Goal: Task Accomplishment & Management: Manage account settings

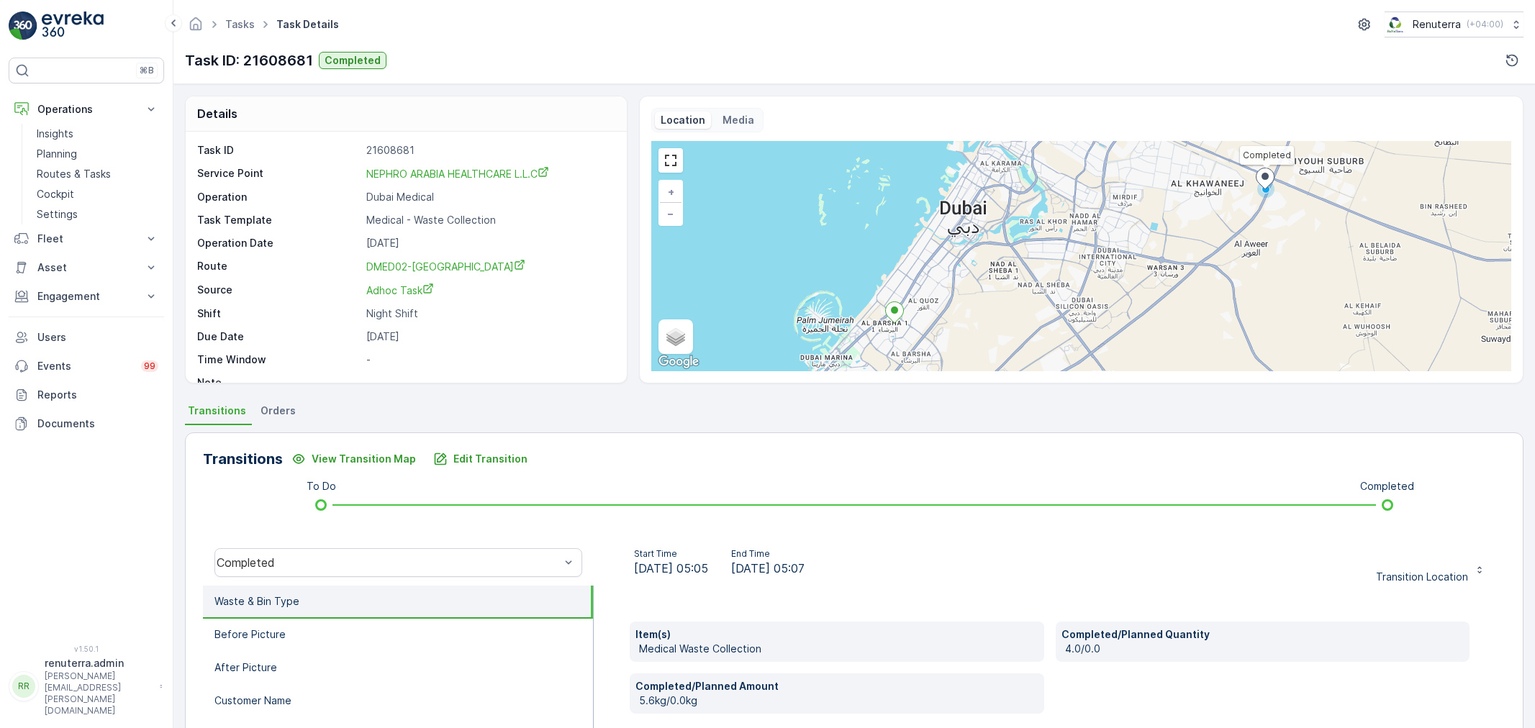
click at [68, 160] on p "Planning" at bounding box center [57, 154] width 40 height 14
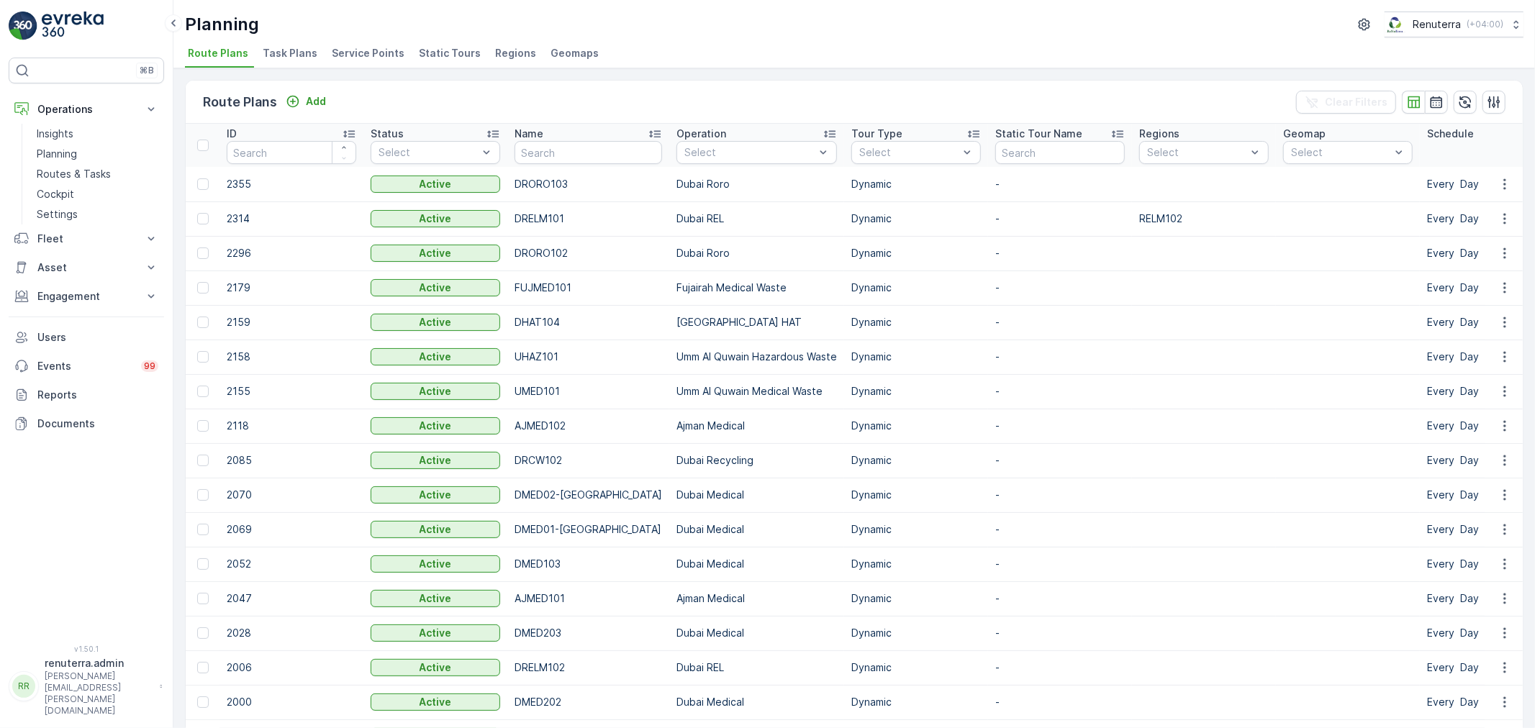
drag, startPoint x: 406, startPoint y: 27, endPoint x: 360, endPoint y: 45, distance: 50.4
click at [396, 31] on div "Planning Renuterra ( +04:00 )" at bounding box center [854, 25] width 1338 height 26
drag, startPoint x: 360, startPoint y: 45, endPoint x: 394, endPoint y: 55, distance: 36.0
click at [358, 47] on span "Service Points" at bounding box center [368, 53] width 73 height 14
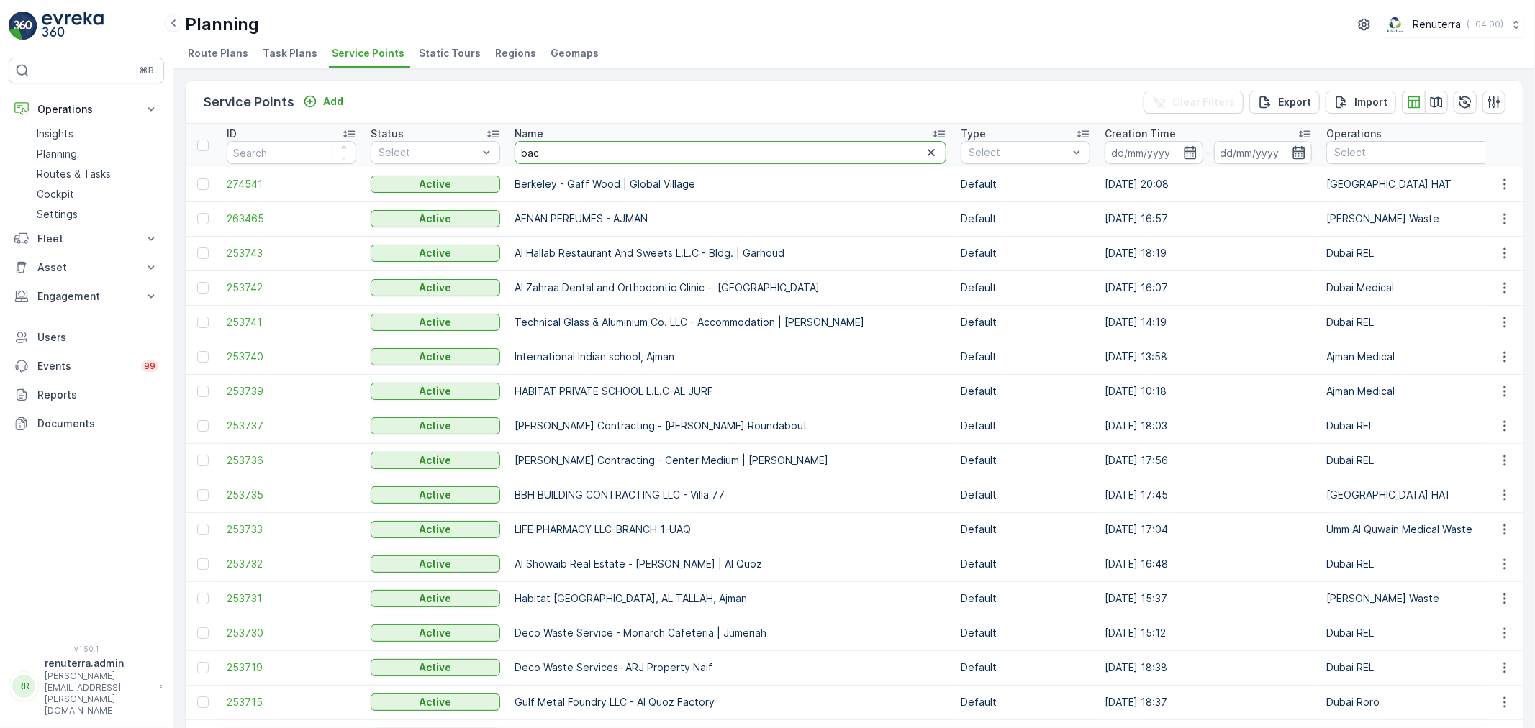
type input "bacc"
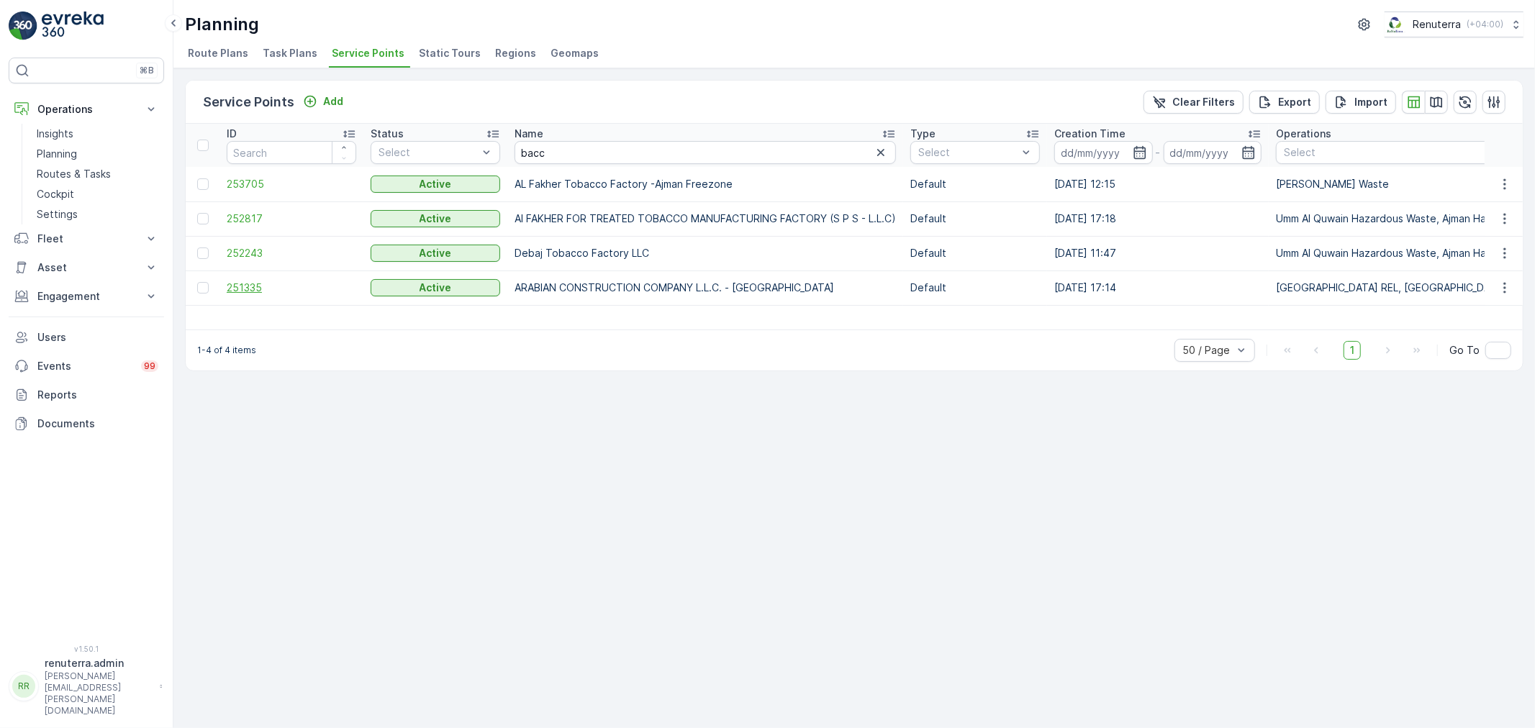
click at [247, 291] on span "251335" at bounding box center [291, 288] width 129 height 14
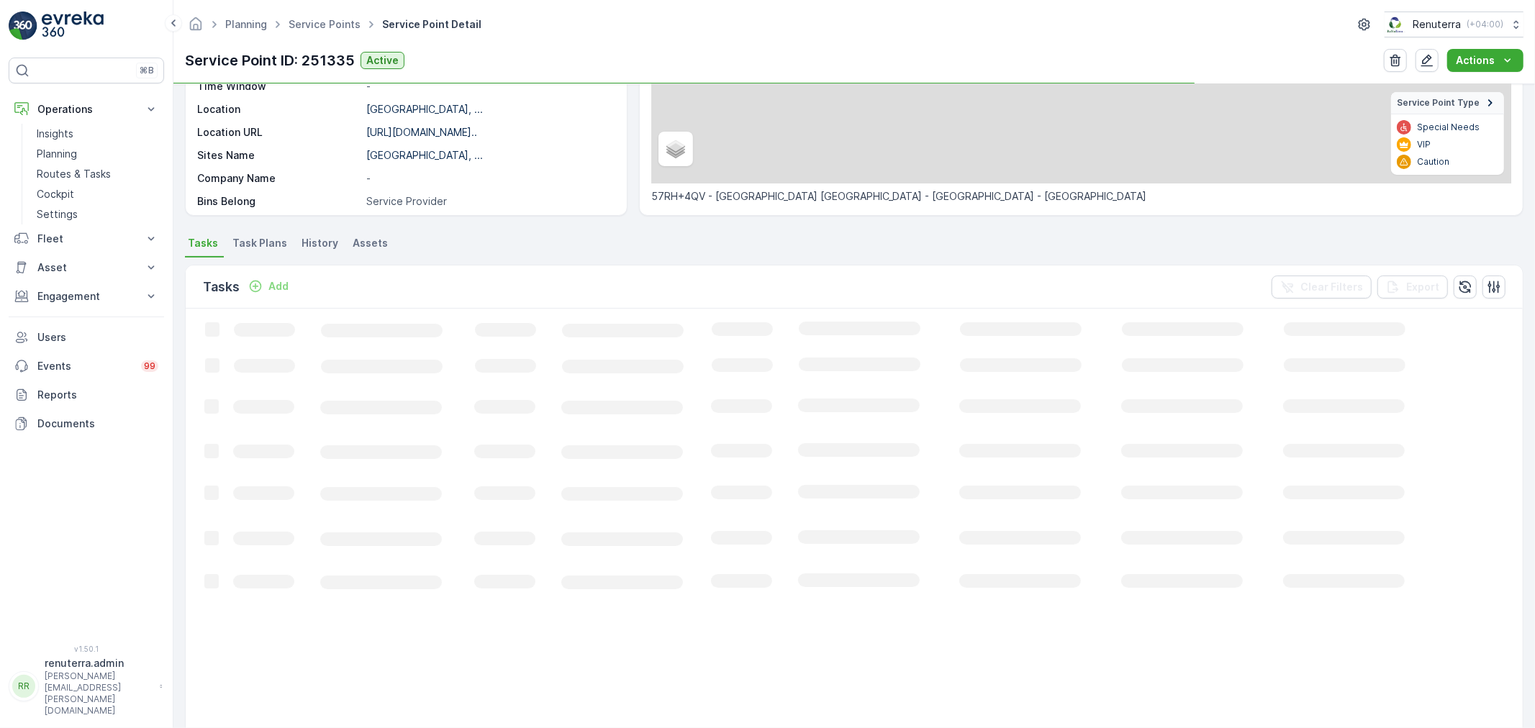
scroll to position [240, 0]
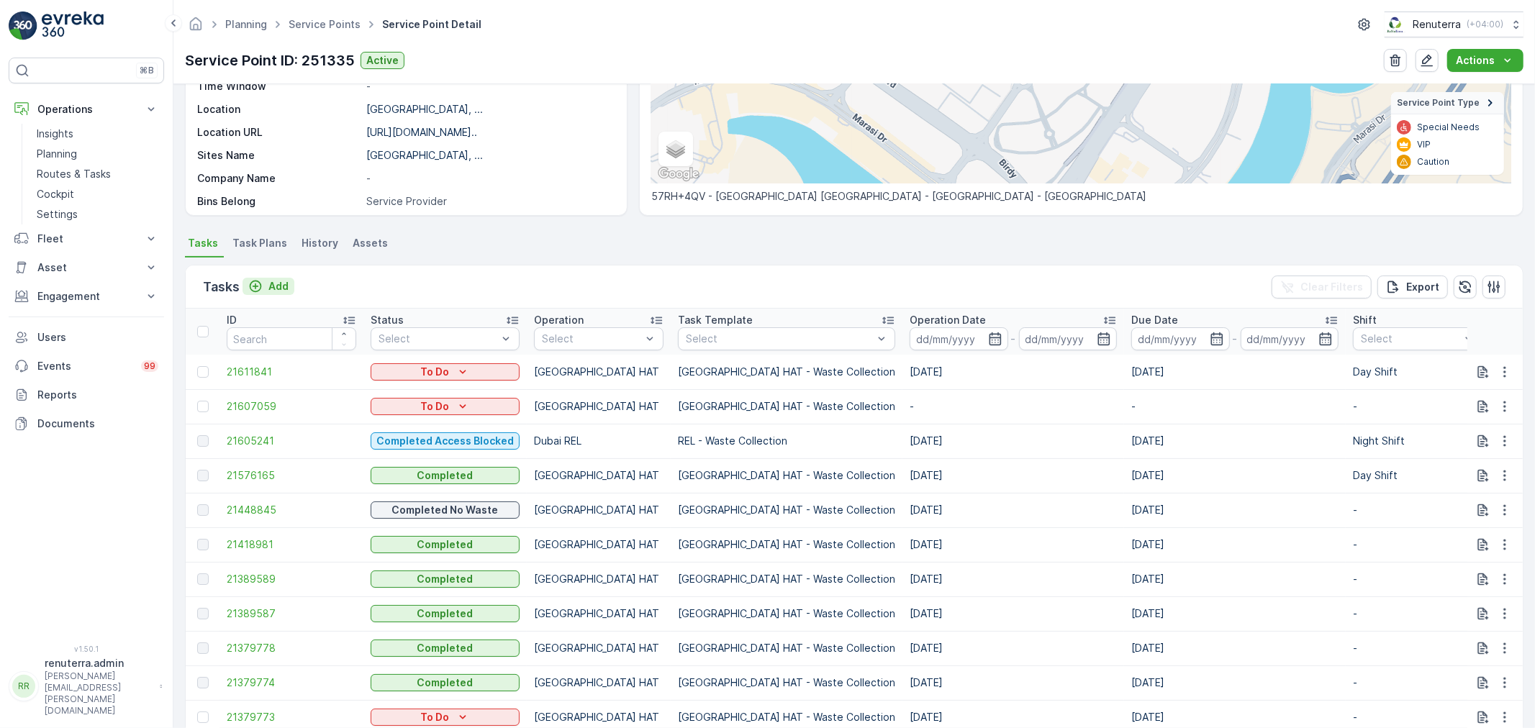
click at [286, 279] on p "Add" at bounding box center [278, 286] width 20 height 14
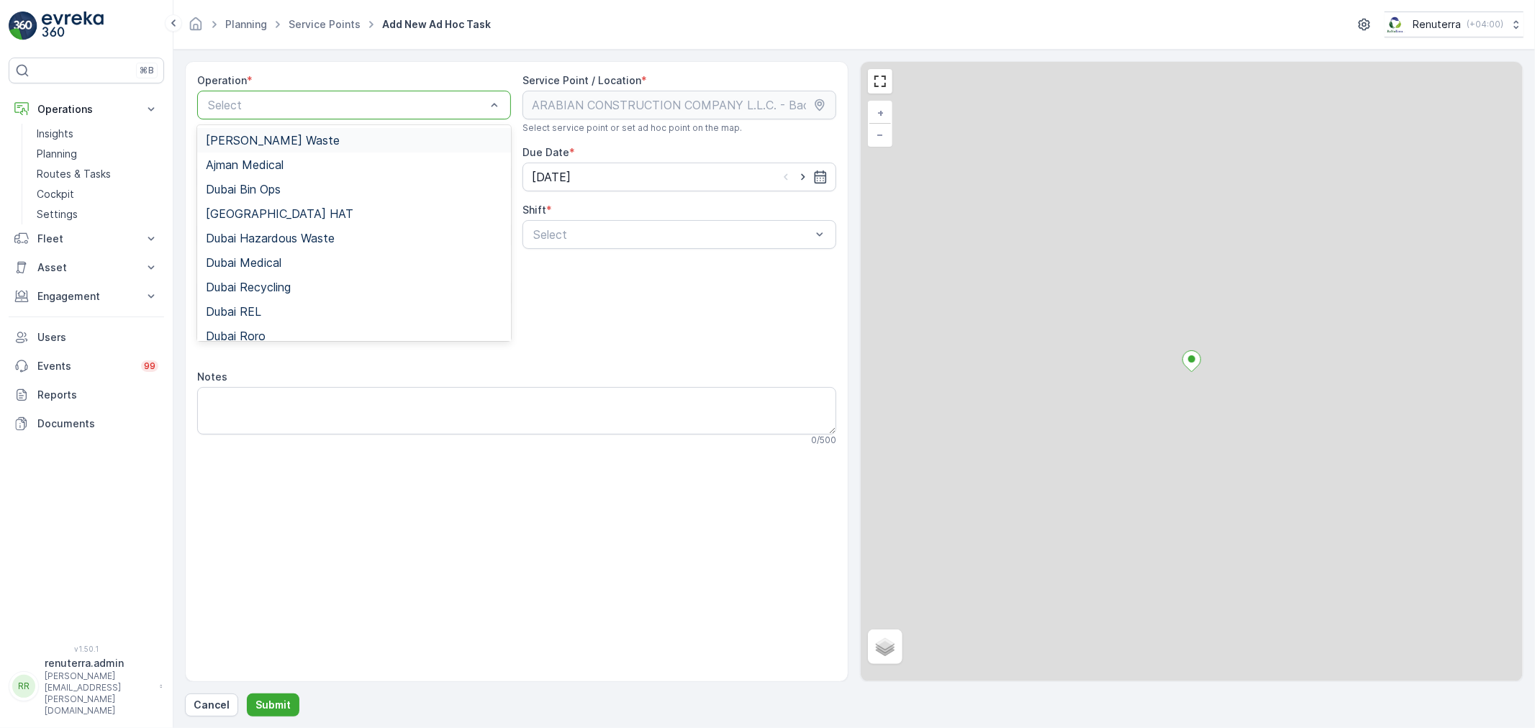
click at [315, 118] on div "Select" at bounding box center [354, 105] width 314 height 29
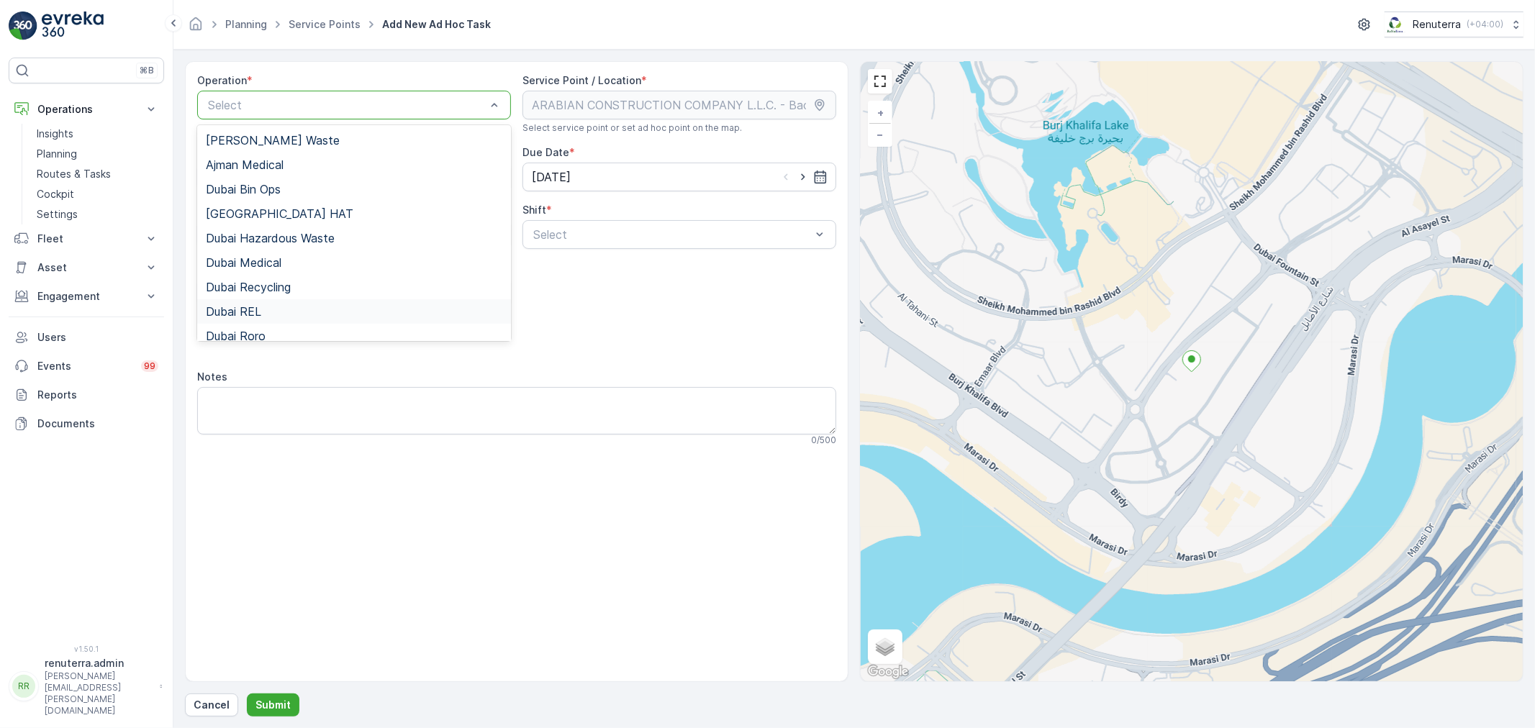
drag, startPoint x: 274, startPoint y: 307, endPoint x: 419, endPoint y: 305, distance: 145.3
click at [276, 307] on div "Dubai REL" at bounding box center [354, 311] width 296 height 13
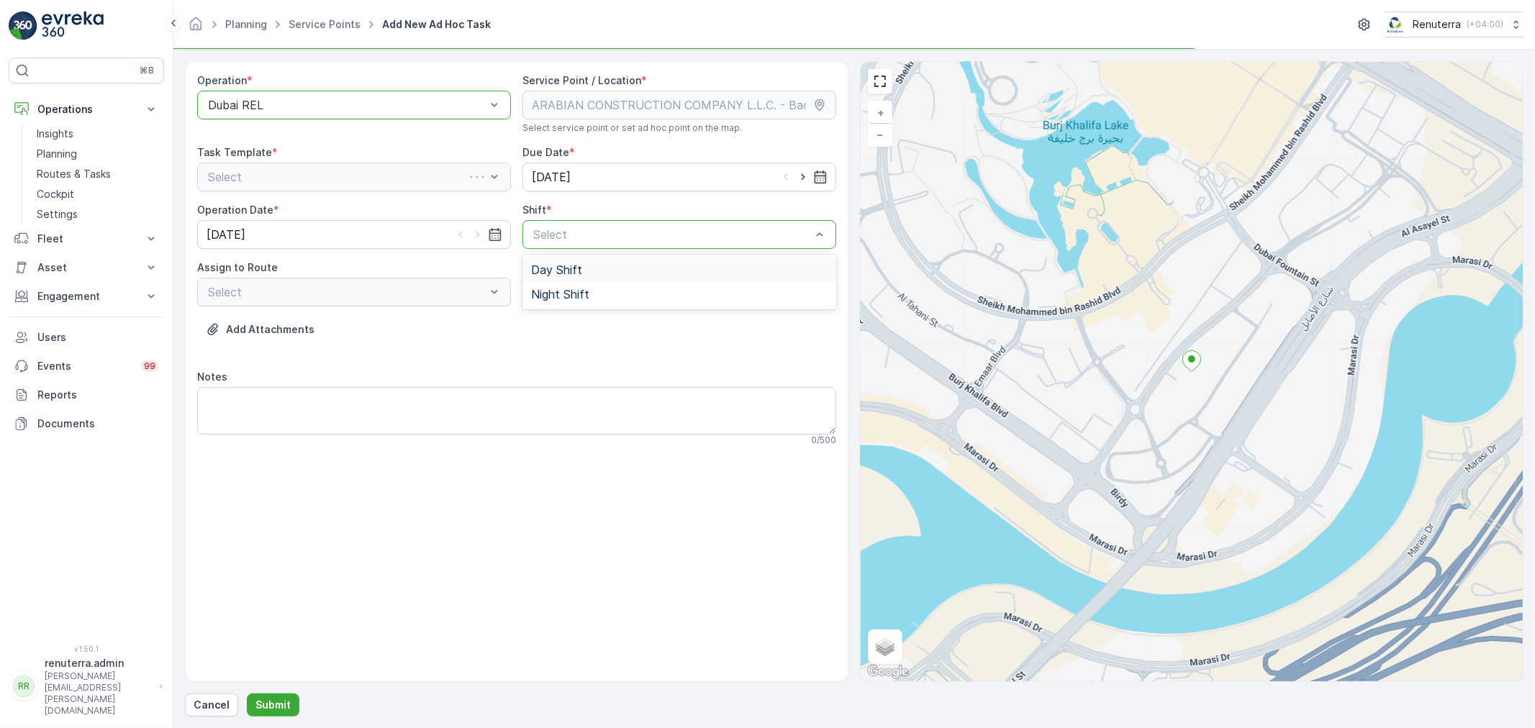
drag, startPoint x: 635, startPoint y: 247, endPoint x: 619, endPoint y: 250, distance: 16.2
click at [635, 247] on div "Select" at bounding box center [679, 234] width 314 height 29
click at [600, 271] on div "Day Shift" at bounding box center [679, 269] width 296 height 13
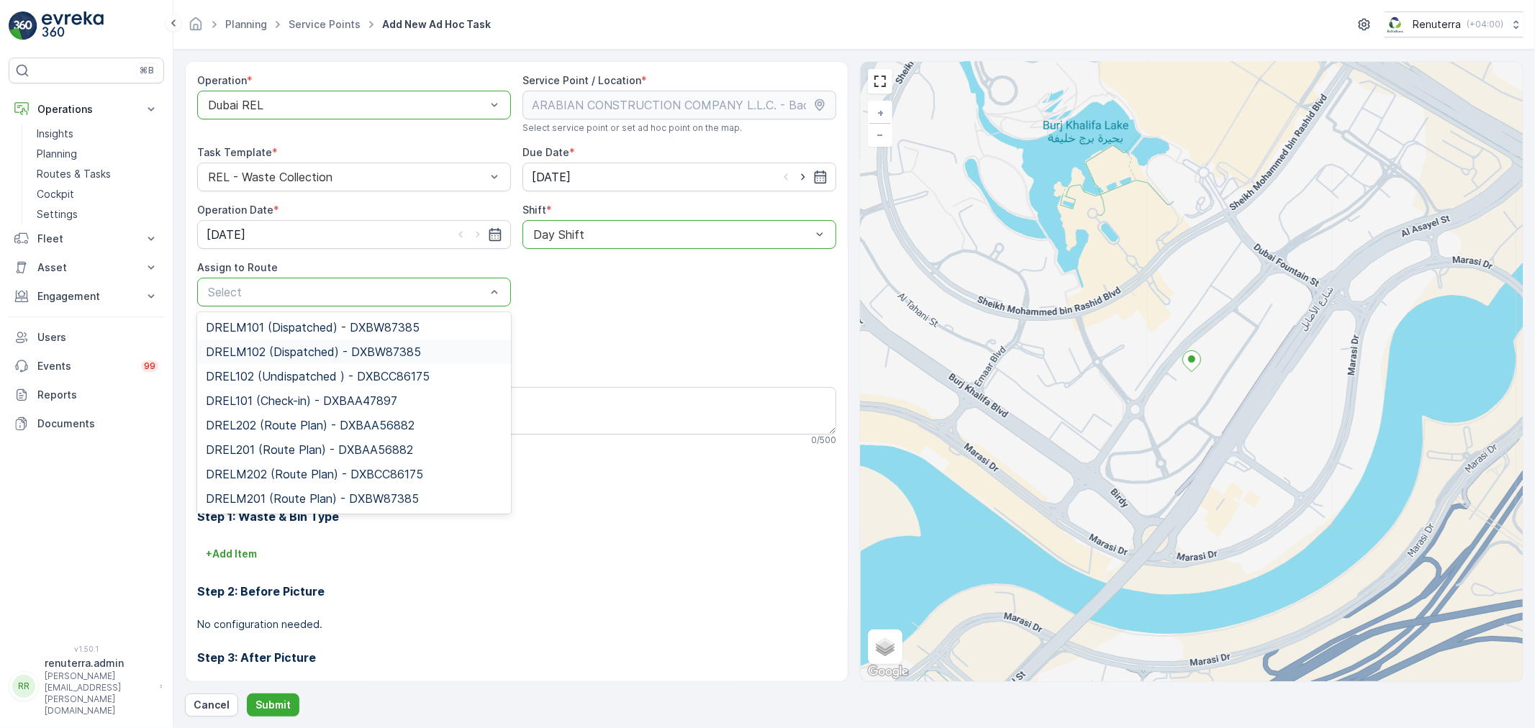
click at [350, 350] on span "DRELM102 (Dispatched) - DXBW87385" at bounding box center [313, 351] width 215 height 13
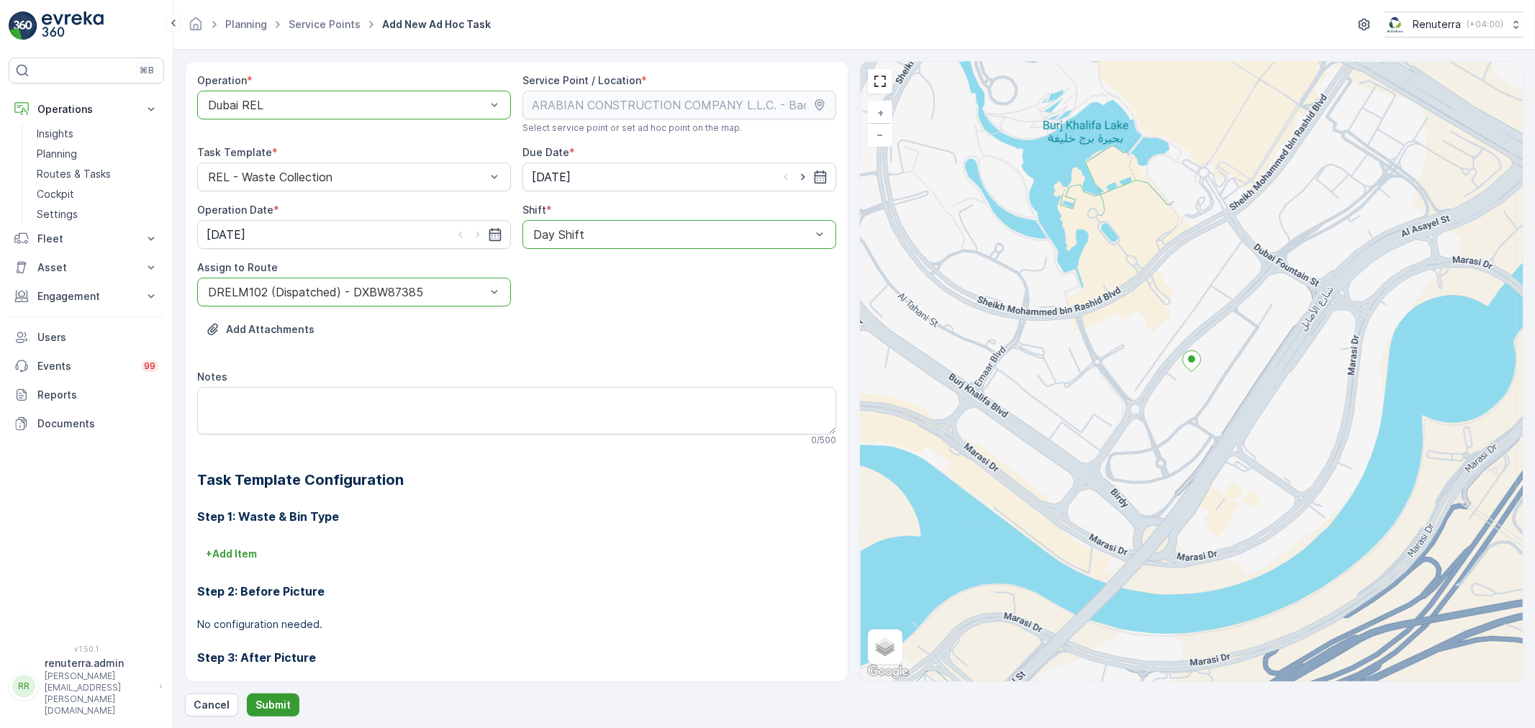
click at [283, 696] on button "Submit" at bounding box center [273, 705] width 53 height 23
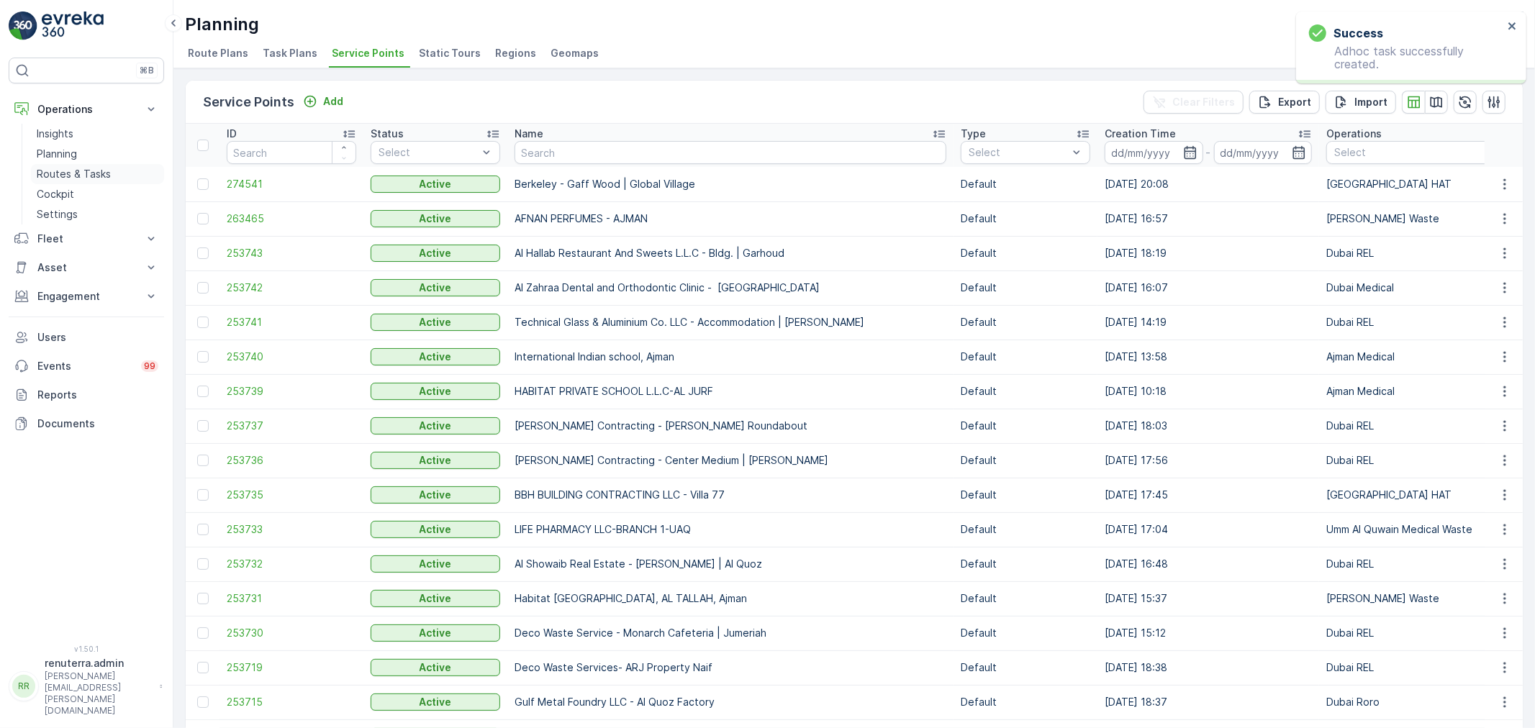
click at [87, 171] on p "Routes & Tasks" at bounding box center [74, 174] width 74 height 14
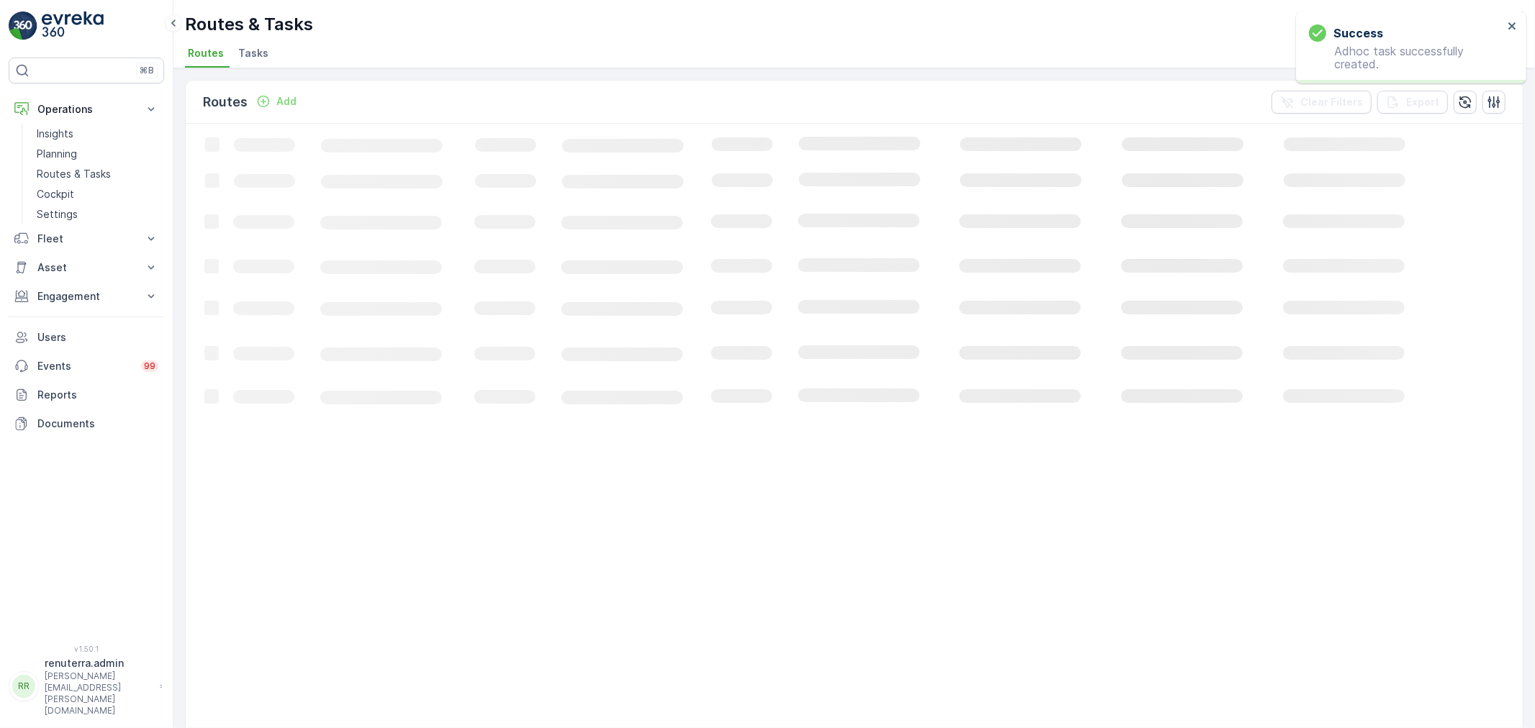
click at [232, 51] on ul "Routes Tasks" at bounding box center [848, 55] width 1327 height 24
click at [239, 49] on span "Tasks" at bounding box center [253, 53] width 30 height 14
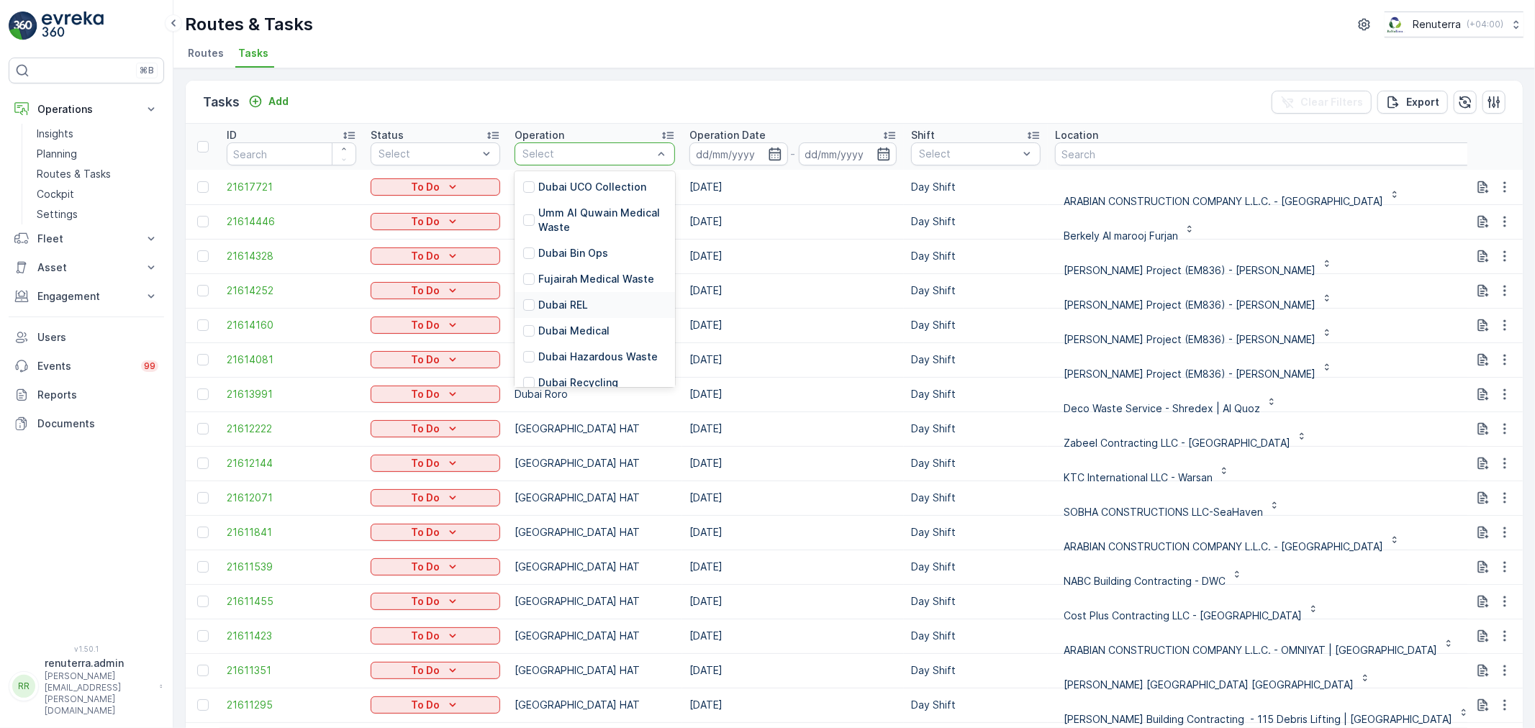
click at [587, 306] on div "Dubai REL" at bounding box center [594, 305] width 160 height 26
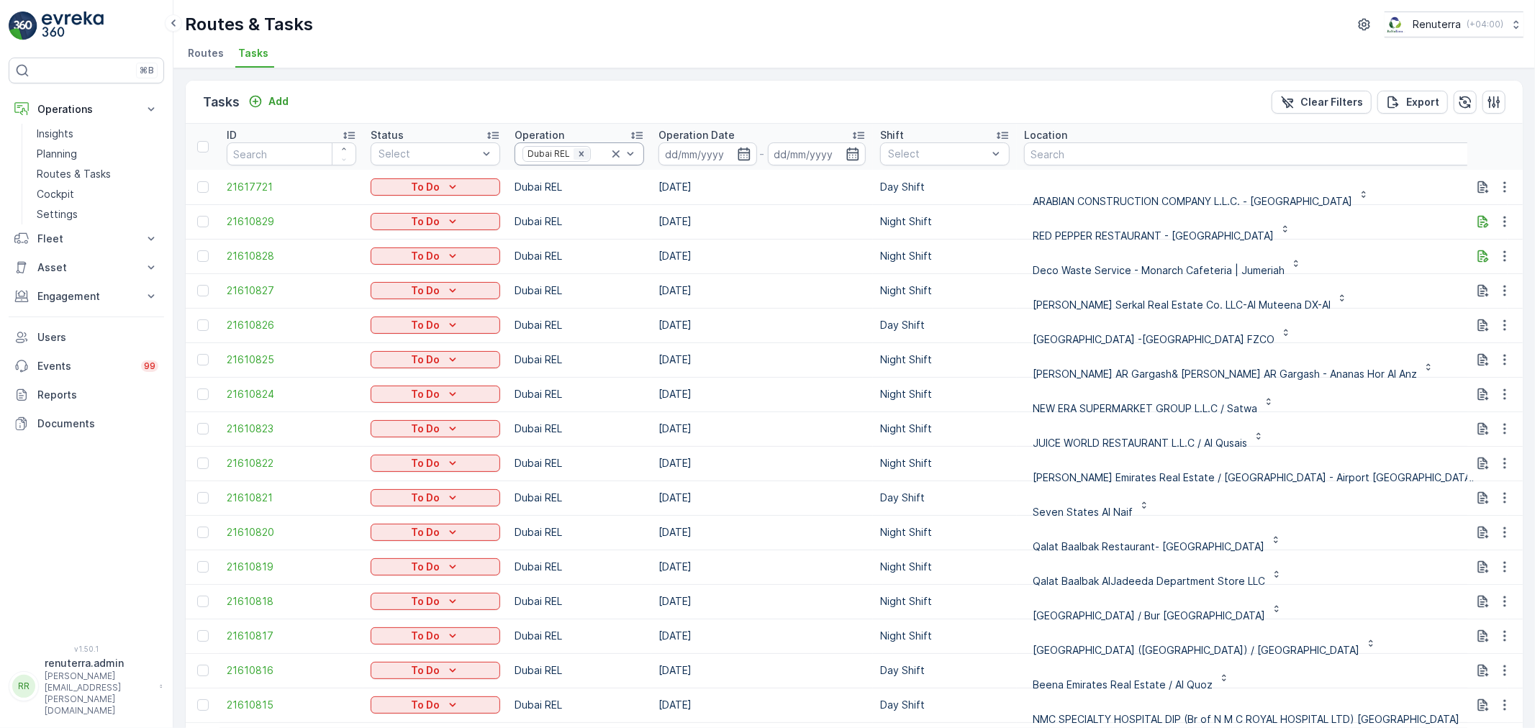
click at [584, 155] on icon "Remove Dubai REL" at bounding box center [581, 154] width 10 height 10
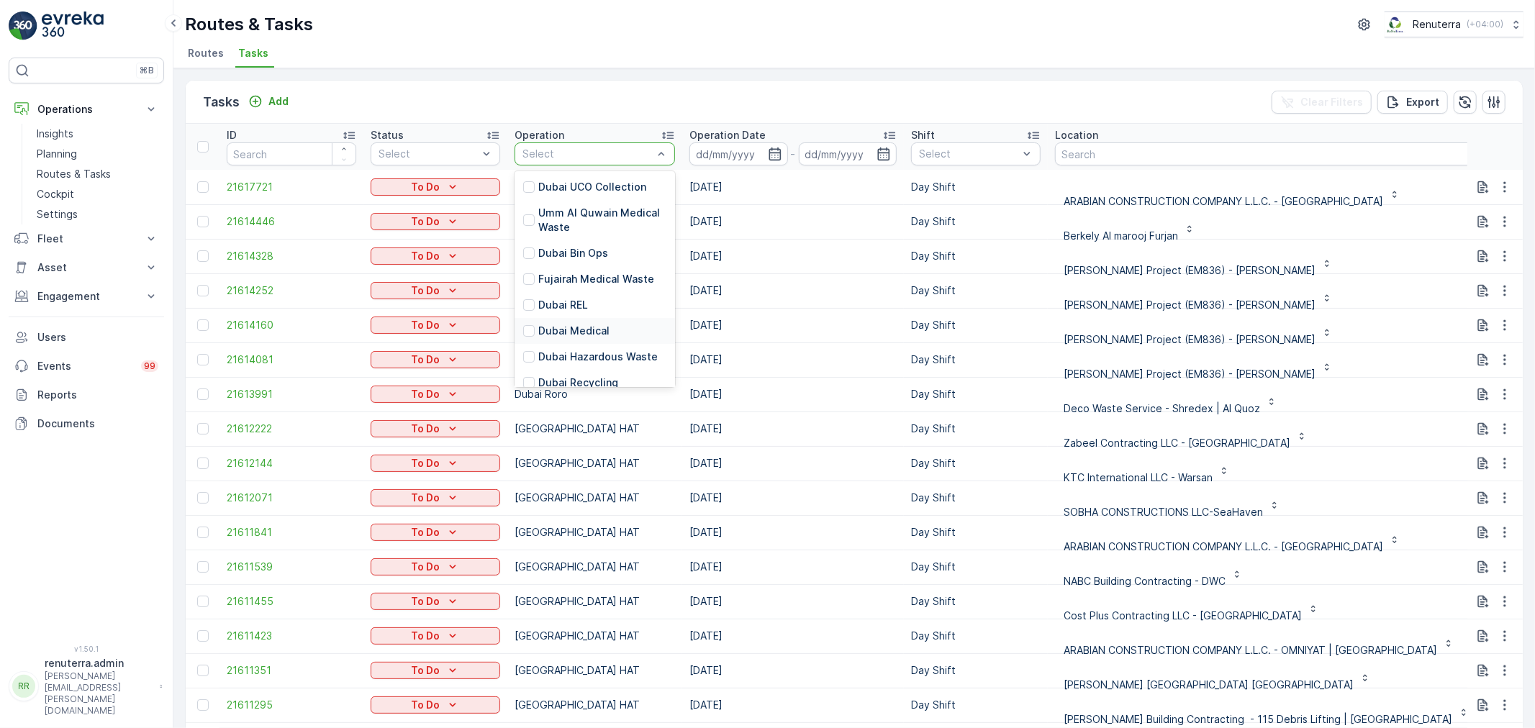
click at [581, 332] on p "Dubai Medical" at bounding box center [573, 331] width 71 height 14
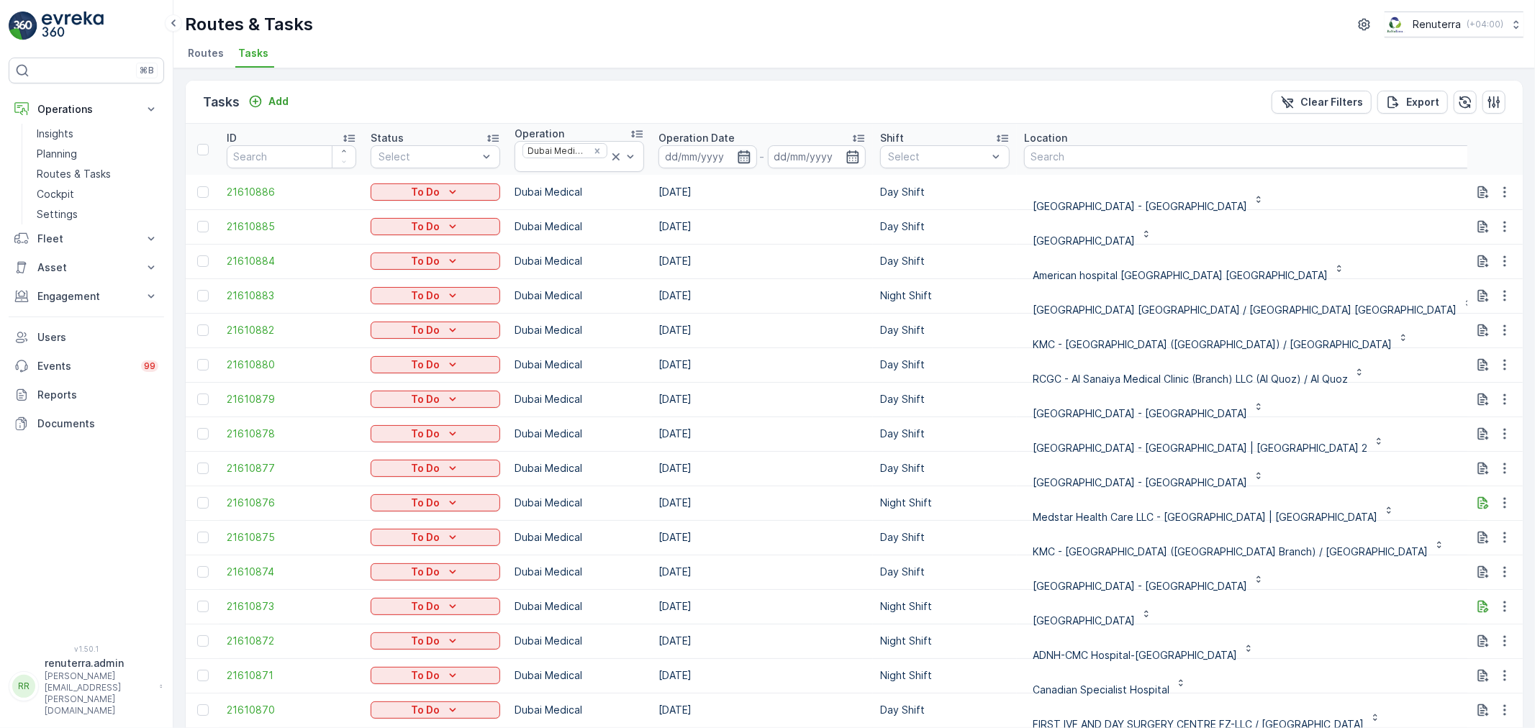
click at [741, 153] on icon "button" at bounding box center [744, 157] width 14 height 14
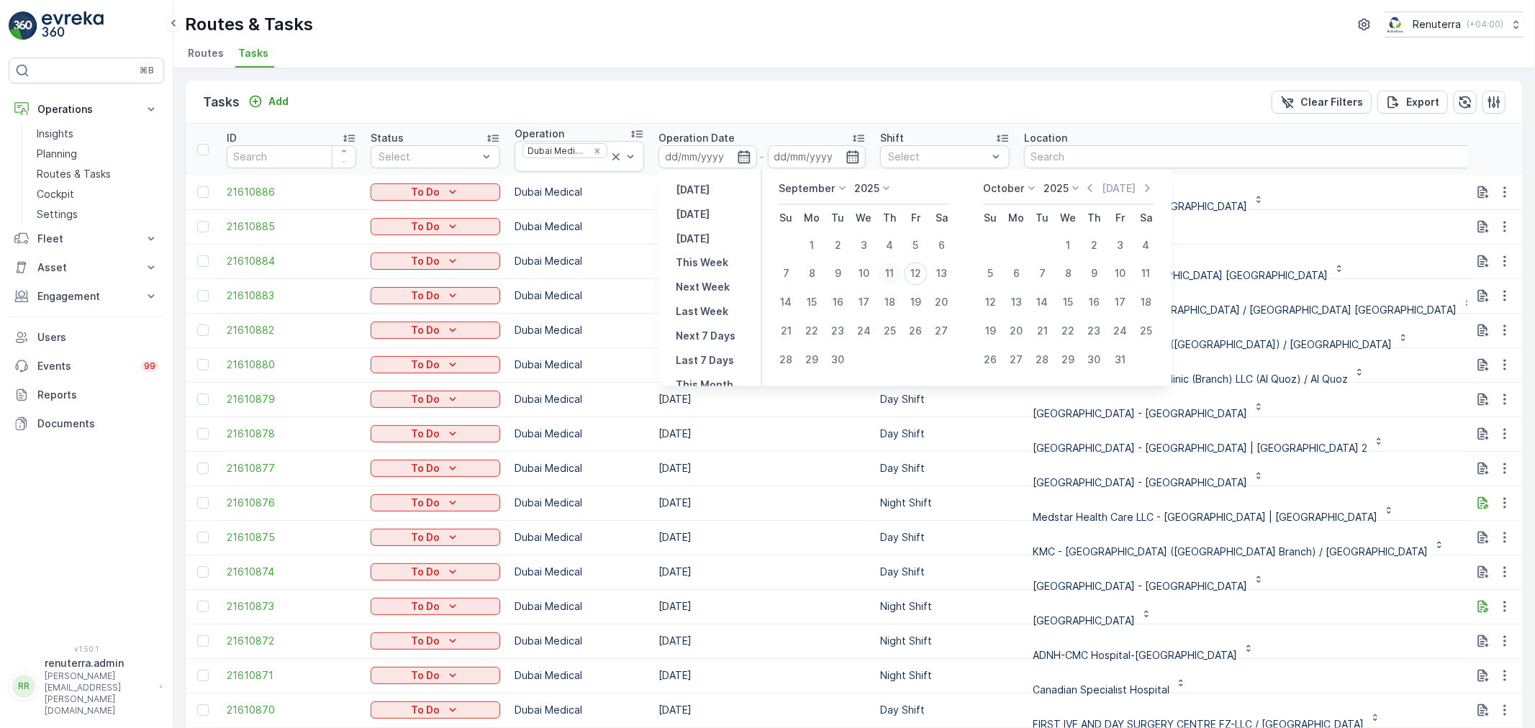
click at [882, 269] on div "11" at bounding box center [889, 274] width 23 height 23
type input "[DATE]"
click at [885, 269] on div "11" at bounding box center [889, 274] width 23 height 23
type input "[DATE]"
click at [885, 269] on div "11" at bounding box center [889, 274] width 23 height 23
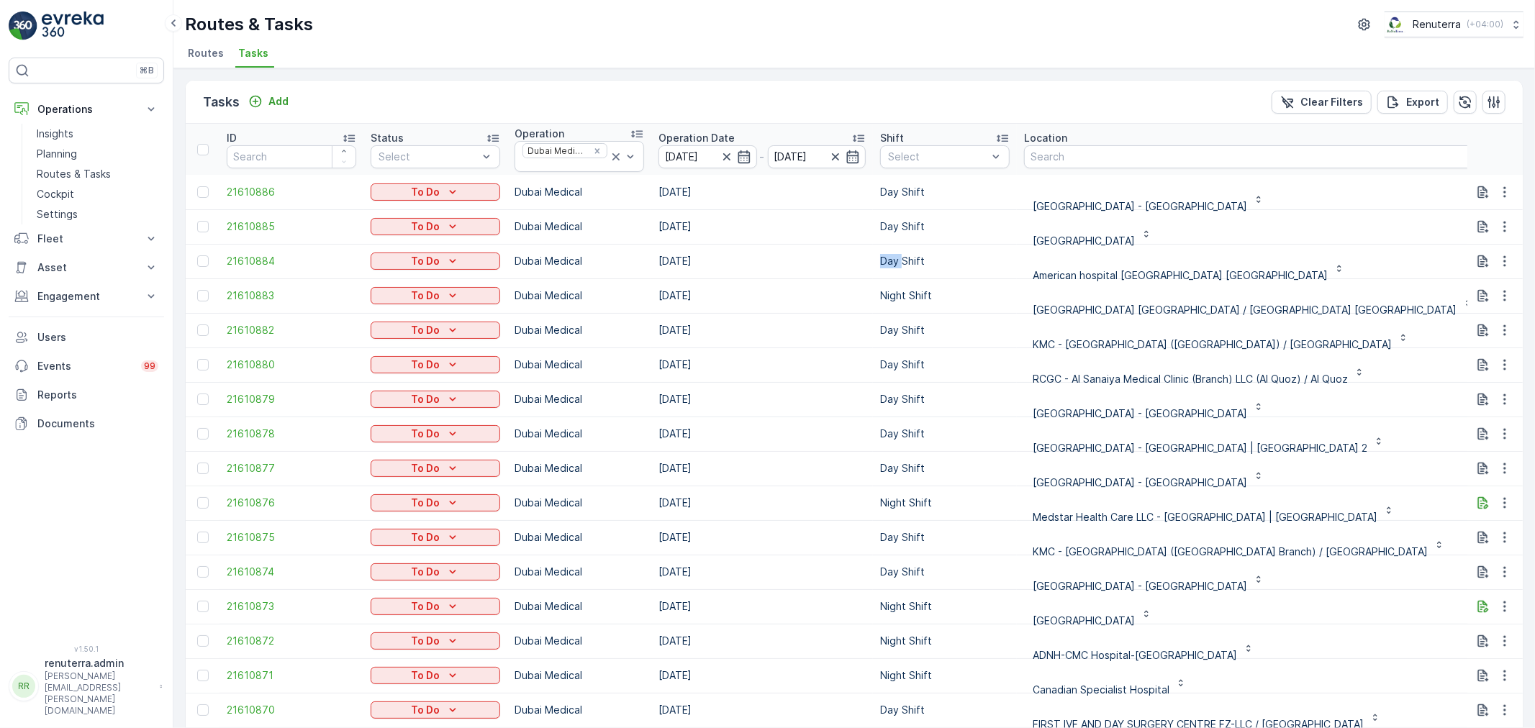
click at [885, 269] on td "Day Shift" at bounding box center [945, 261] width 144 height 35
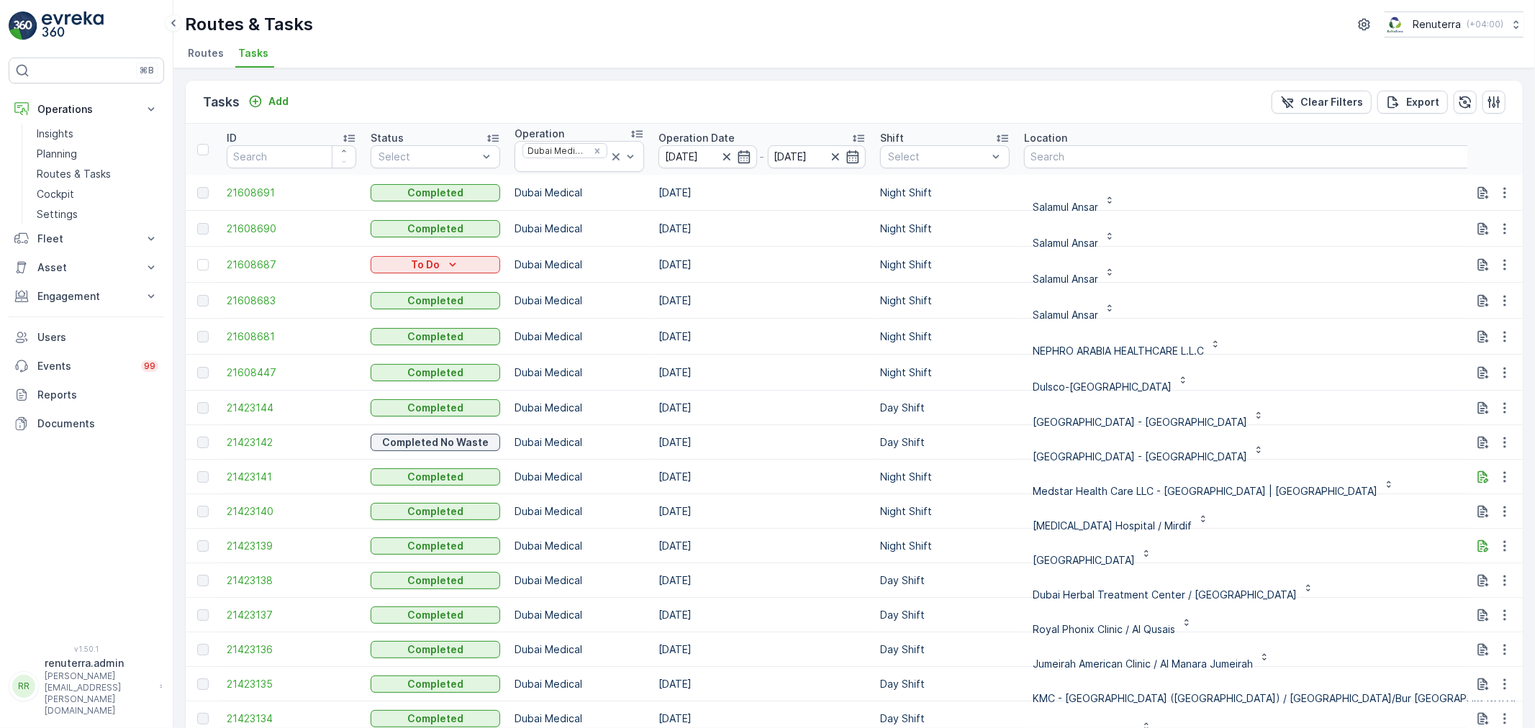
click at [1291, 237] on div "Salamul Ansar" at bounding box center [1283, 228] width 518 height 23
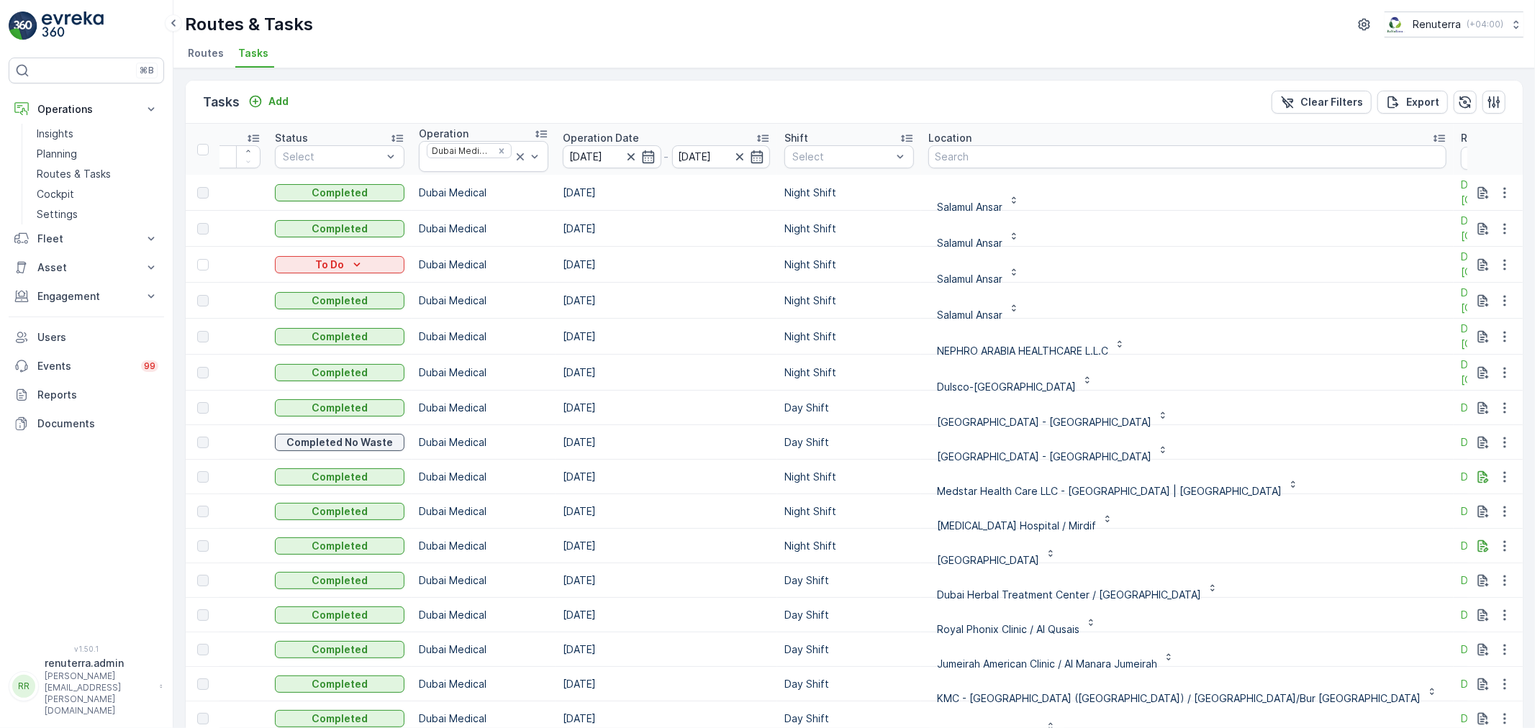
scroll to position [0, 127]
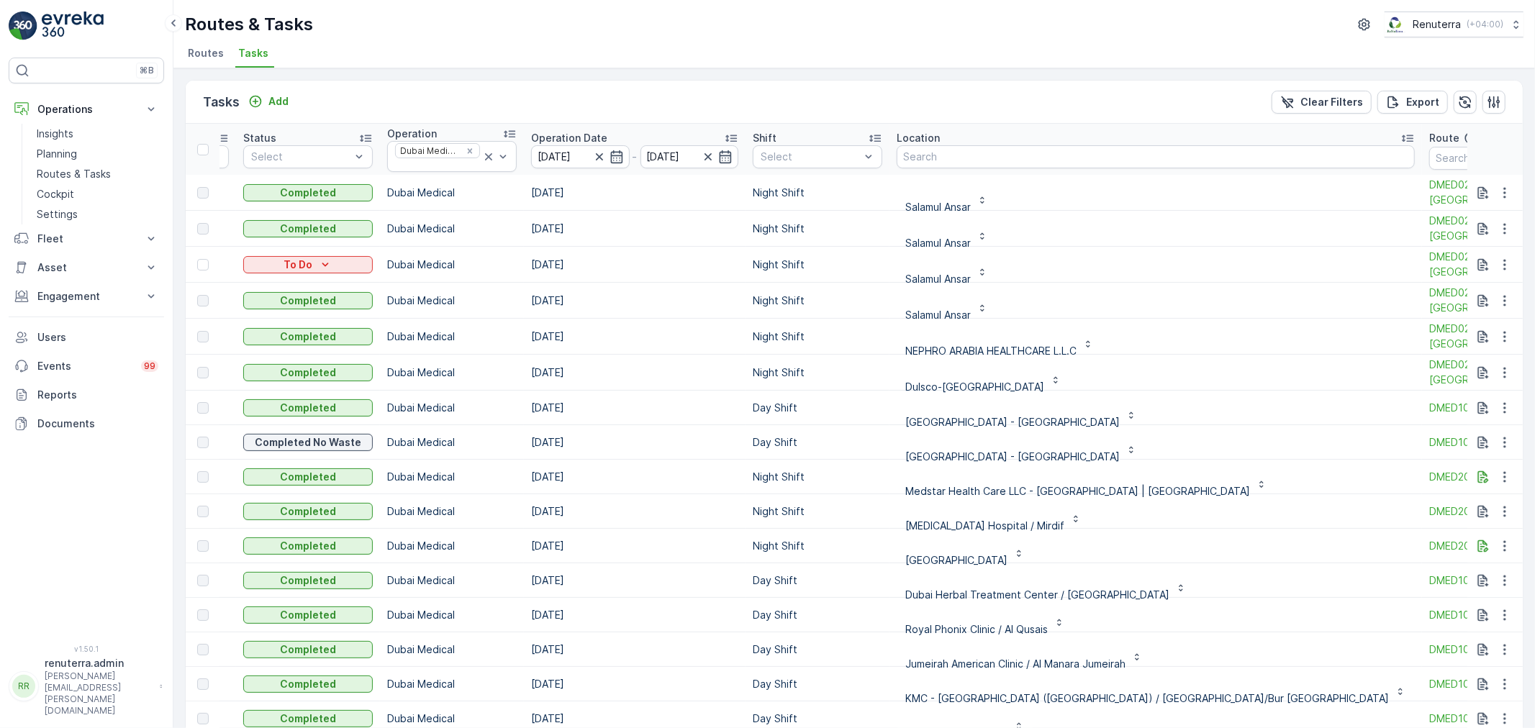
click at [1108, 274] on div "Salamul Ansar" at bounding box center [1155, 264] width 518 height 23
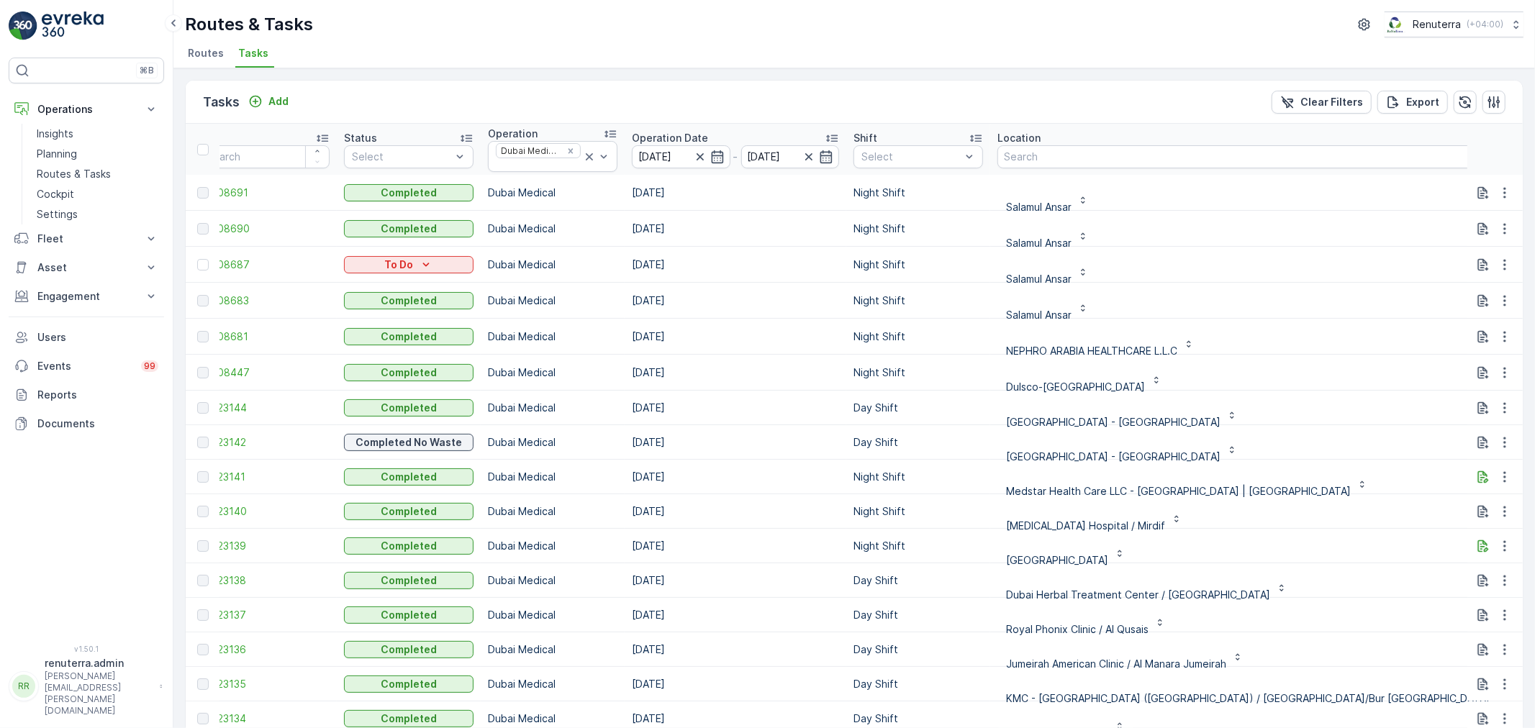
scroll to position [0, 0]
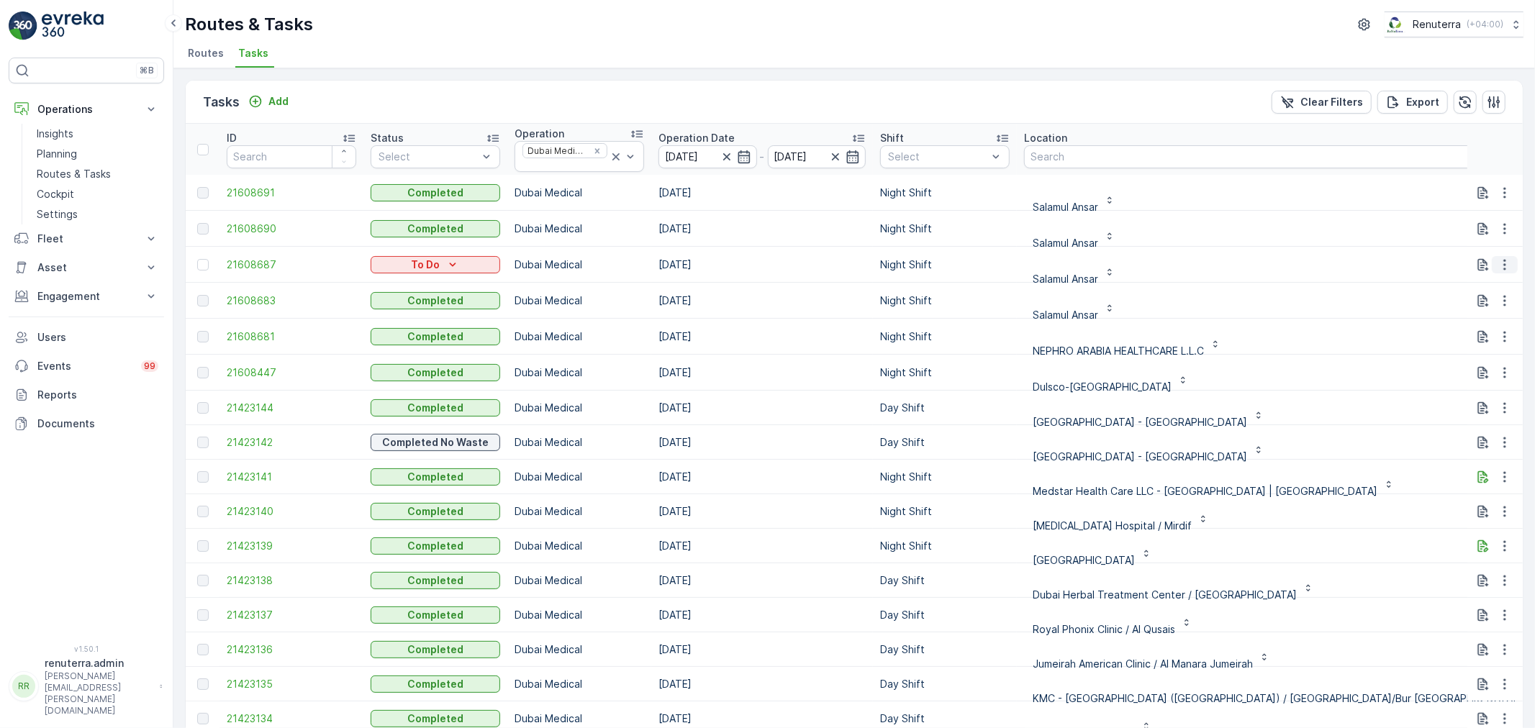
click at [1497, 260] on icon "button" at bounding box center [1504, 265] width 14 height 14
click at [1489, 326] on span "Change Route" at bounding box center [1467, 327] width 70 height 14
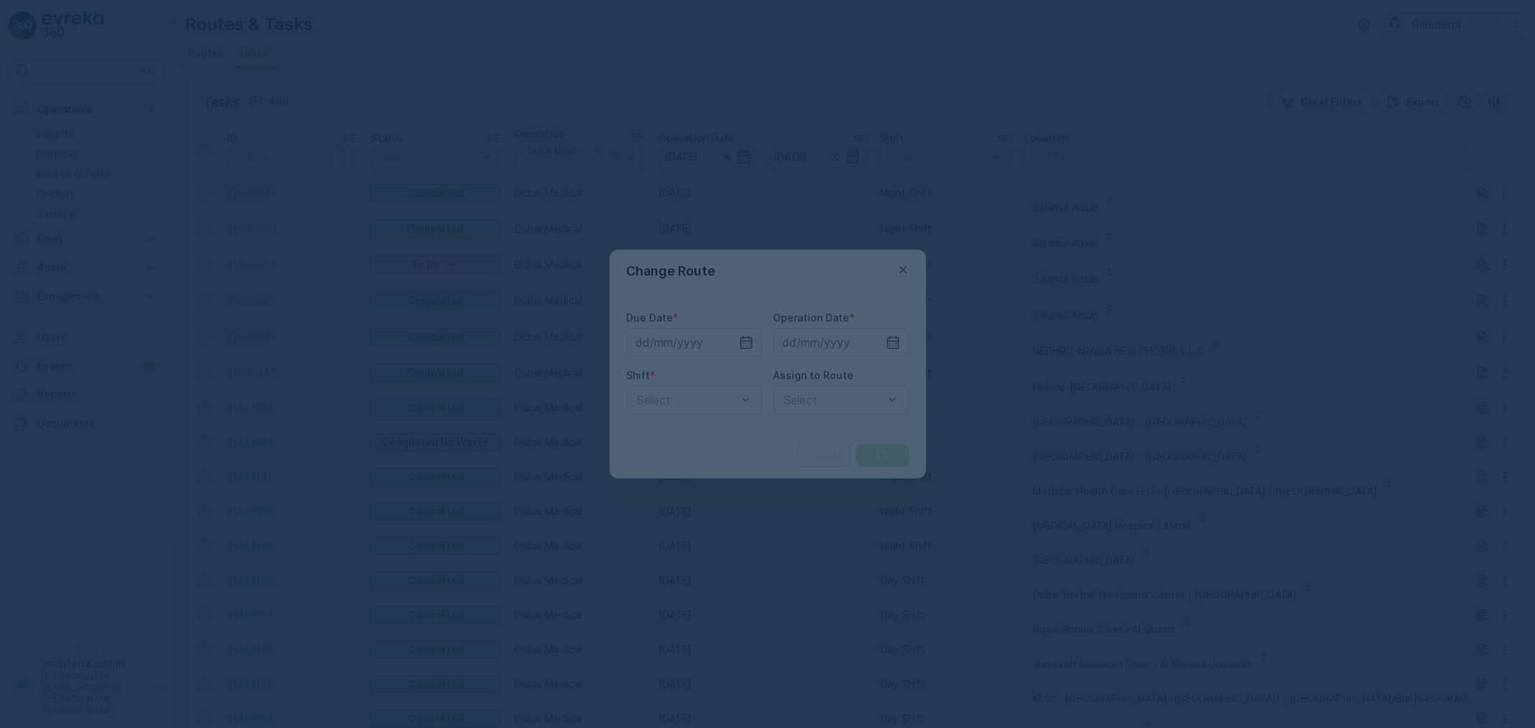
type input "11.09.2025"
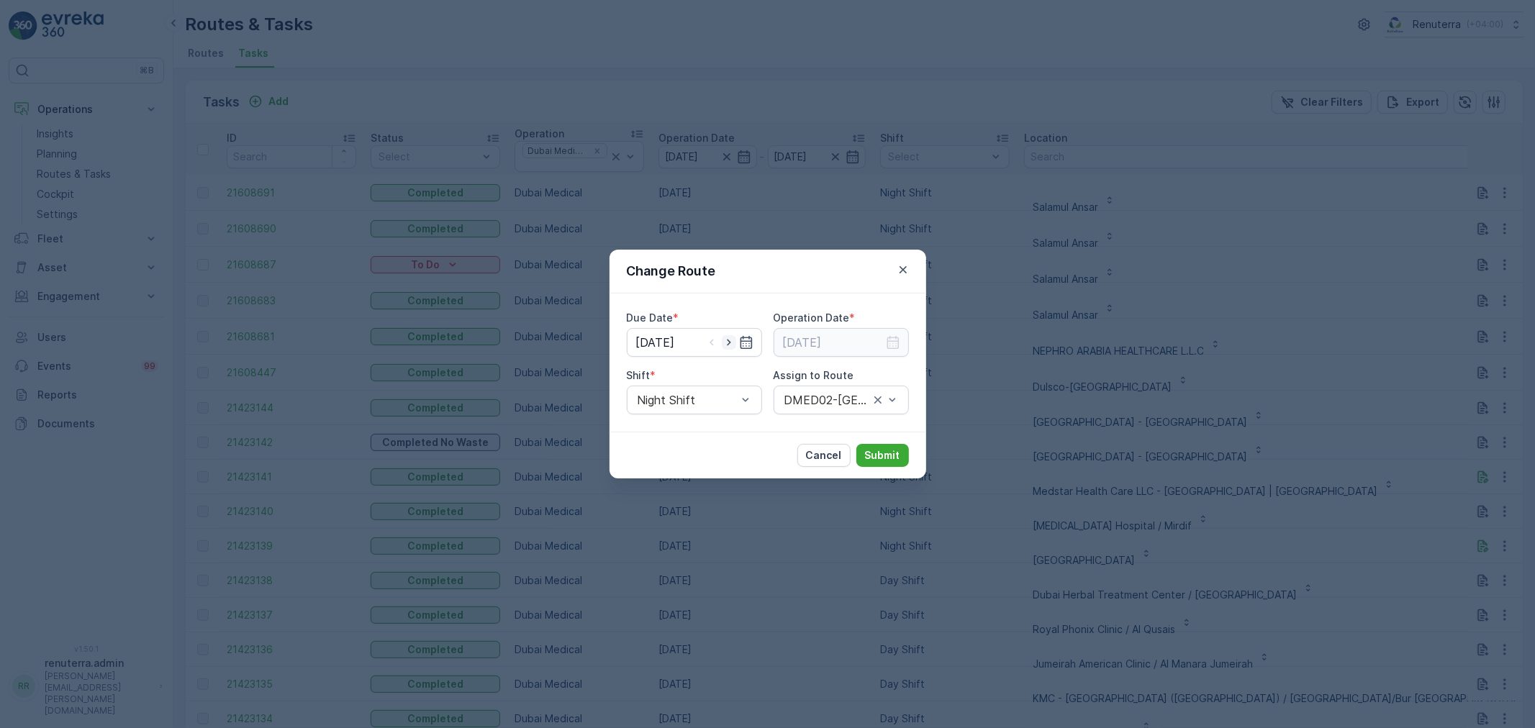
click at [730, 342] on icon "button" at bounding box center [729, 343] width 4 height 6
type input "[DATE]"
click at [894, 342] on icon "button" at bounding box center [893, 342] width 14 height 14
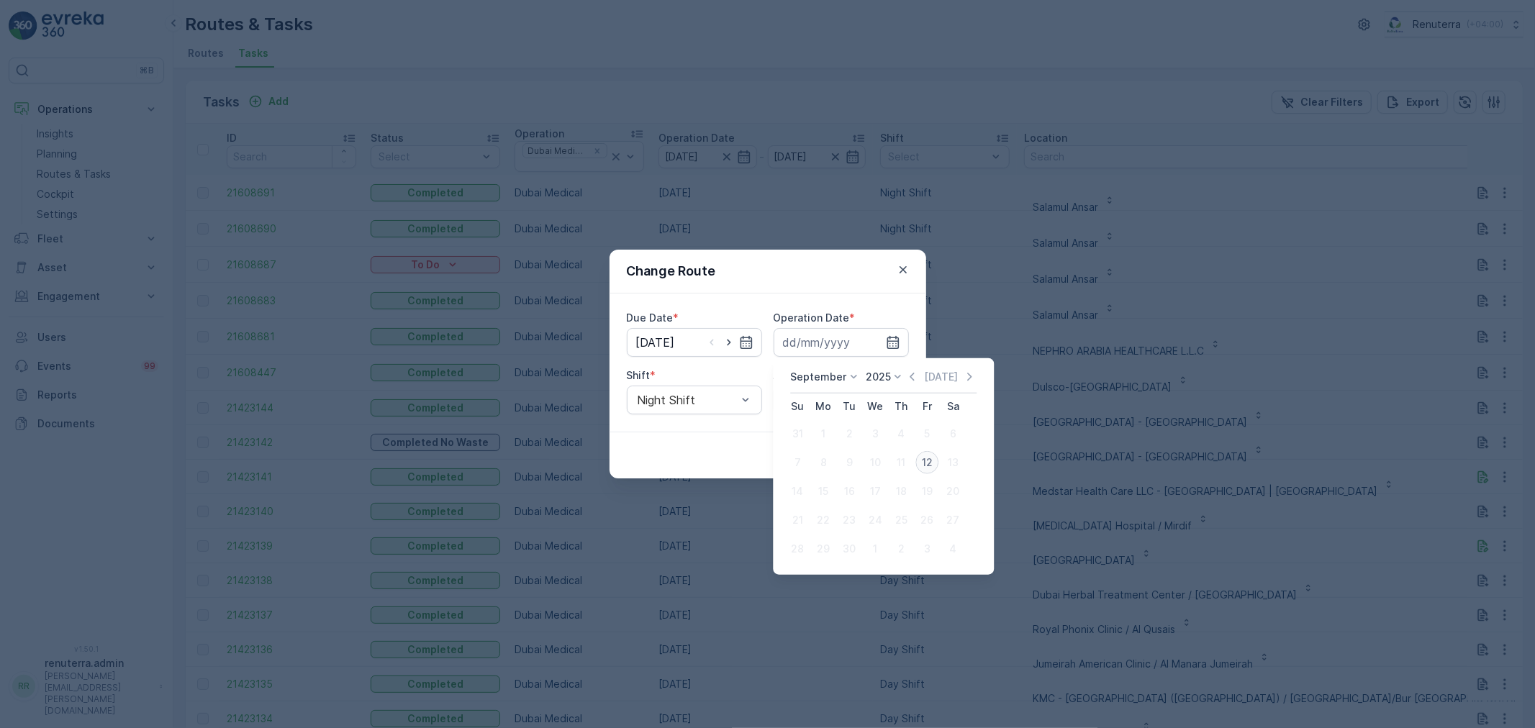
click at [922, 459] on div "12" at bounding box center [926, 462] width 23 height 23
type input "[DATE]"
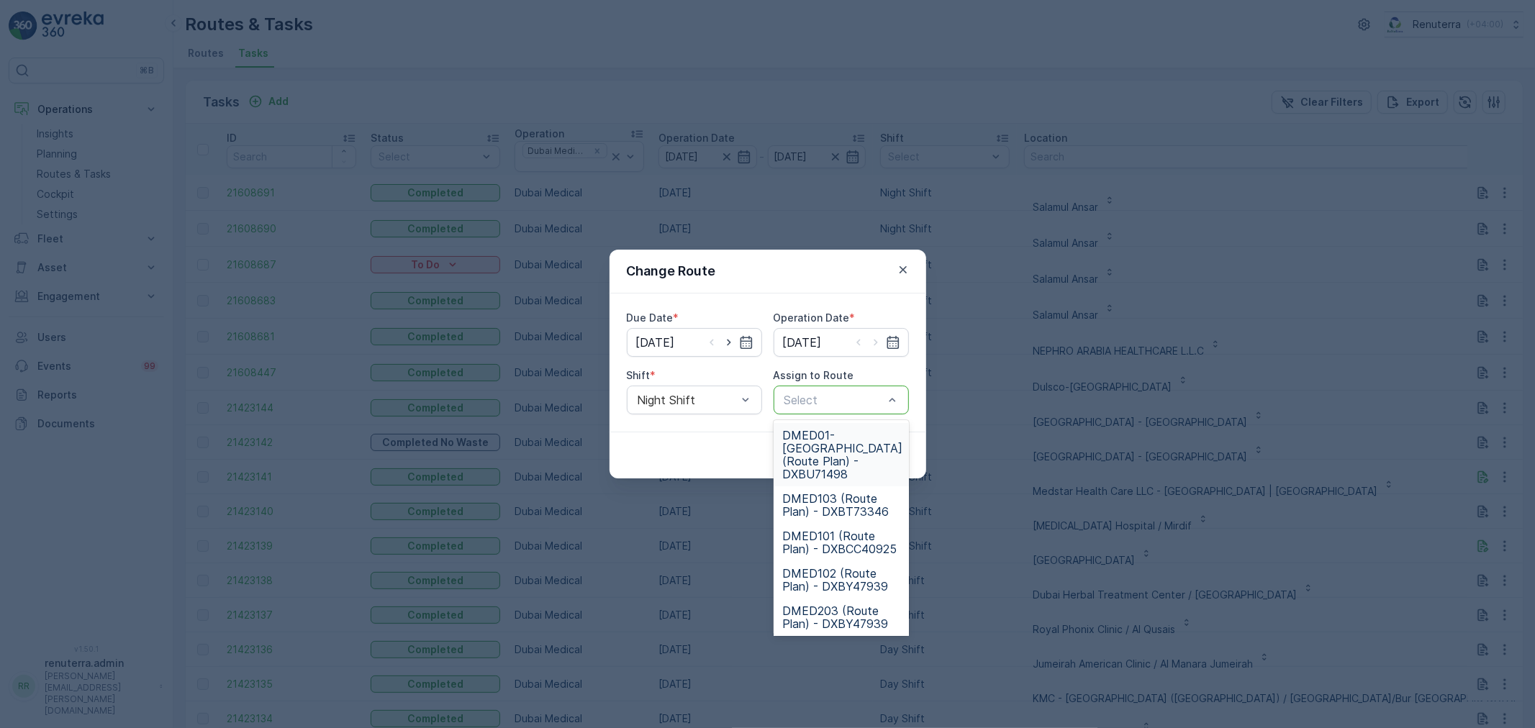
click at [847, 444] on span "DMED01-Khawaneej Yard (Route Plan) - DXBU71498" at bounding box center [842, 455] width 120 height 52
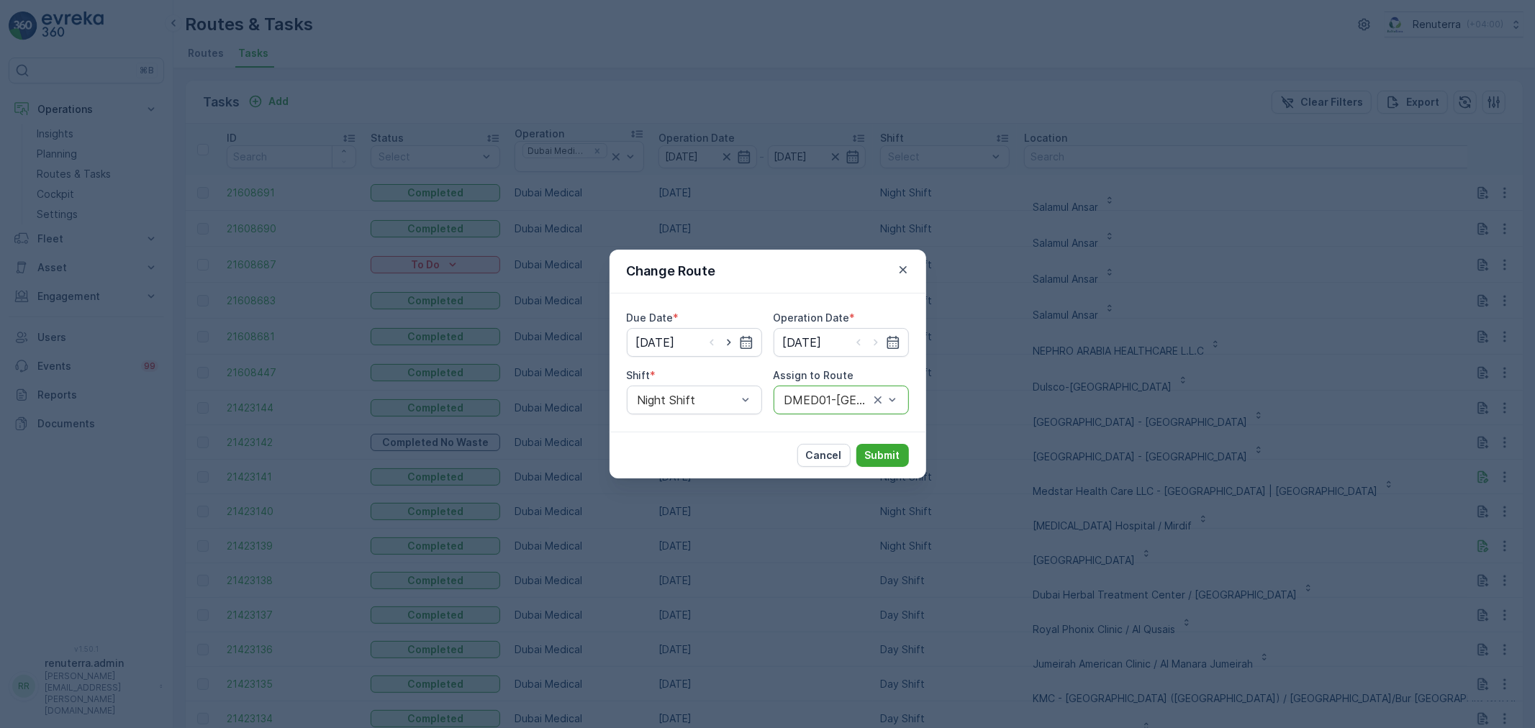
click at [842, 396] on div at bounding box center [827, 400] width 88 height 13
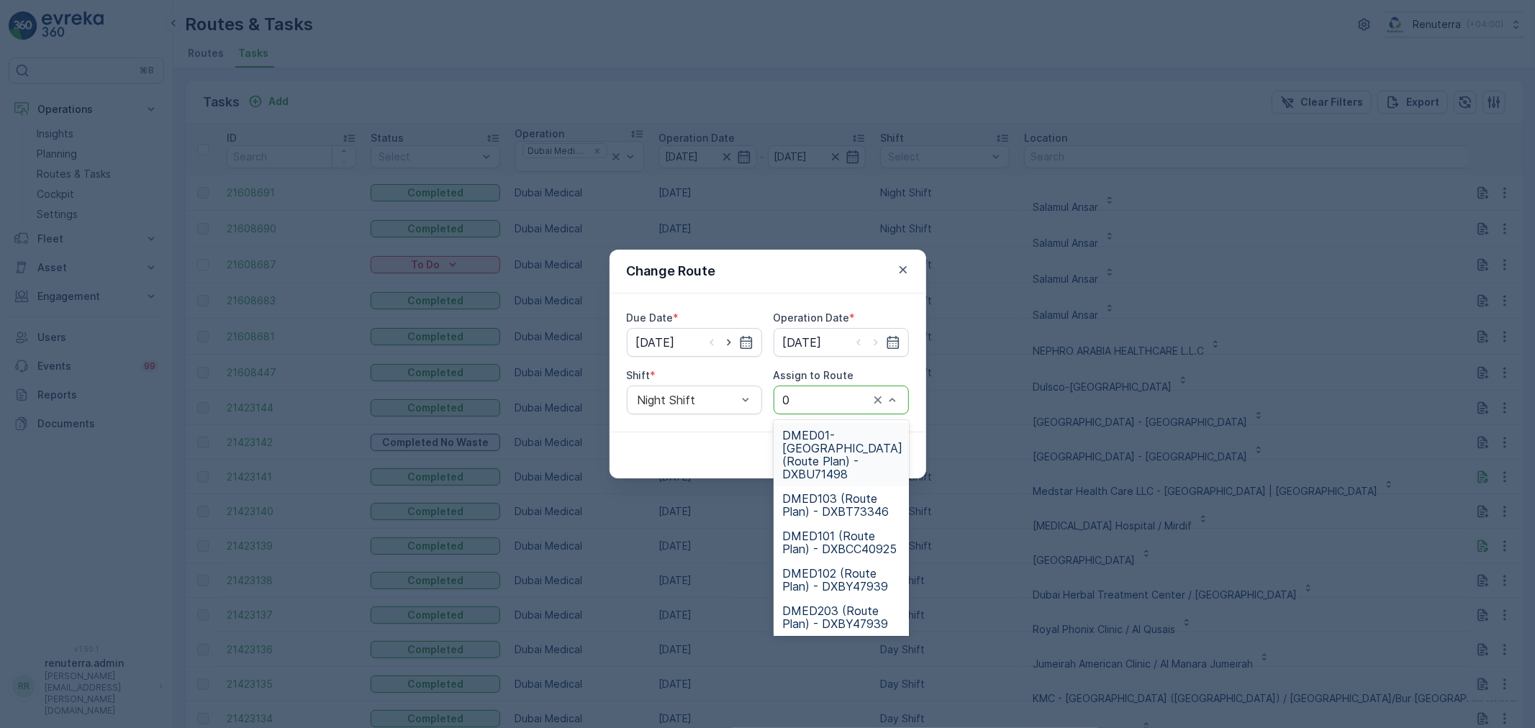
type input "02"
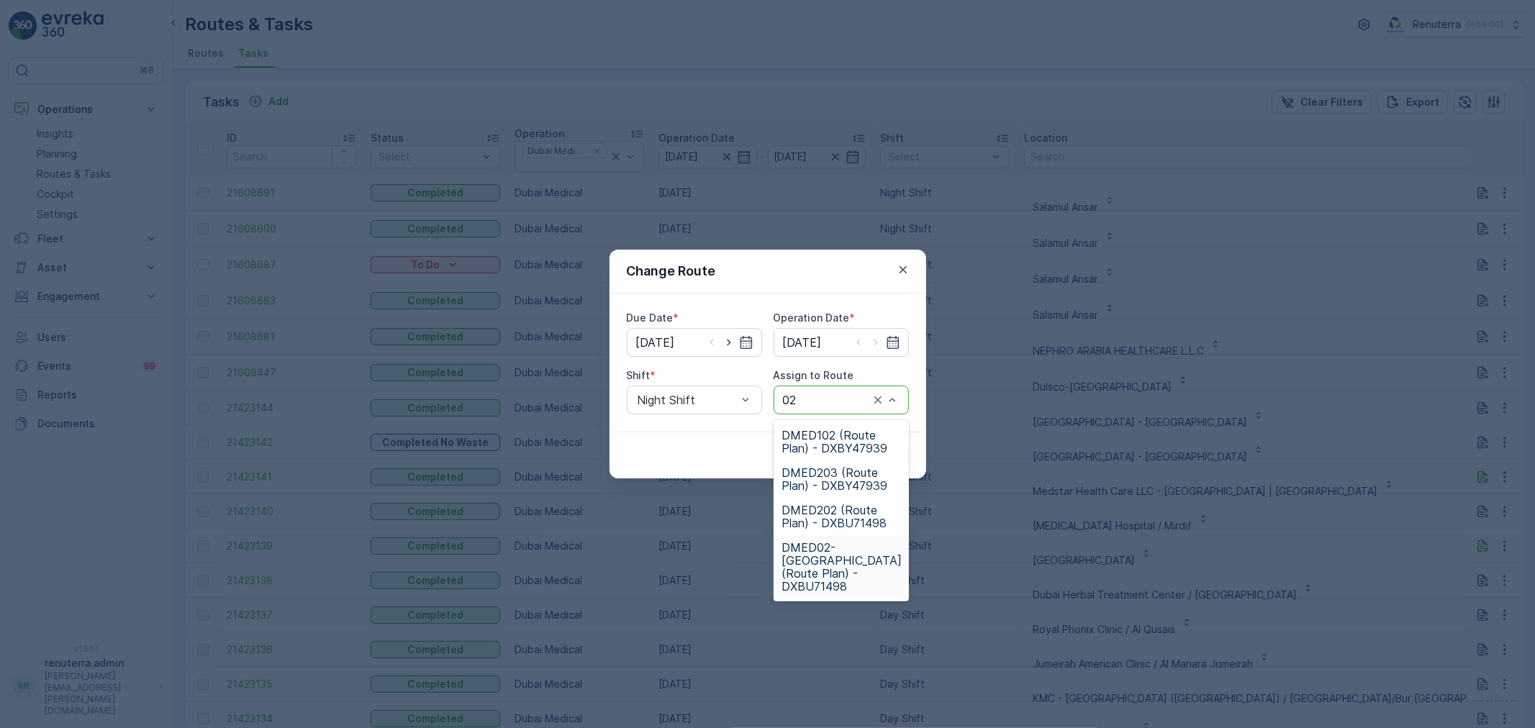
drag, startPoint x: 835, startPoint y: 551, endPoint x: 873, endPoint y: 509, distance: 57.1
click at [837, 549] on span "DMED02-Khawaneej Yard (Route Plan) - DXBU71498" at bounding box center [842, 567] width 120 height 52
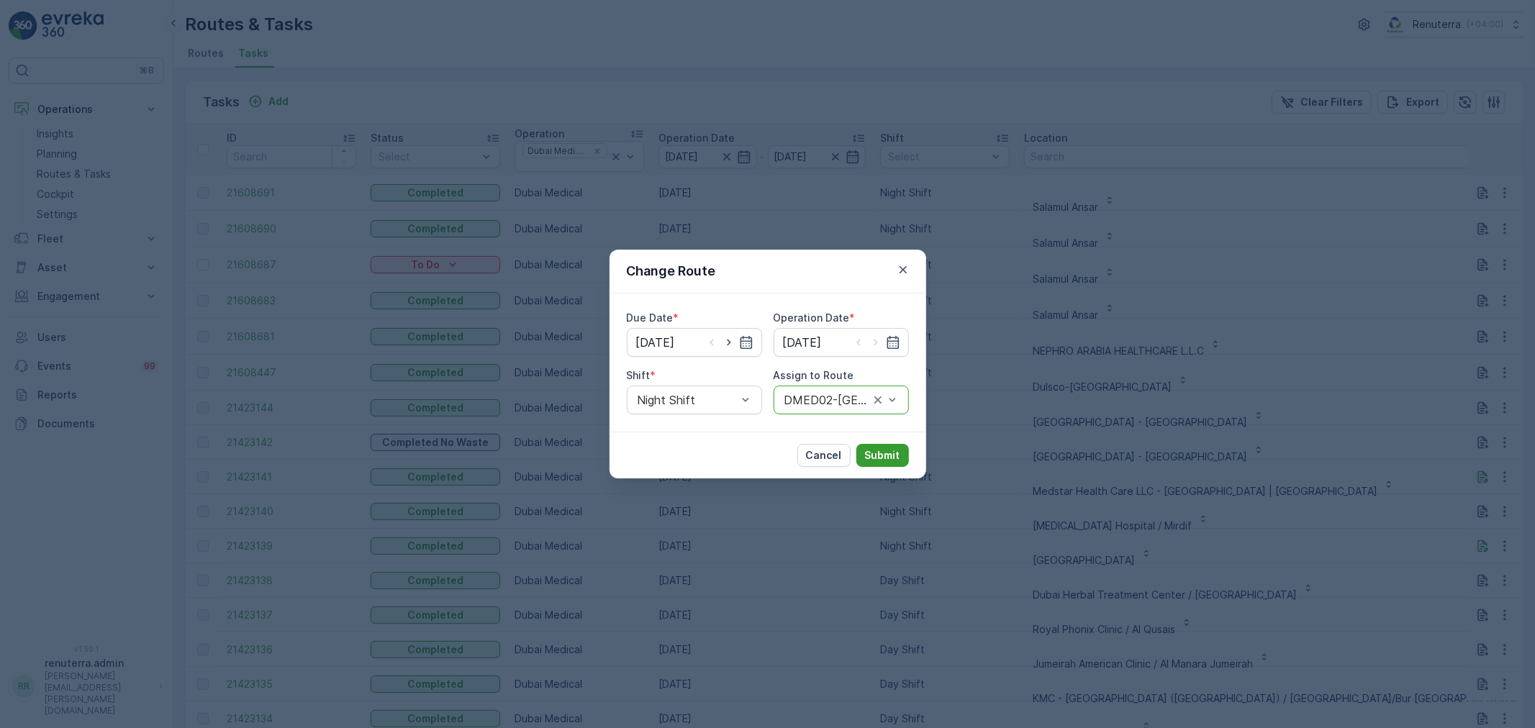
click at [895, 450] on p "Submit" at bounding box center [882, 455] width 35 height 14
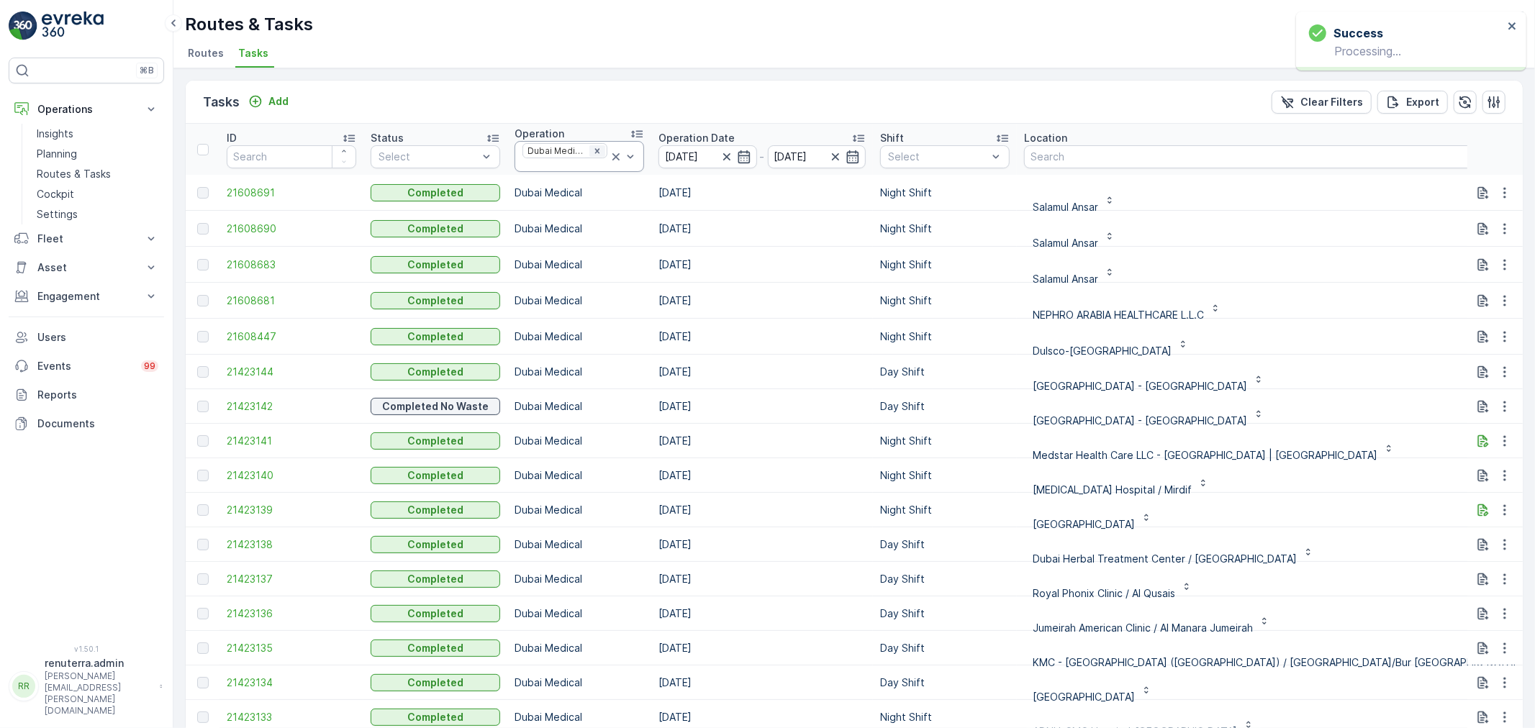
click at [599, 149] on icon "Remove Dubai Medical" at bounding box center [597, 151] width 10 height 10
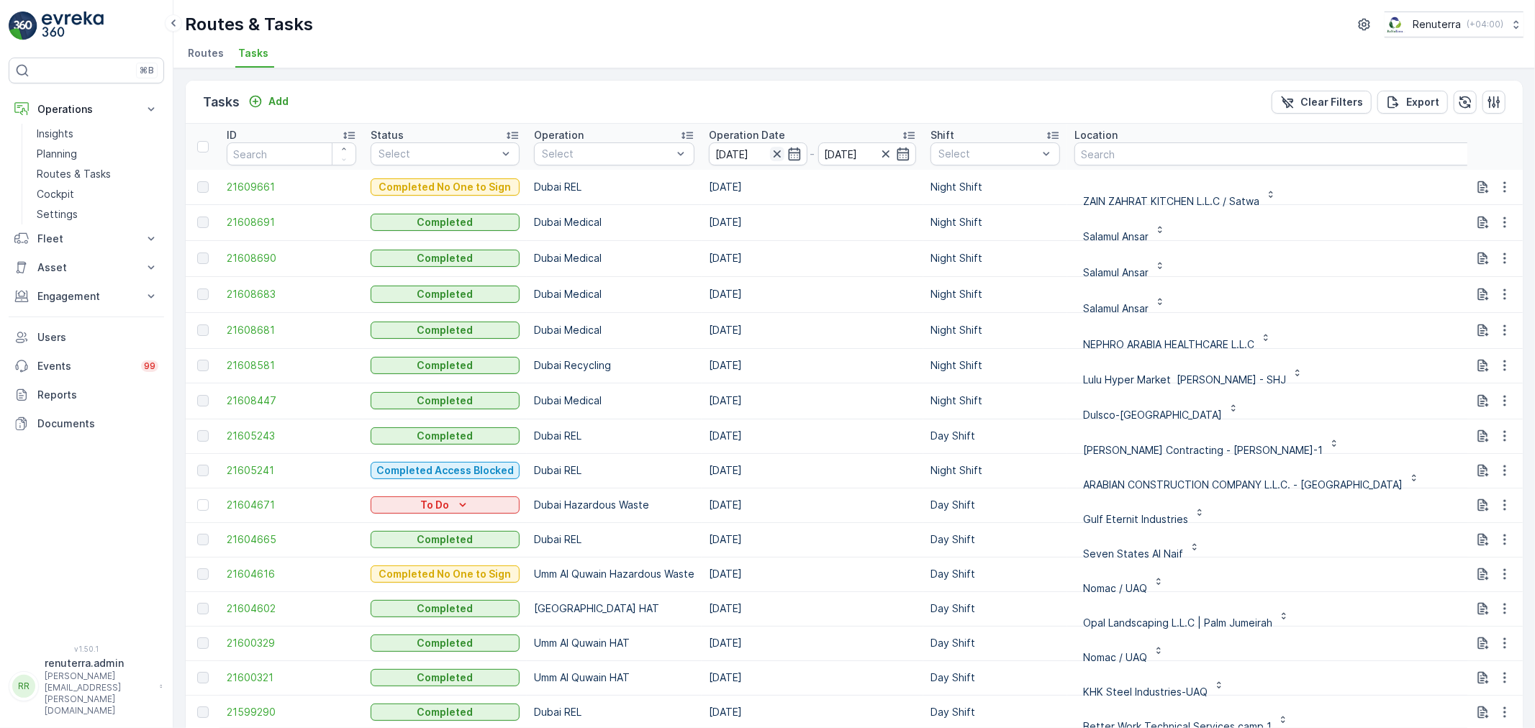
click at [772, 150] on icon "button" at bounding box center [777, 154] width 14 height 14
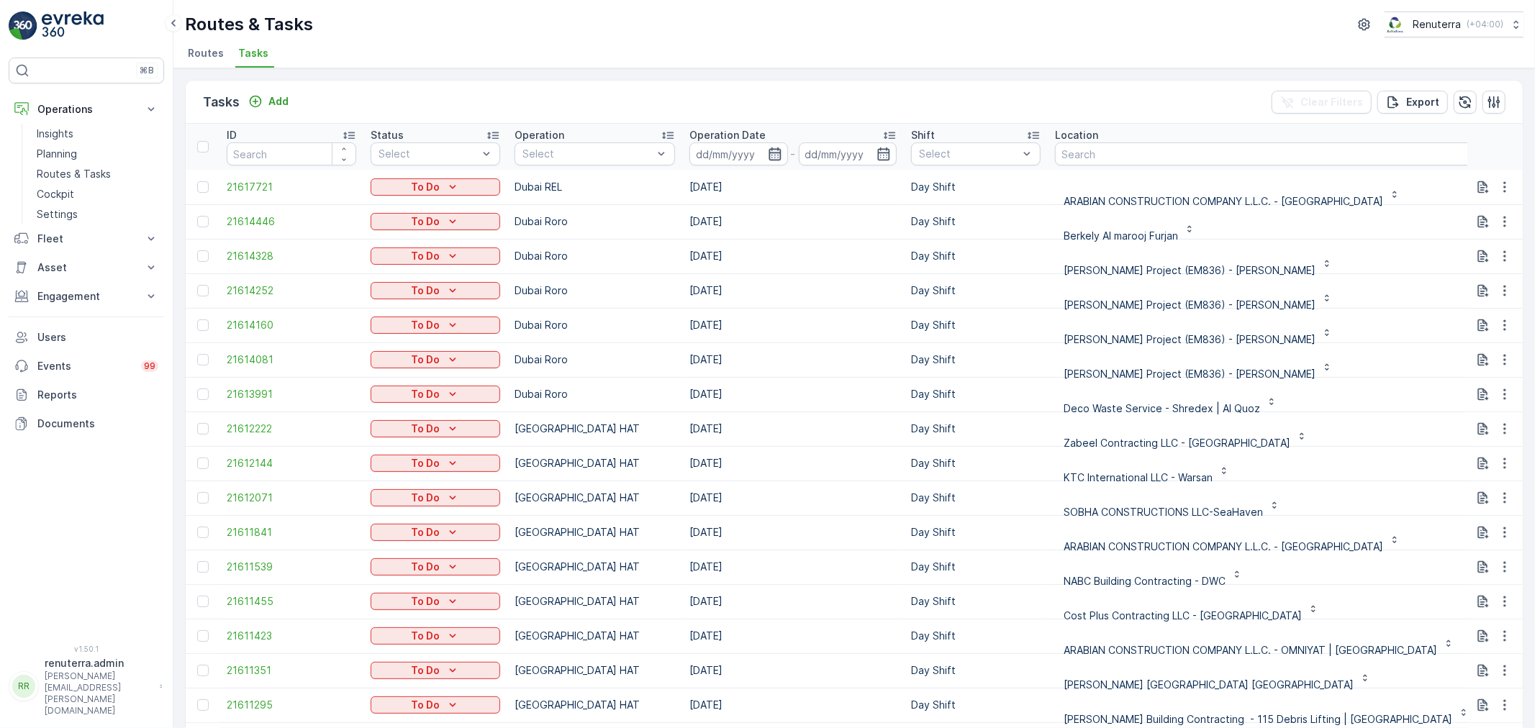
click at [773, 150] on icon "button" at bounding box center [775, 154] width 14 height 14
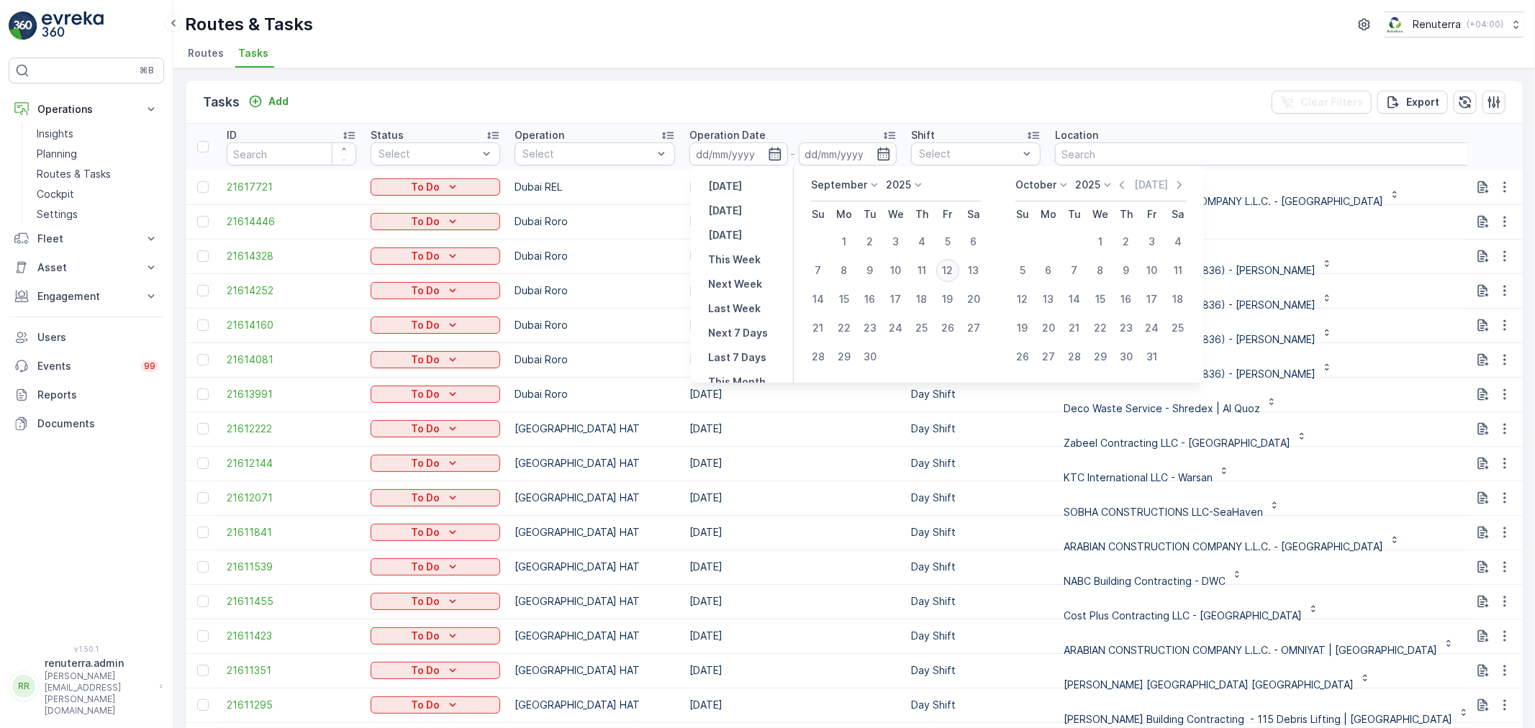
click at [946, 270] on div "12" at bounding box center [947, 270] width 23 height 23
type input "[DATE]"
click at [946, 270] on div "12" at bounding box center [947, 270] width 23 height 23
type input "[DATE]"
click at [946, 270] on div "12" at bounding box center [947, 270] width 23 height 23
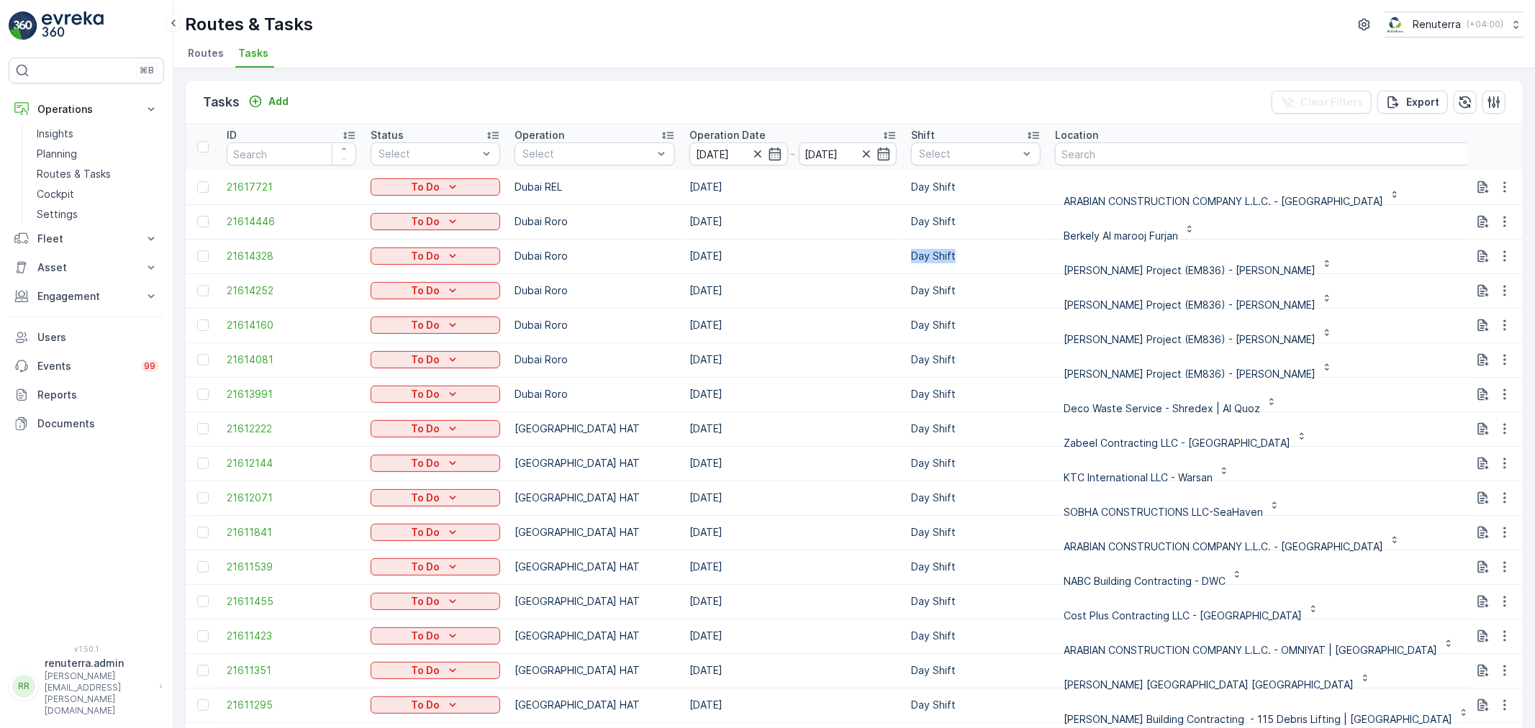
click at [946, 270] on td "Day Shift" at bounding box center [976, 256] width 144 height 35
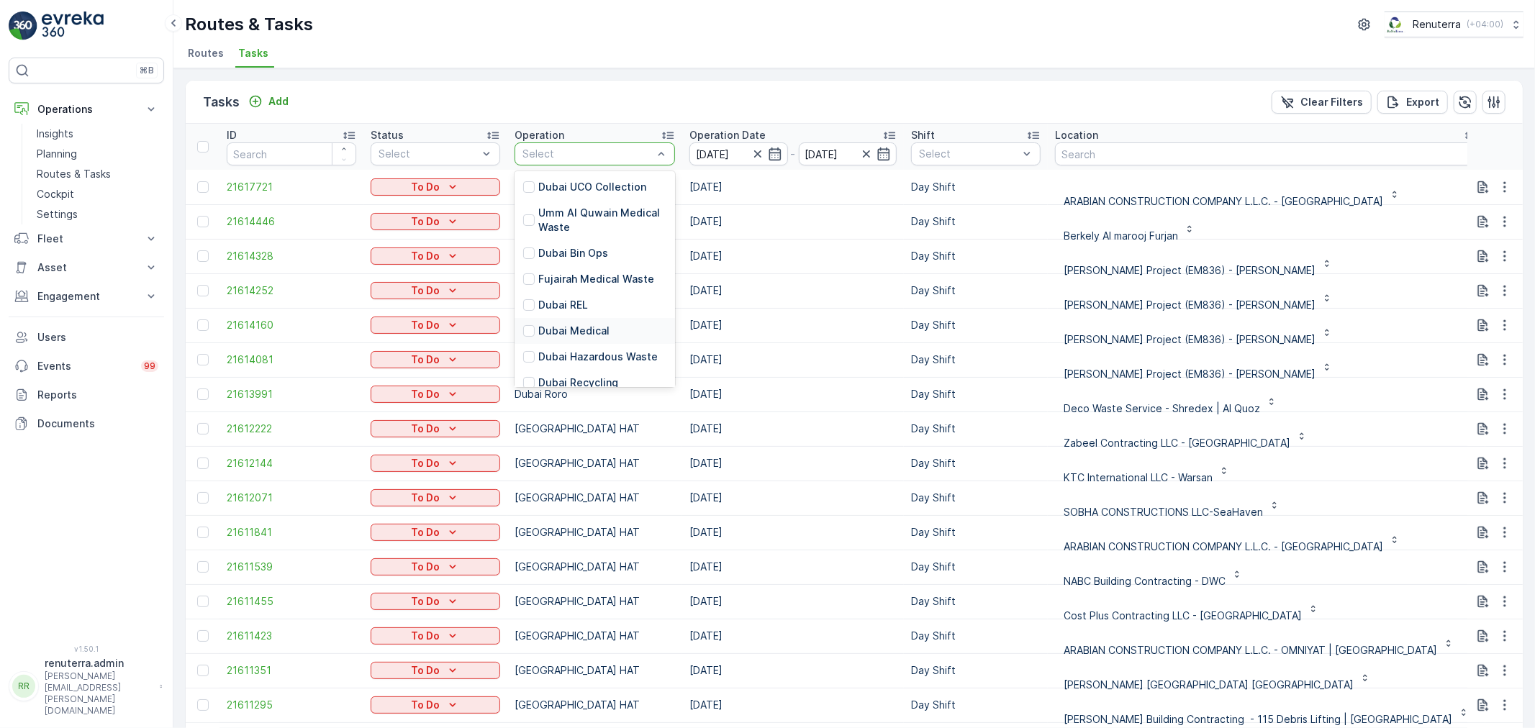
click at [554, 328] on p "Dubai Medical" at bounding box center [573, 331] width 71 height 14
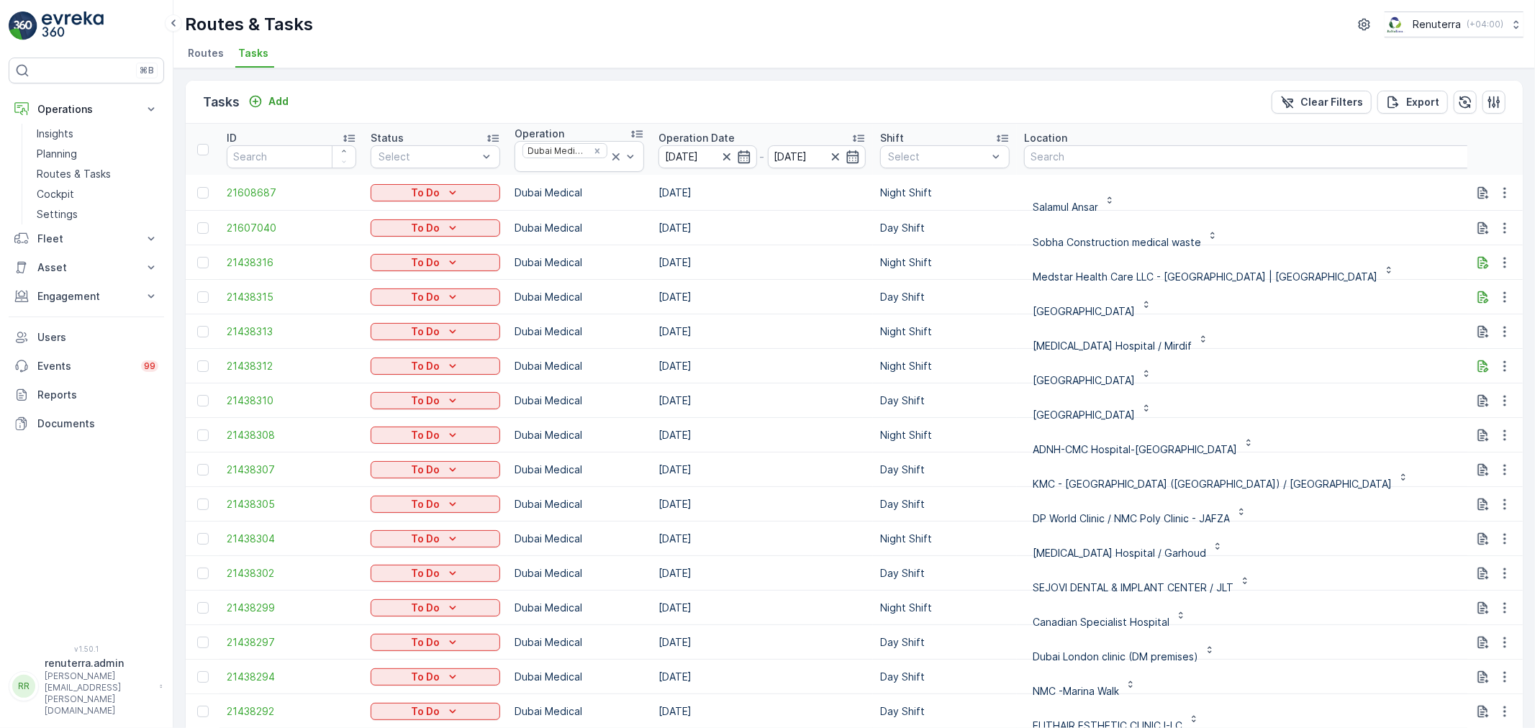
click at [1248, 339] on div "HMS Hospital / Mirdif" at bounding box center [1377, 331] width 706 height 23
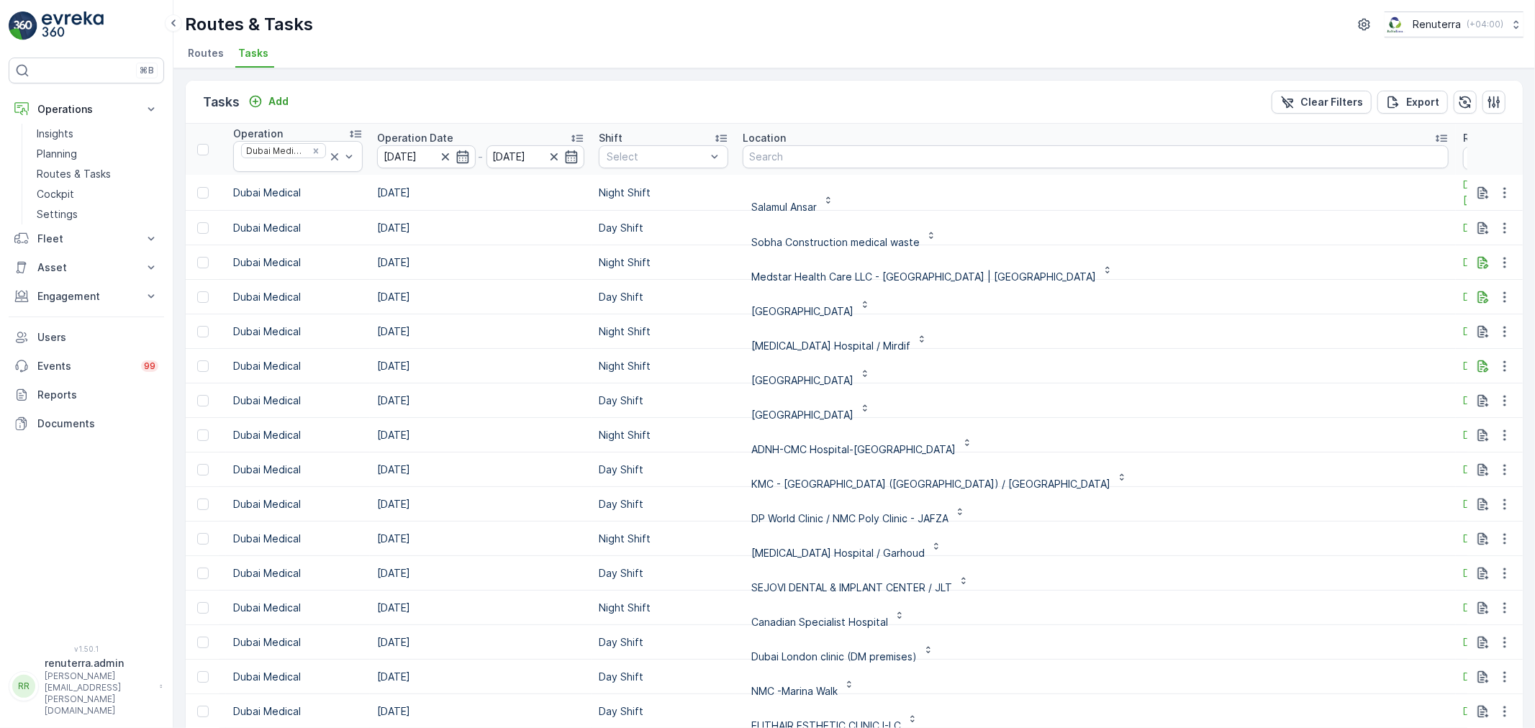
scroll to position [0, 283]
click at [1461, 163] on input "text" at bounding box center [1525, 158] width 129 height 23
type input "101"
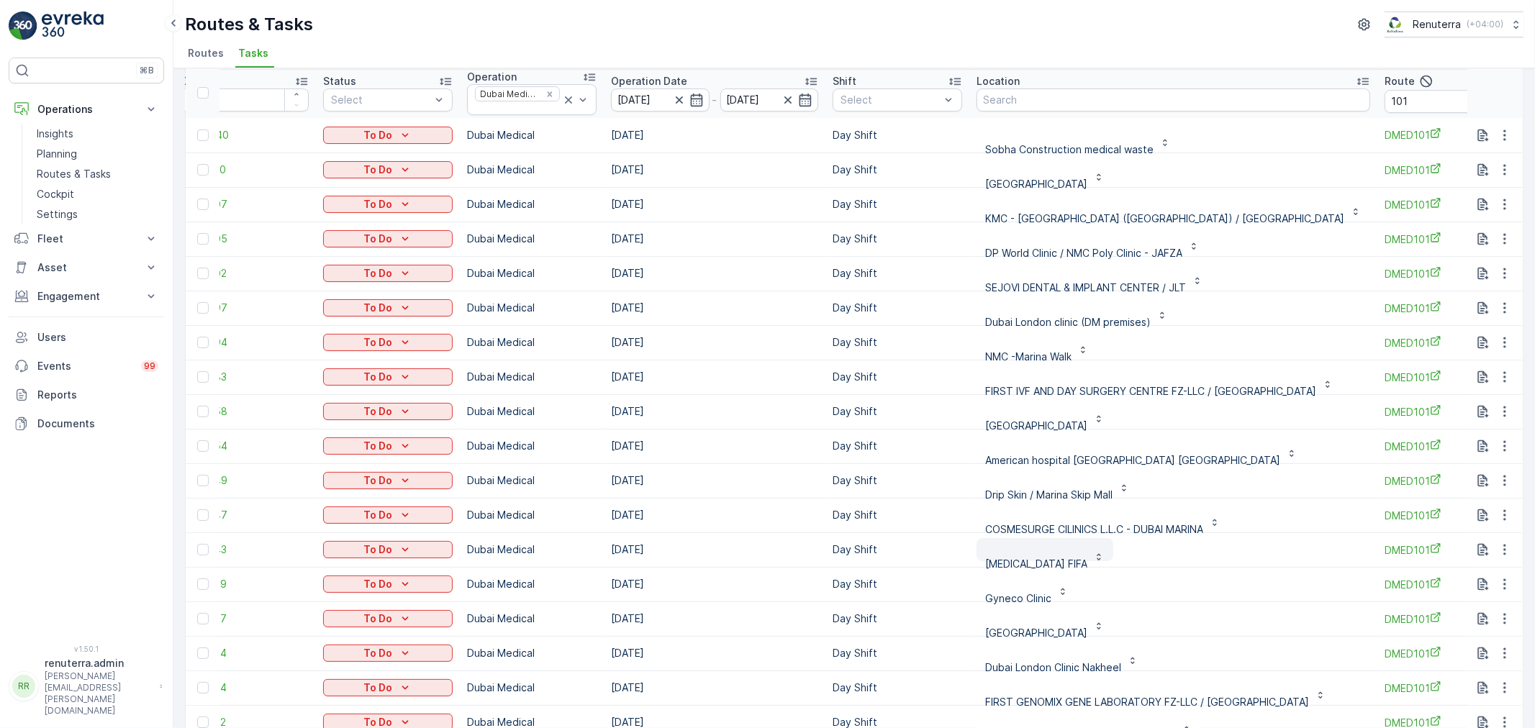
scroll to position [128, 0]
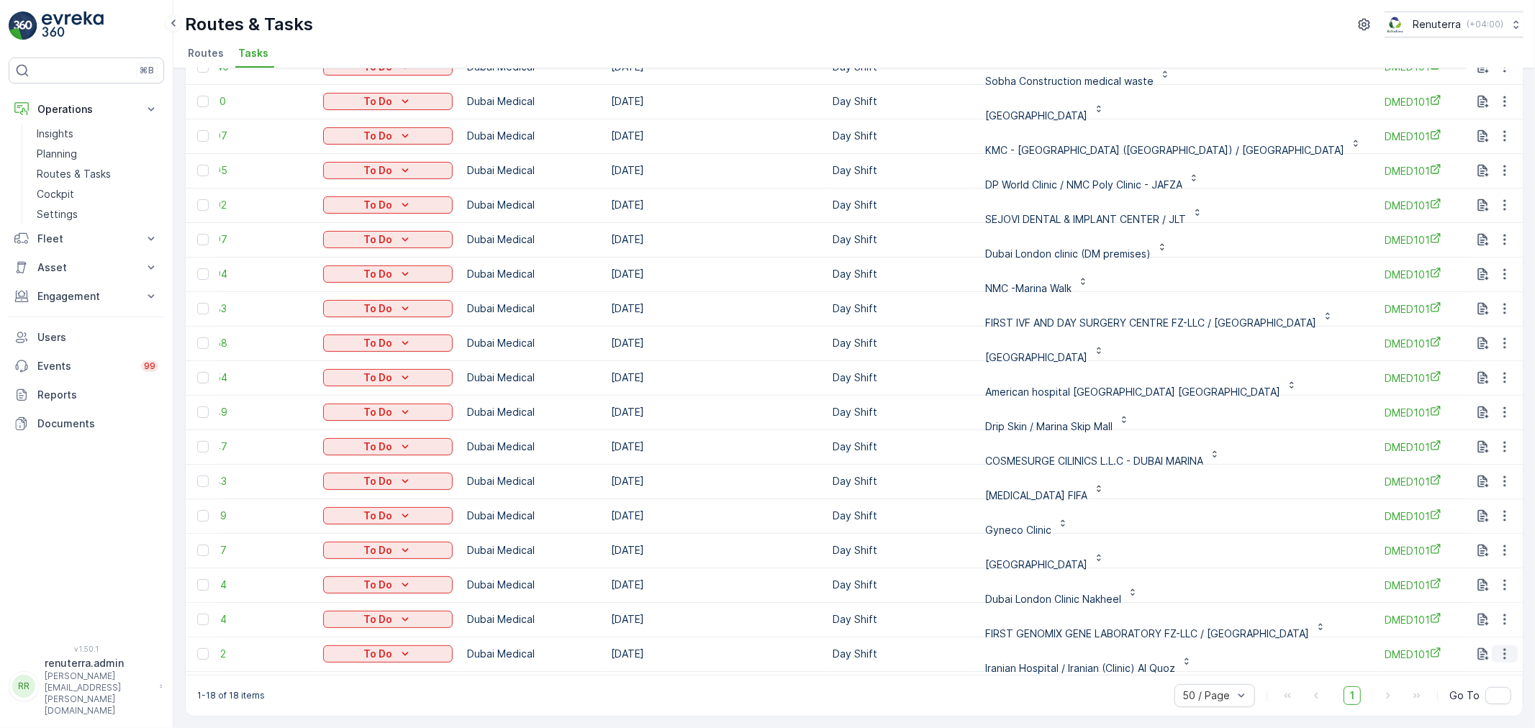
click at [1505, 648] on button "button" at bounding box center [1504, 653] width 26 height 17
click at [1452, 622] on span "Delete" at bounding box center [1448, 625] width 33 height 14
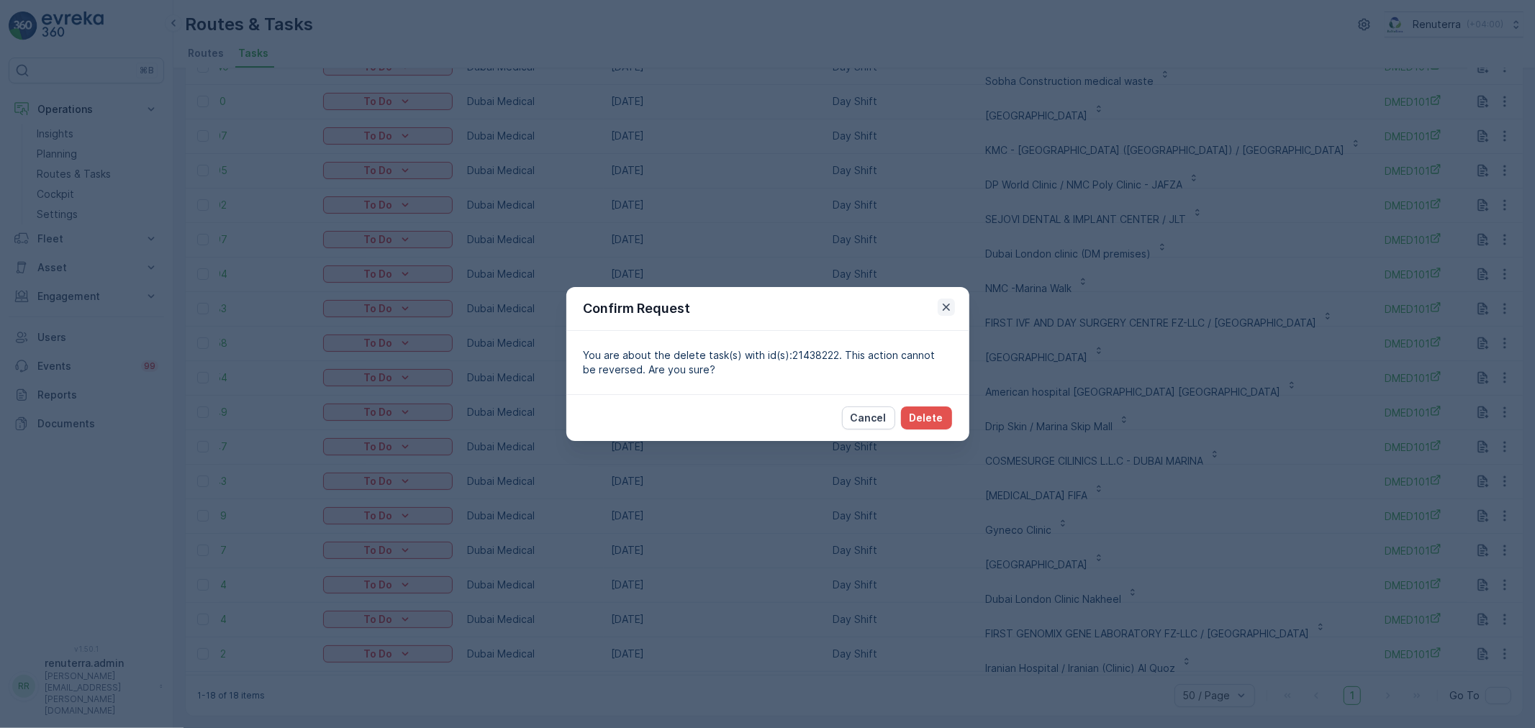
click at [940, 306] on icon "button" at bounding box center [946, 307] width 14 height 14
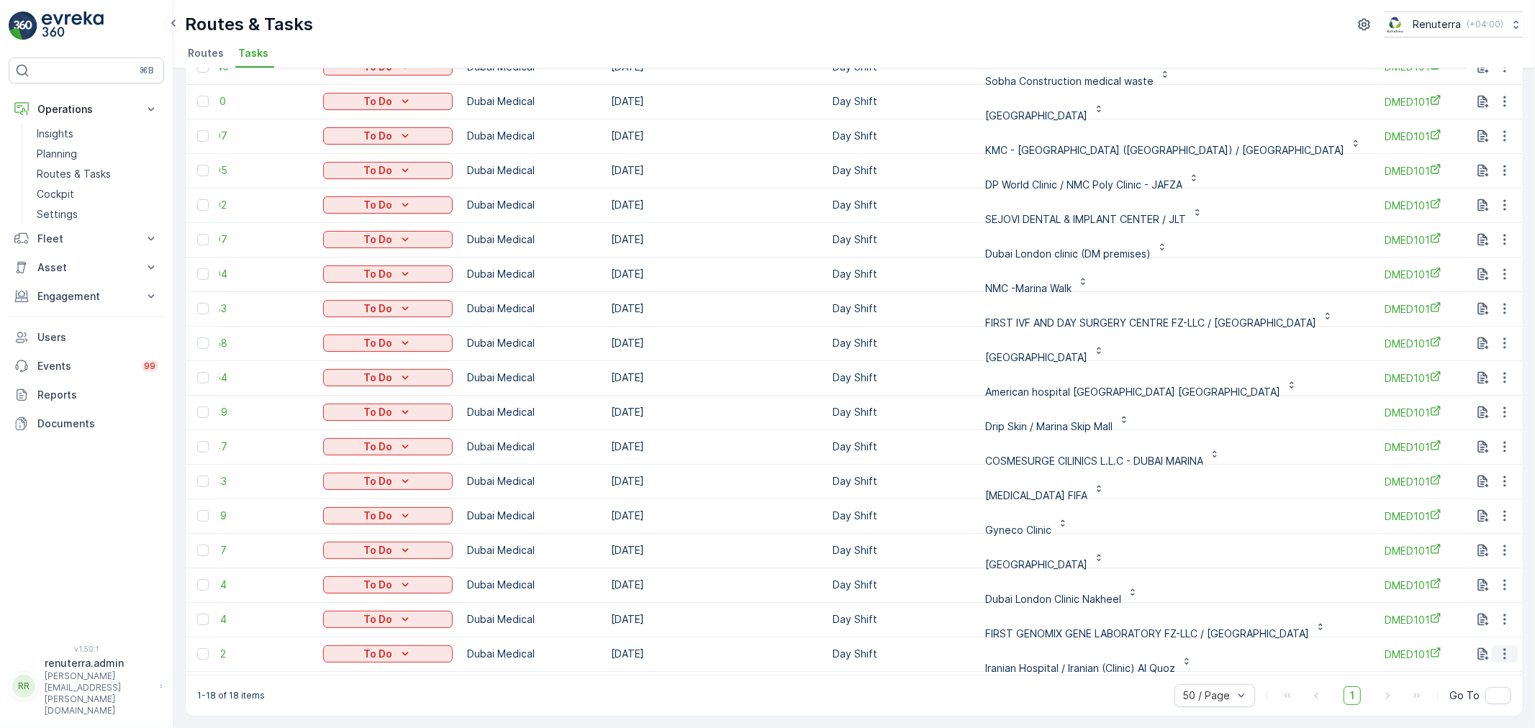
click at [1497, 647] on icon "button" at bounding box center [1504, 654] width 14 height 14
click at [1461, 624] on span "Delete" at bounding box center [1448, 625] width 33 height 14
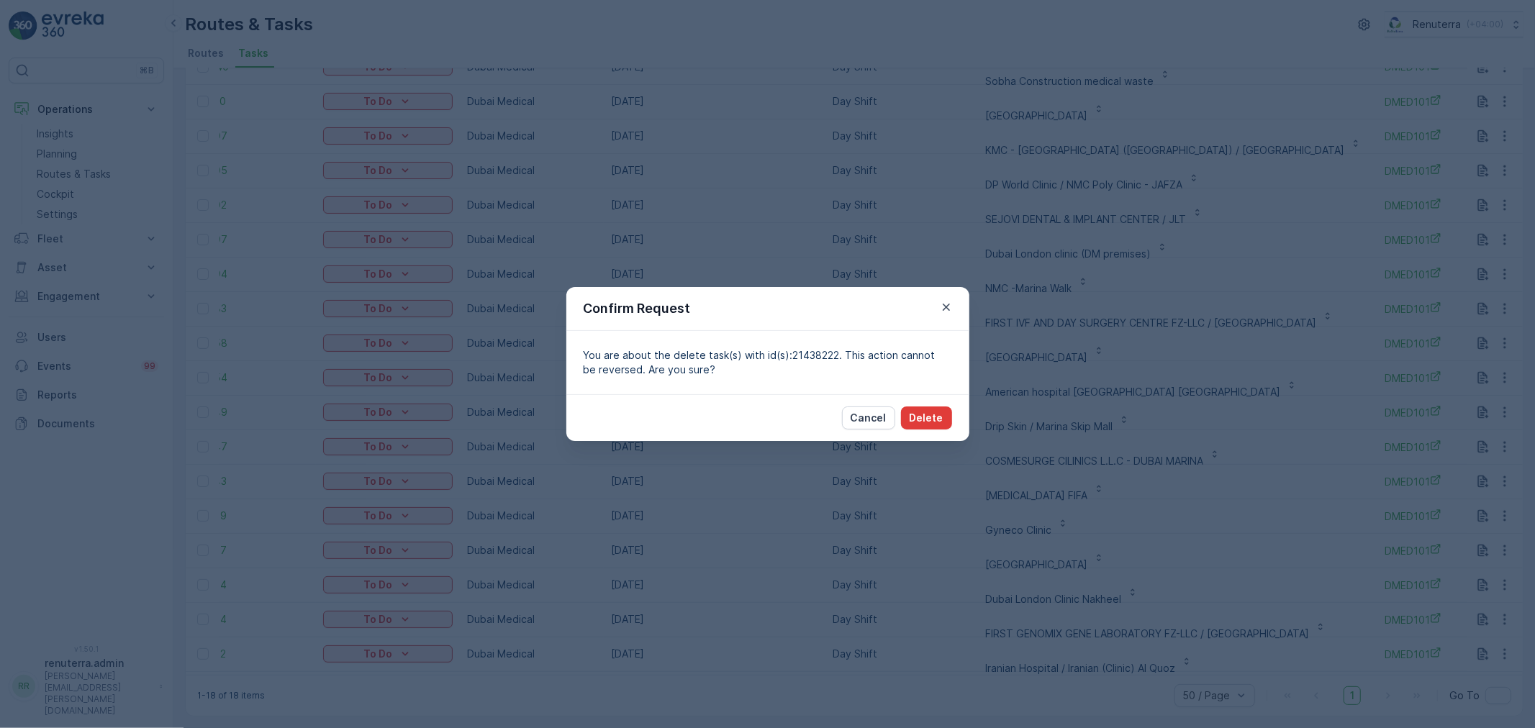
click at [929, 423] on p "Delete" at bounding box center [926, 418] width 34 height 14
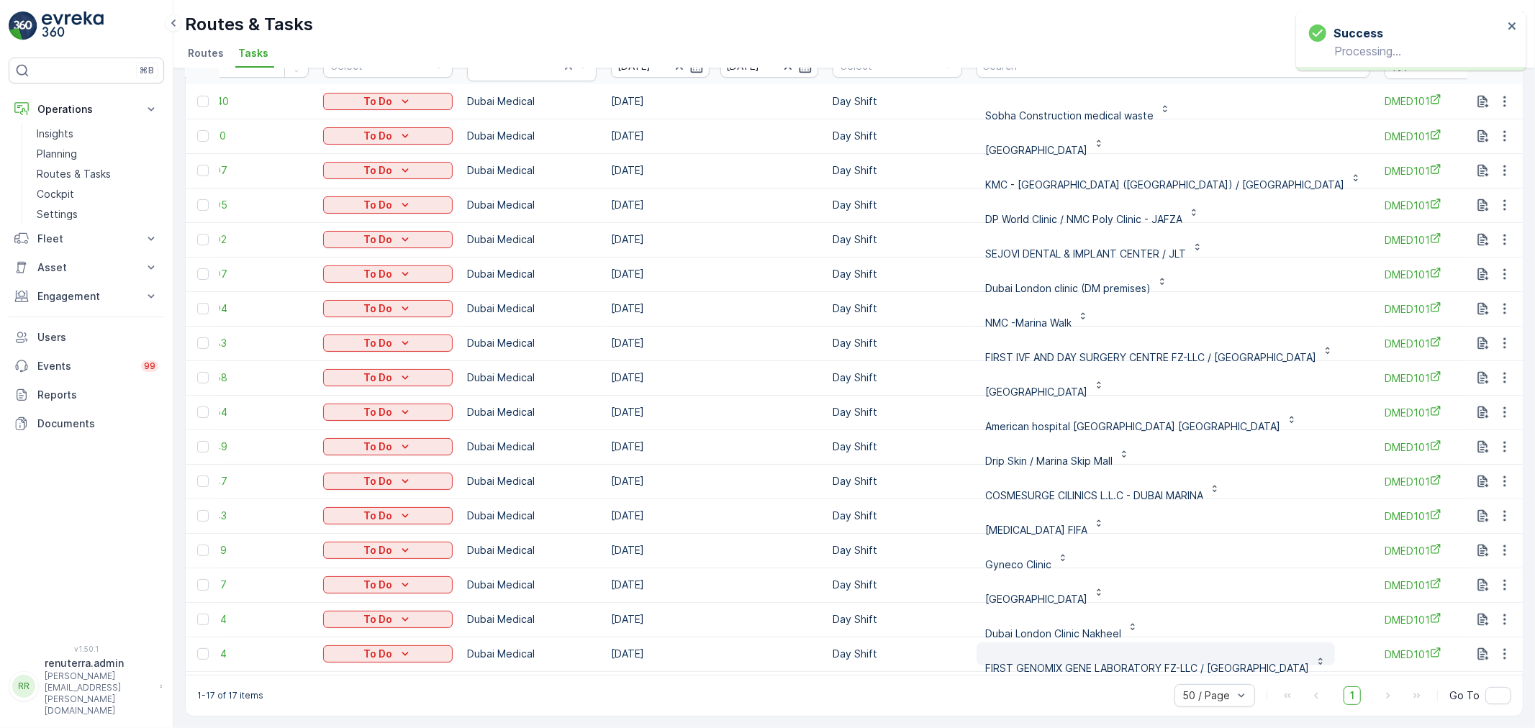
scroll to position [4, 47]
click at [1504, 508] on icon "button" at bounding box center [1504, 515] width 14 height 14
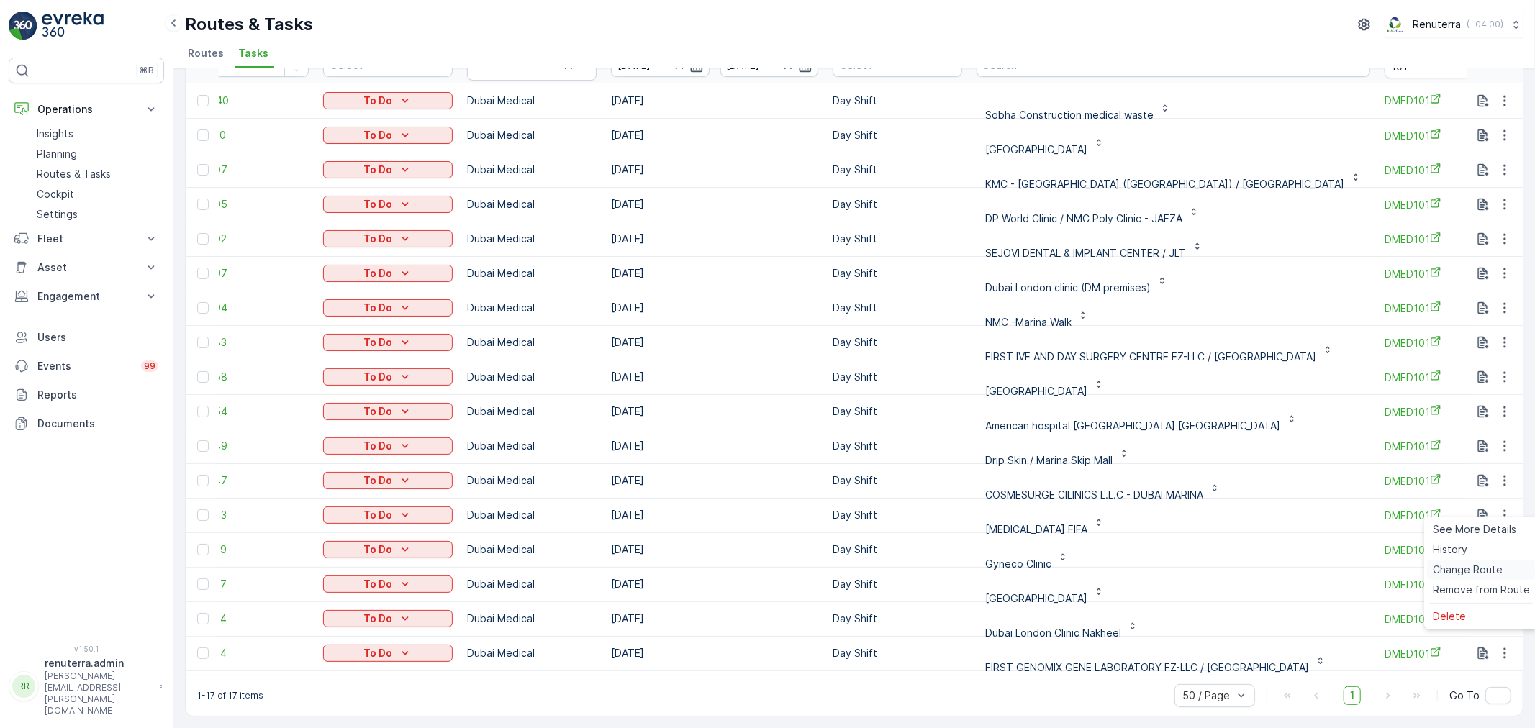
click at [1462, 567] on span "Change Route" at bounding box center [1467, 570] width 70 height 14
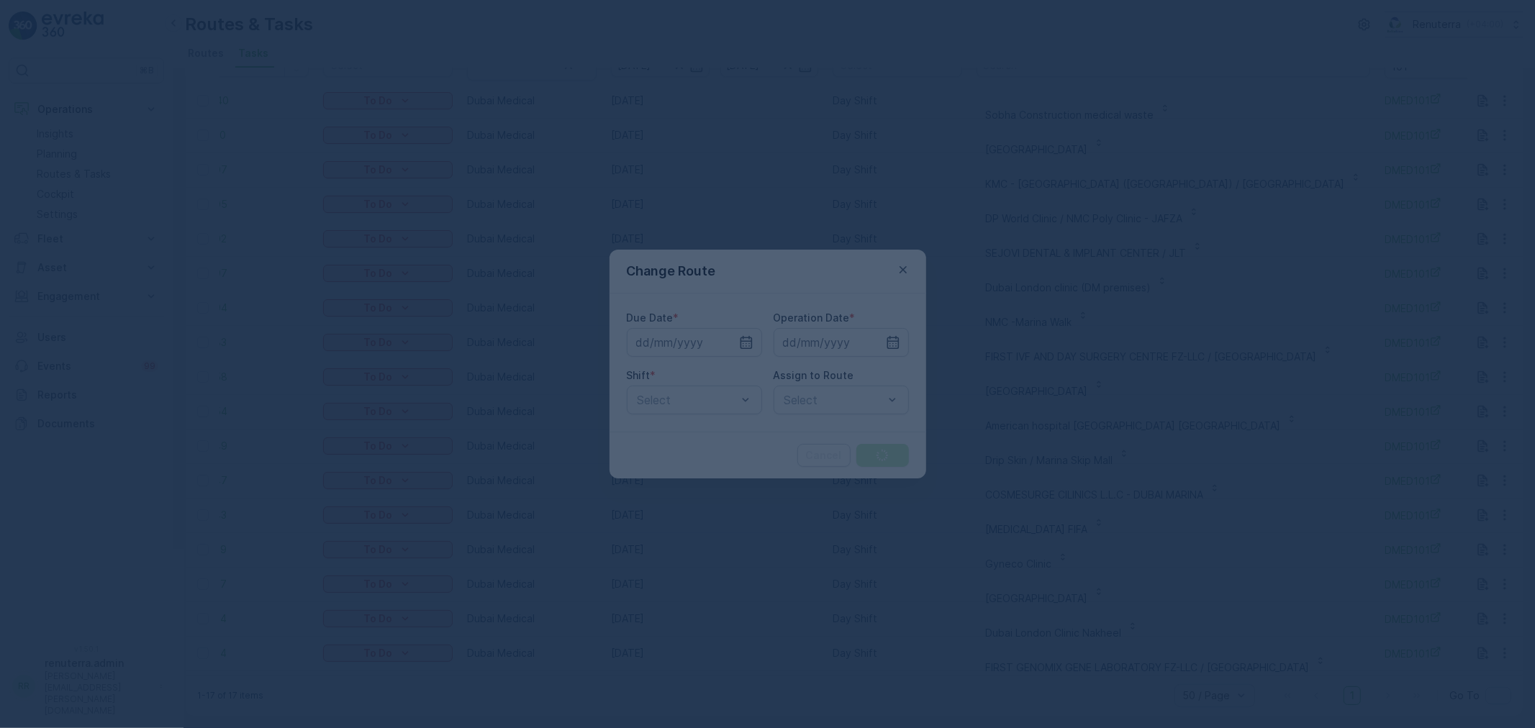
type input "[DATE]"
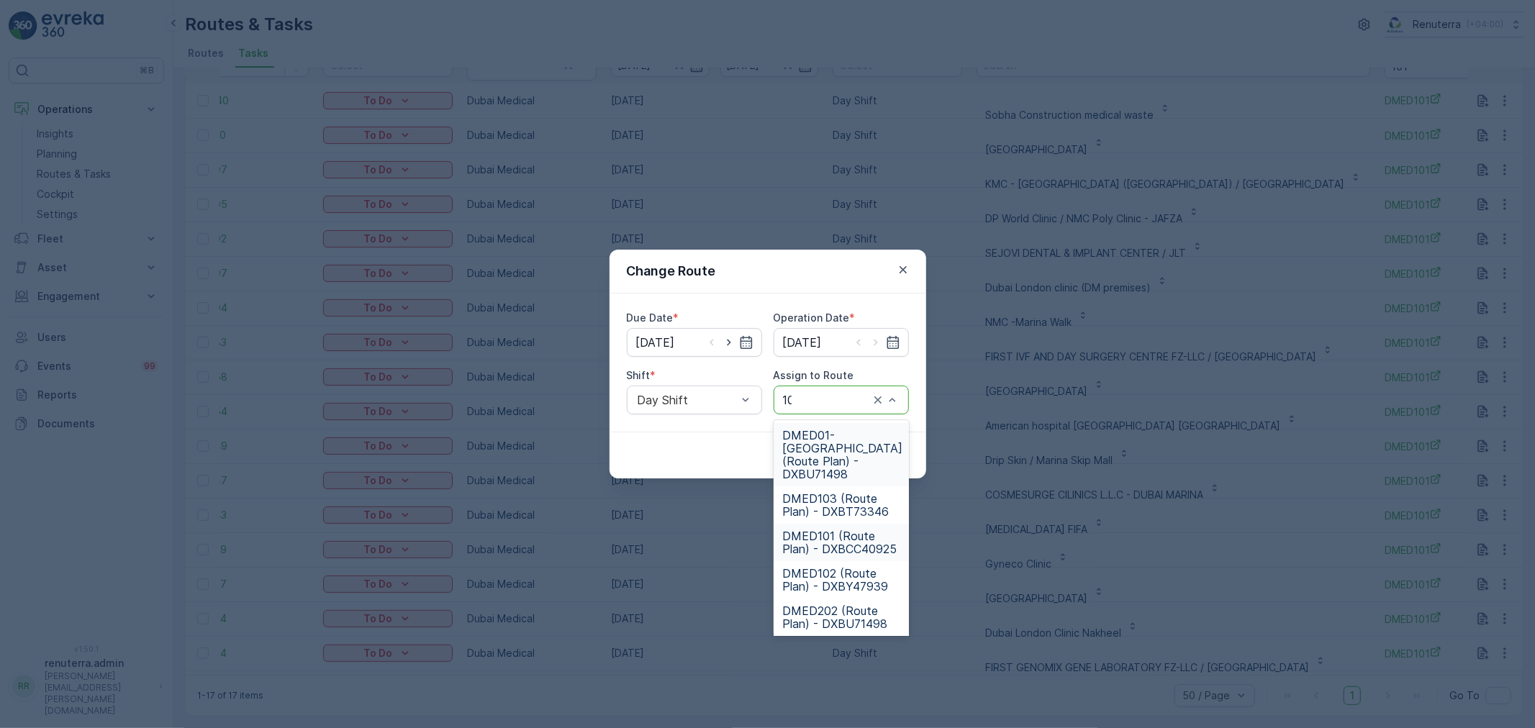
type input "103"
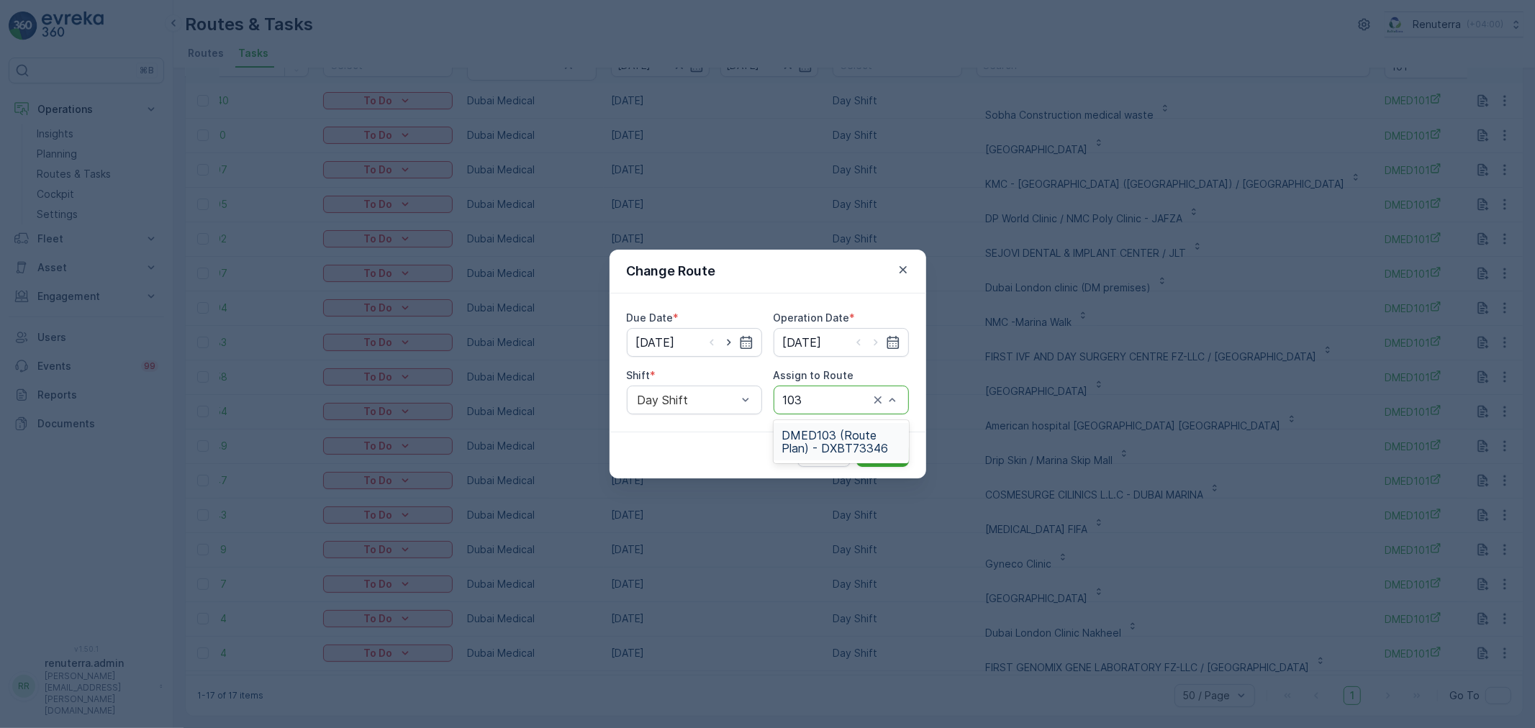
drag, startPoint x: 874, startPoint y: 432, endPoint x: 872, endPoint y: 440, distance: 7.5
click at [873, 432] on span "DMED103 (Route Plan) - DXBT73346" at bounding box center [841, 442] width 118 height 26
click at [890, 450] on p "Submit" at bounding box center [882, 455] width 35 height 14
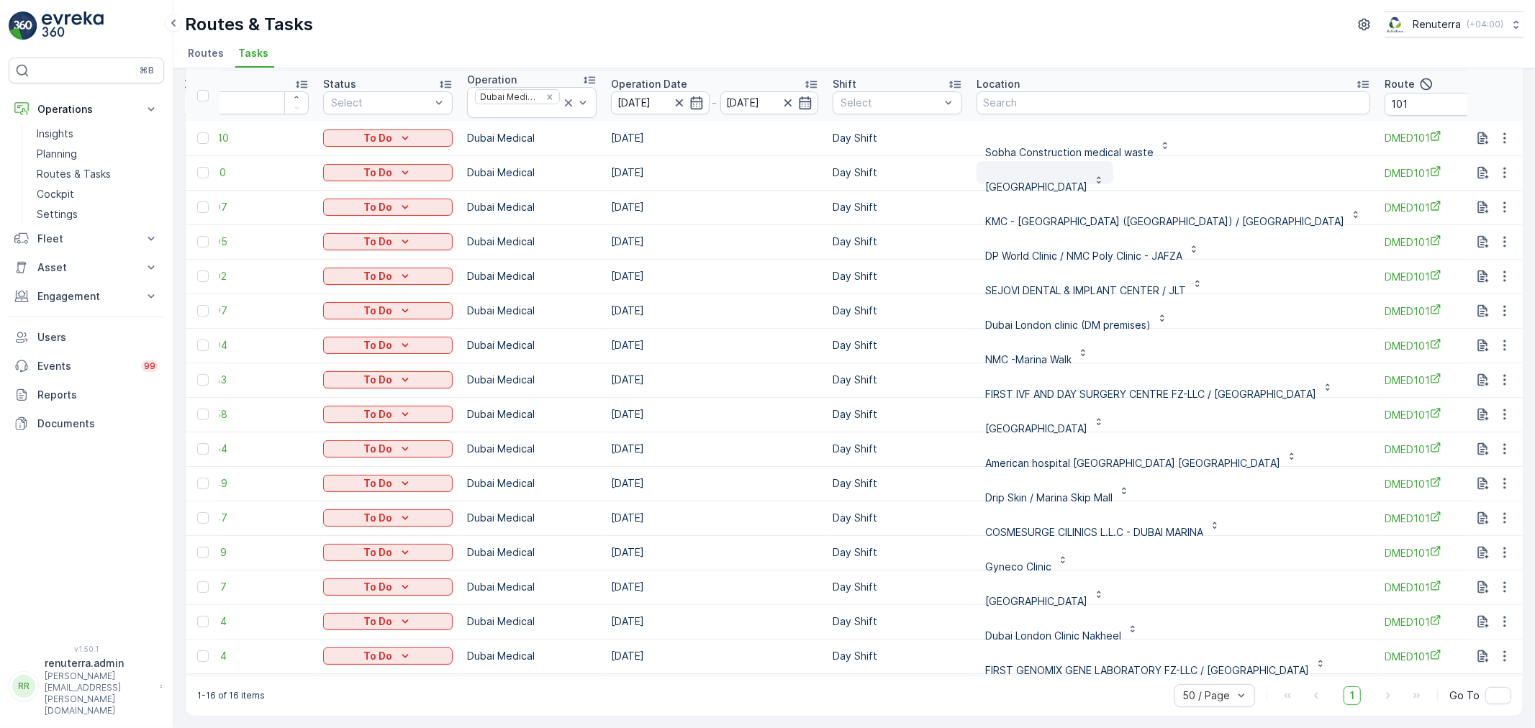
scroll to position [0, 47]
click at [1393, 95] on input "101" at bounding box center [1448, 105] width 129 height 23
type input "103"
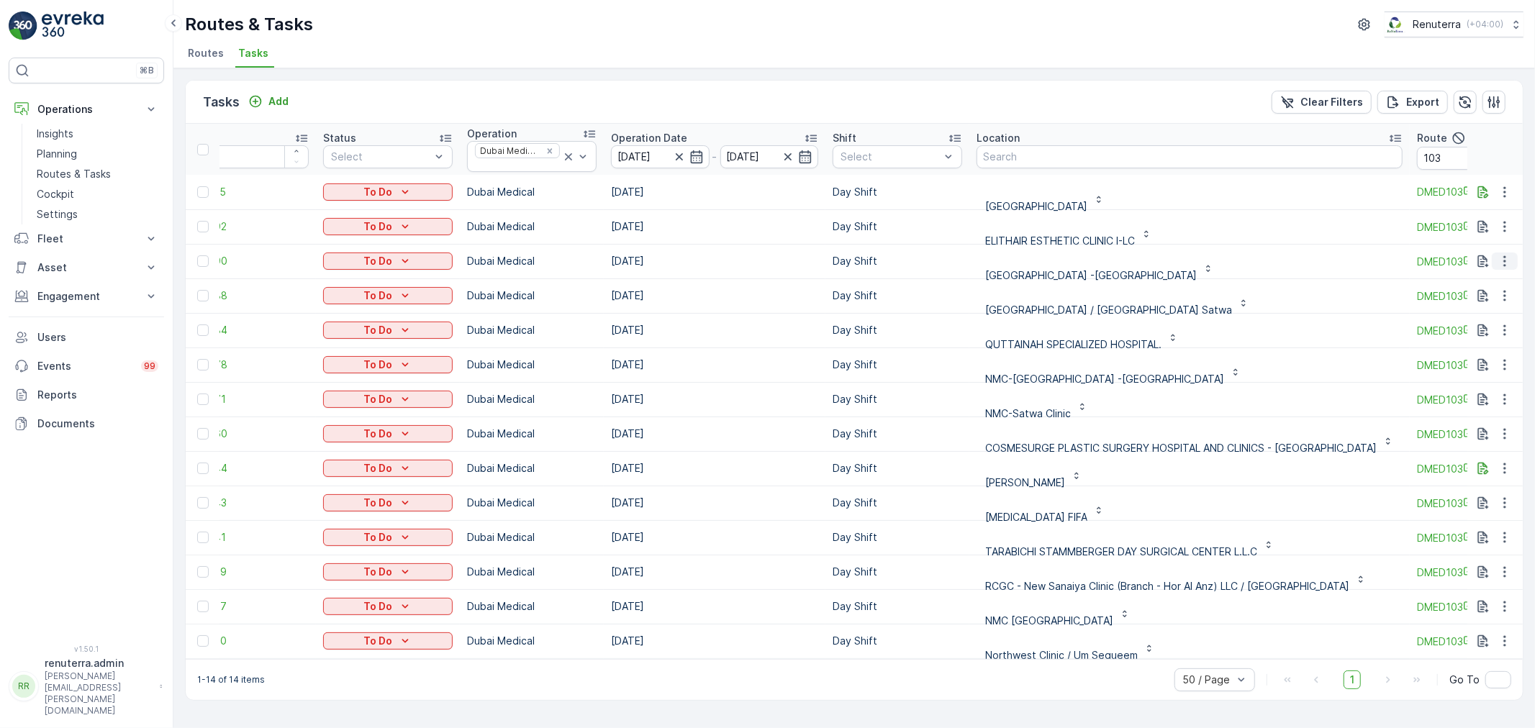
click at [1507, 261] on icon "button" at bounding box center [1504, 261] width 14 height 14
click at [1484, 328] on span "Change Route" at bounding box center [1467, 323] width 70 height 14
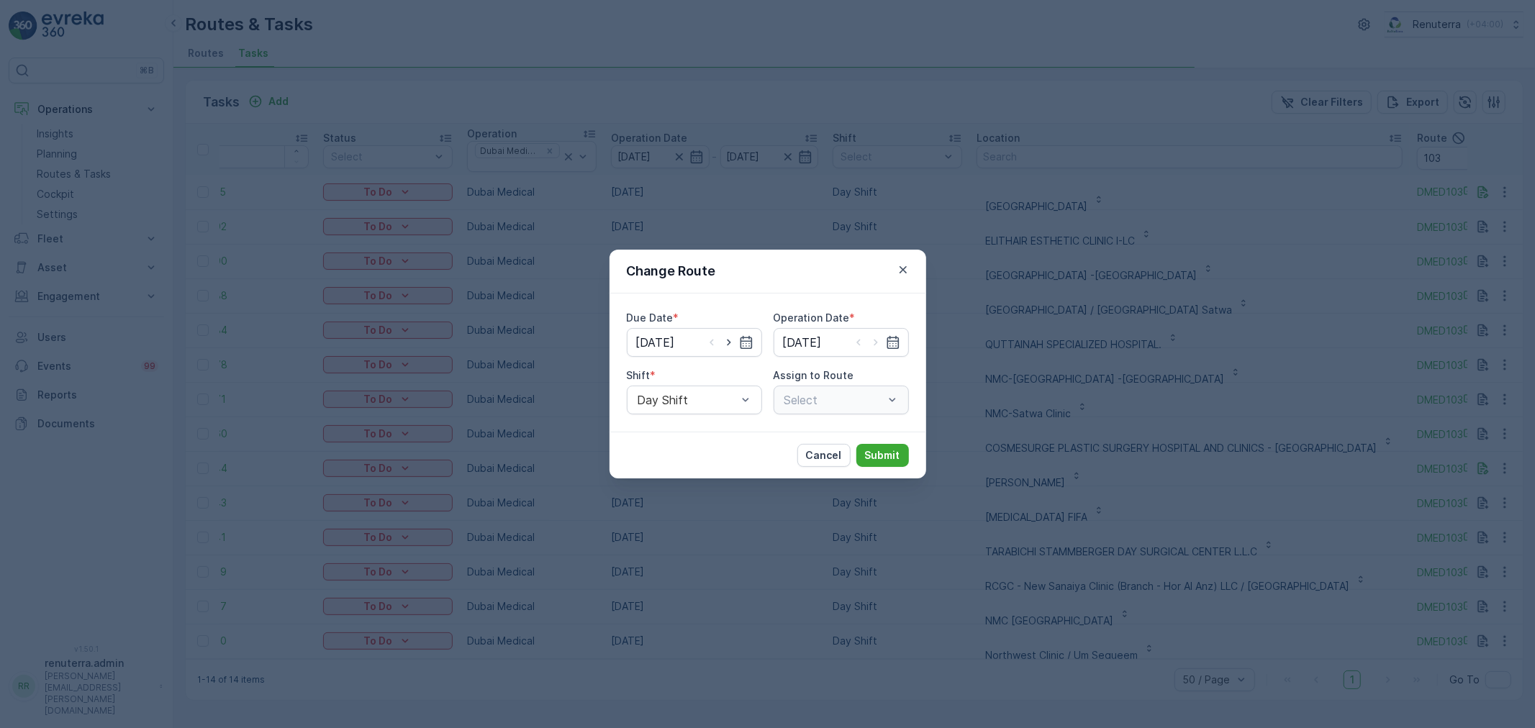
type input "[DATE]"
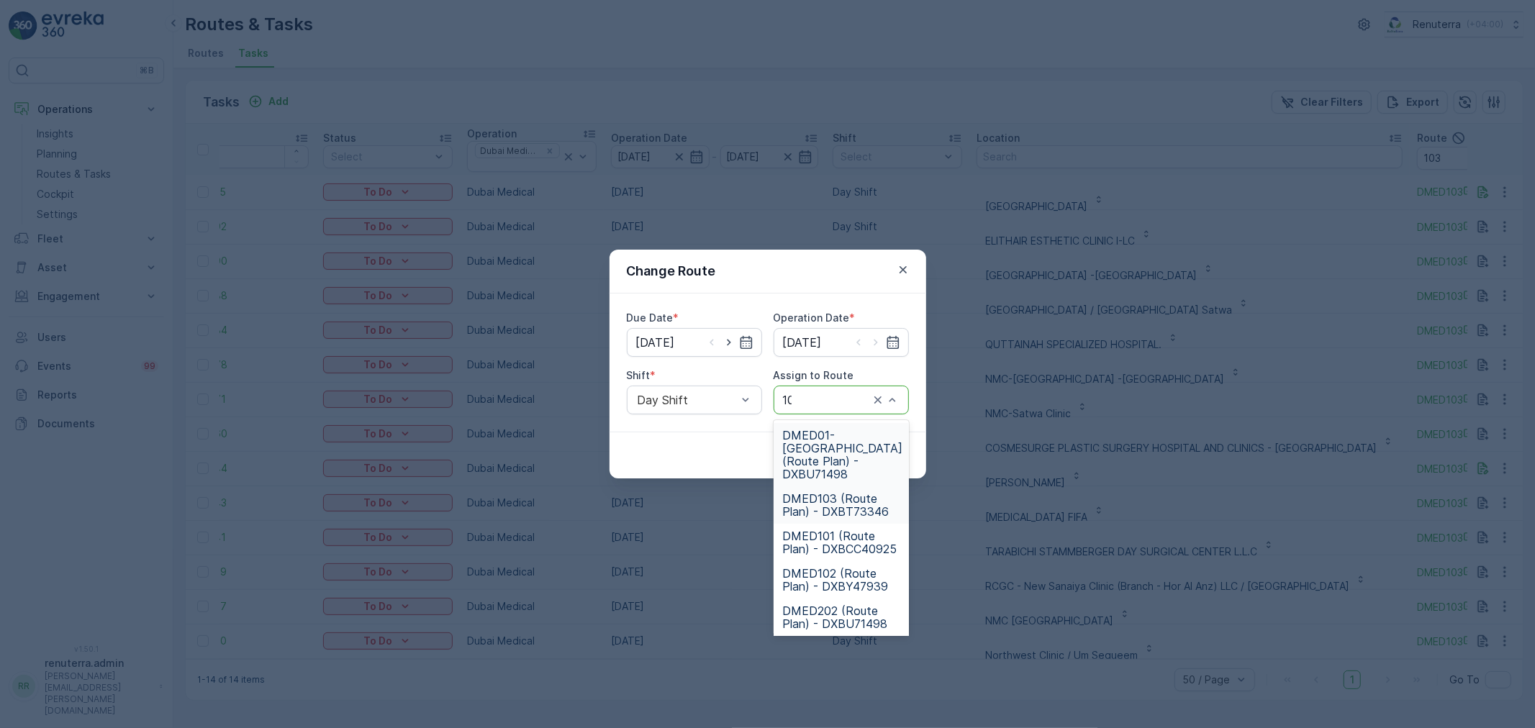
type input "102"
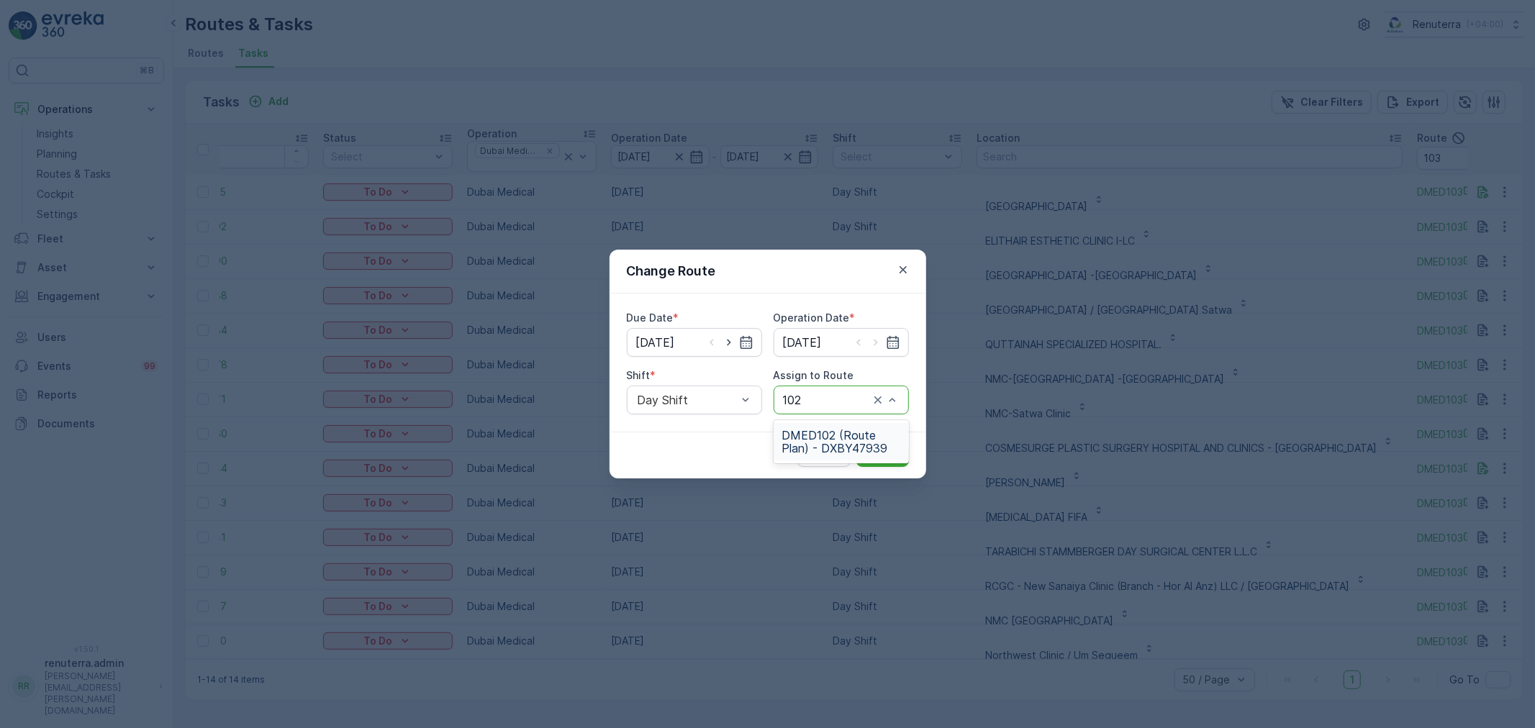
drag, startPoint x: 794, startPoint y: 440, endPoint x: 847, endPoint y: 436, distance: 53.4
click at [807, 437] on span "DMED102 (Route Plan) - DXBY47939" at bounding box center [841, 442] width 118 height 26
click at [872, 454] on p "Submit" at bounding box center [882, 455] width 35 height 14
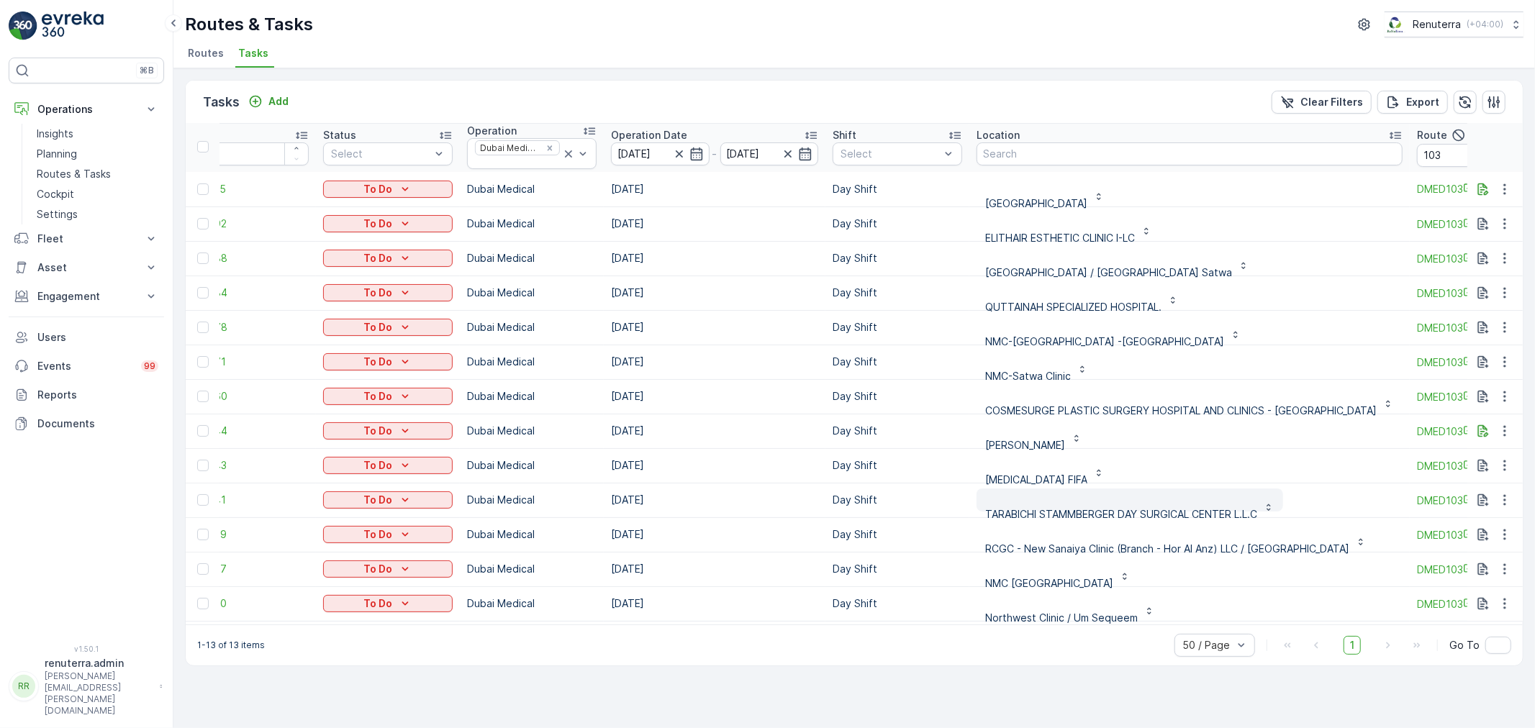
scroll to position [4, 47]
drag, startPoint x: 1094, startPoint y: 657, endPoint x: 1092, endPoint y: 645, distance: 12.3
click at [1092, 657] on div "1-13 of 13 items 50 / Page 1 Go To" at bounding box center [854, 644] width 1337 height 41
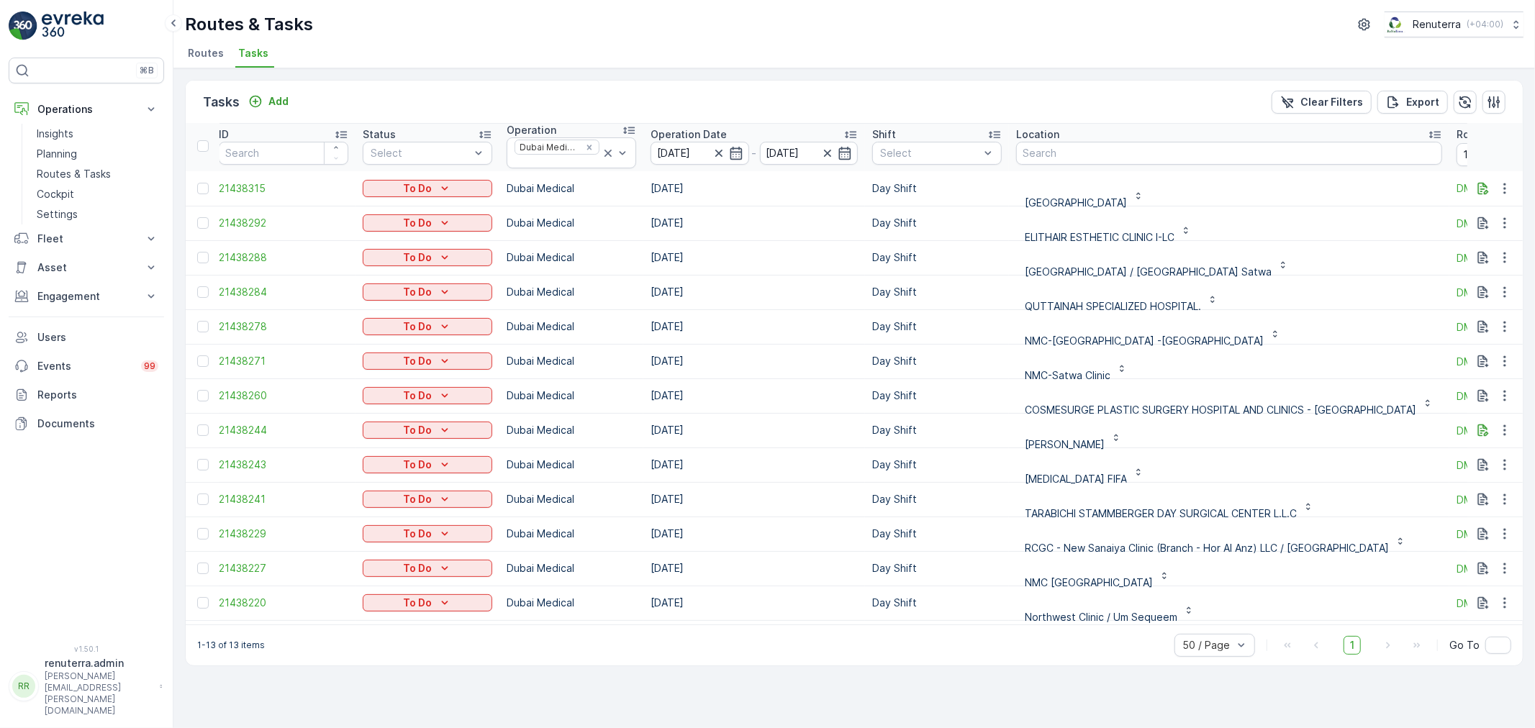
scroll to position [4, 35]
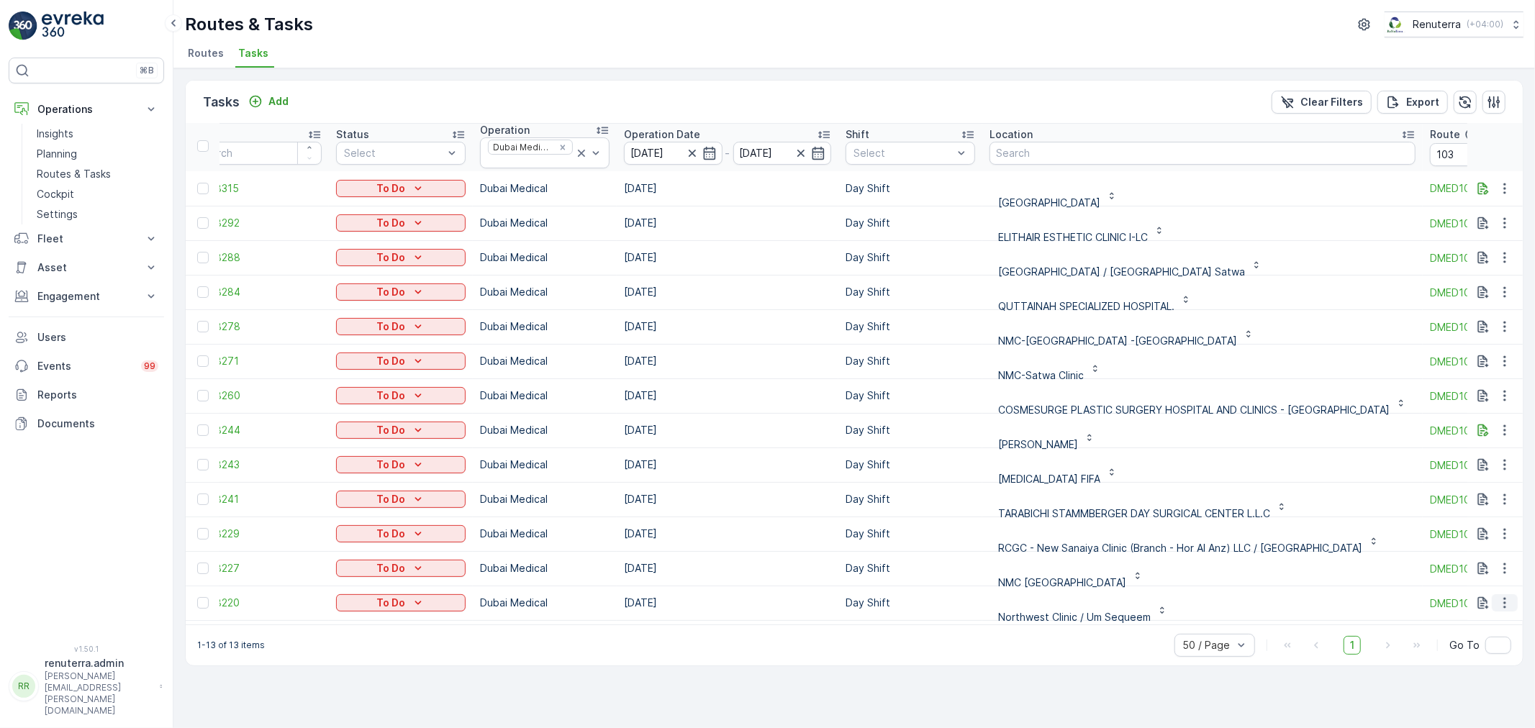
drag, startPoint x: 1512, startPoint y: 601, endPoint x: 1501, endPoint y: 607, distance: 12.6
click at [1507, 603] on button "button" at bounding box center [1504, 602] width 26 height 17
click at [1463, 660] on span "Change Route" at bounding box center [1467, 664] width 70 height 14
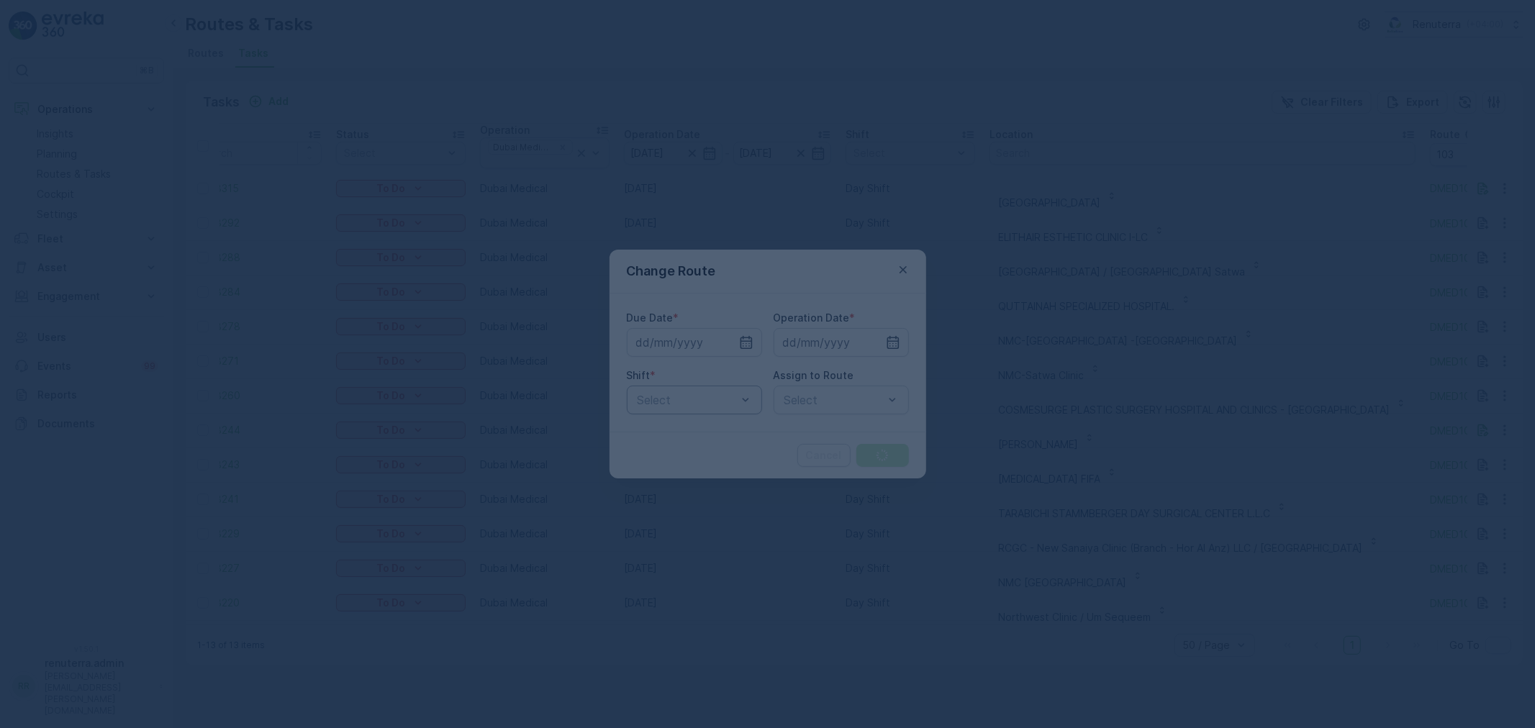
type input "[DATE]"
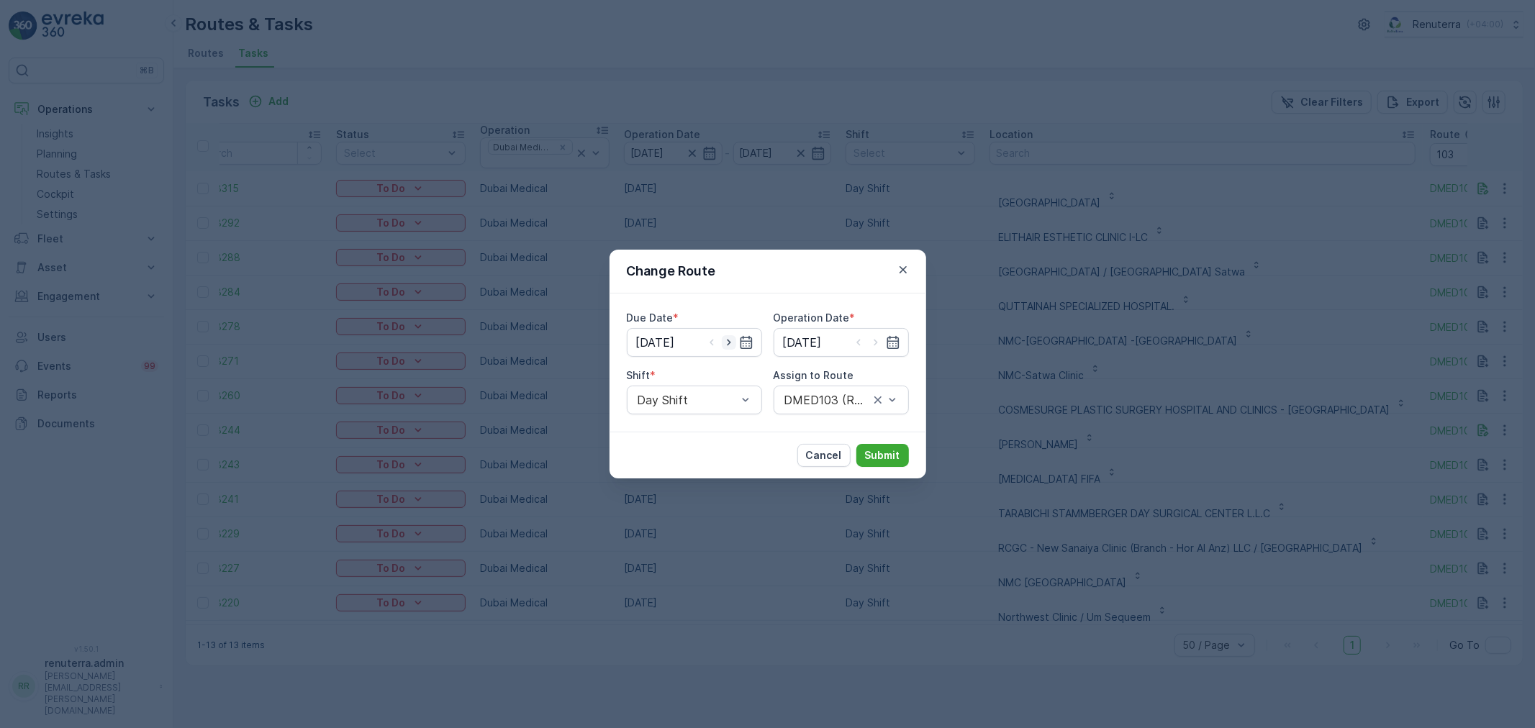
click at [729, 347] on icon "button" at bounding box center [729, 342] width 14 height 14
click at [732, 345] on icon "button" at bounding box center [729, 342] width 14 height 14
type input "15.09.2025"
click at [892, 339] on icon "button" at bounding box center [893, 342] width 14 height 14
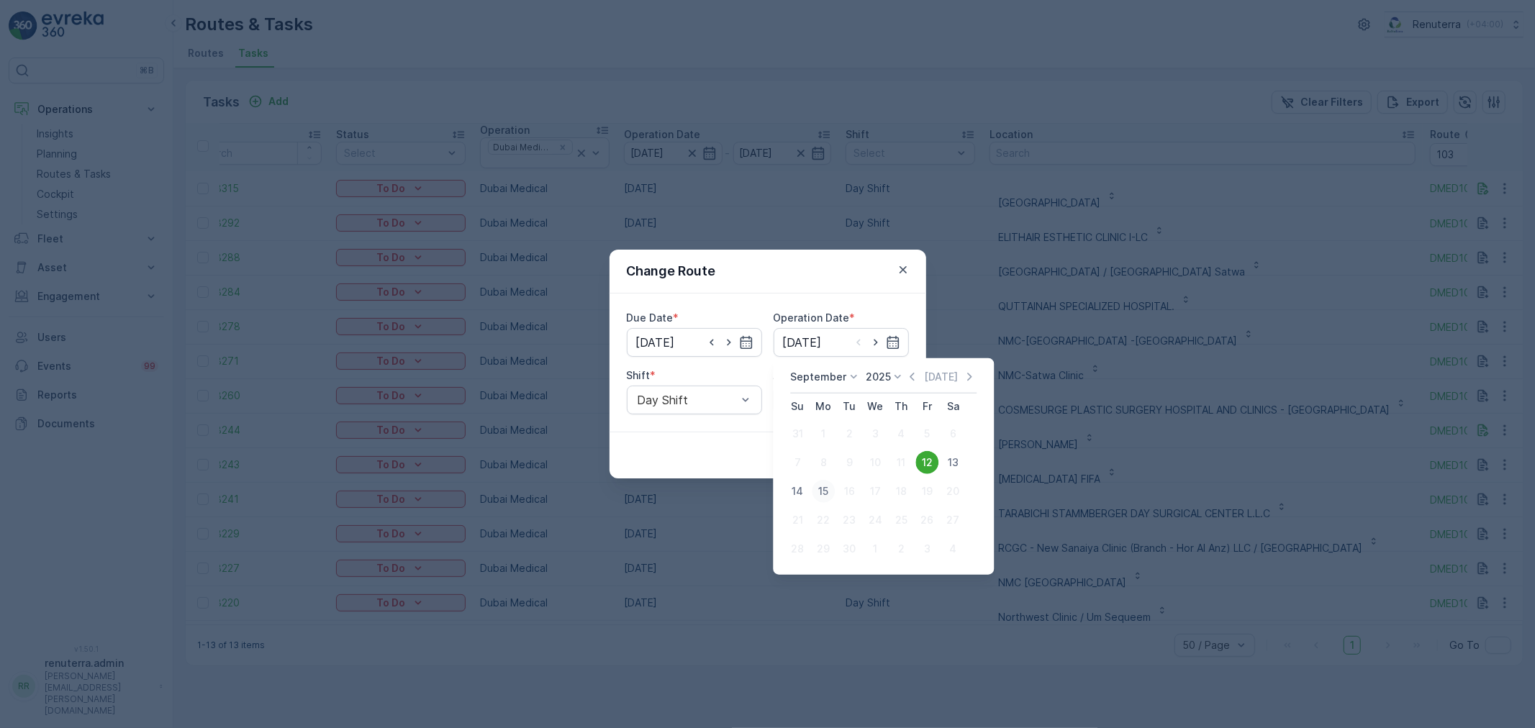
click at [824, 490] on div "15" at bounding box center [823, 491] width 23 height 23
type input "15.09.2025"
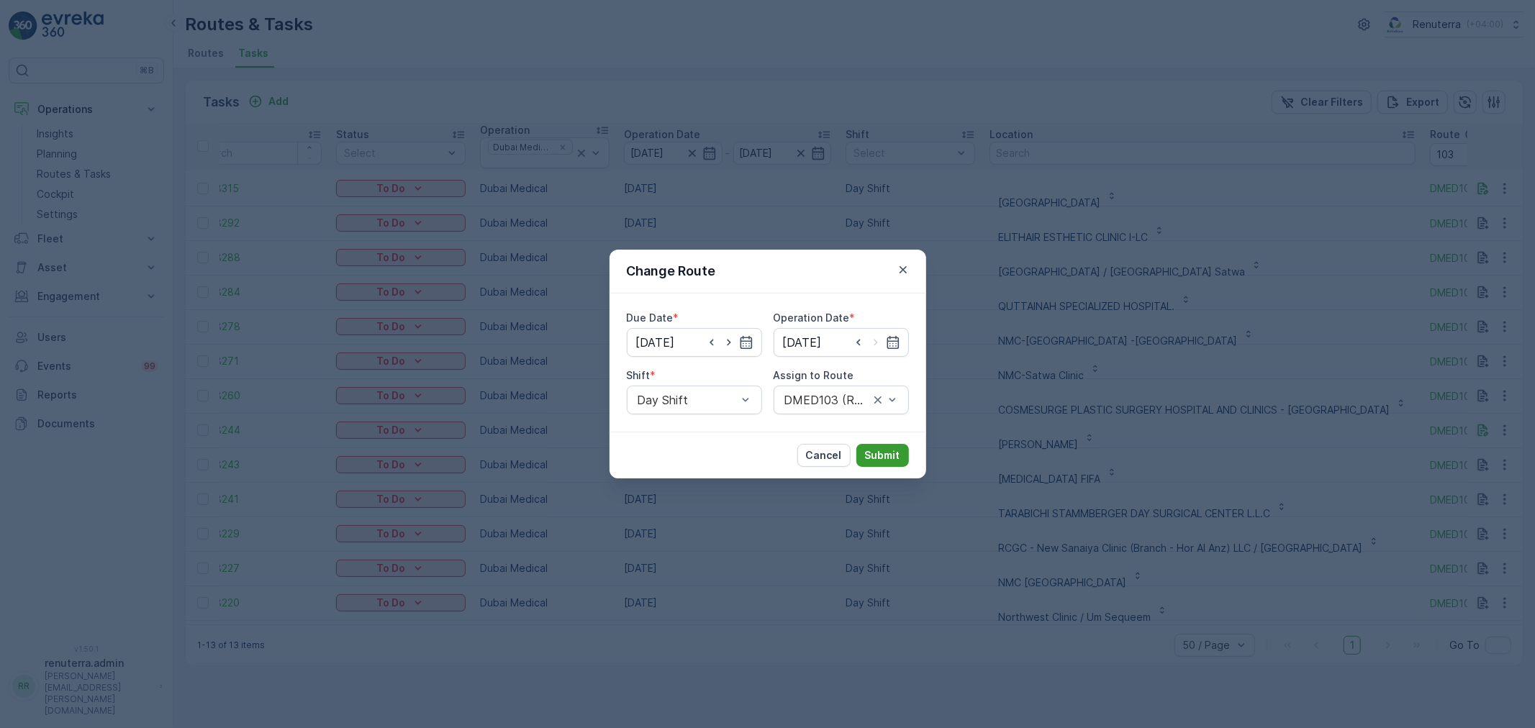
click at [880, 450] on p "Submit" at bounding box center [882, 455] width 35 height 14
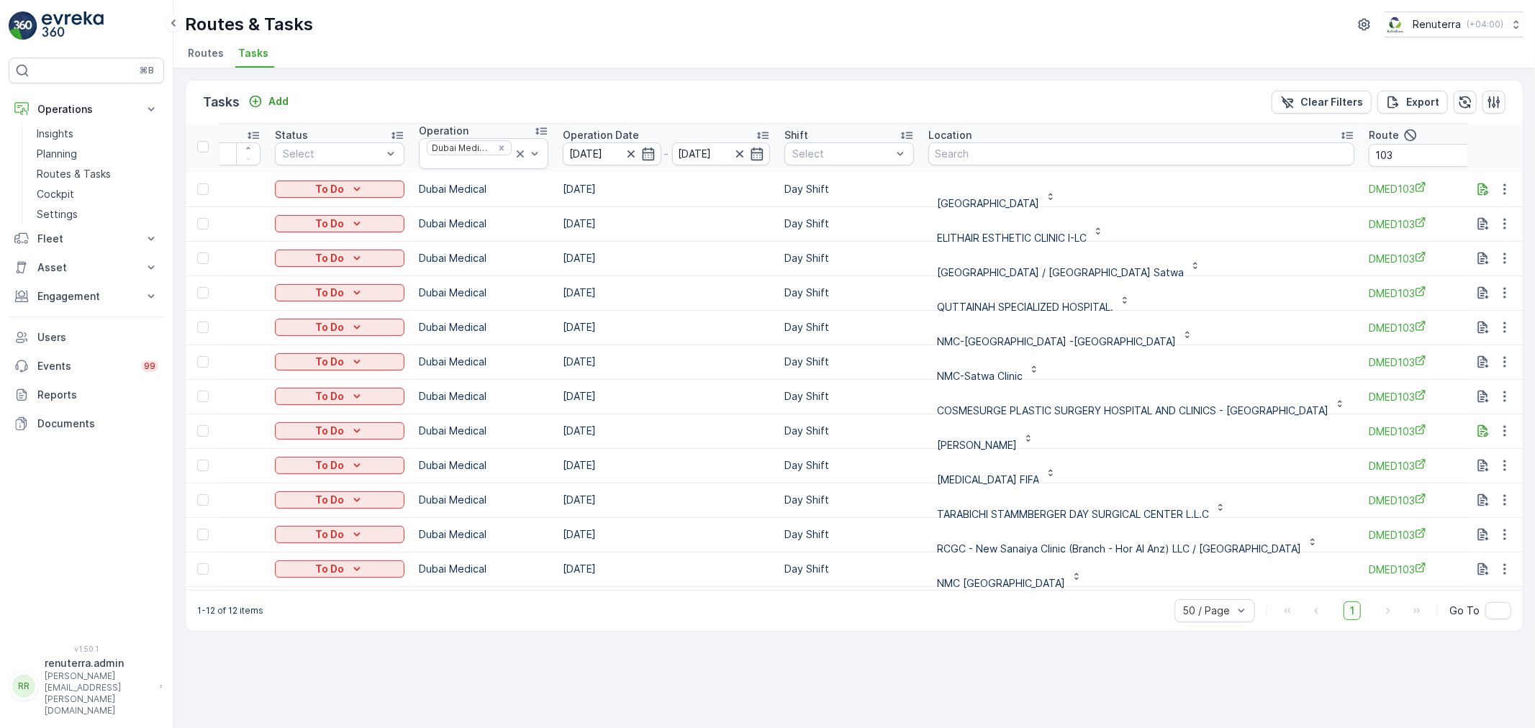
scroll to position [4, 96]
click at [520, 151] on icon at bounding box center [520, 153] width 7 height 7
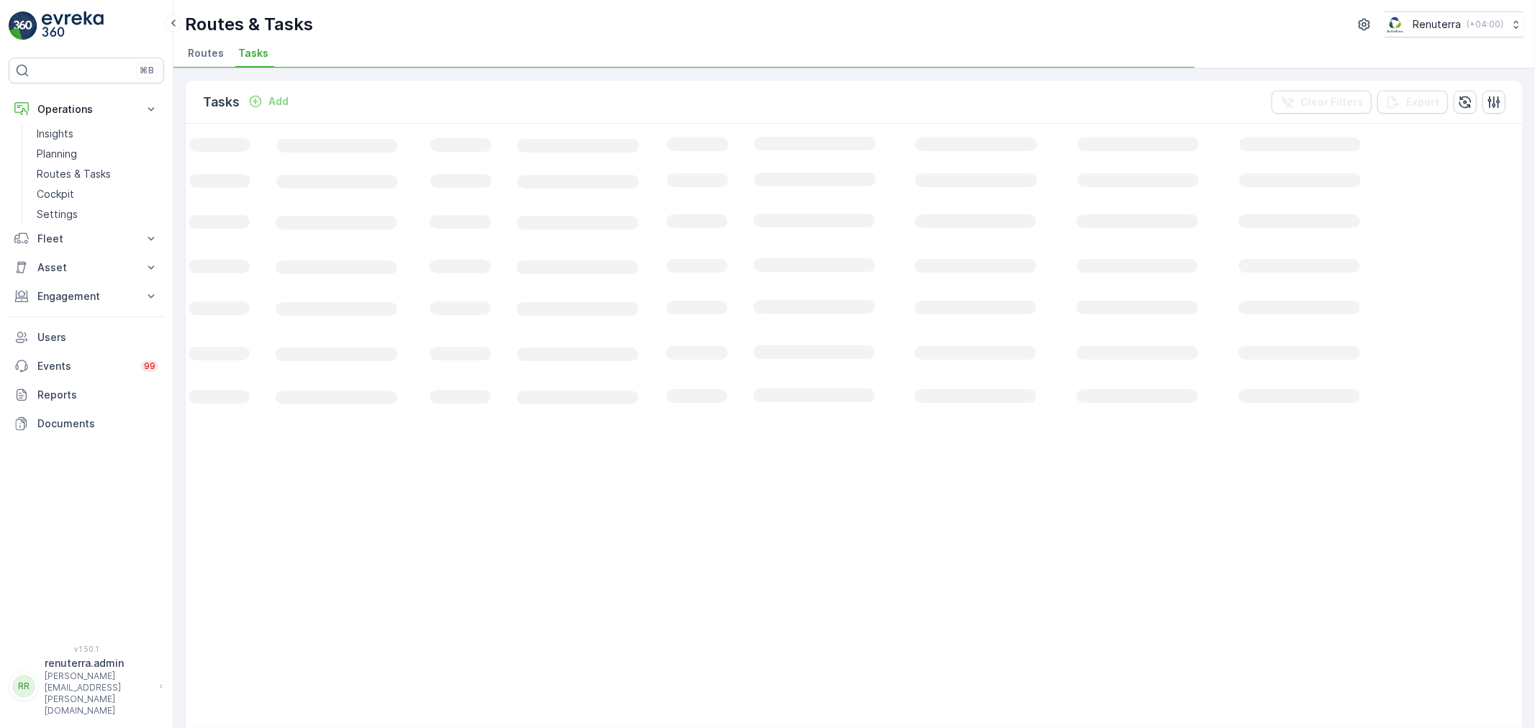
scroll to position [0, 47]
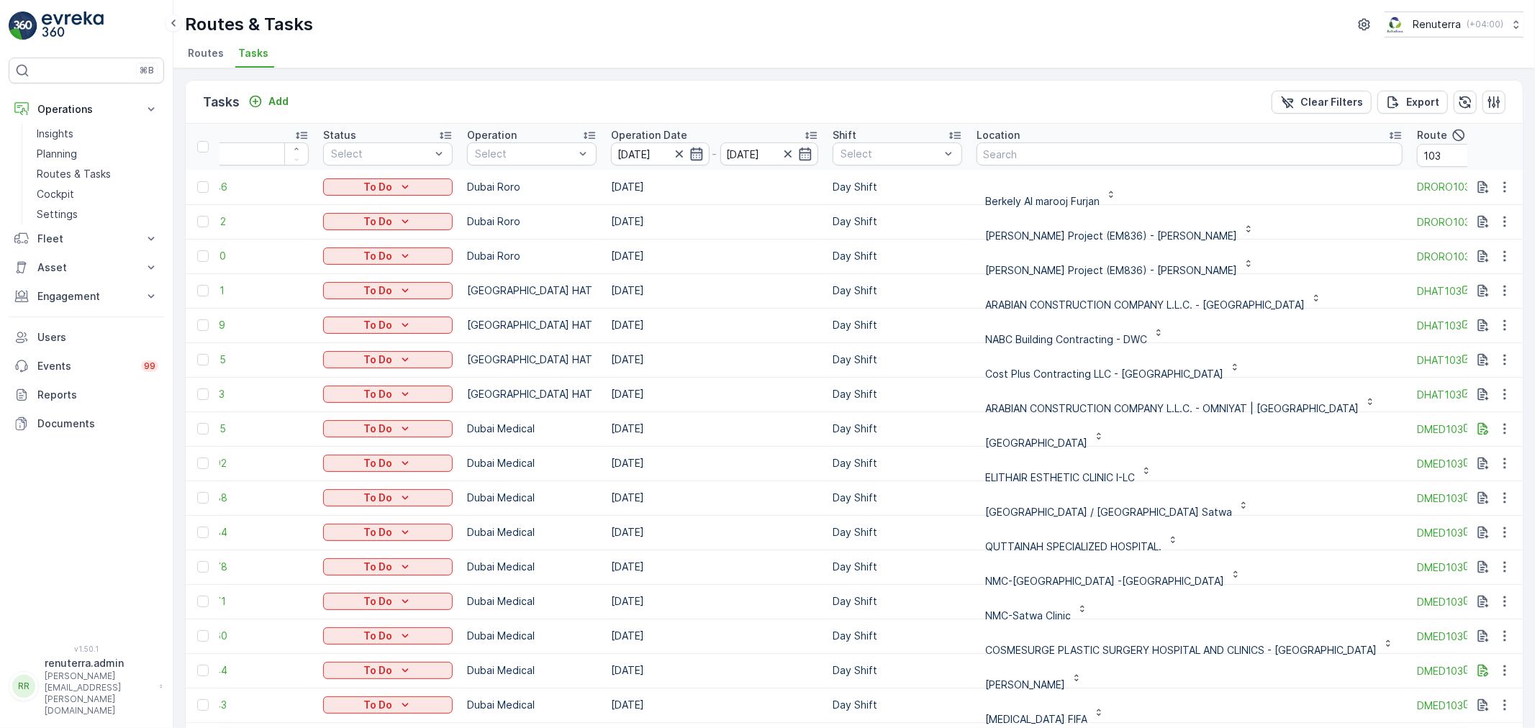
click at [691, 154] on icon "button" at bounding box center [696, 154] width 14 height 14
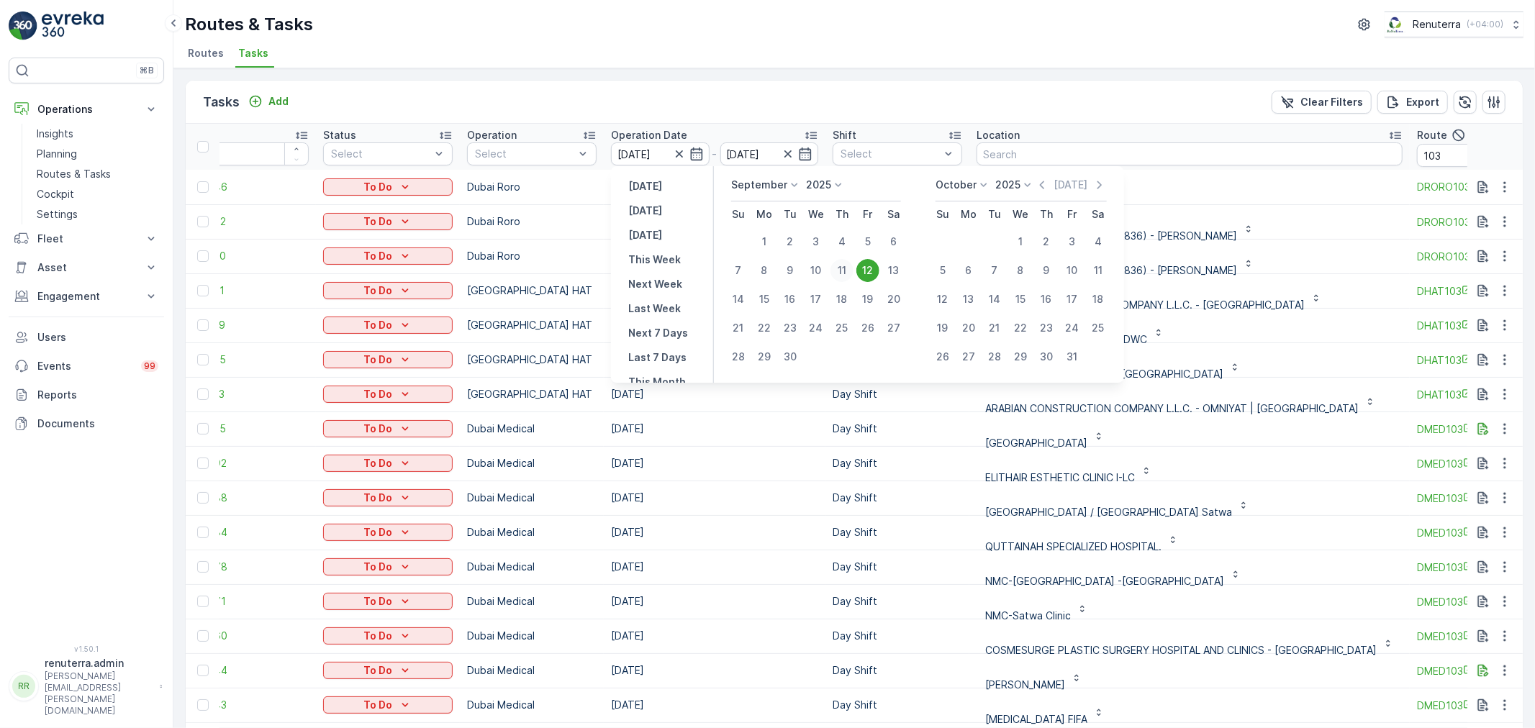
click at [837, 268] on div "11" at bounding box center [841, 270] width 23 height 23
type input "11.09.2025"
click at [837, 268] on div "11" at bounding box center [841, 270] width 23 height 23
type input "11.09.2025"
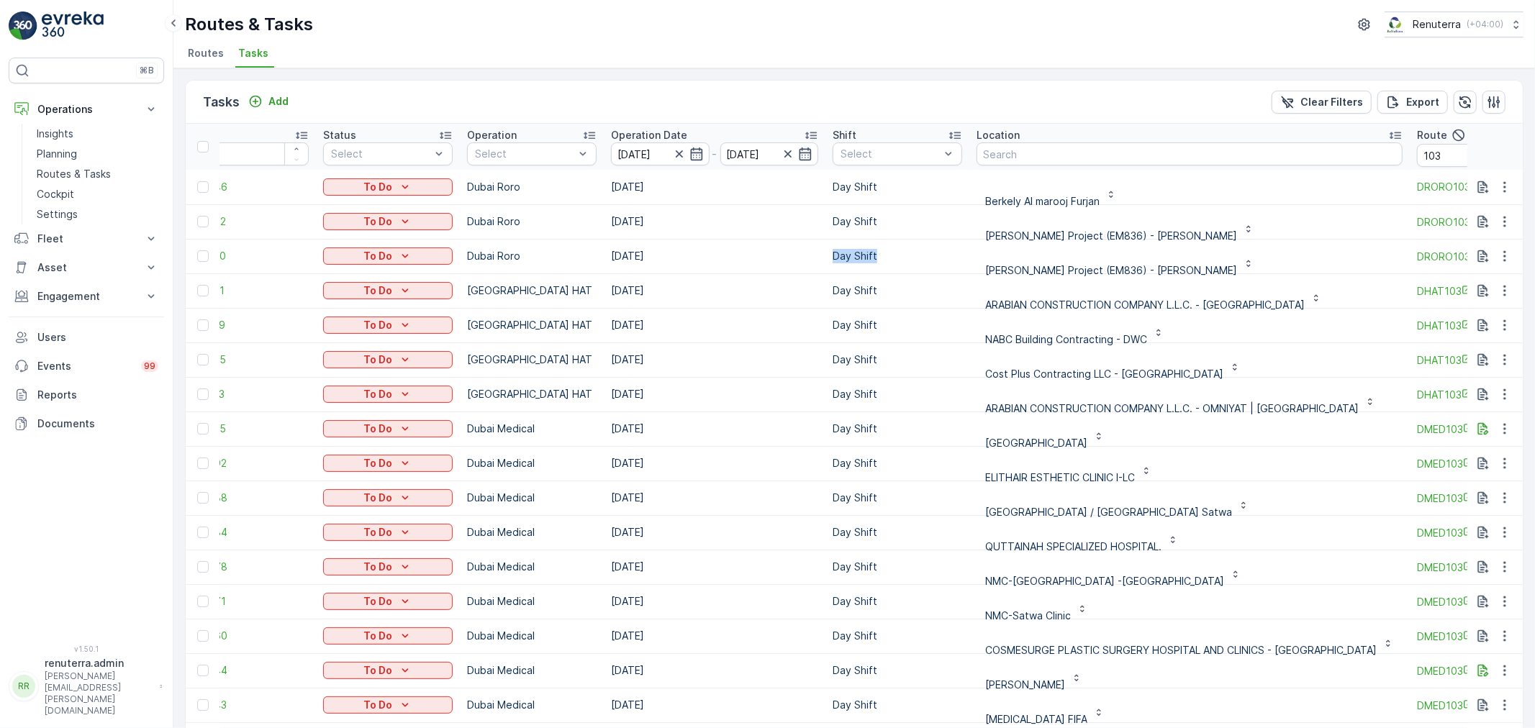
click at [837, 268] on td "Day Shift" at bounding box center [897, 256] width 144 height 35
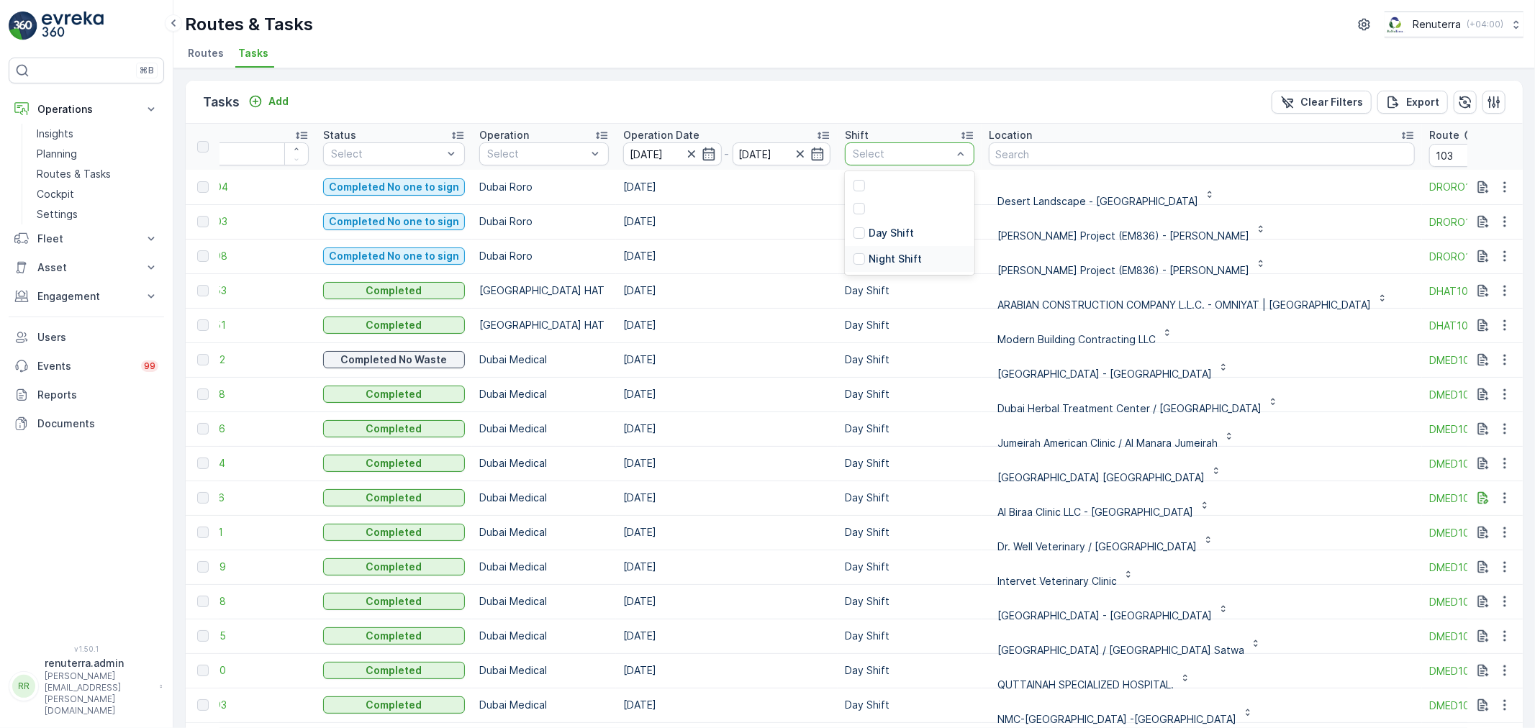
click at [885, 260] on p "Night Shift" at bounding box center [894, 259] width 53 height 14
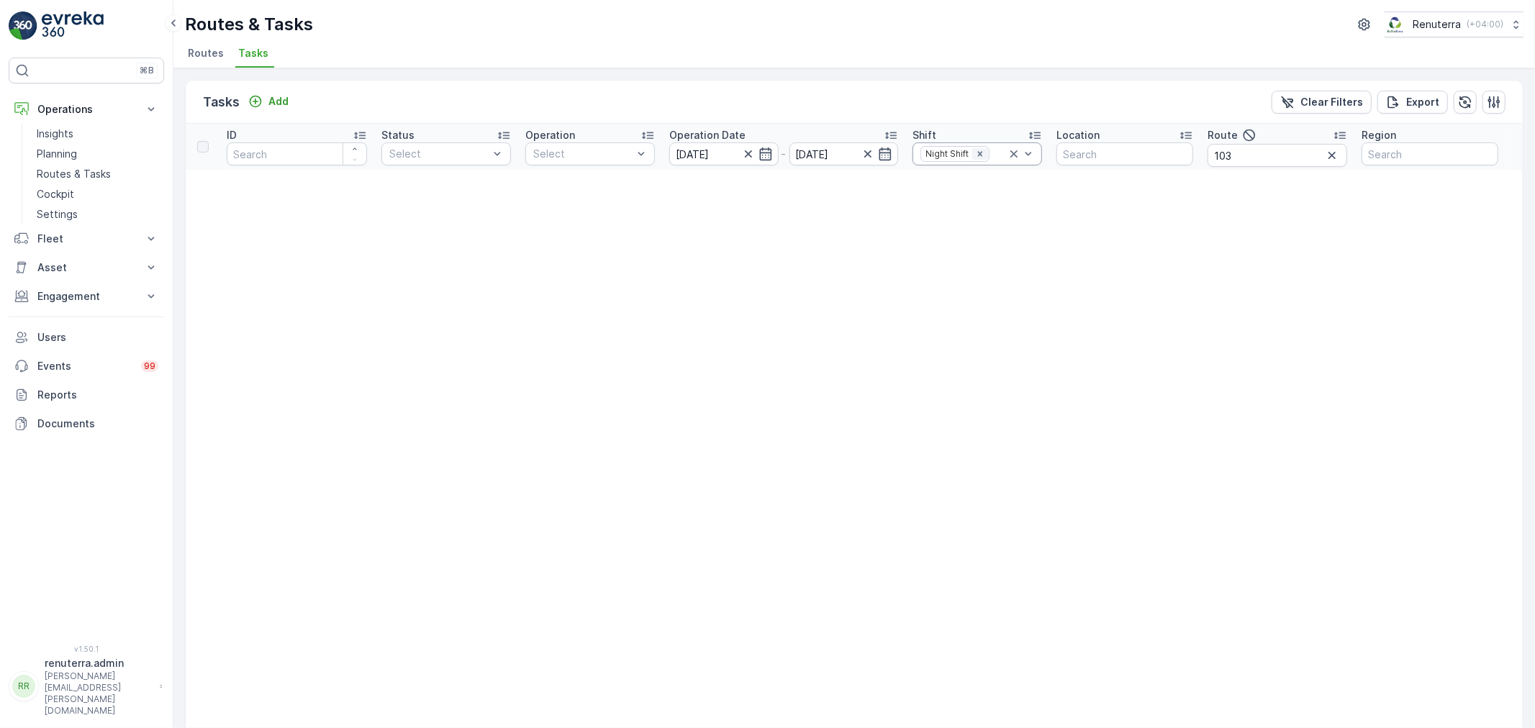
click at [978, 155] on icon "Remove Night Shift" at bounding box center [980, 153] width 5 height 5
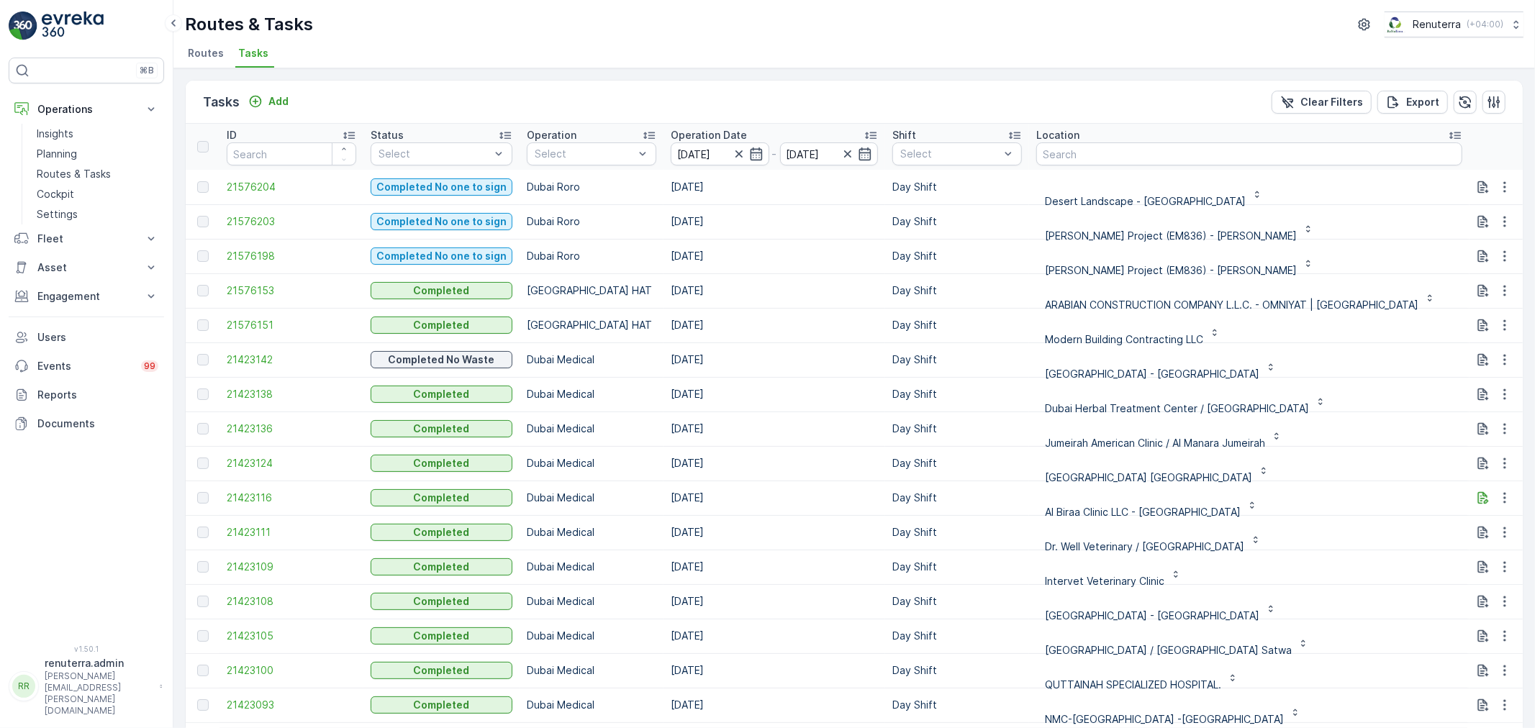
click at [786, 300] on td "11.09.2025" at bounding box center [774, 290] width 222 height 35
click at [737, 155] on icon "button" at bounding box center [739, 154] width 14 height 14
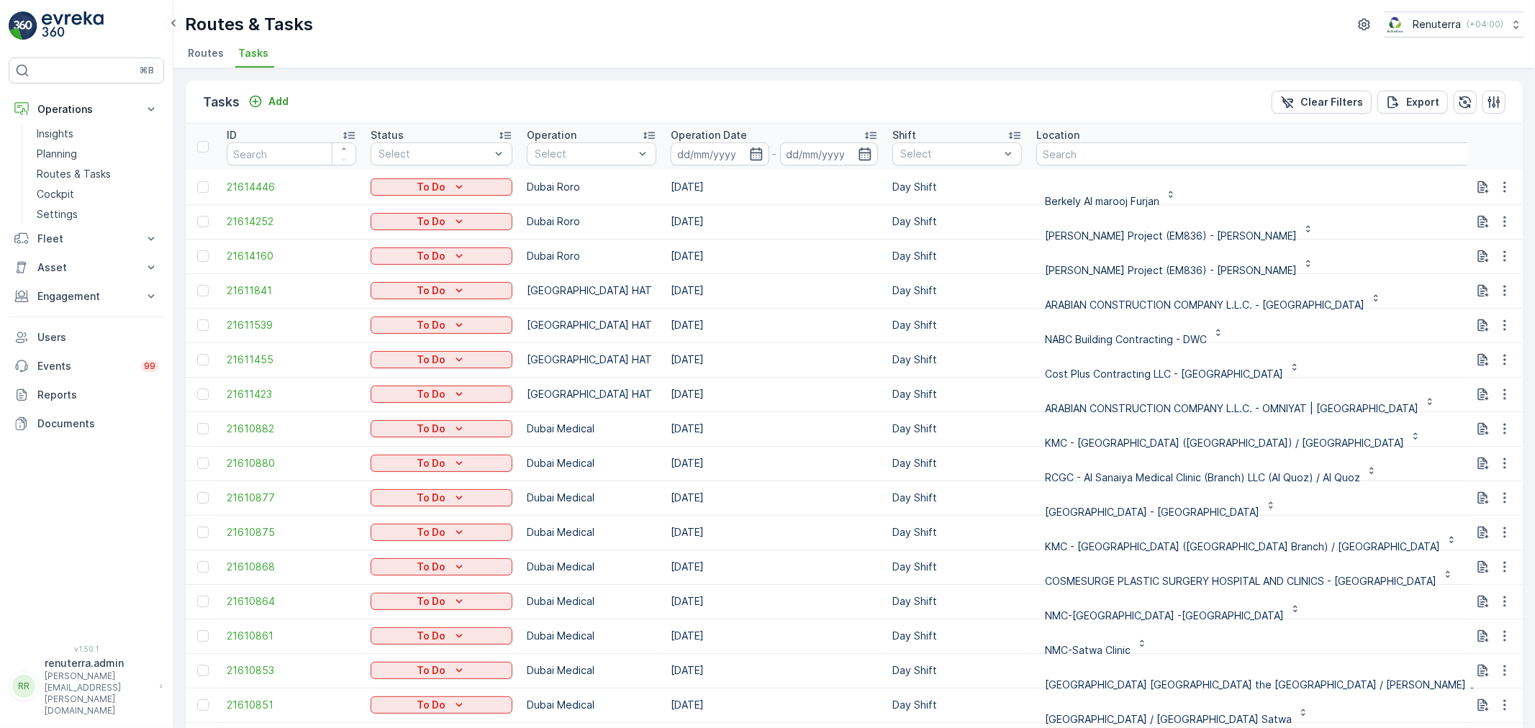
click at [211, 60] on span "Routes" at bounding box center [206, 53] width 36 height 14
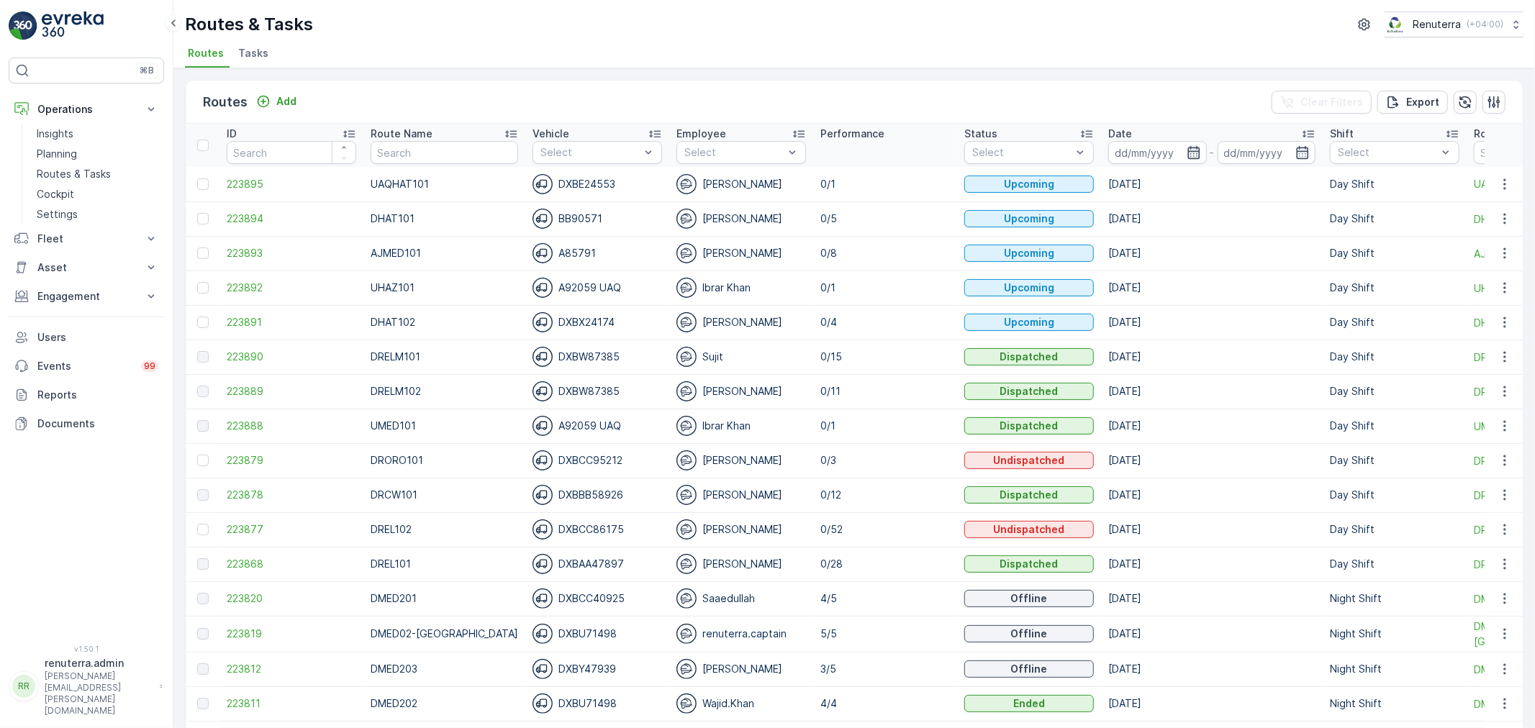
click at [1182, 144] on input at bounding box center [1157, 152] width 99 height 23
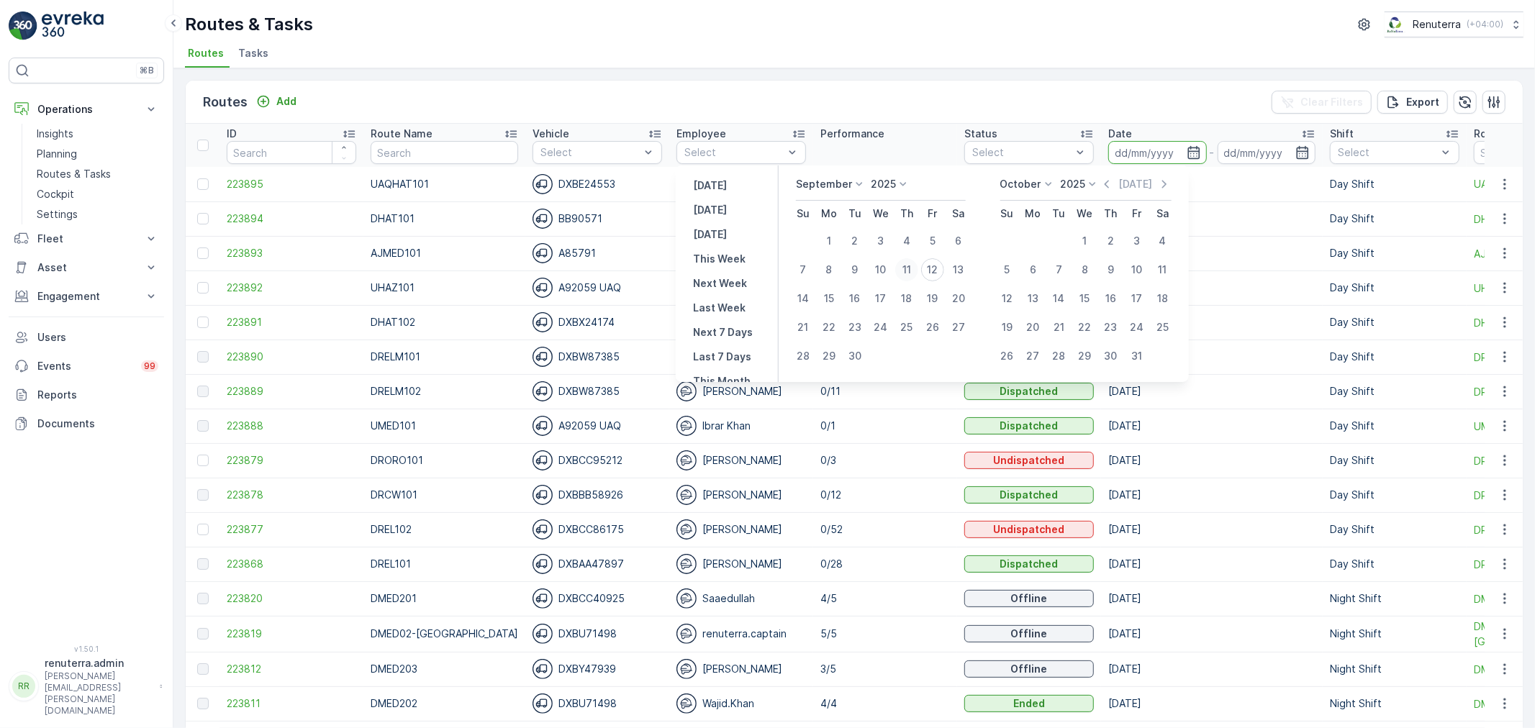
click at [909, 267] on div "11" at bounding box center [906, 269] width 23 height 23
type input "11.09.2025"
click at [909, 267] on div "11" at bounding box center [906, 269] width 23 height 23
type input "11.09.2025"
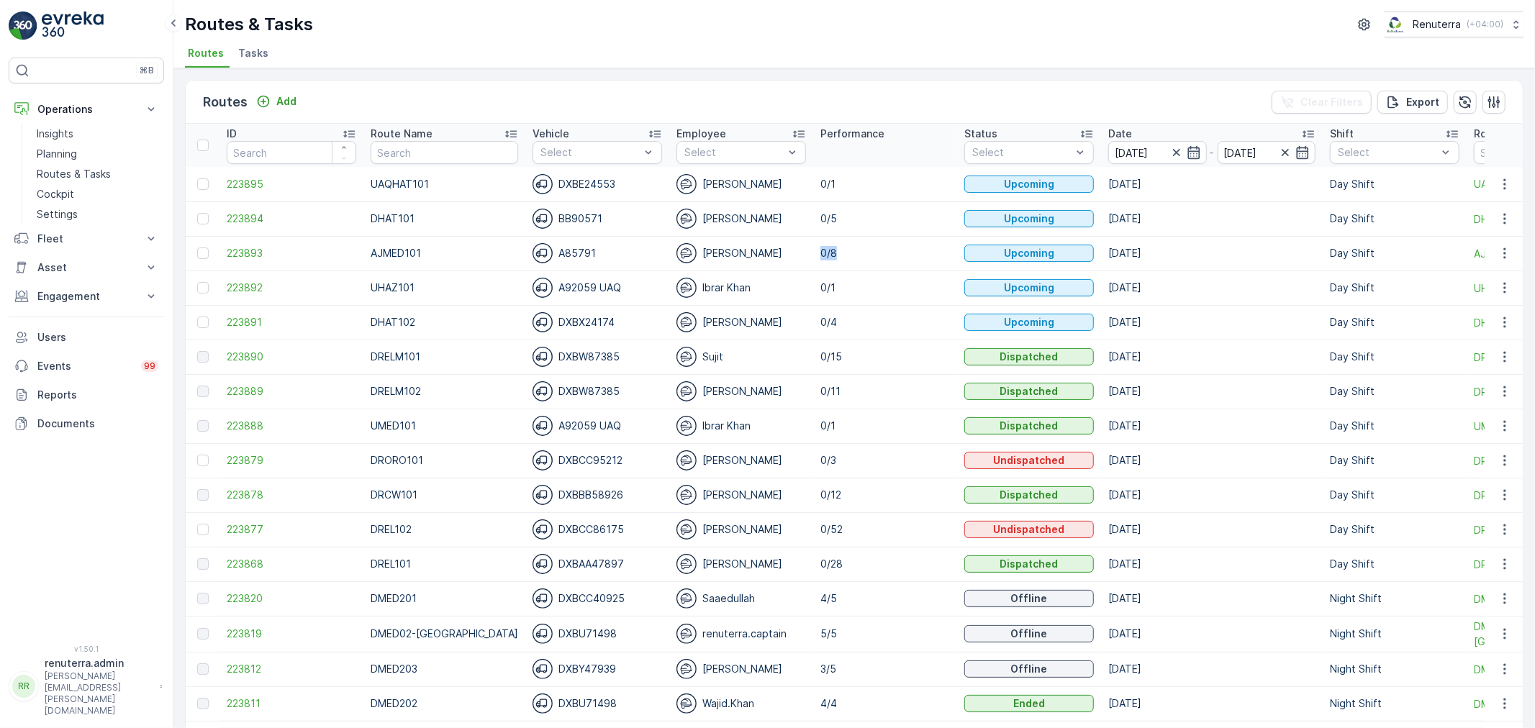
click at [909, 267] on td "0/8" at bounding box center [885, 253] width 144 height 35
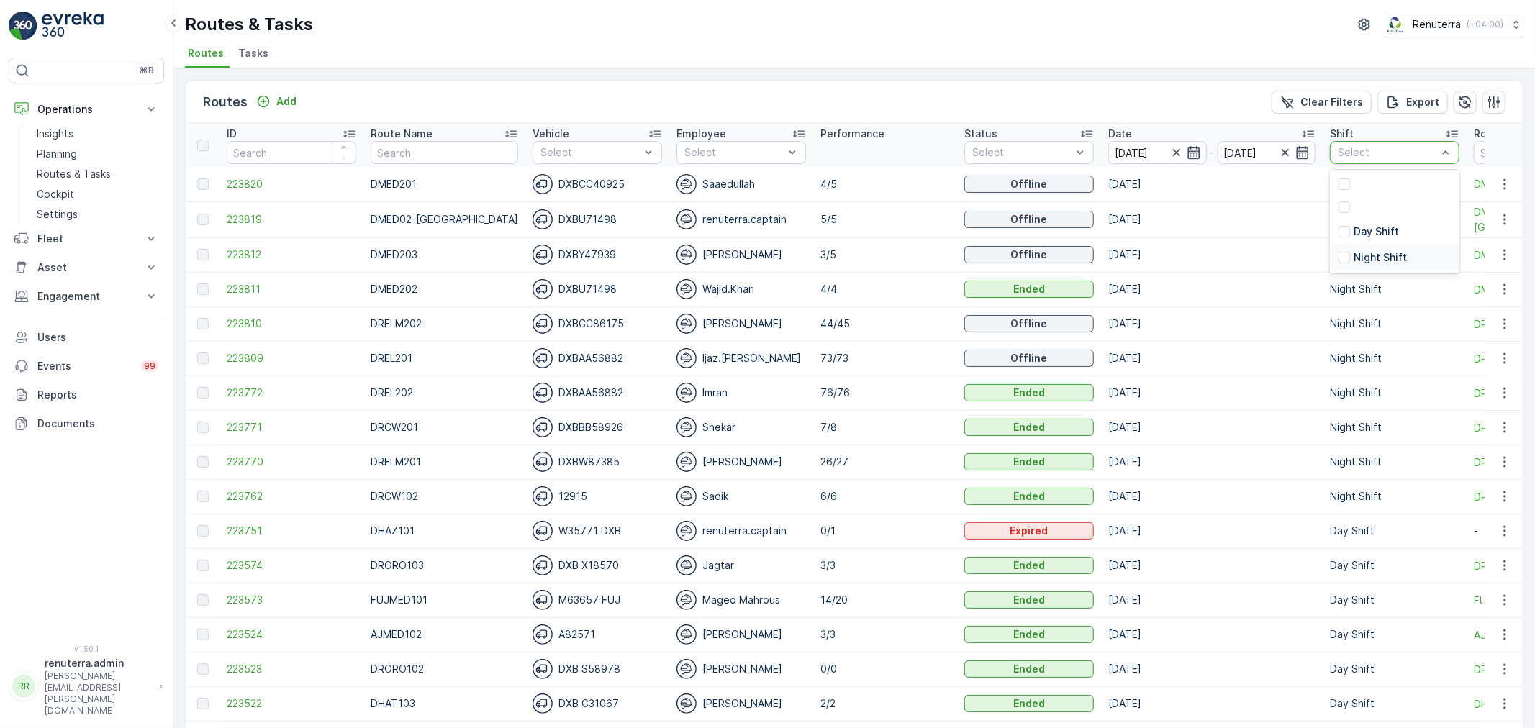
click at [1360, 247] on div "Night Shift" at bounding box center [1394, 258] width 129 height 26
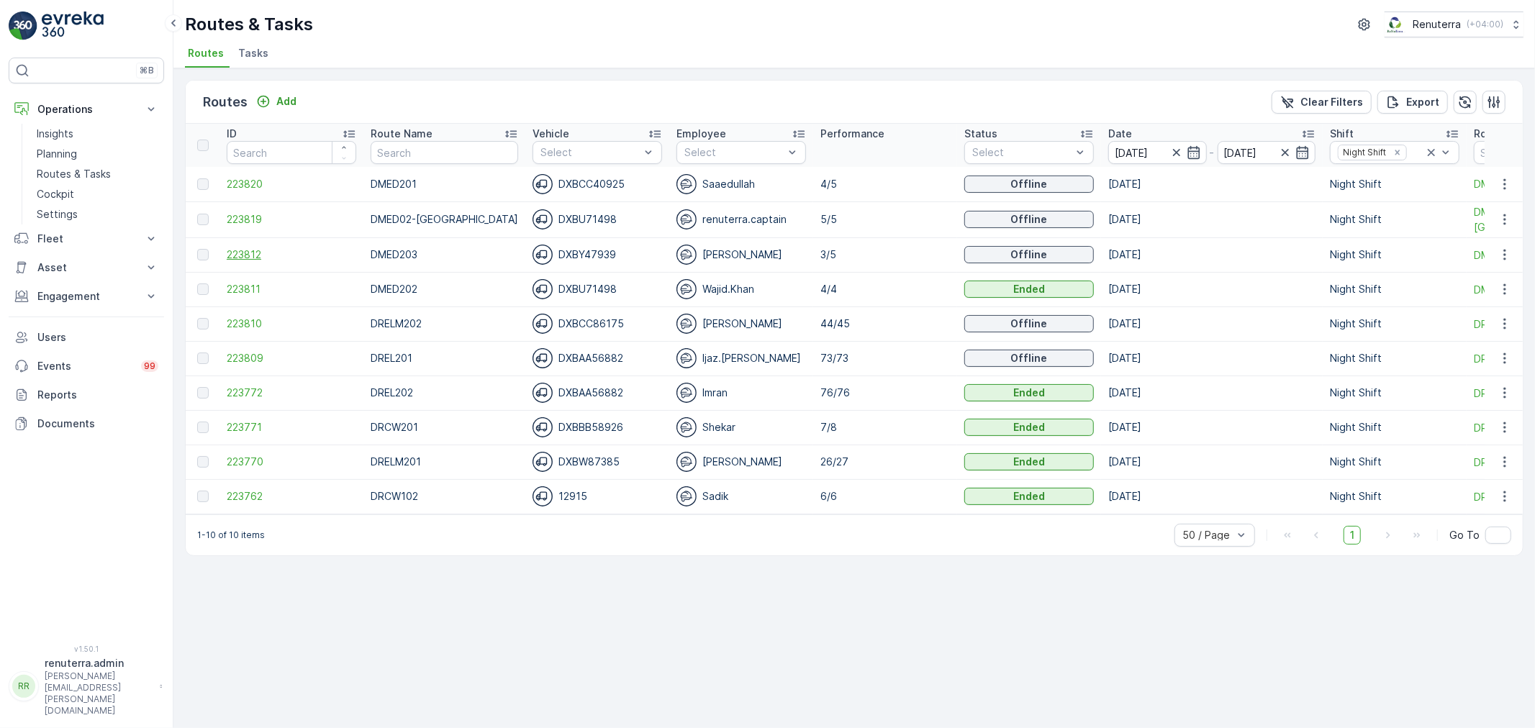
click at [245, 249] on span "223812" at bounding box center [291, 254] width 129 height 14
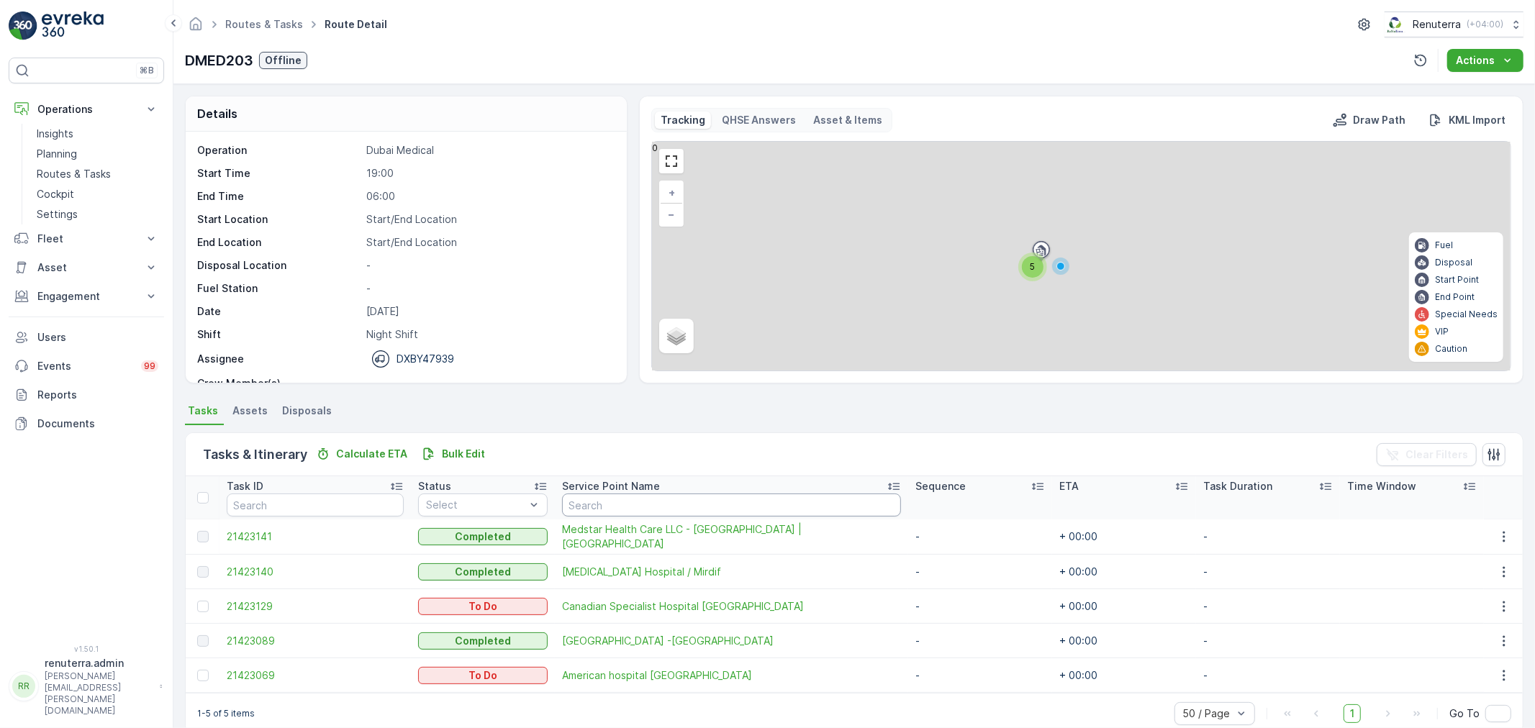
scroll to position [24, 0]
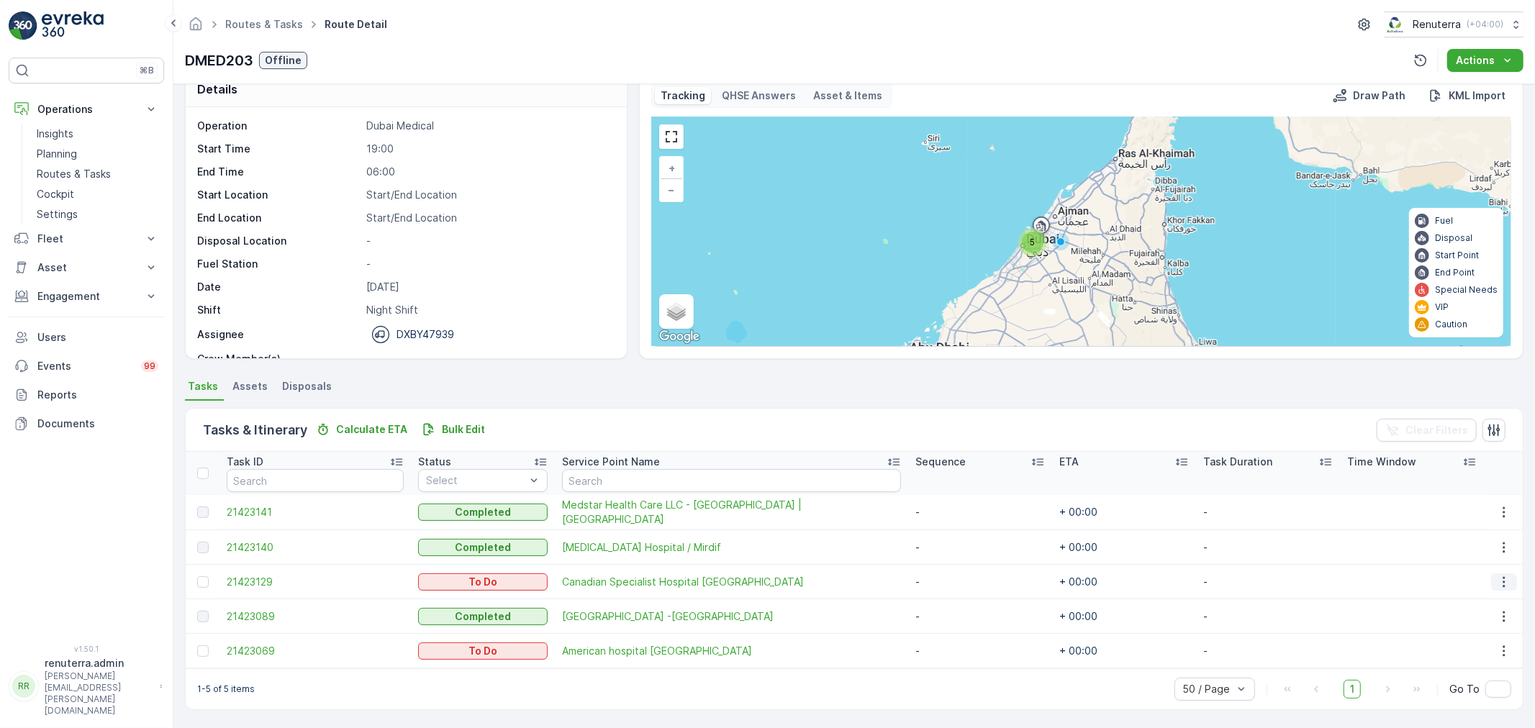
click at [1499, 577] on icon "button" at bounding box center [1503, 582] width 14 height 14
click at [1473, 638] on span "Change Route" at bounding box center [1467, 642] width 70 height 14
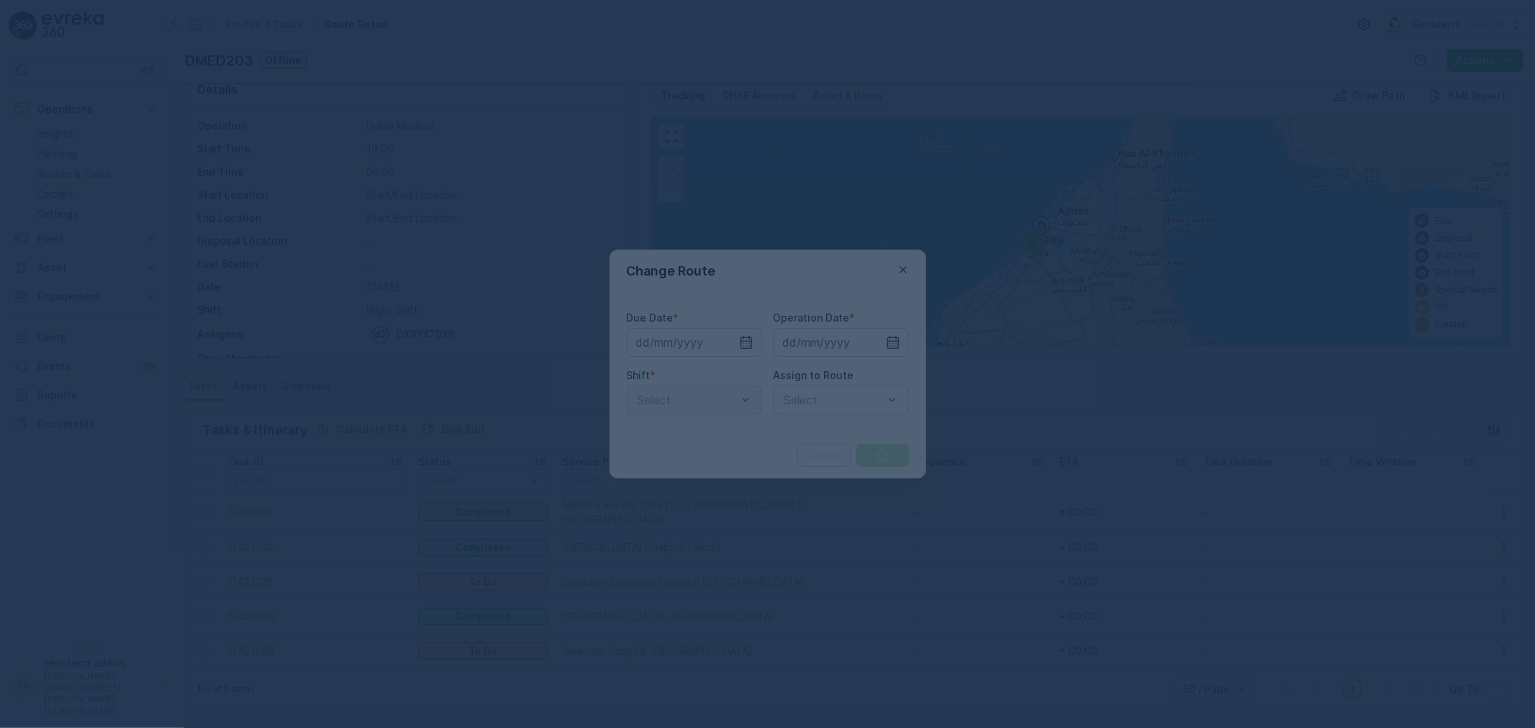
type input "11.09.2025"
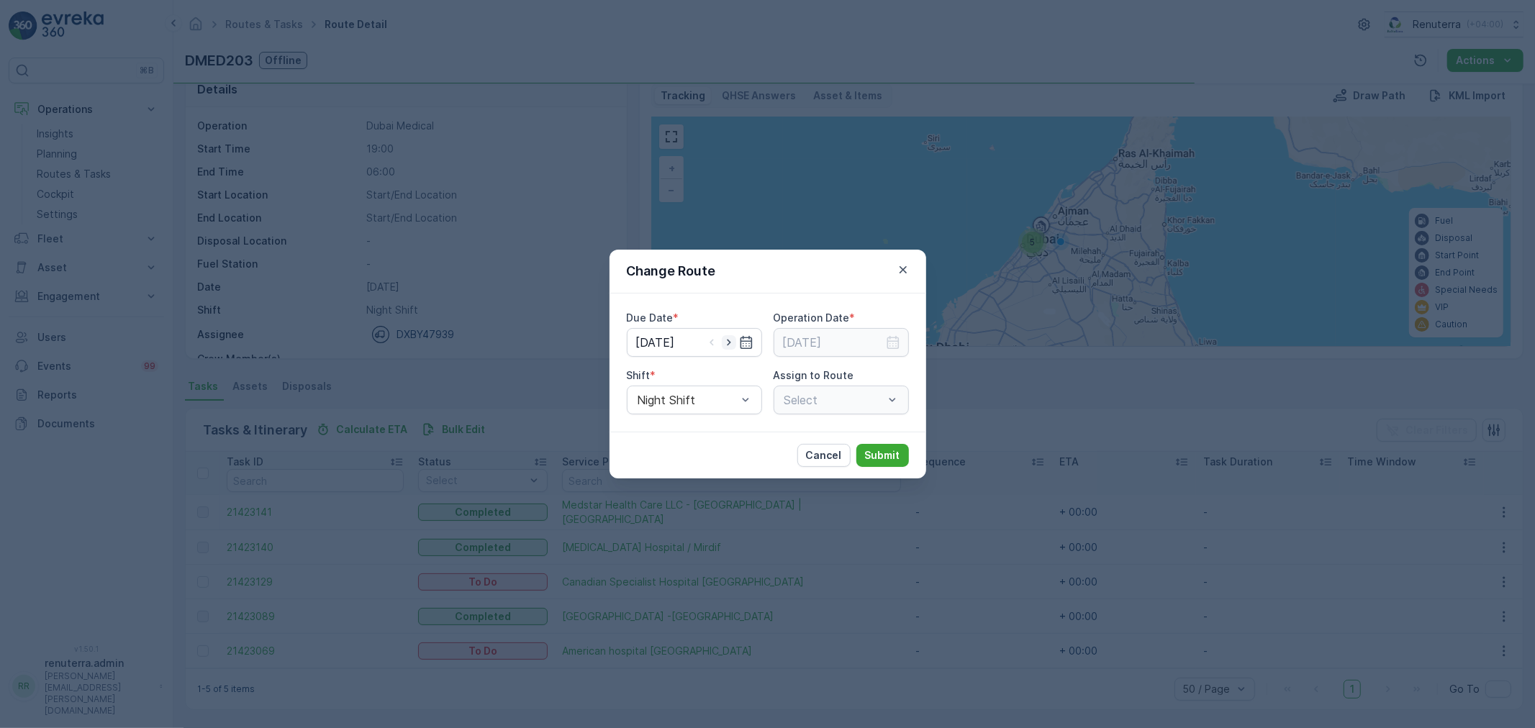
click at [724, 347] on icon "button" at bounding box center [729, 342] width 14 height 14
type input "[DATE]"
click at [894, 344] on icon "button" at bounding box center [893, 342] width 14 height 14
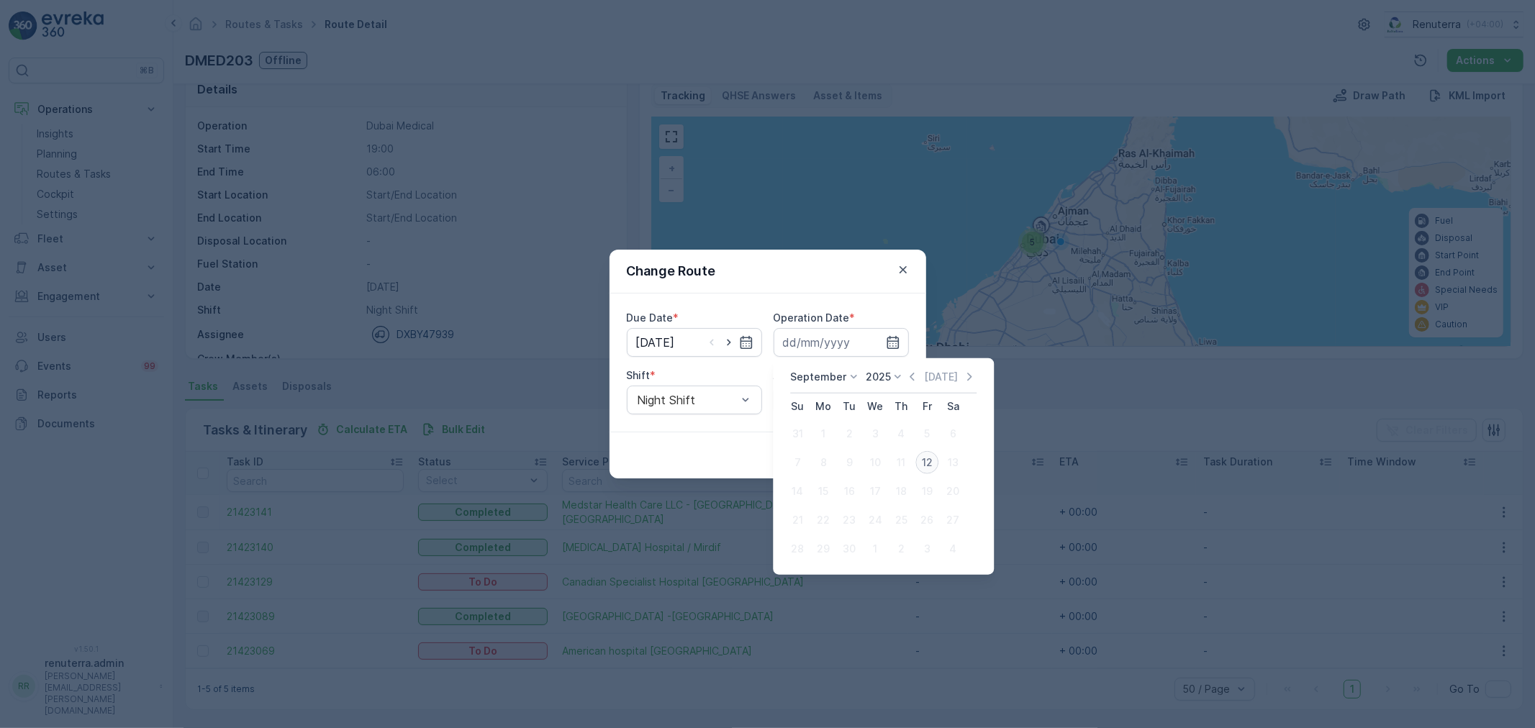
click at [919, 456] on div "12" at bounding box center [926, 462] width 23 height 23
type input "[DATE]"
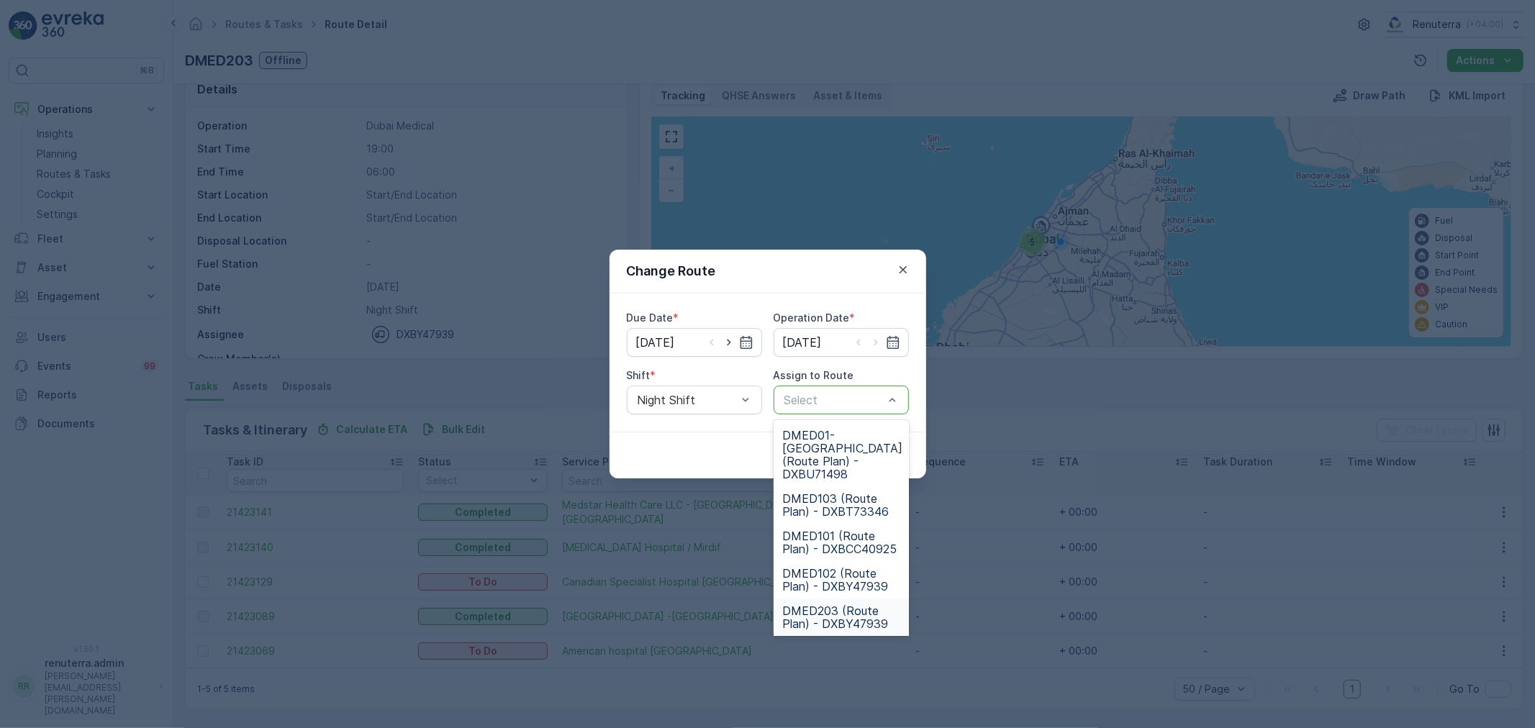
click at [827, 604] on span "DMED203 (Route Plan) - DXBY47939" at bounding box center [841, 617] width 118 height 26
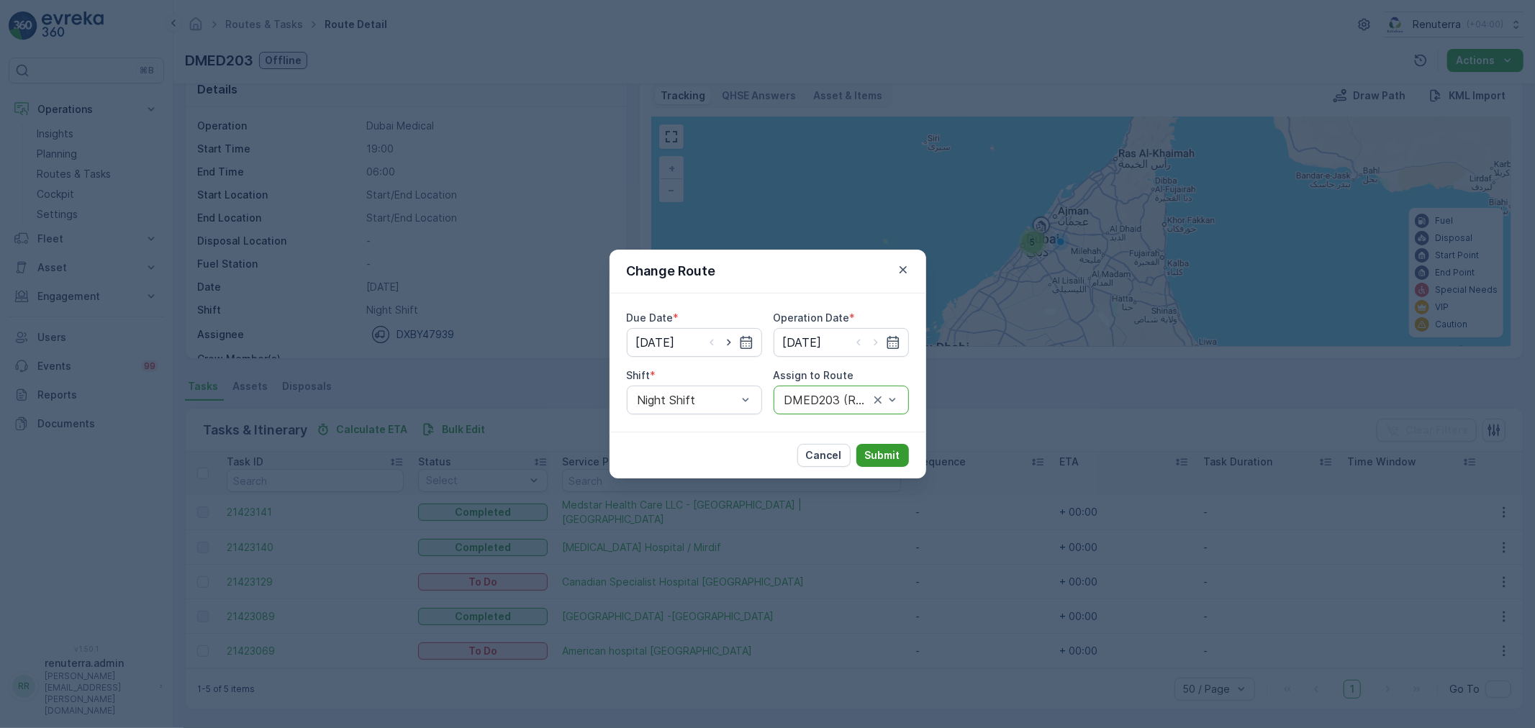
click at [883, 463] on button "Submit" at bounding box center [882, 455] width 53 height 23
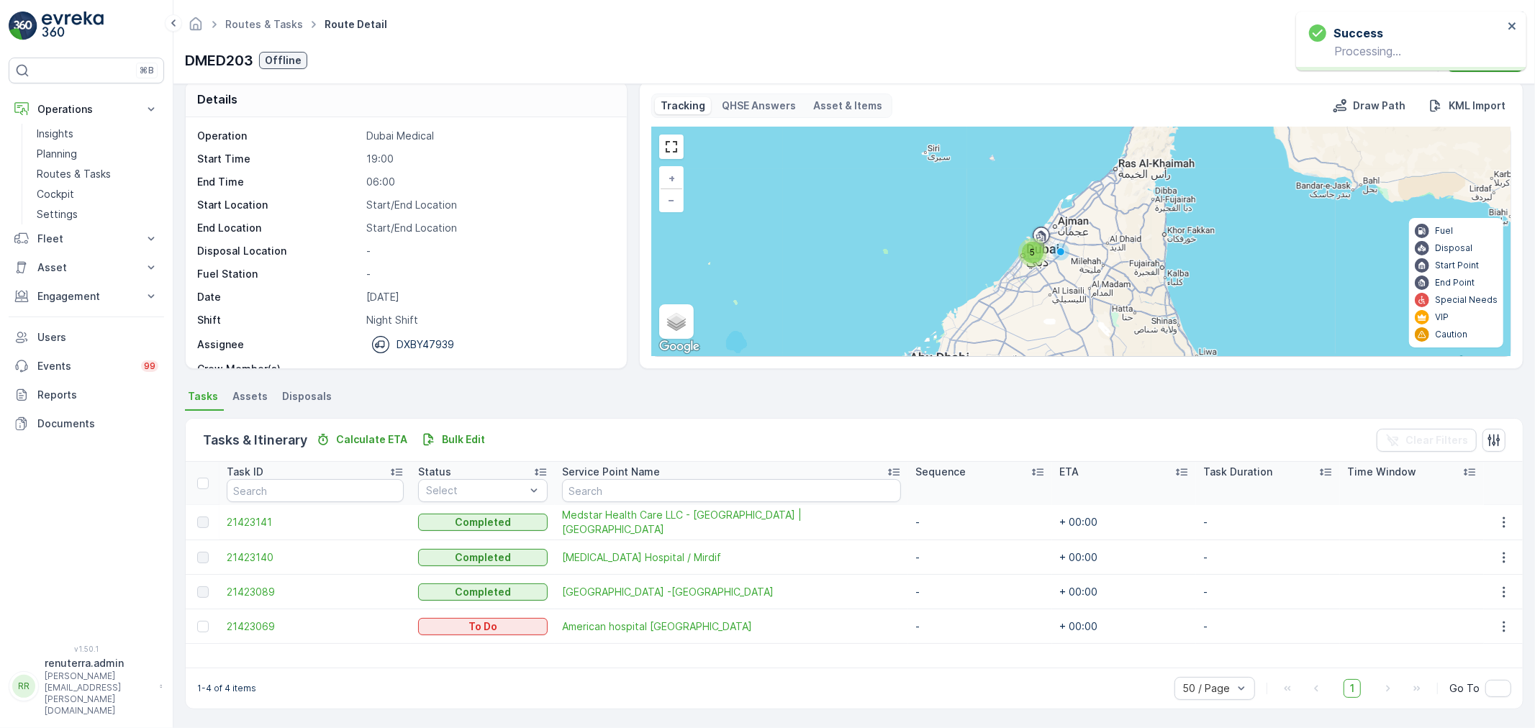
scroll to position [14, 0]
click at [1496, 620] on icon "button" at bounding box center [1503, 626] width 14 height 14
click at [1461, 568] on div "Remove from Route" at bounding box center [1481, 577] width 109 height 20
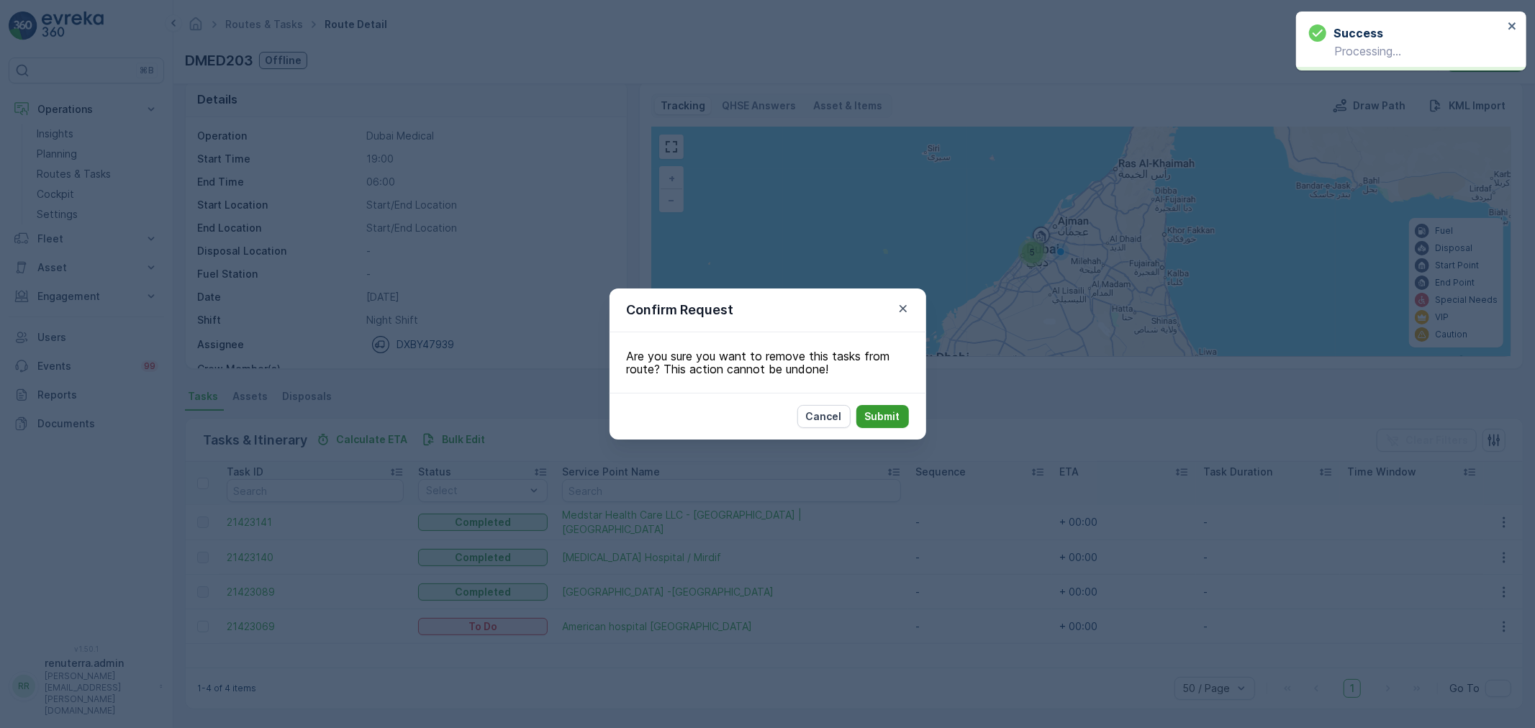
click at [878, 415] on p "Submit" at bounding box center [882, 416] width 35 height 14
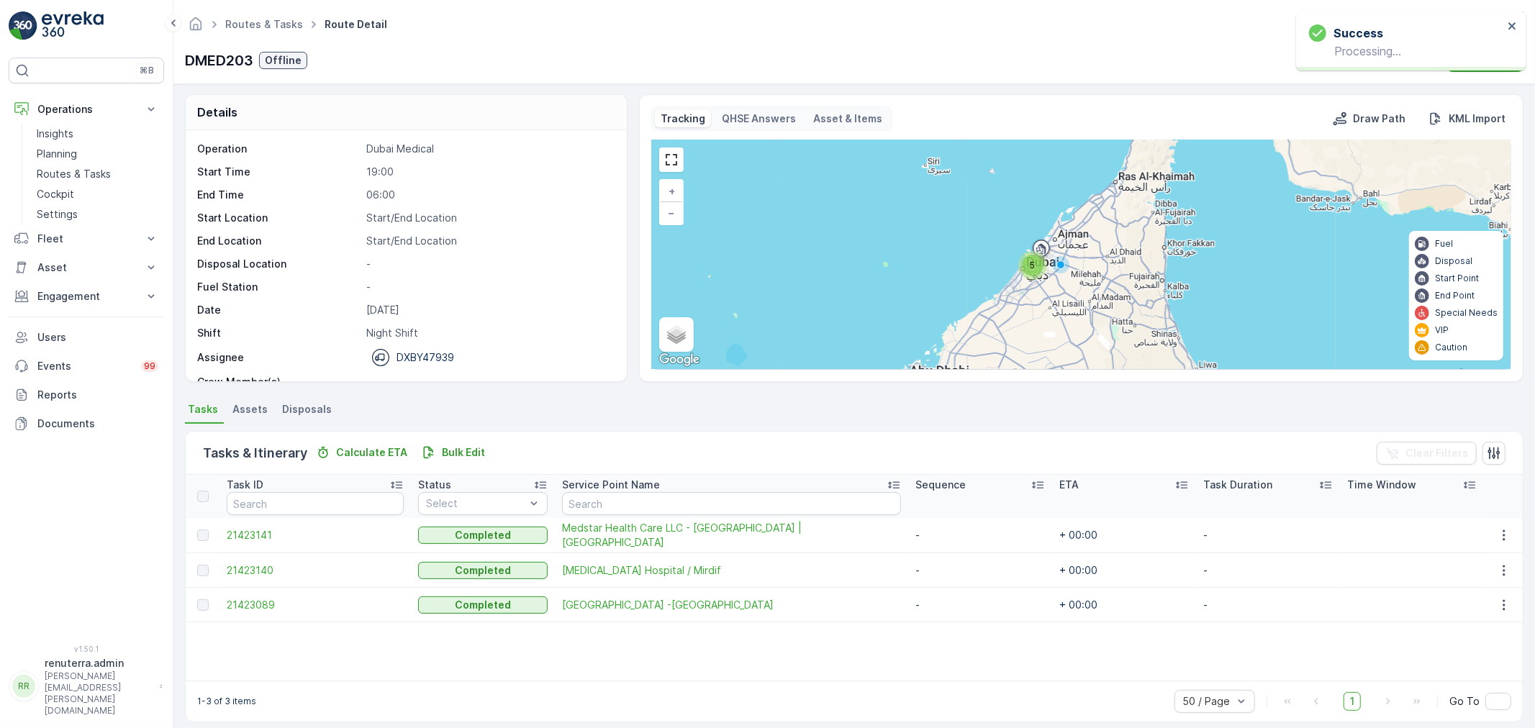
scroll to position [0, 0]
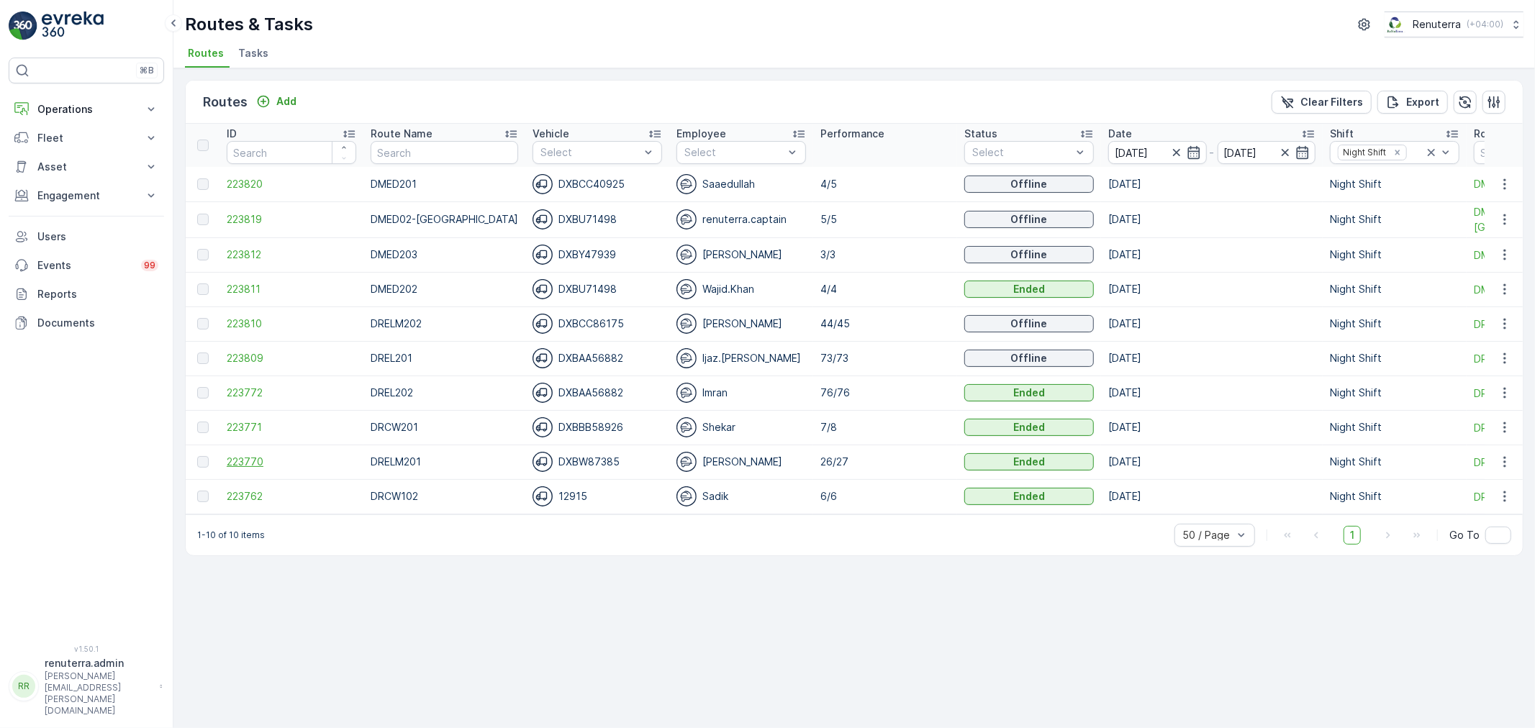
click at [232, 461] on span "223770" at bounding box center [291, 462] width 129 height 14
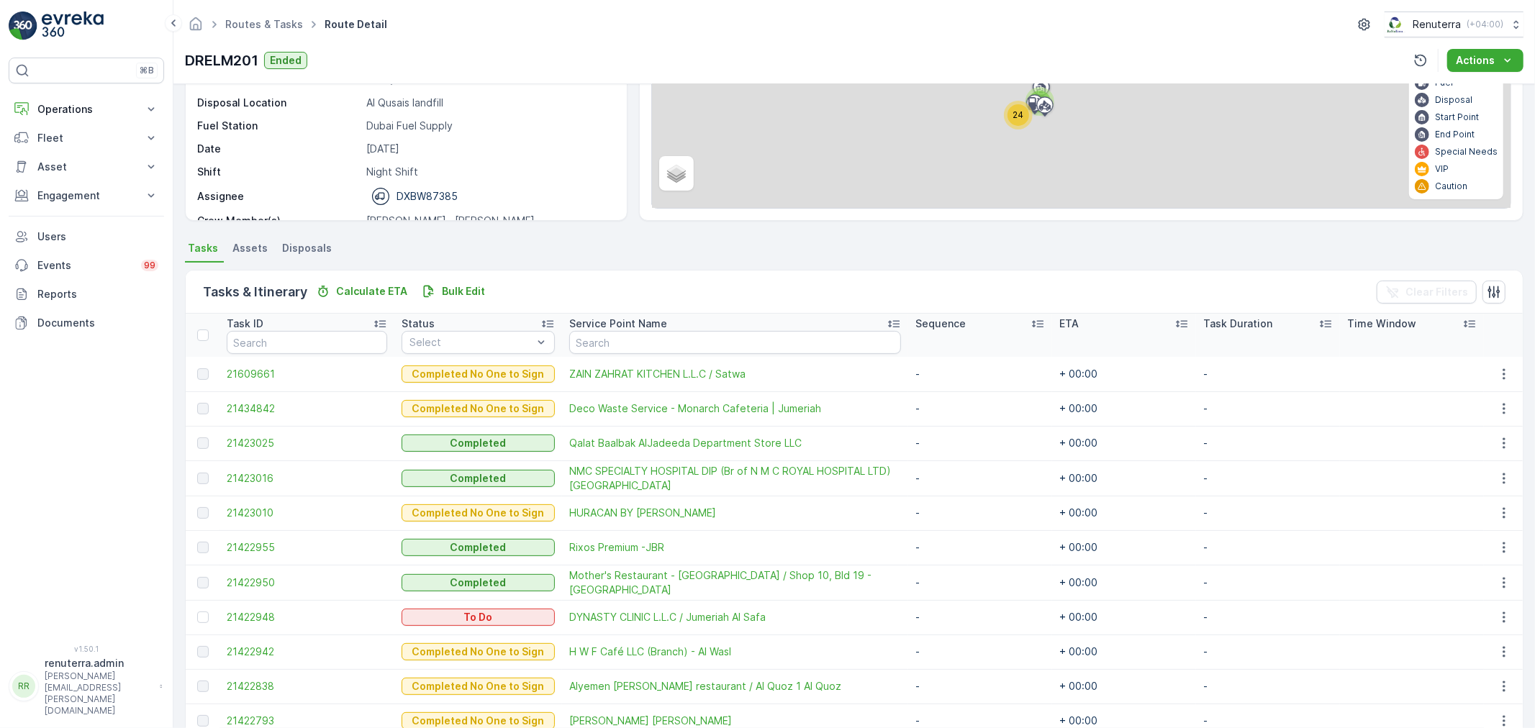
scroll to position [240, 0]
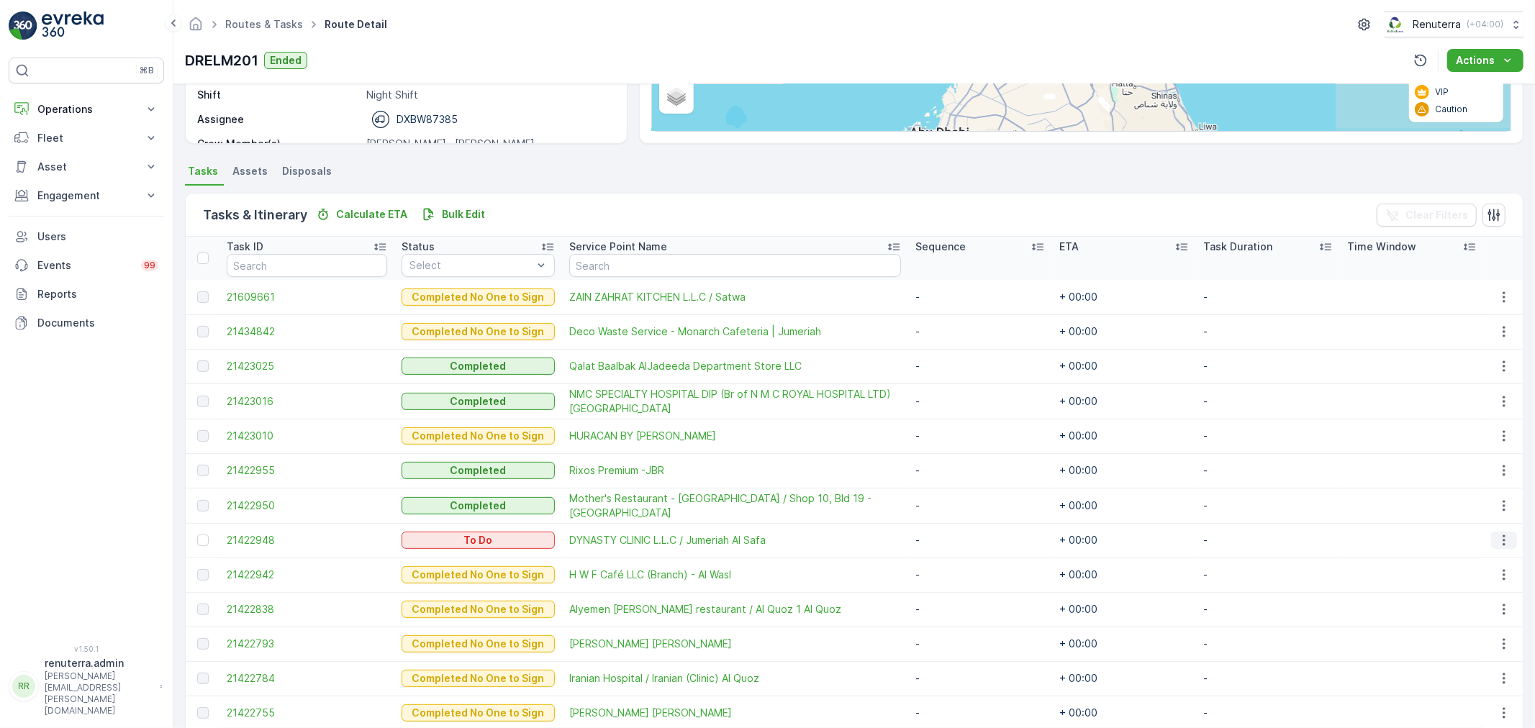
click at [1506, 542] on icon "button" at bounding box center [1503, 540] width 14 height 14
click at [1479, 602] on span "Change Route" at bounding box center [1467, 601] width 70 height 14
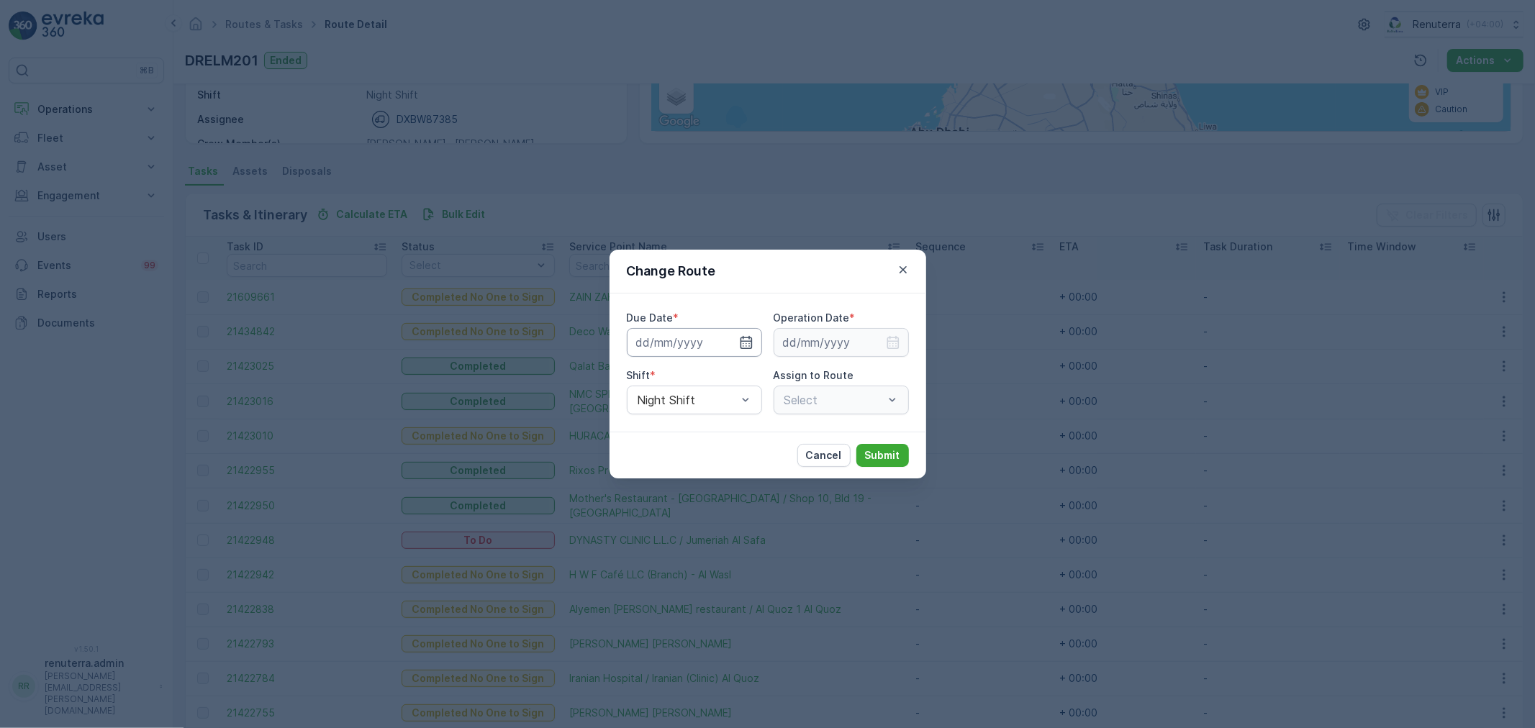
type input "[DATE]"
click at [728, 339] on icon "button" at bounding box center [729, 342] width 14 height 14
type input "[DATE]"
click at [898, 340] on icon "button" at bounding box center [892, 342] width 12 height 13
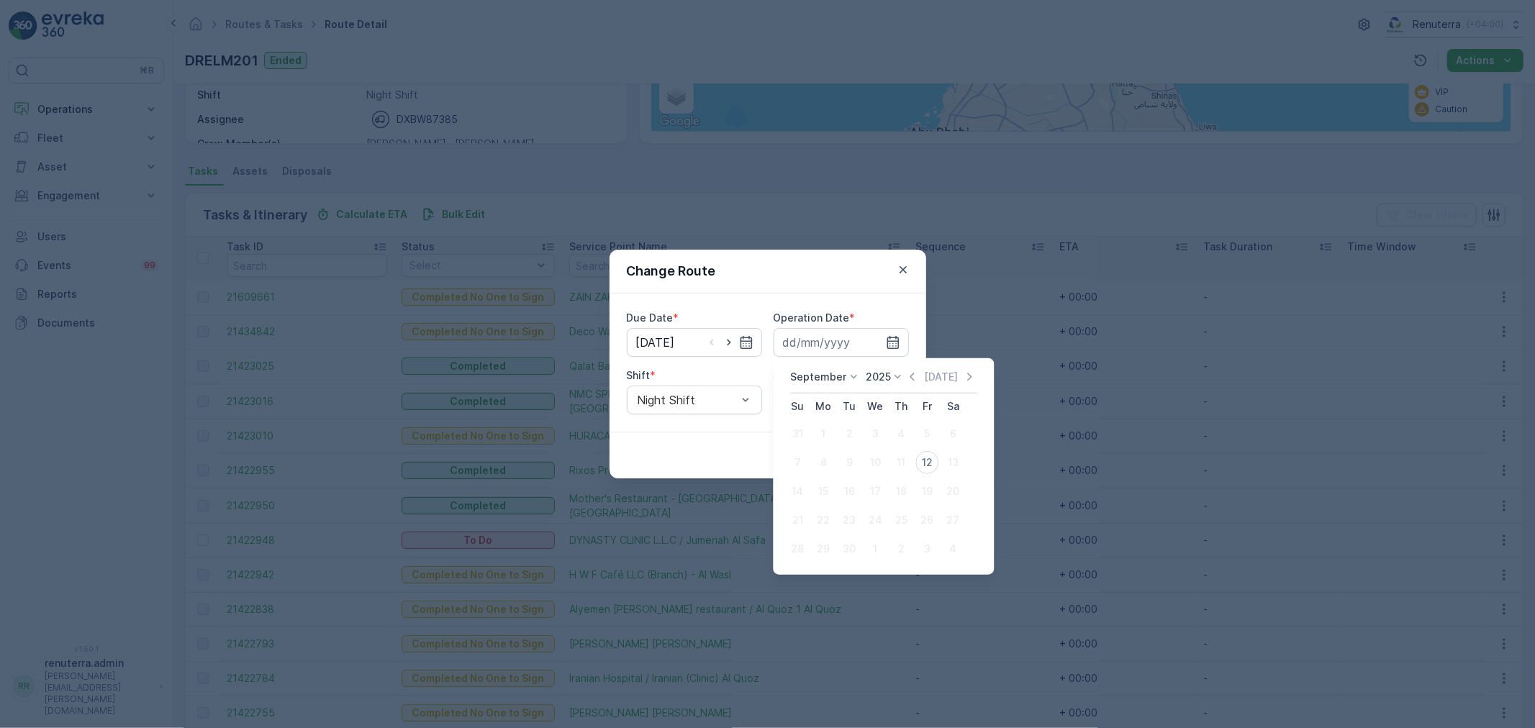
drag, startPoint x: 934, startPoint y: 463, endPoint x: 907, endPoint y: 463, distance: 26.6
click at [933, 463] on div "12" at bounding box center [926, 462] width 23 height 23
type input "[DATE]"
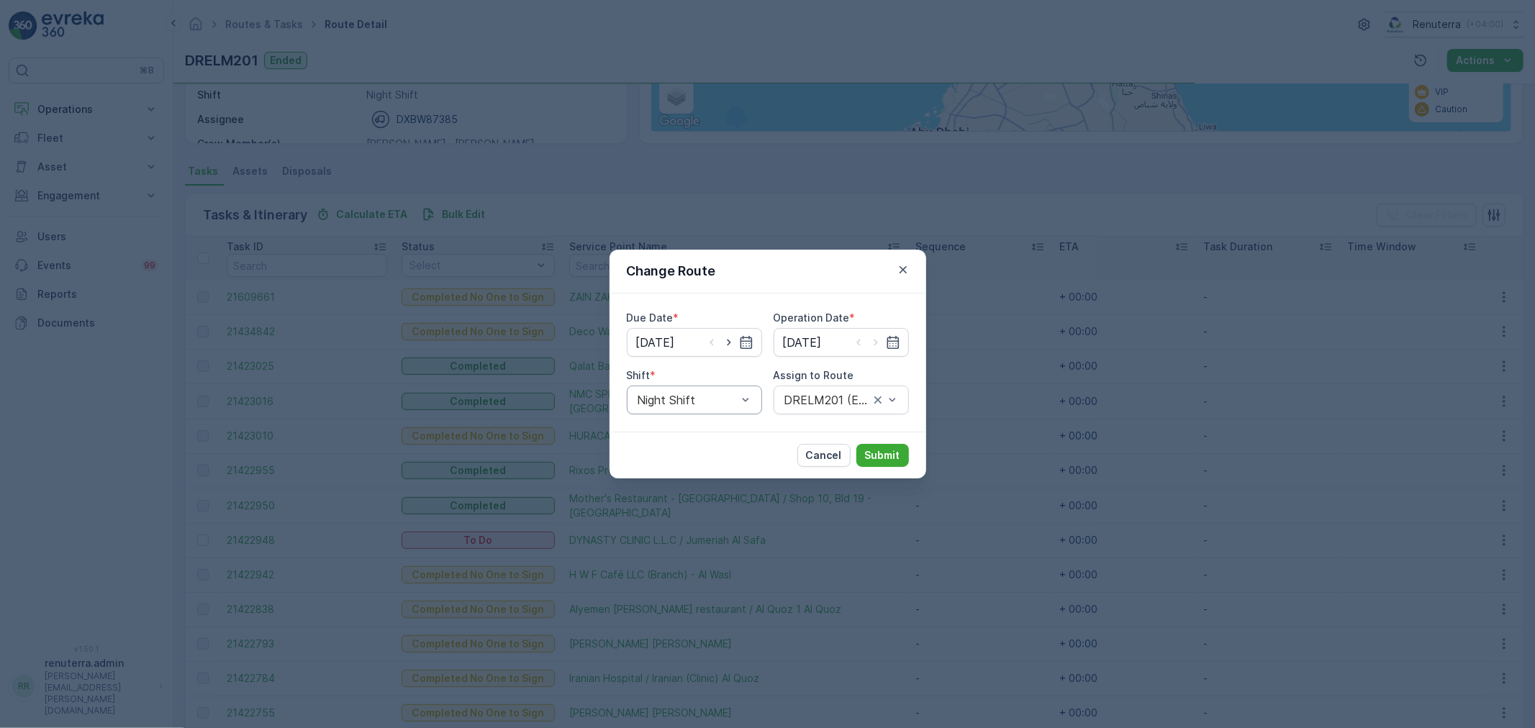
click at [735, 411] on div "Night Shift" at bounding box center [694, 400] width 135 height 29
click at [680, 433] on span "Day Shift" at bounding box center [660, 435] width 51 height 13
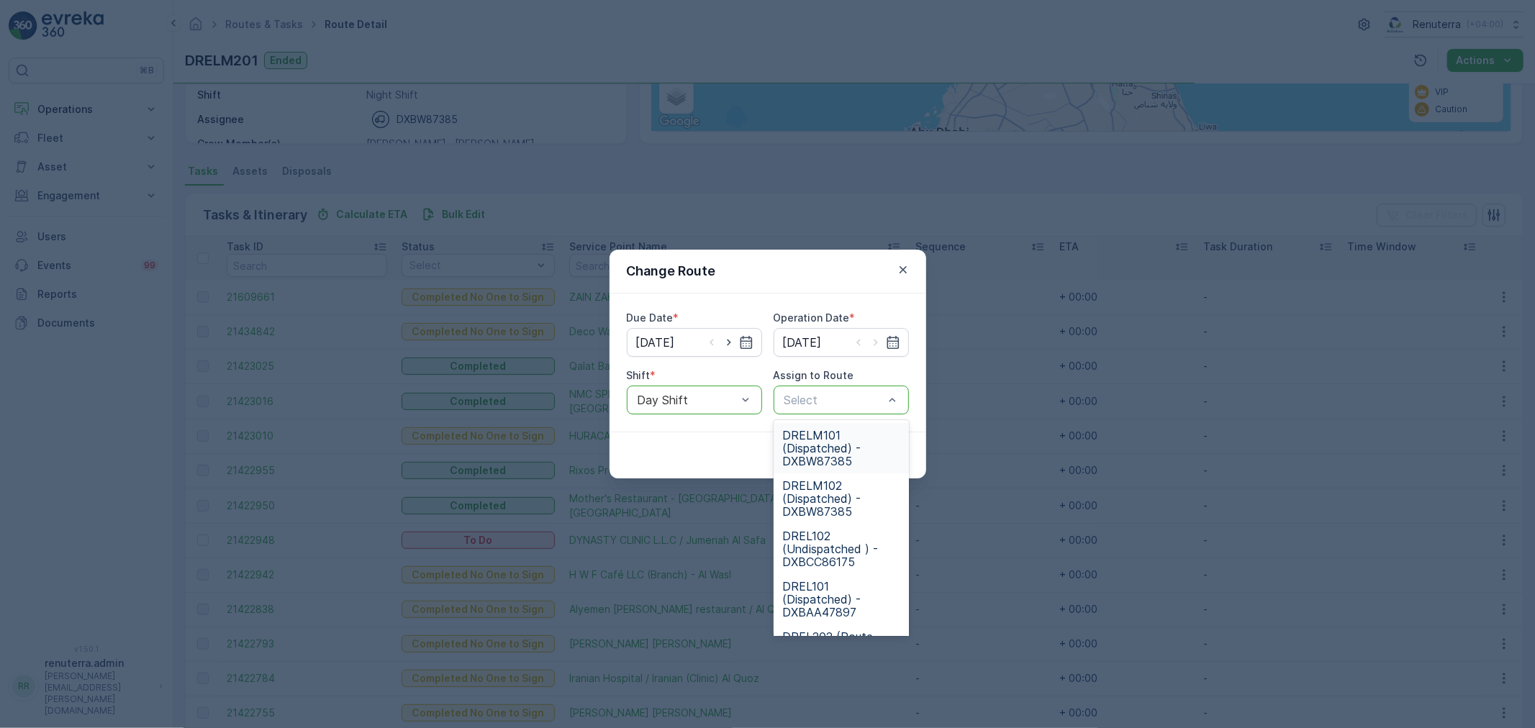
click at [888, 389] on div at bounding box center [892, 399] width 14 height 27
click at [846, 447] on span "DRELM101 (Dispatched) - DXBW87385" at bounding box center [841, 448] width 118 height 39
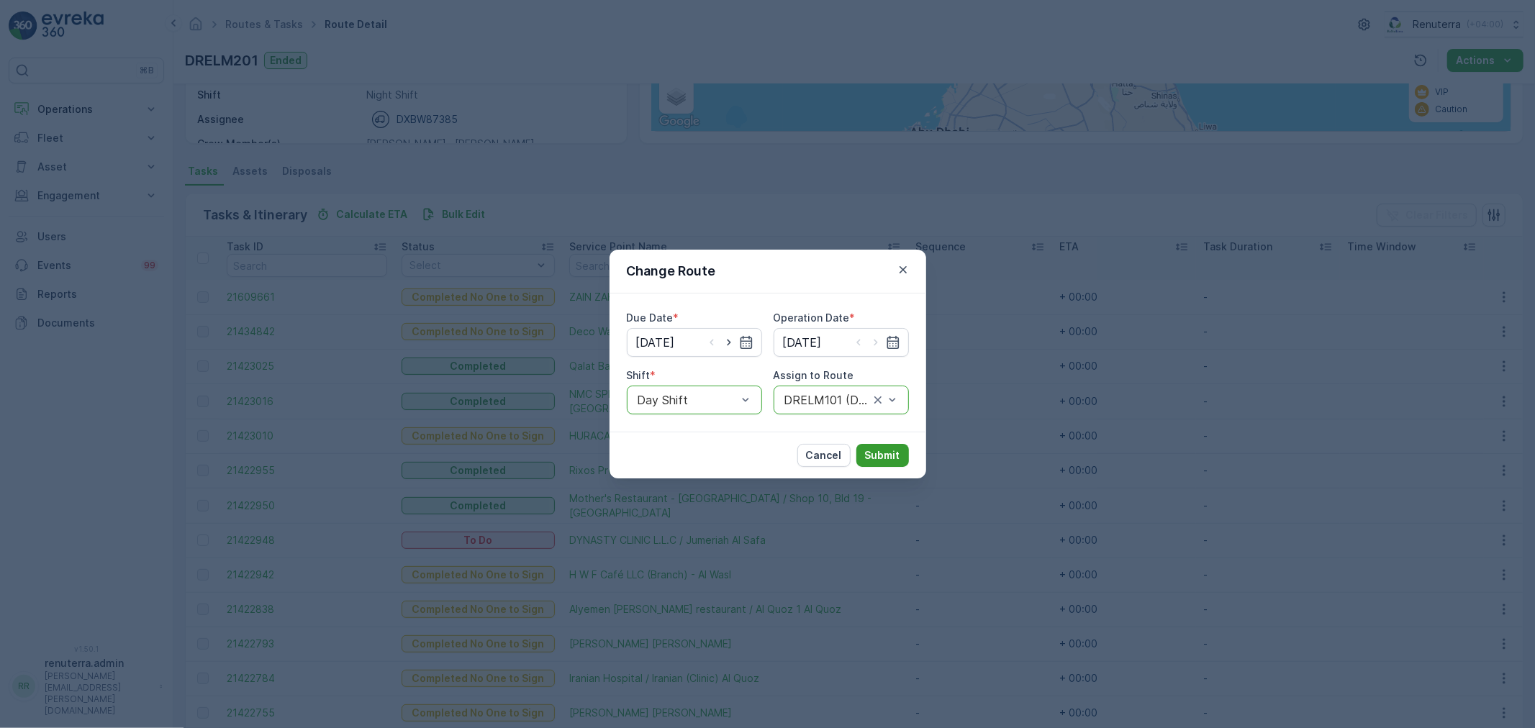
click at [896, 452] on p "Submit" at bounding box center [882, 455] width 35 height 14
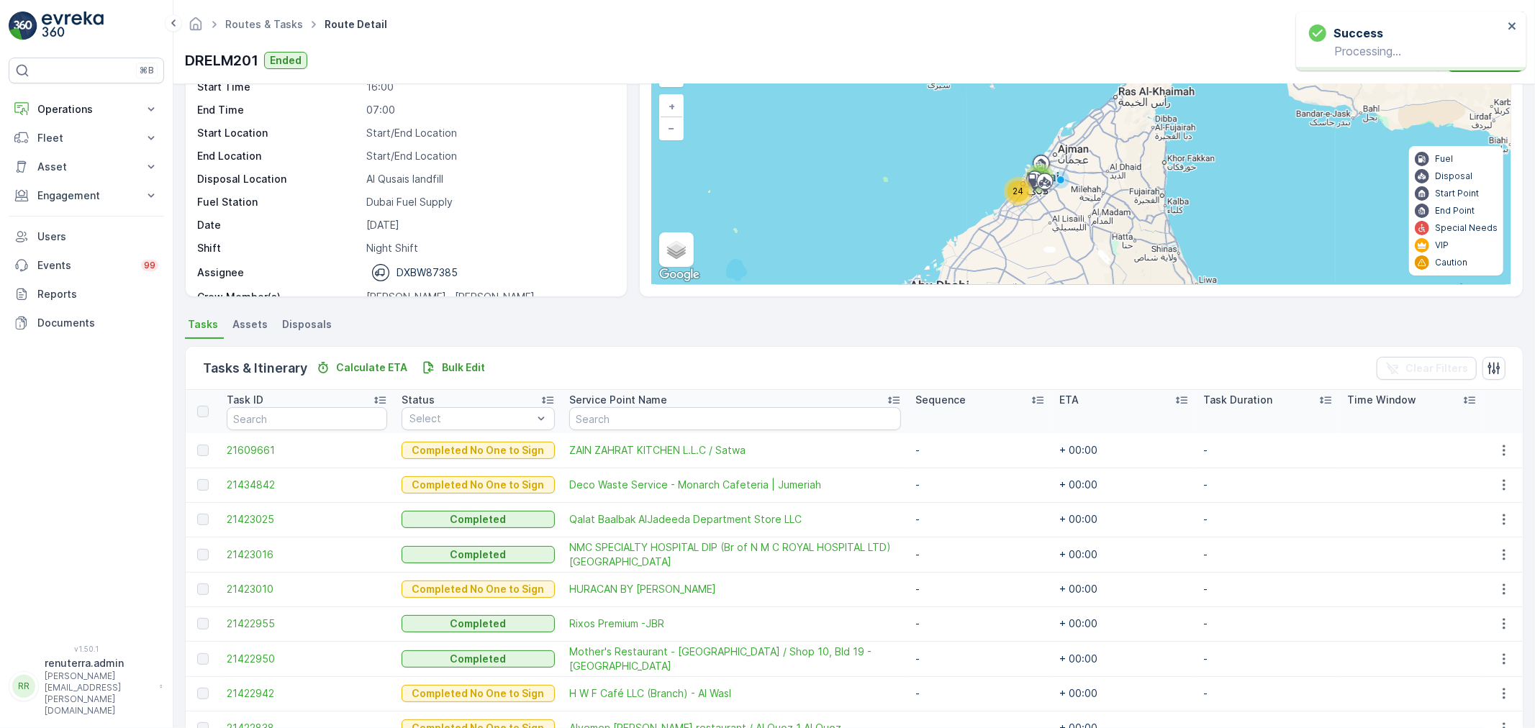
scroll to position [0, 0]
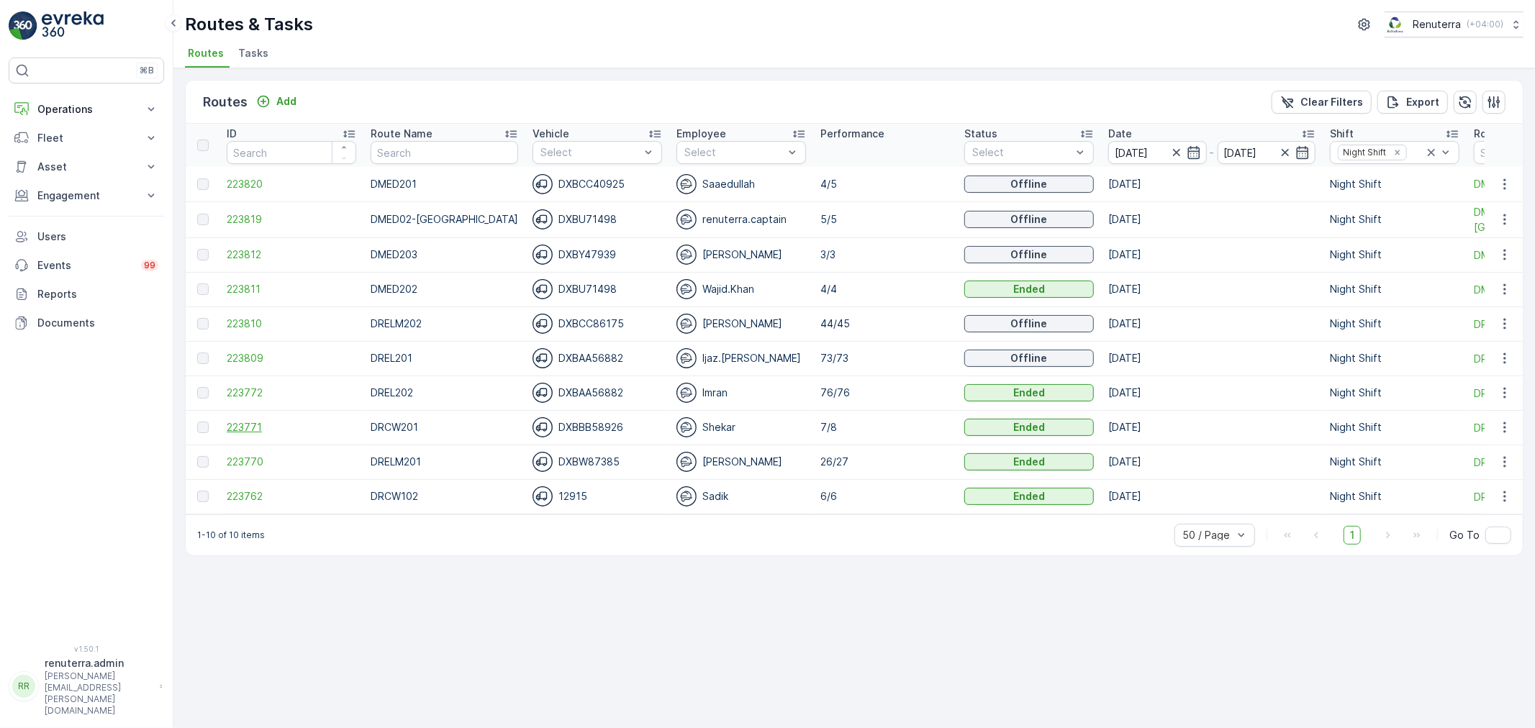
click at [250, 432] on span "223771" at bounding box center [291, 427] width 129 height 14
drag, startPoint x: 1076, startPoint y: 59, endPoint x: 1153, endPoint y: 1, distance: 96.1
click at [1106, 38] on div "Routes & Tasks Renuterra ( +04:00 ) Routes Tasks" at bounding box center [853, 34] width 1361 height 68
click at [240, 327] on span "223810" at bounding box center [291, 324] width 129 height 14
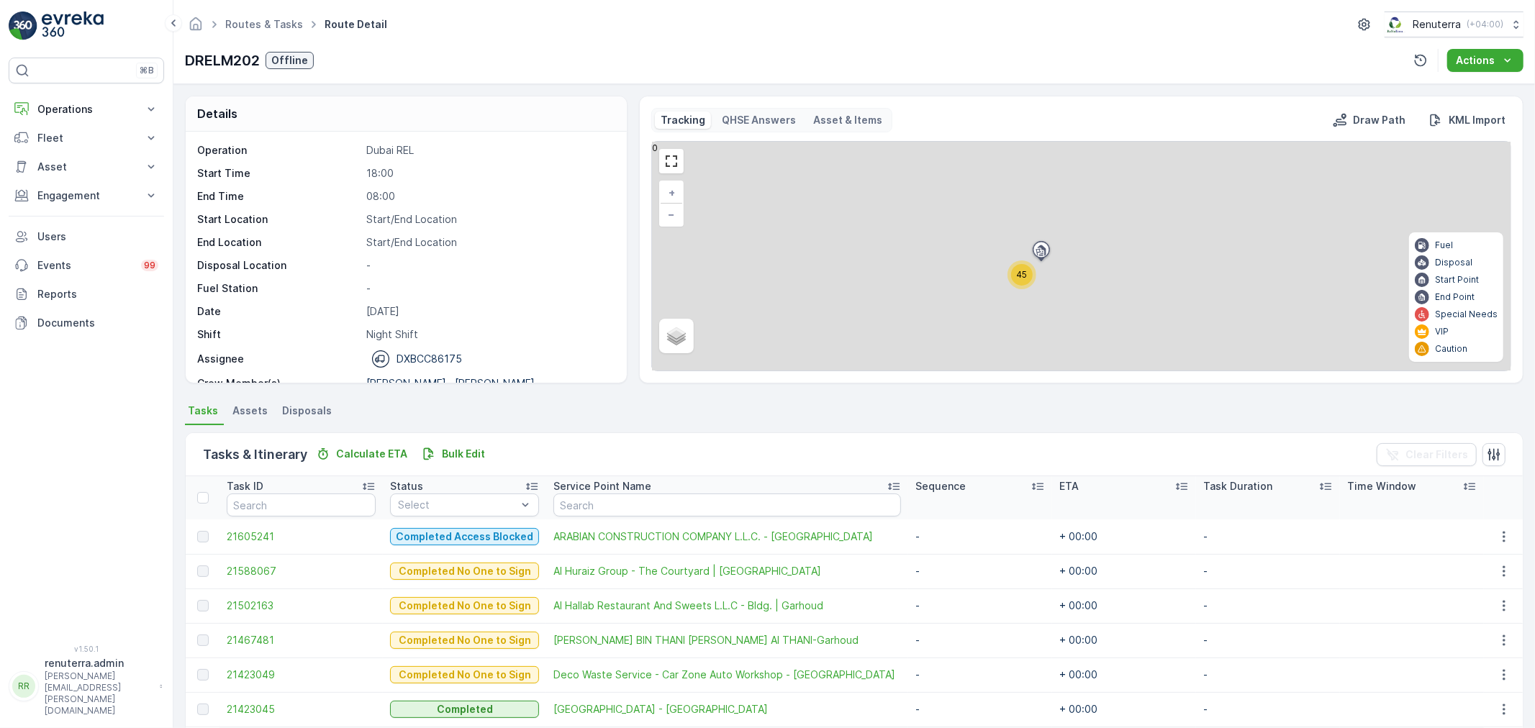
scroll to position [160, 0]
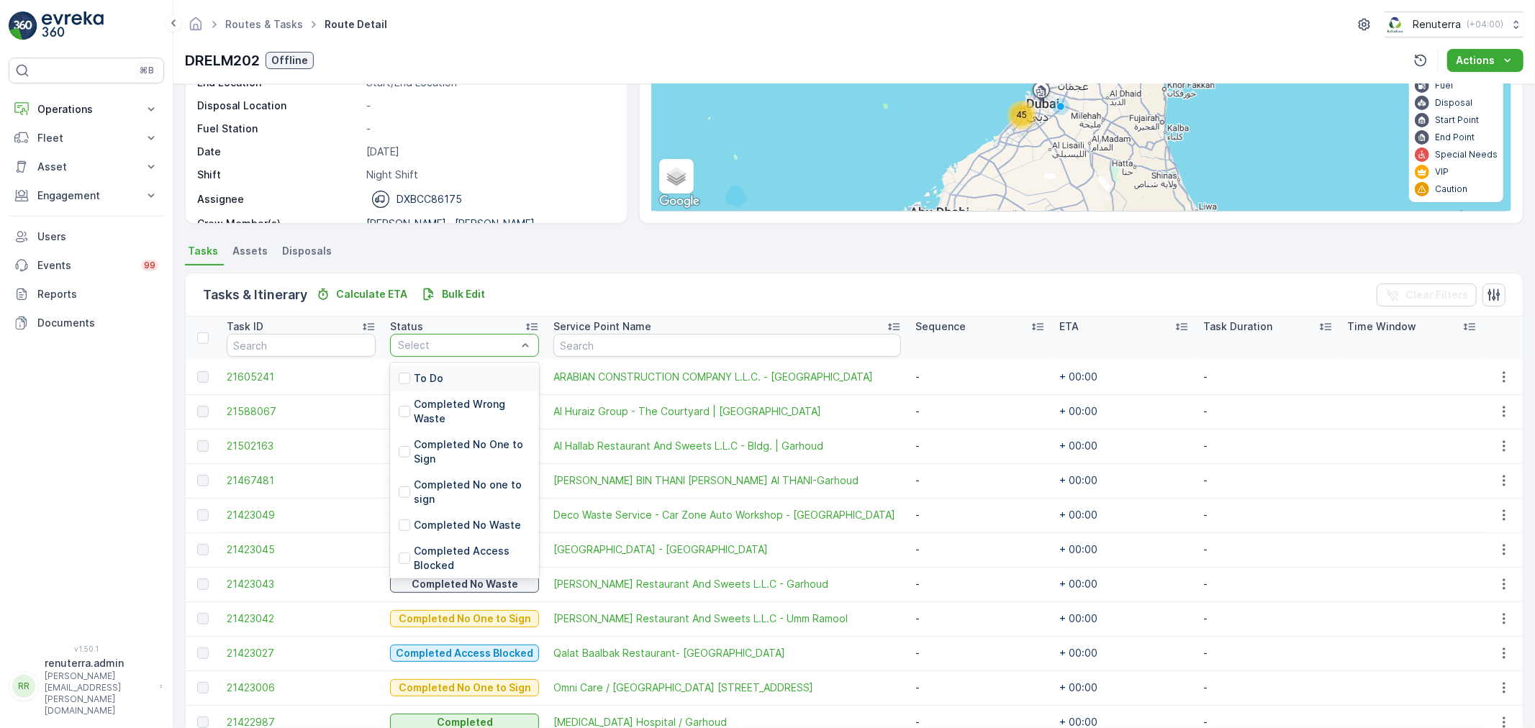
click at [434, 371] on p "To Do" at bounding box center [428, 378] width 29 height 14
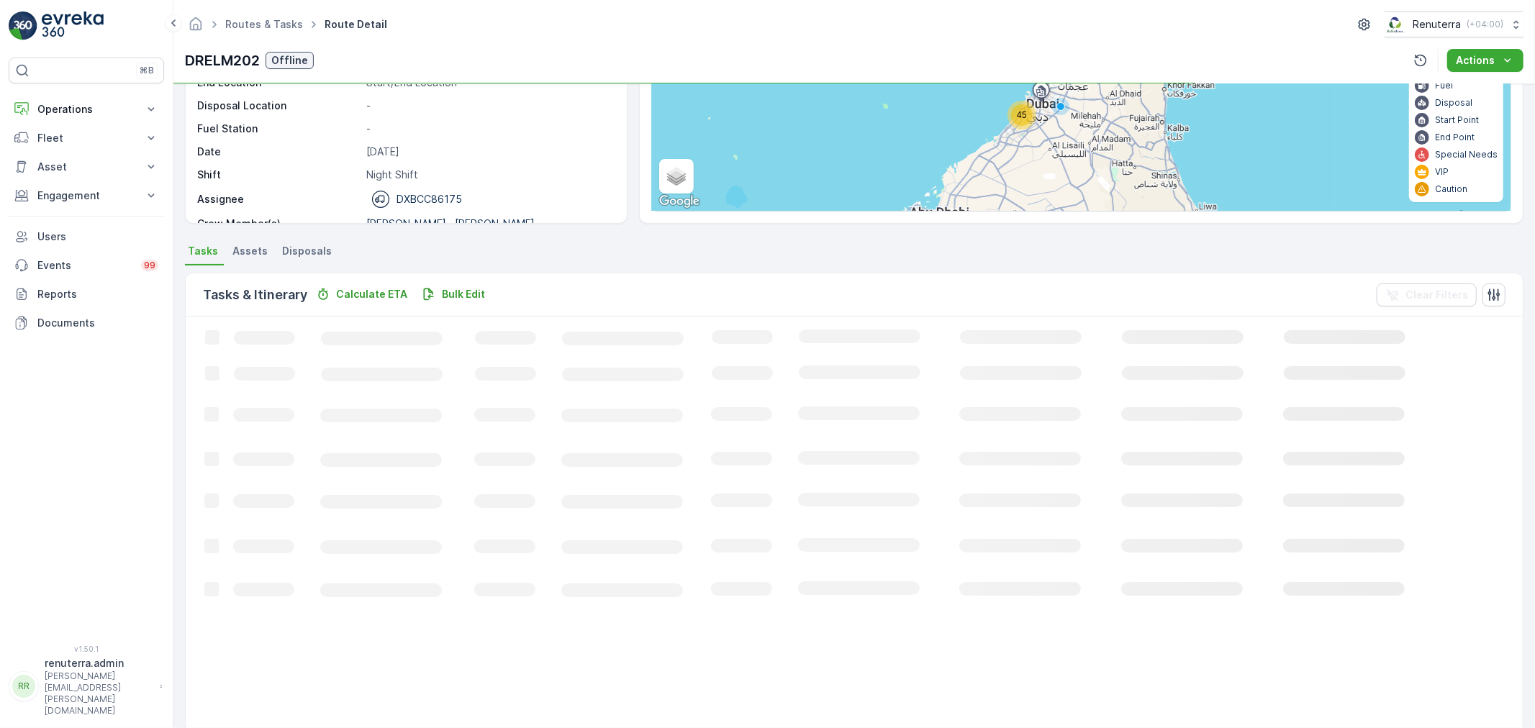
scroll to position [14, 0]
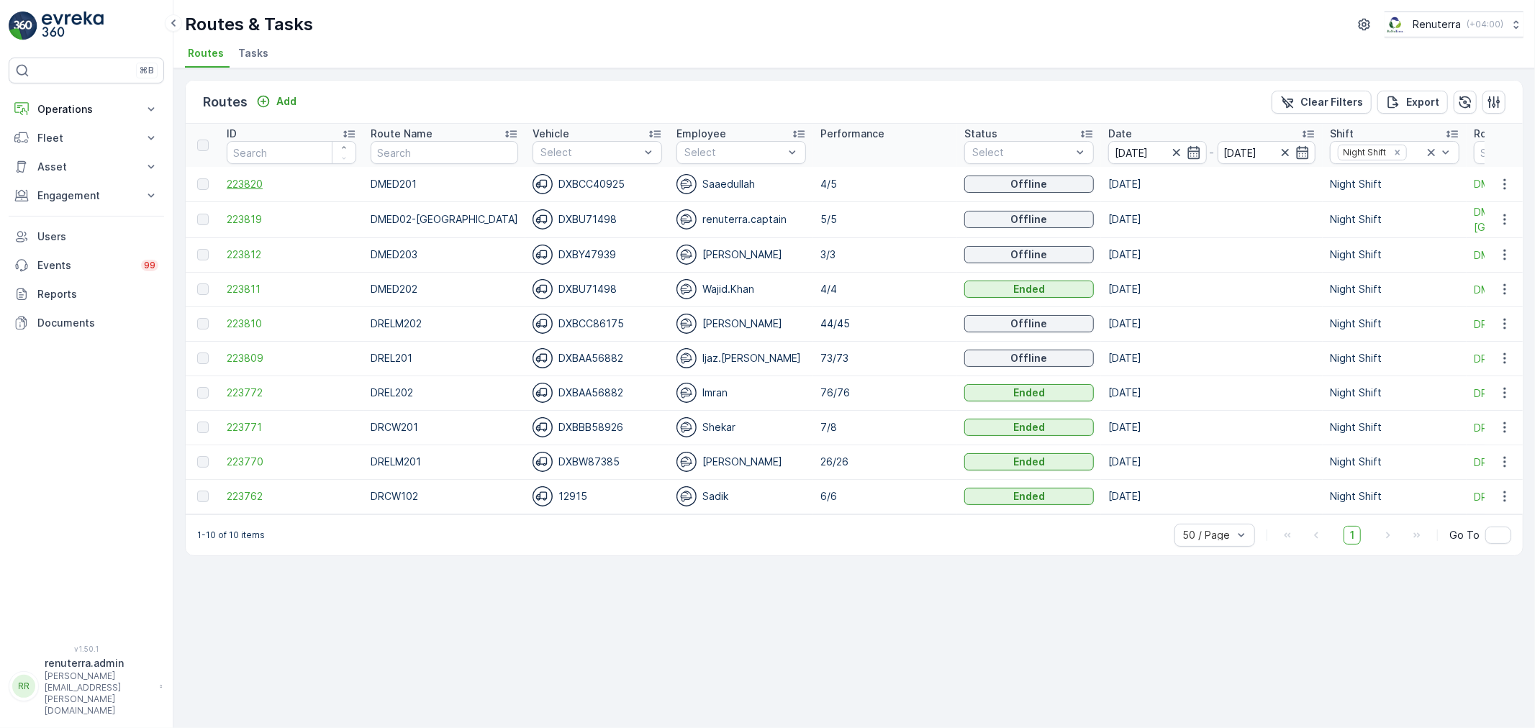
click at [245, 183] on span "223820" at bounding box center [291, 184] width 129 height 14
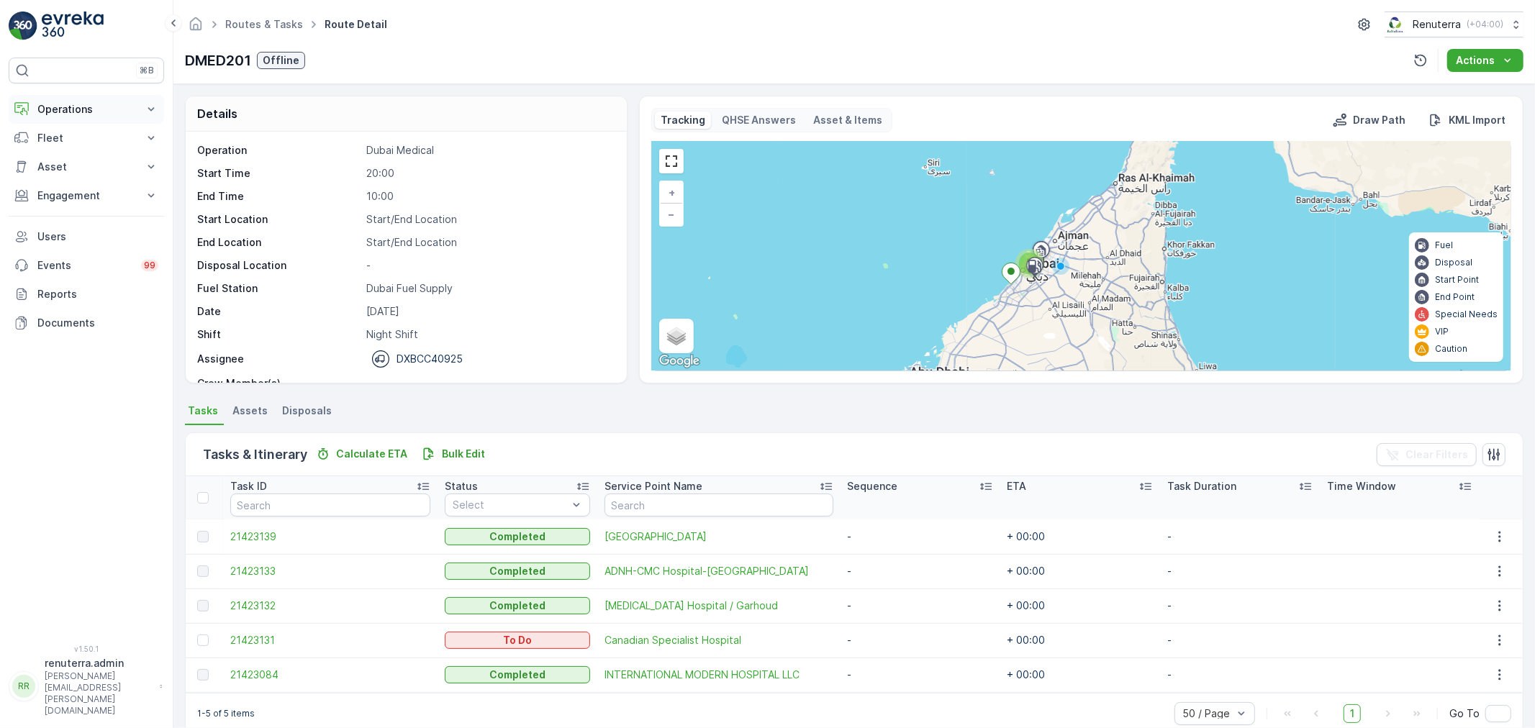
click at [83, 108] on p "Operations" at bounding box center [86, 109] width 98 height 14
click at [73, 147] on p "Planning" at bounding box center [57, 154] width 40 height 14
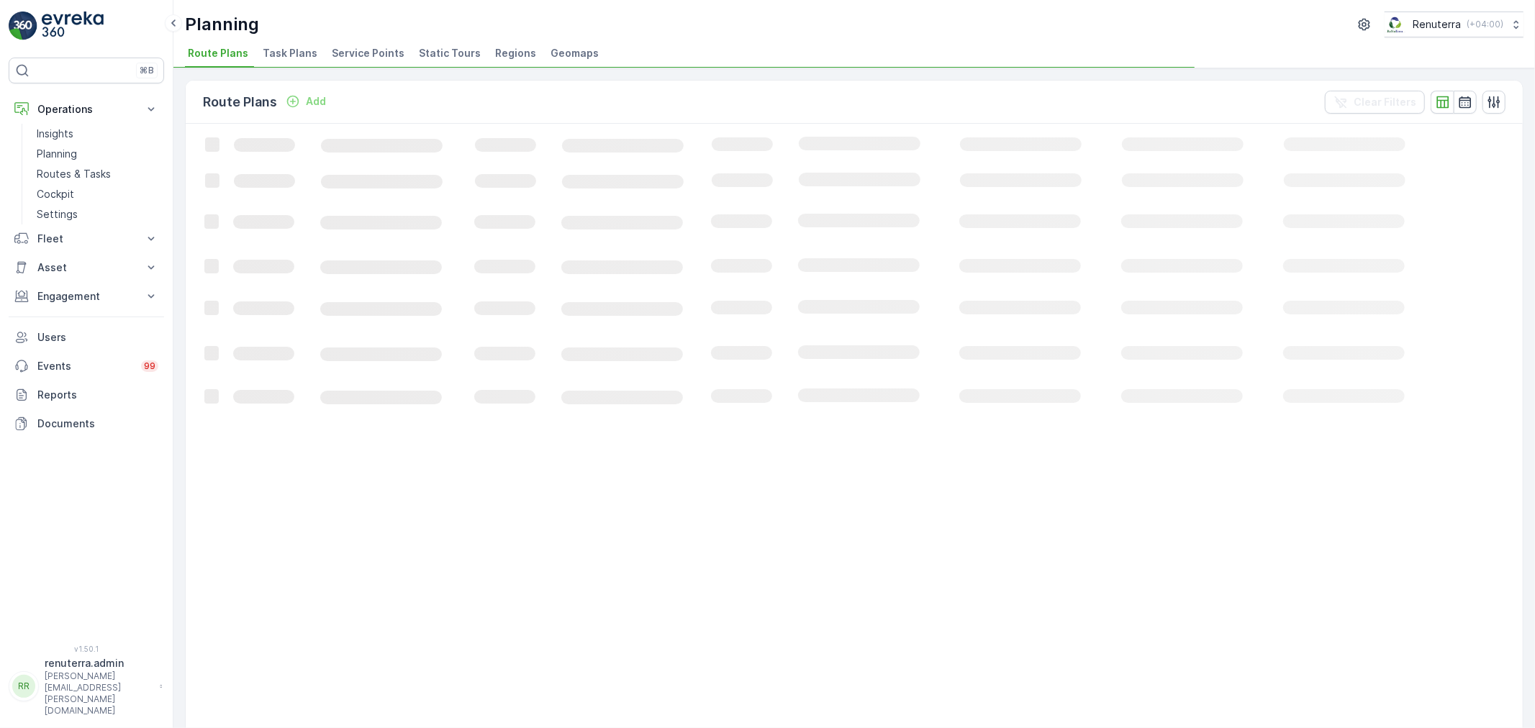
click at [353, 54] on span "Service Points" at bounding box center [368, 53] width 73 height 14
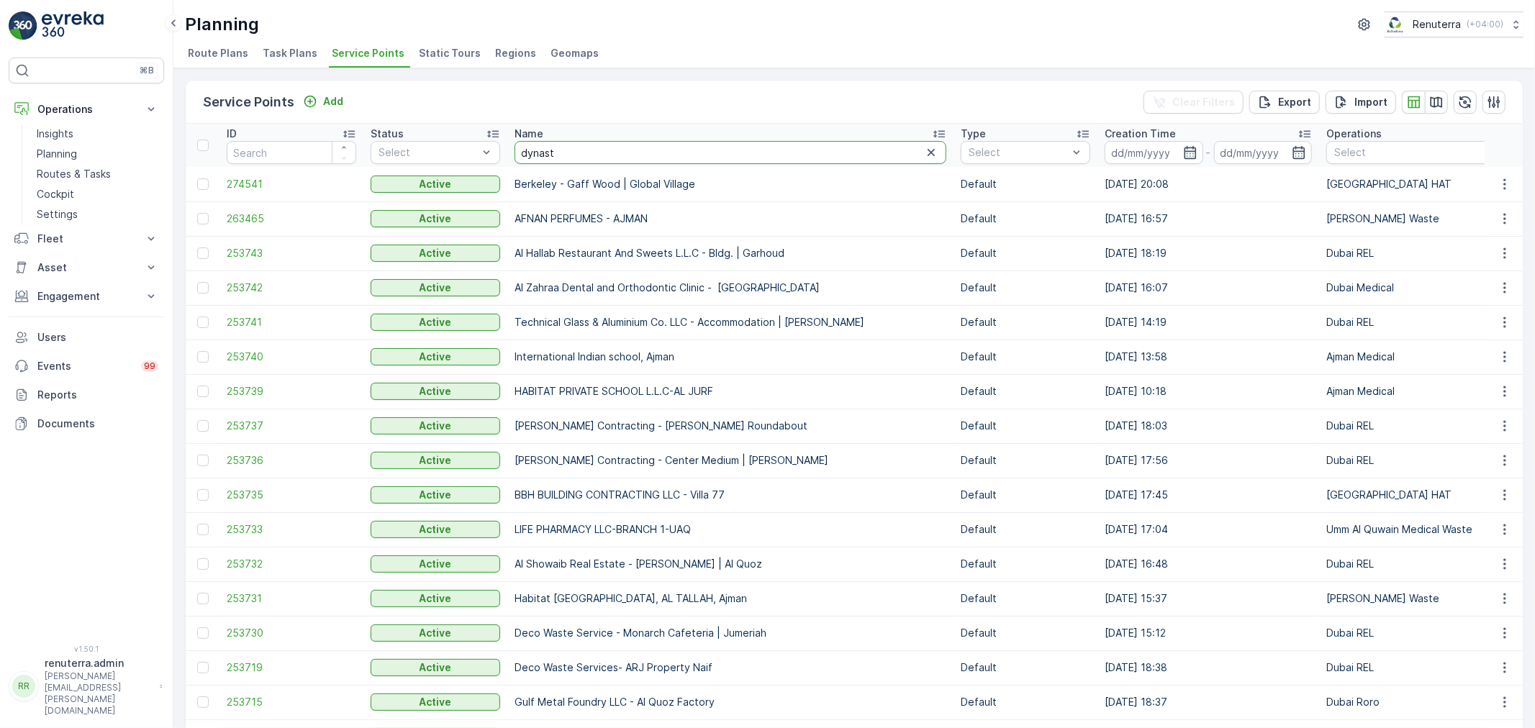
type input "dynasty"
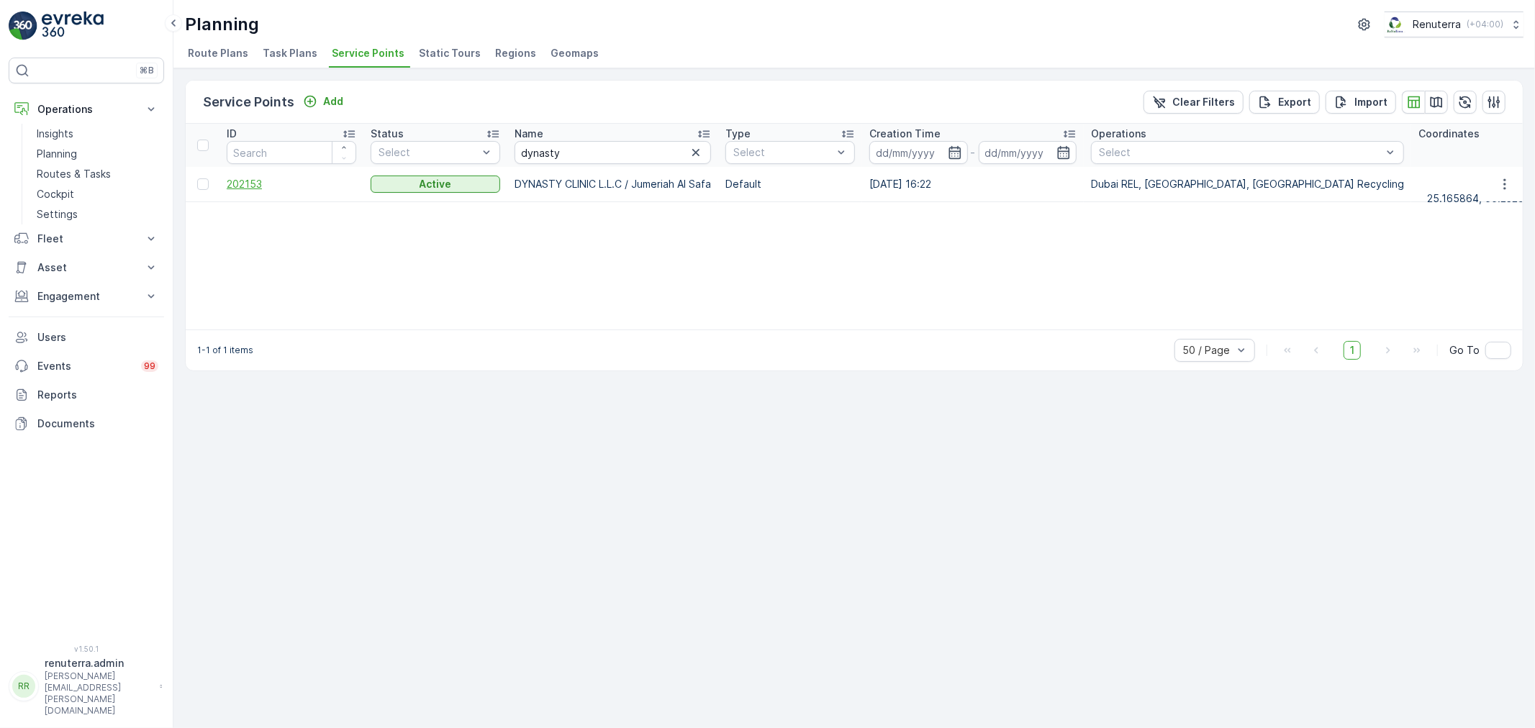
click at [235, 181] on span "202153" at bounding box center [291, 184] width 129 height 14
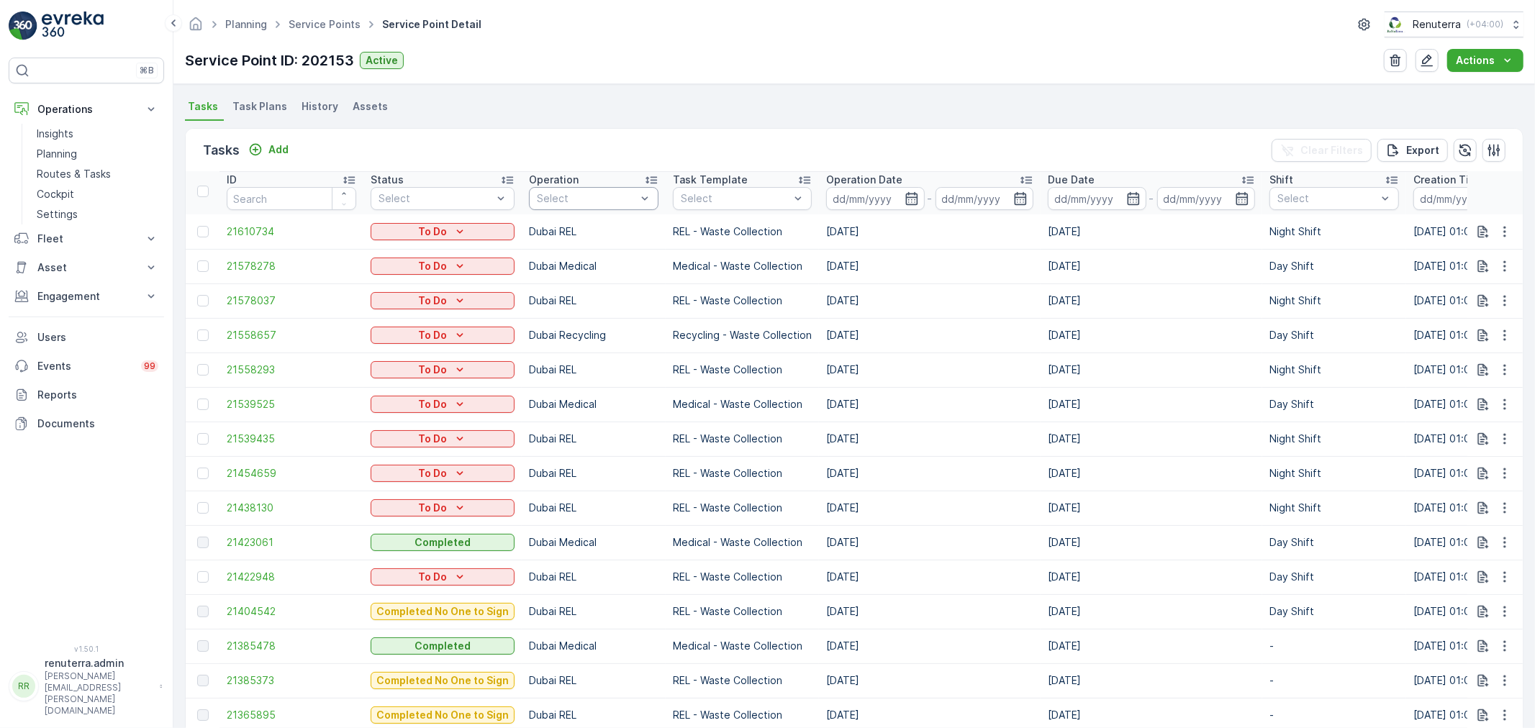
scroll to position [399, 0]
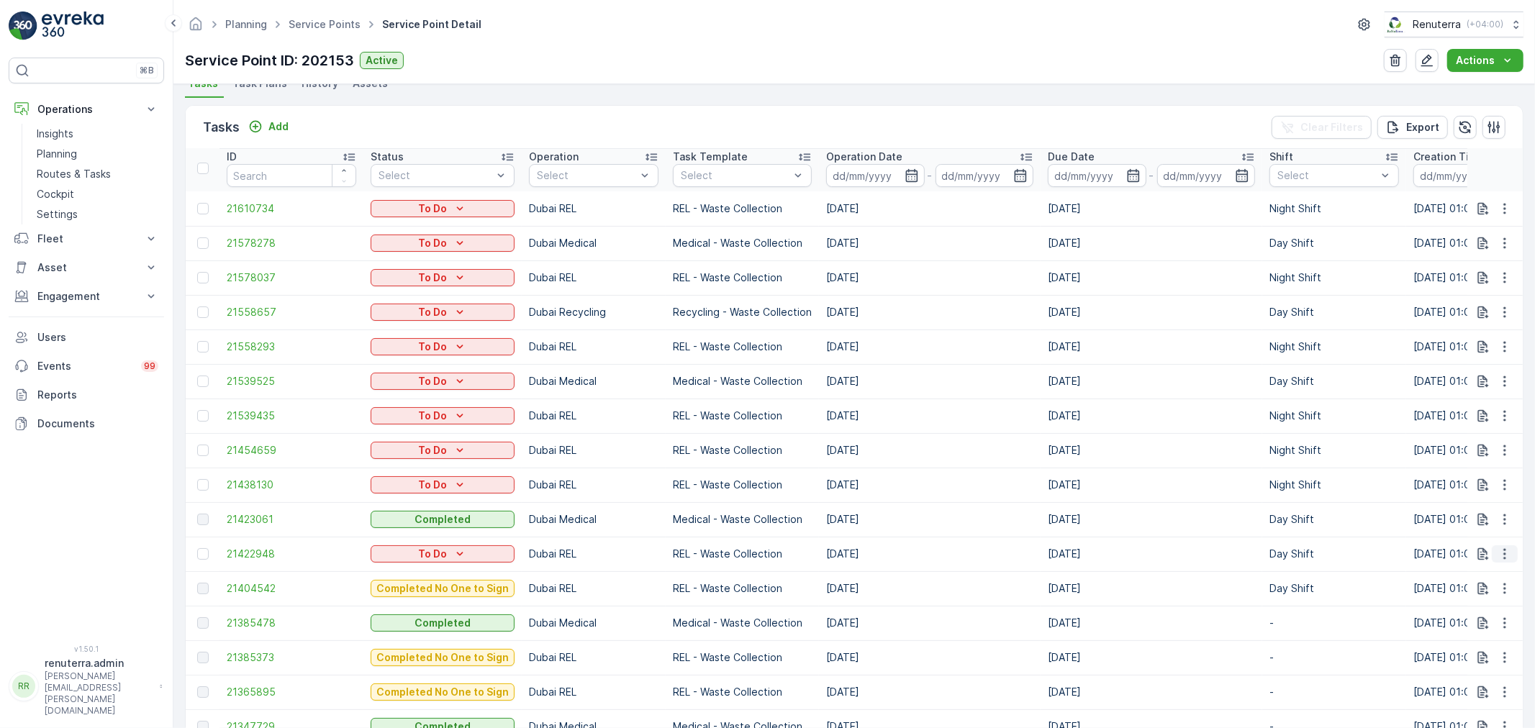
click at [1498, 550] on icon "button" at bounding box center [1504, 554] width 14 height 14
click at [1470, 615] on span "Change Route" at bounding box center [1467, 614] width 70 height 14
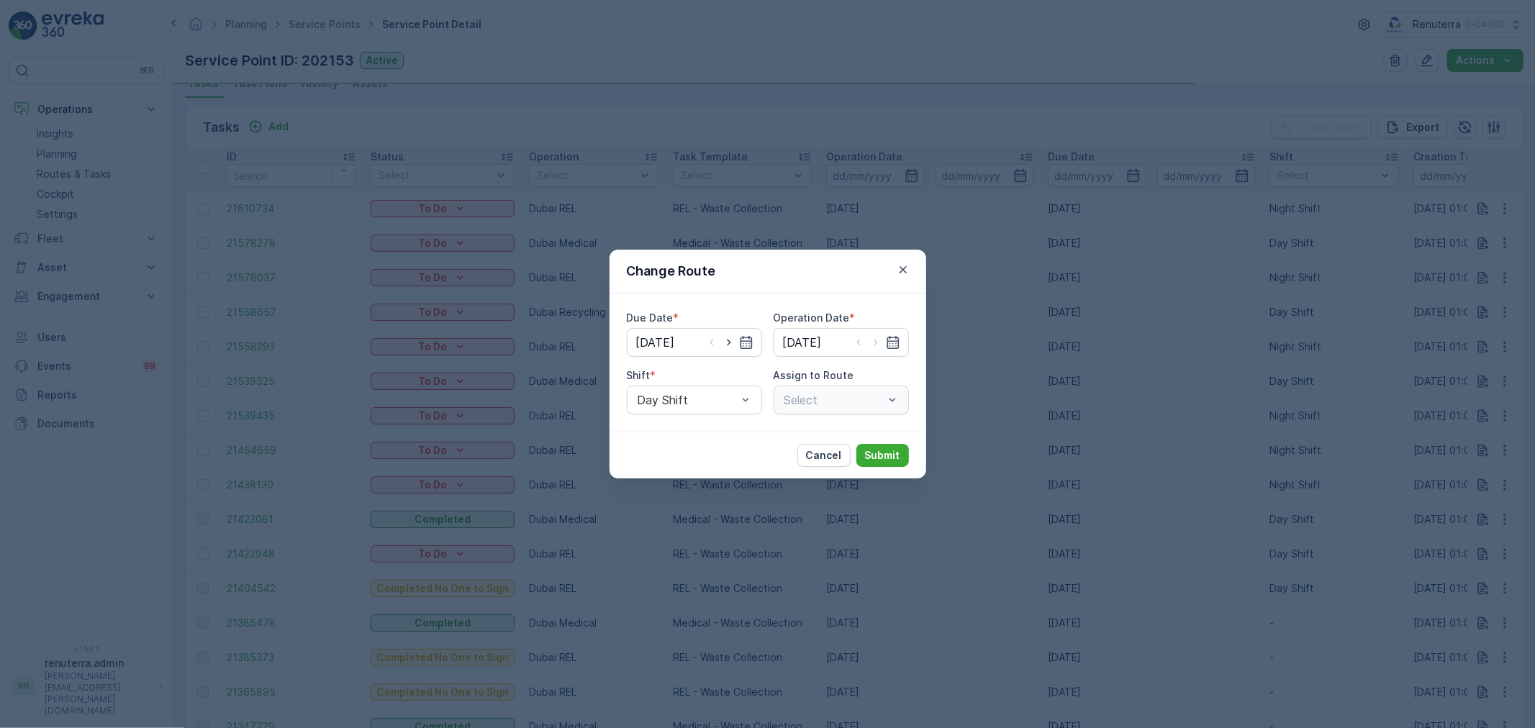
type input "[DATE]"
click at [886, 449] on p "Submit" at bounding box center [882, 455] width 35 height 14
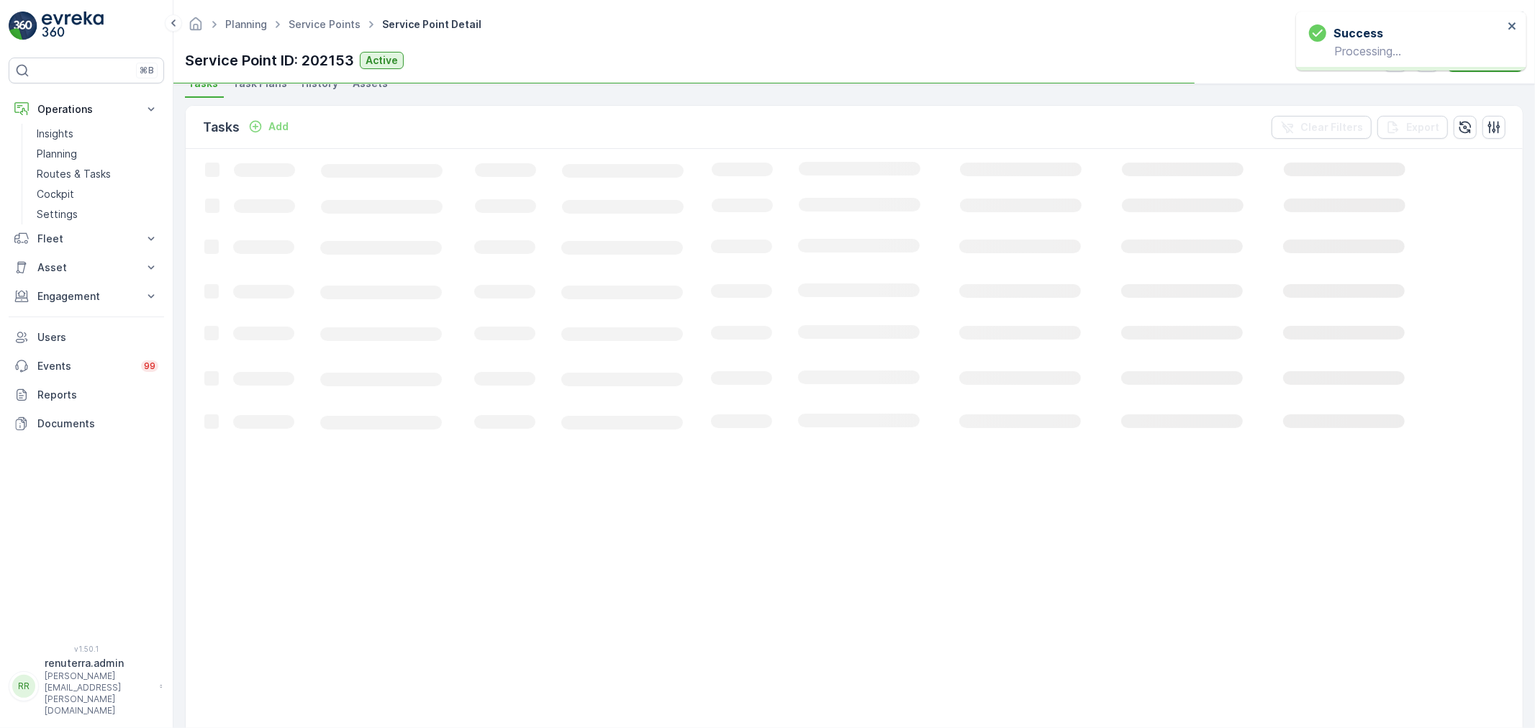
scroll to position [0, 0]
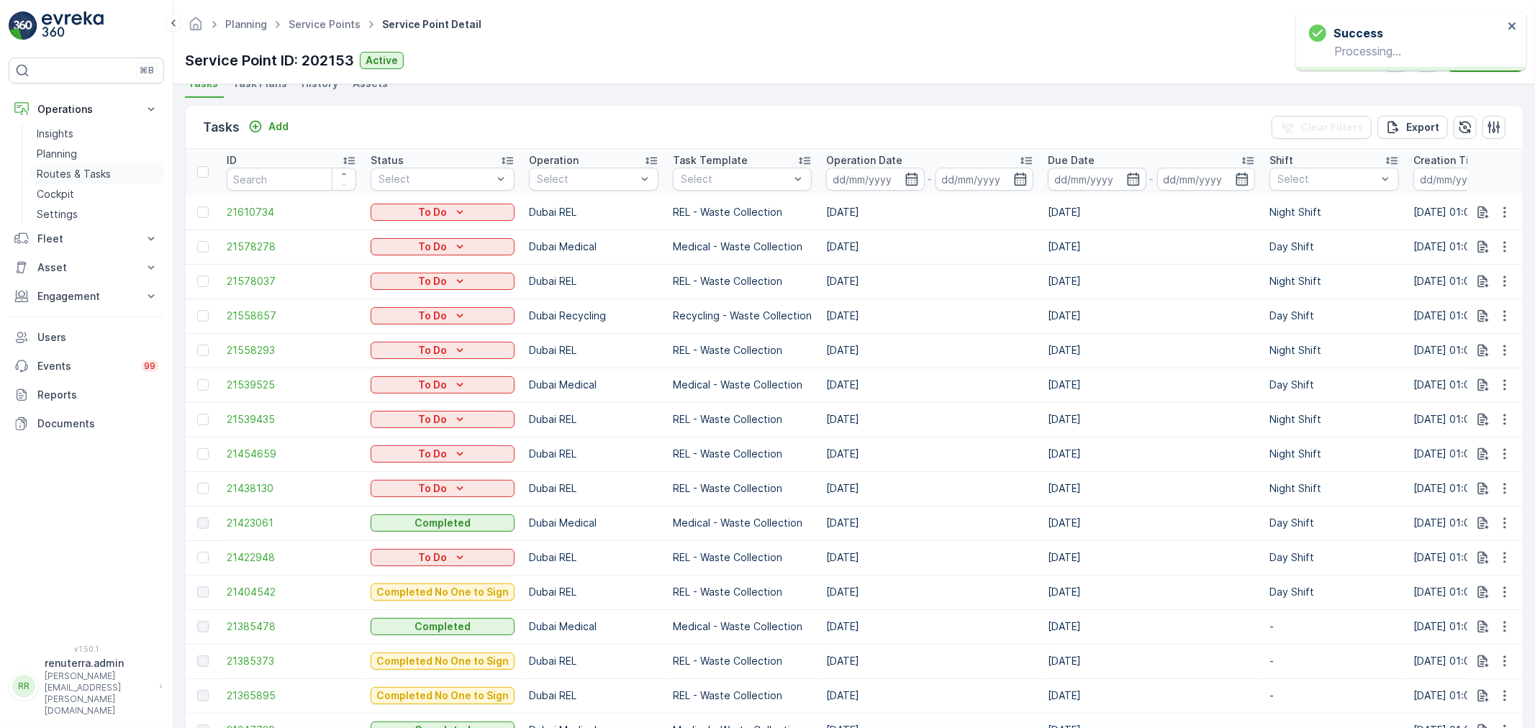
click at [85, 167] on p "Routes & Tasks" at bounding box center [74, 174] width 74 height 14
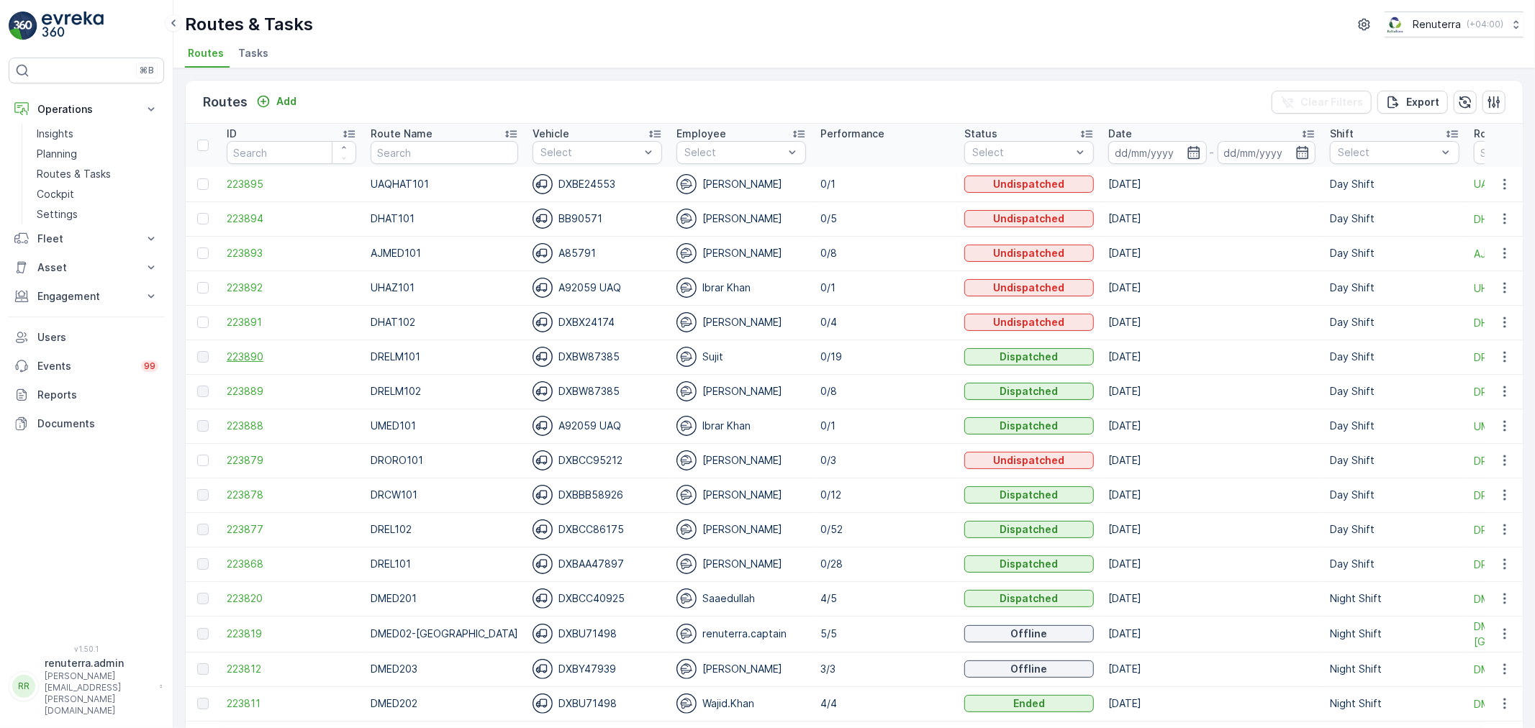
click at [264, 353] on span "223890" at bounding box center [291, 357] width 129 height 14
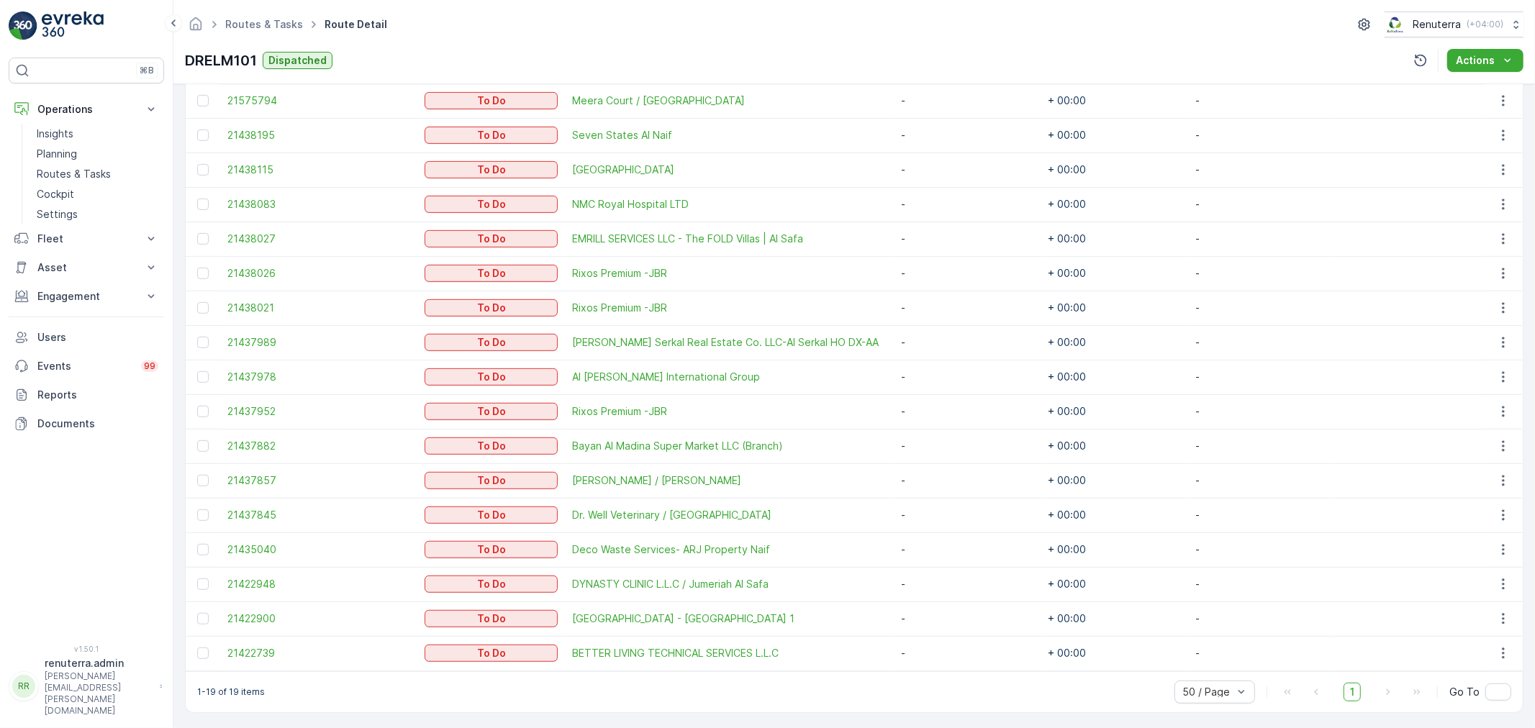
scroll to position [507, 0]
click at [1497, 576] on icon "button" at bounding box center [1503, 582] width 14 height 14
click at [1471, 633] on div "Change Route" at bounding box center [1481, 642] width 109 height 20
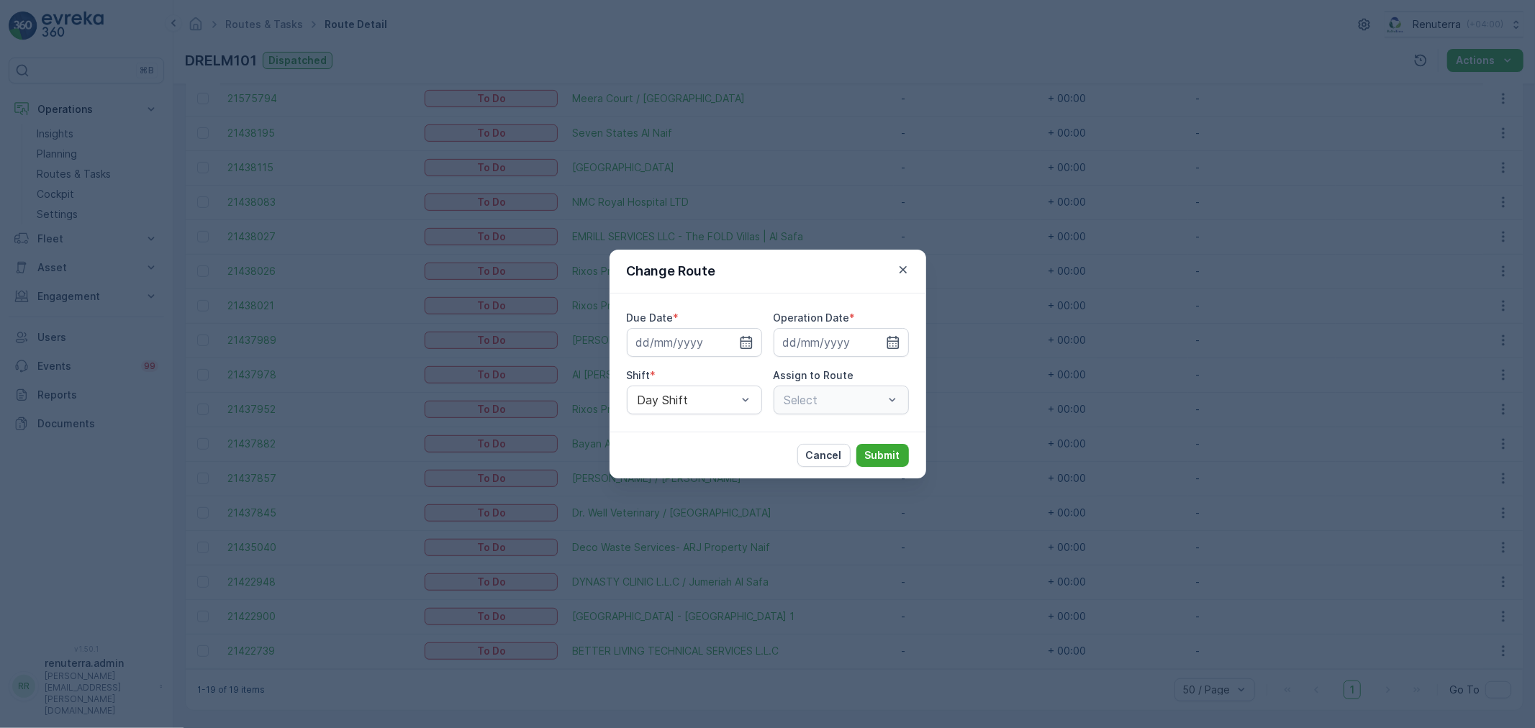
type input "[DATE]"
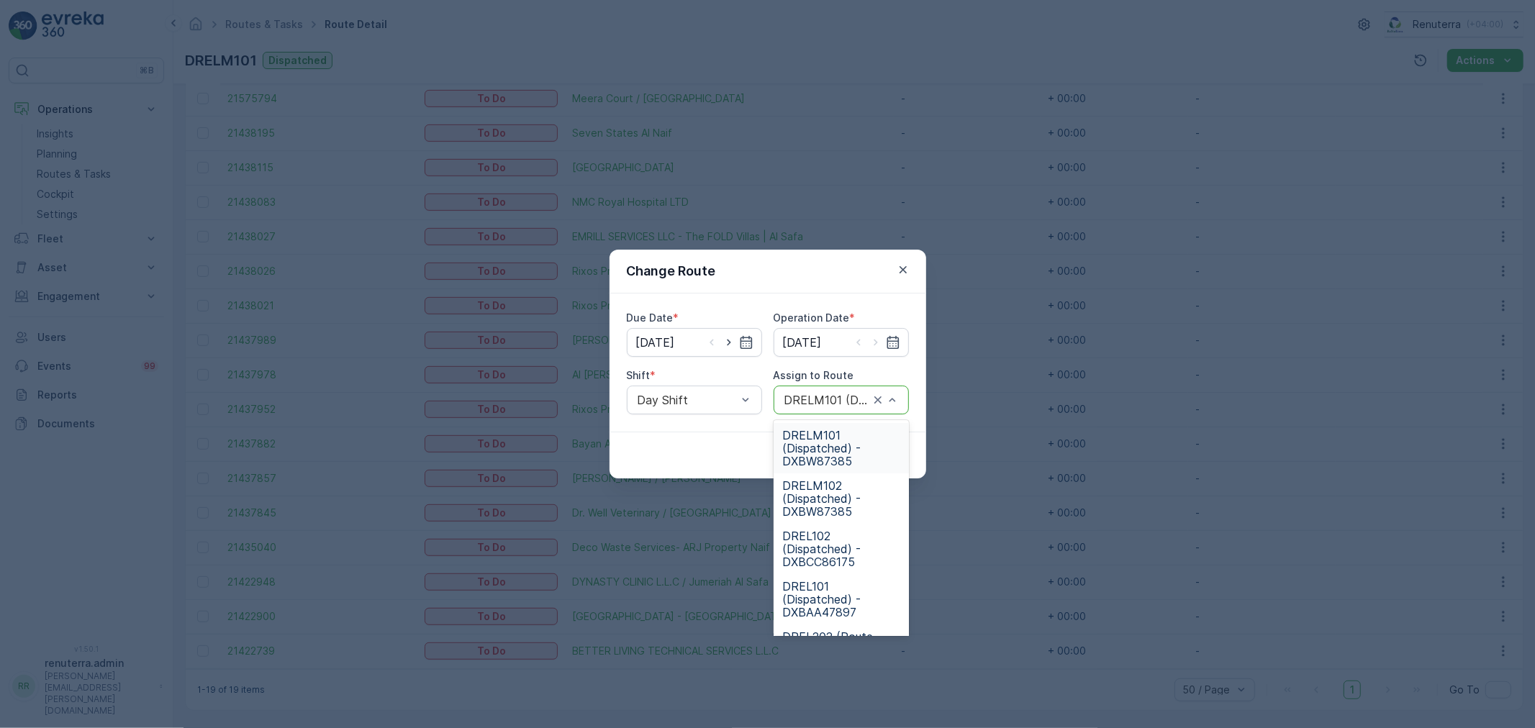
click at [889, 390] on div at bounding box center [885, 399] width 29 height 27
drag, startPoint x: 814, startPoint y: 490, endPoint x: 874, endPoint y: 464, distance: 65.7
click at [824, 488] on span "DRELM102 (Dispatched) - DXBW87385" at bounding box center [841, 498] width 118 height 39
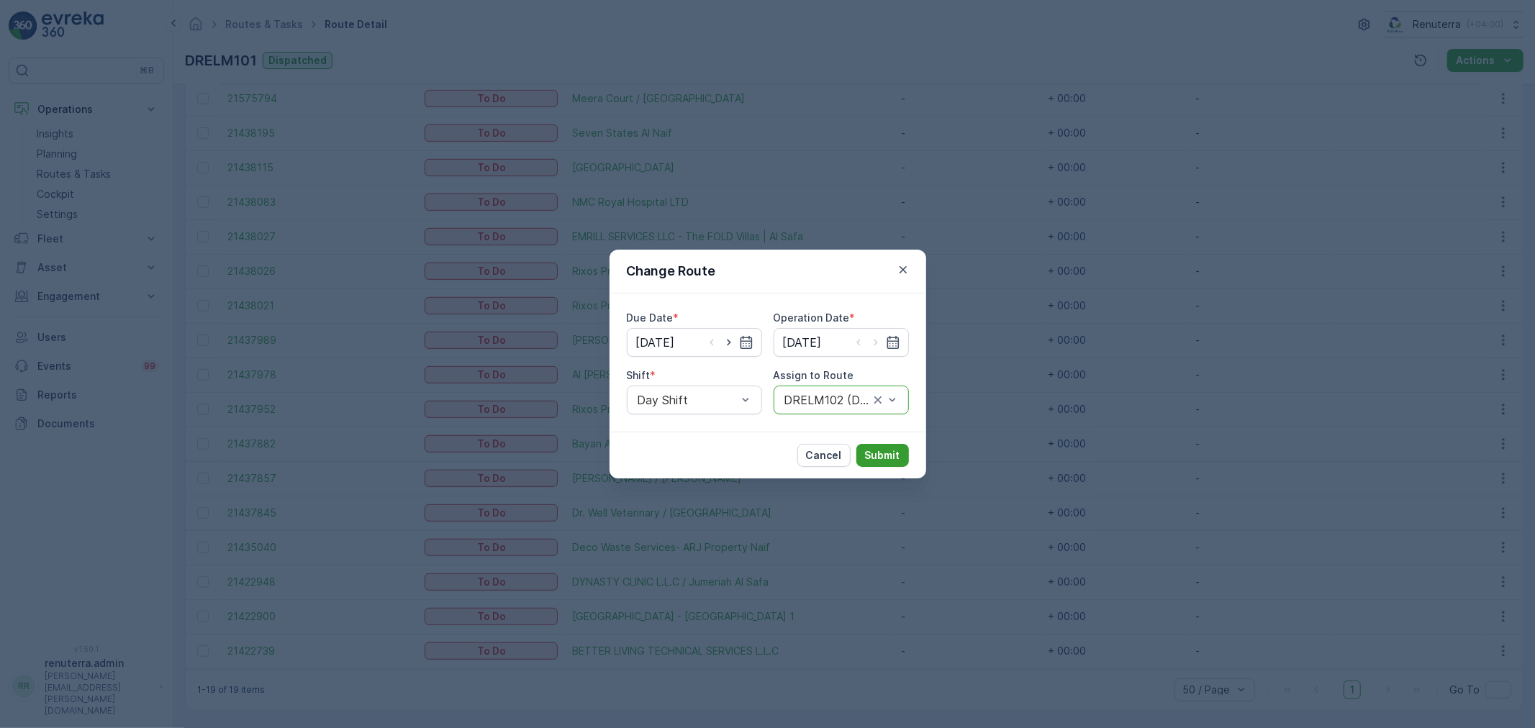
click at [883, 454] on p "Submit" at bounding box center [882, 455] width 35 height 14
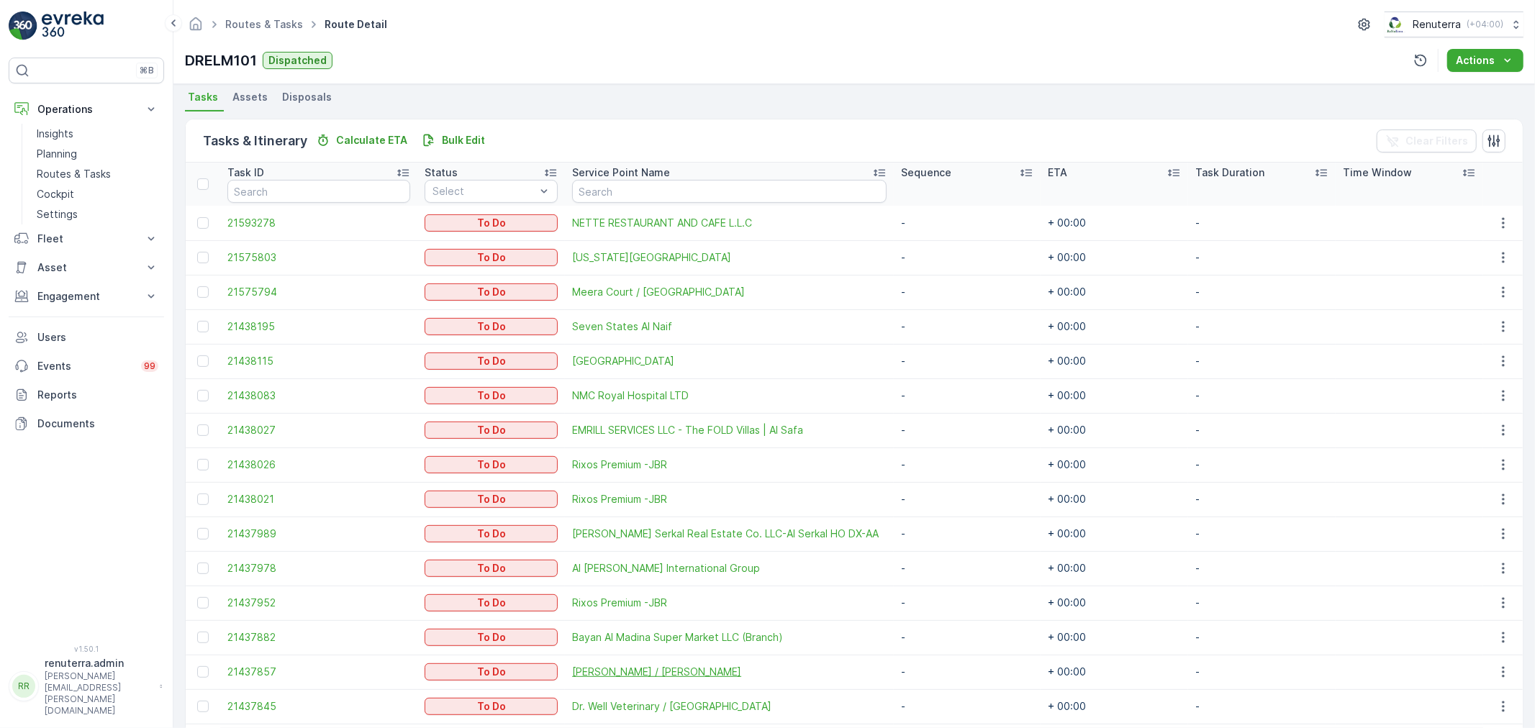
scroll to position [313, 0]
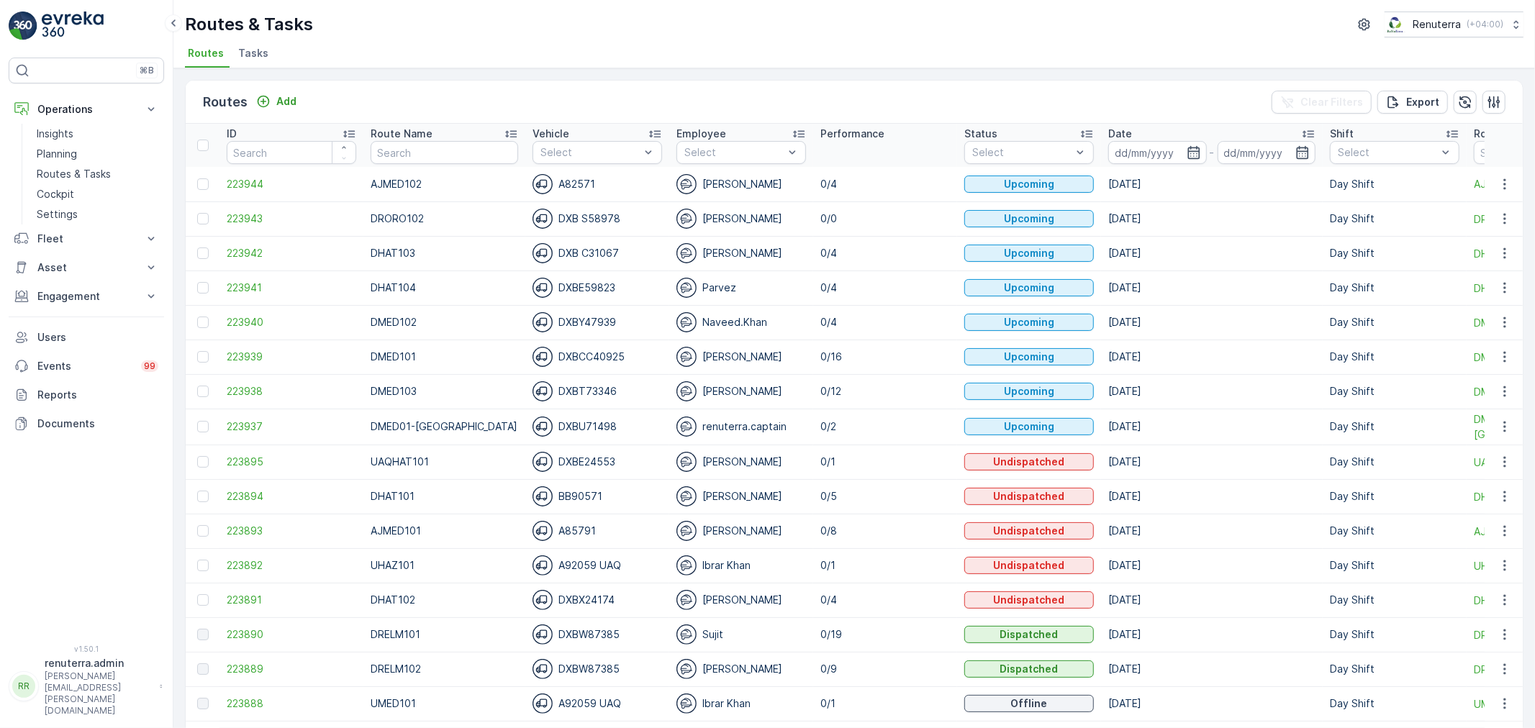
scroll to position [80, 0]
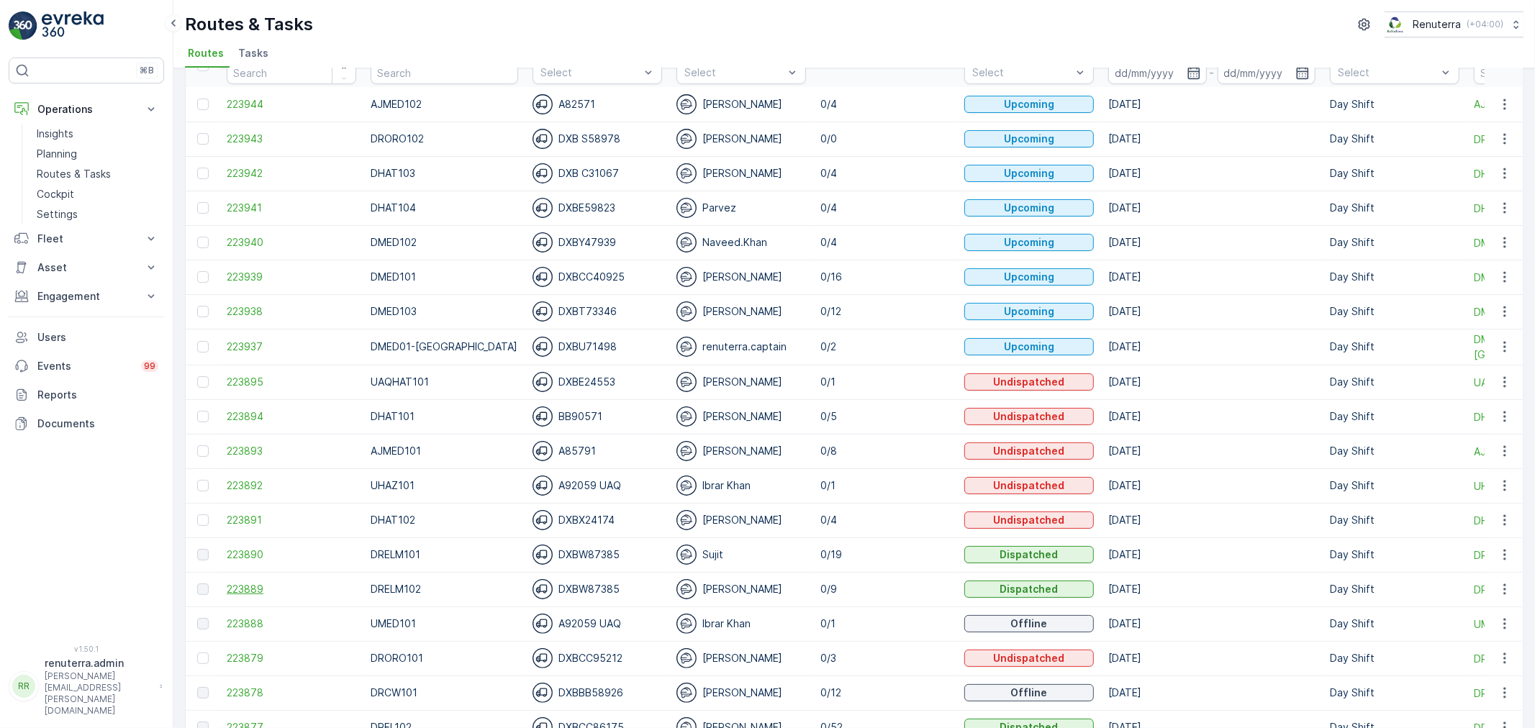
click at [233, 583] on span "223889" at bounding box center [291, 589] width 129 height 14
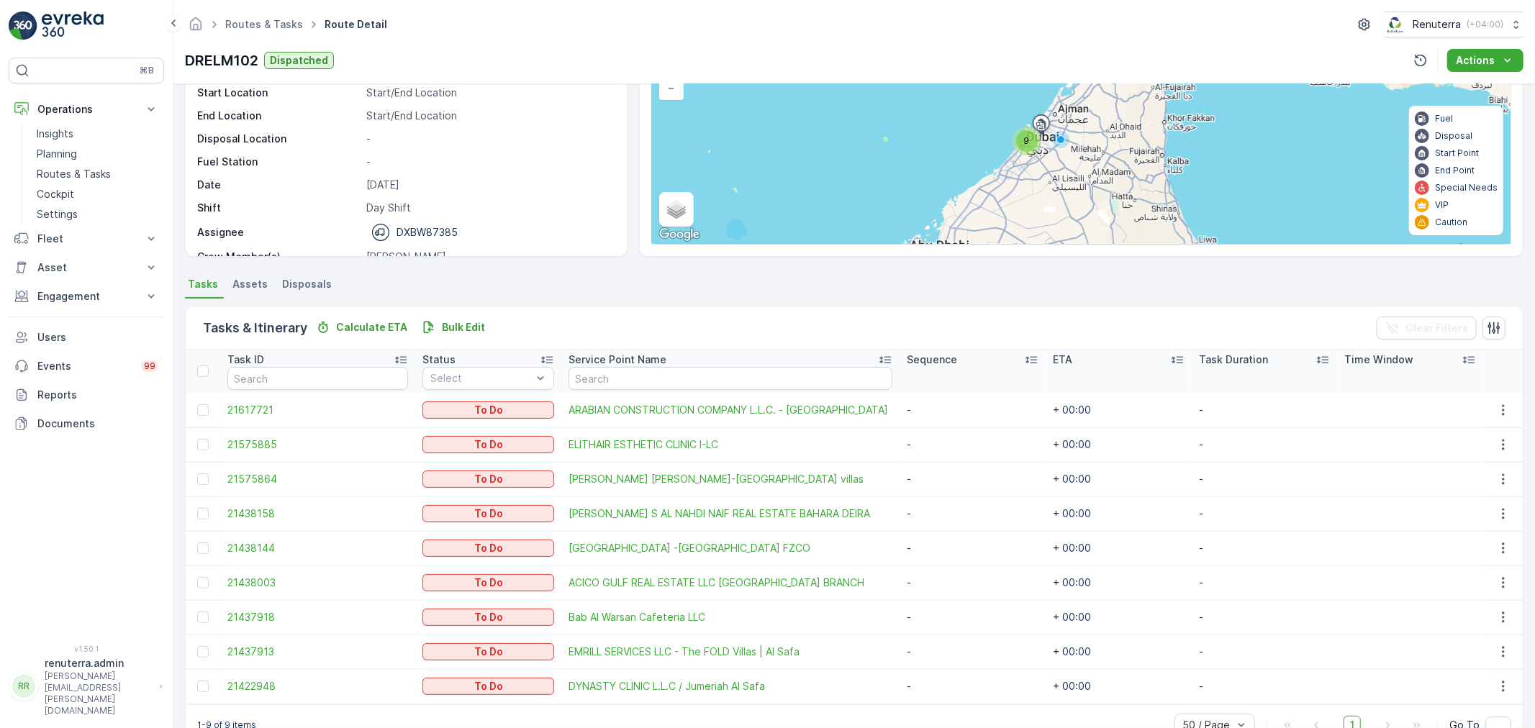
scroll to position [163, 0]
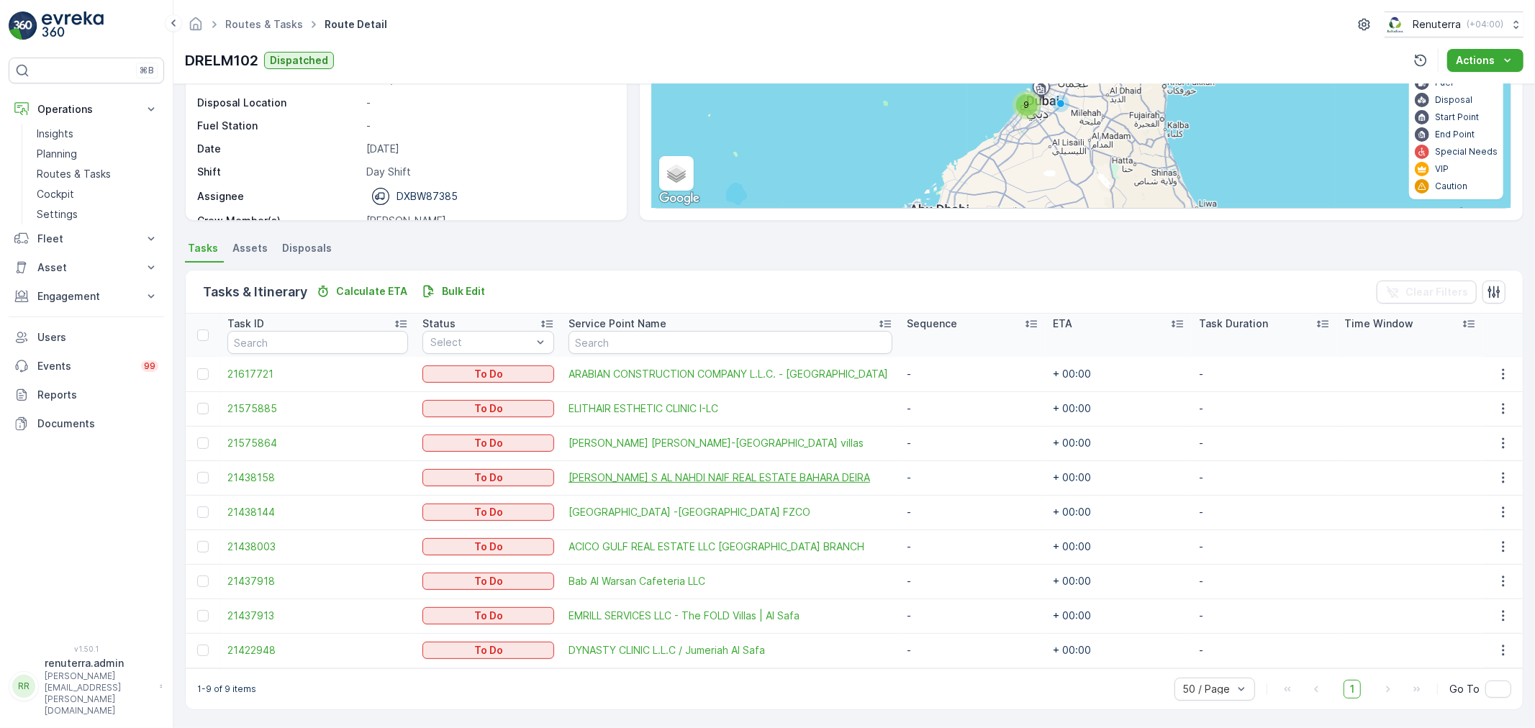
click at [571, 471] on span "SALEH AHMED S AL NAHDI NAIF REAL ESTATE BAHARA DEIRA" at bounding box center [730, 478] width 324 height 14
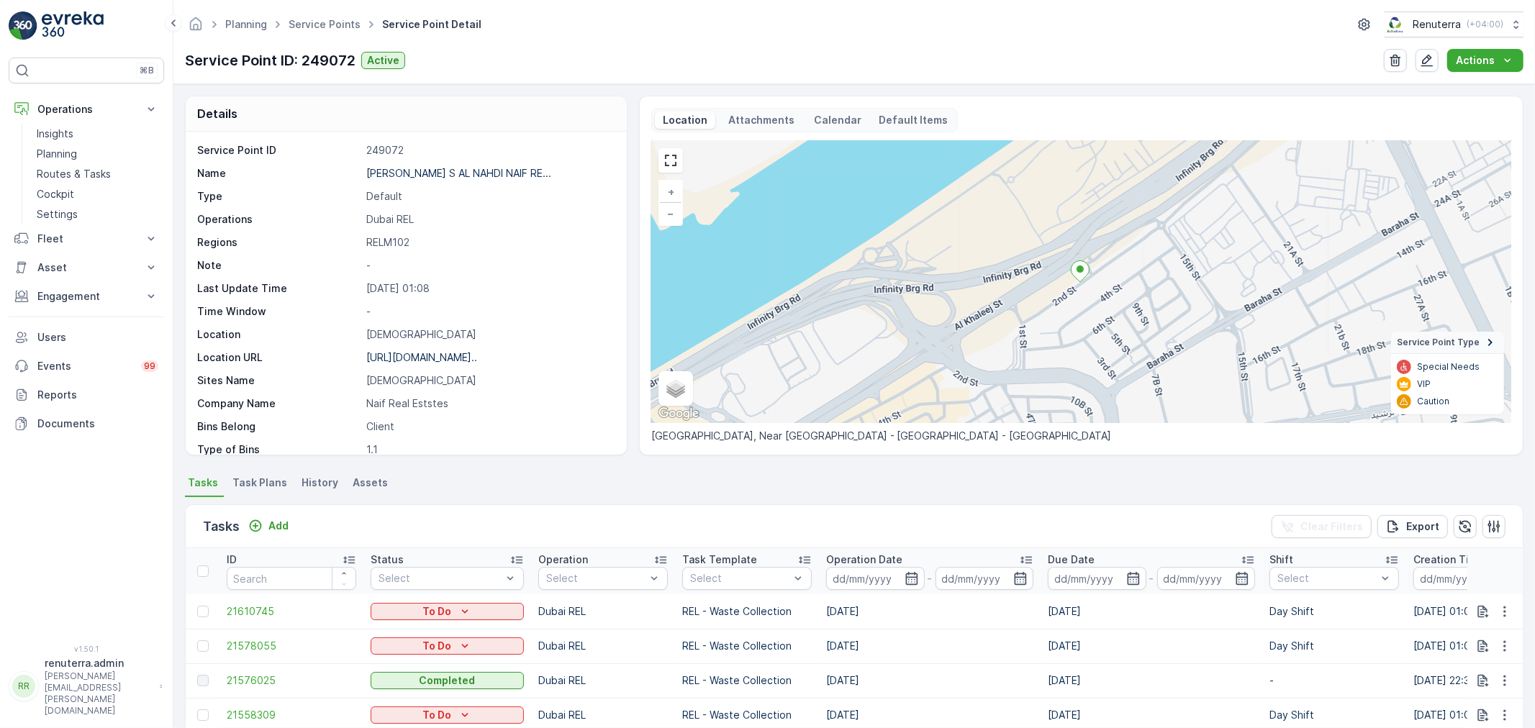
scroll to position [4, 0]
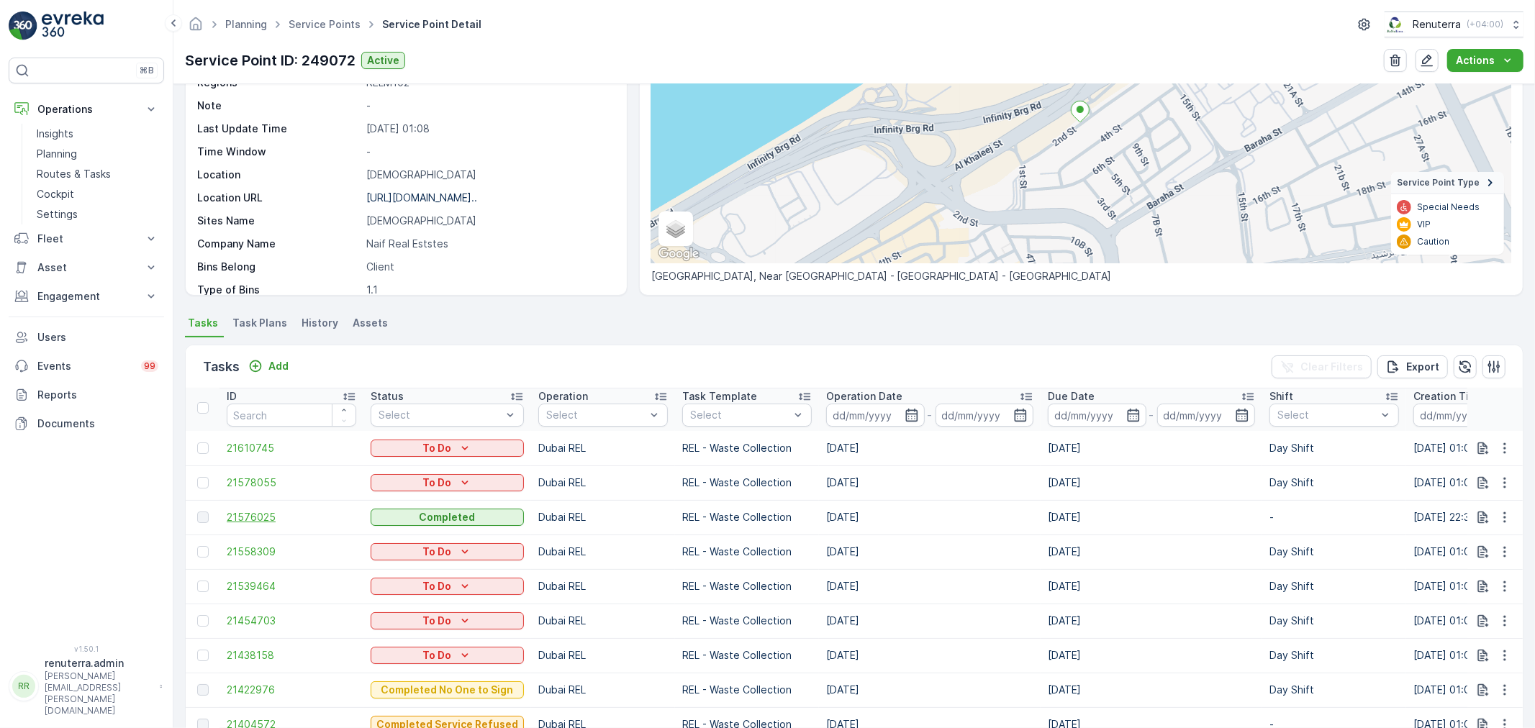
click at [249, 510] on span "21576025" at bounding box center [291, 517] width 129 height 14
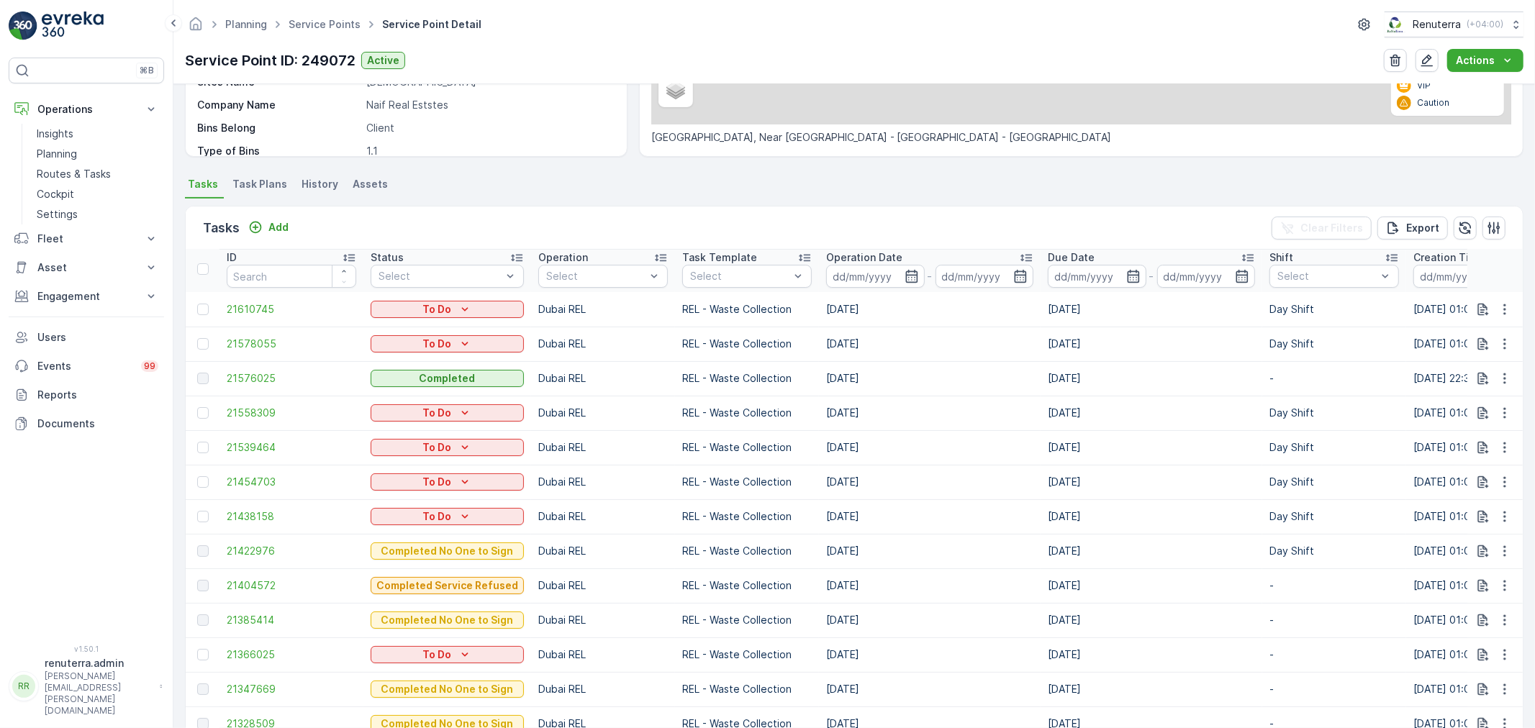
scroll to position [319, 0]
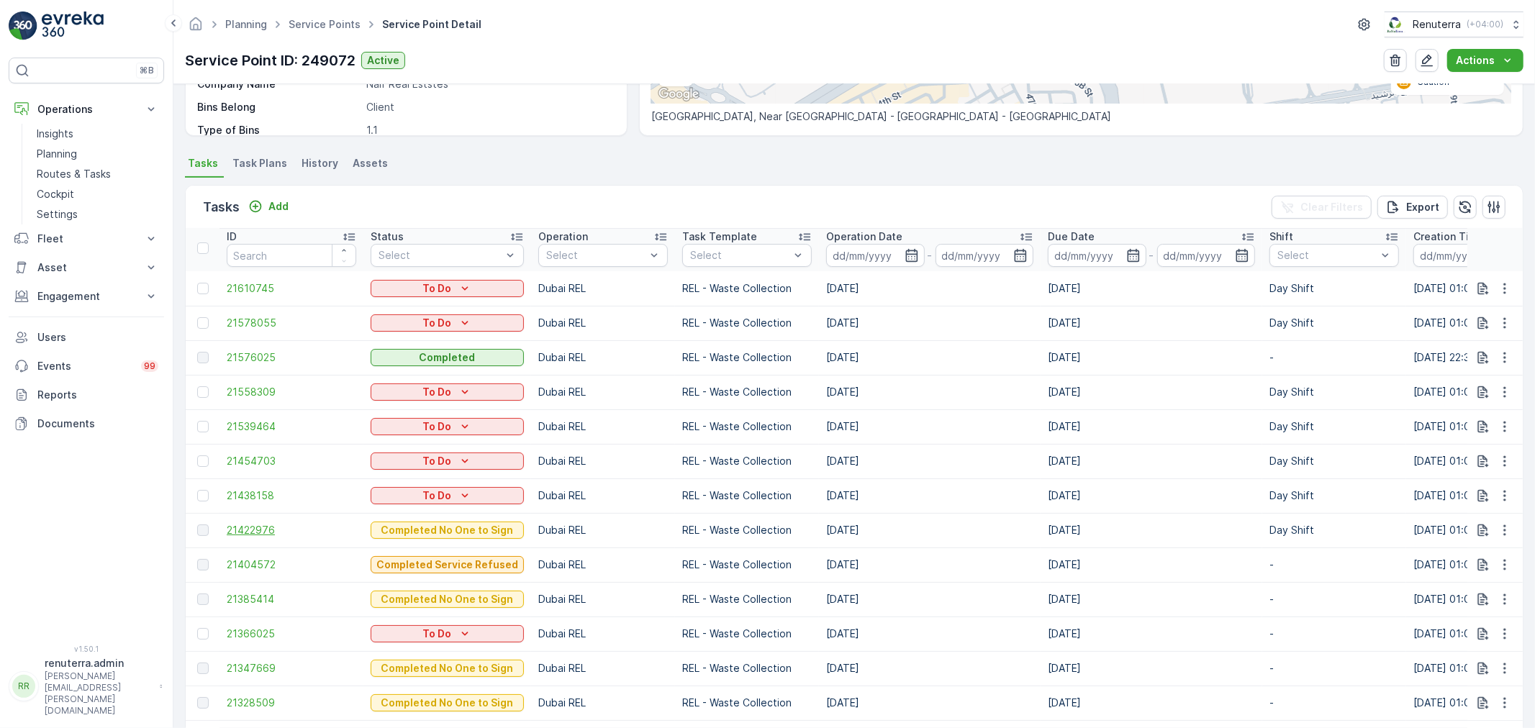
click at [268, 530] on span "21422976" at bounding box center [291, 530] width 129 height 14
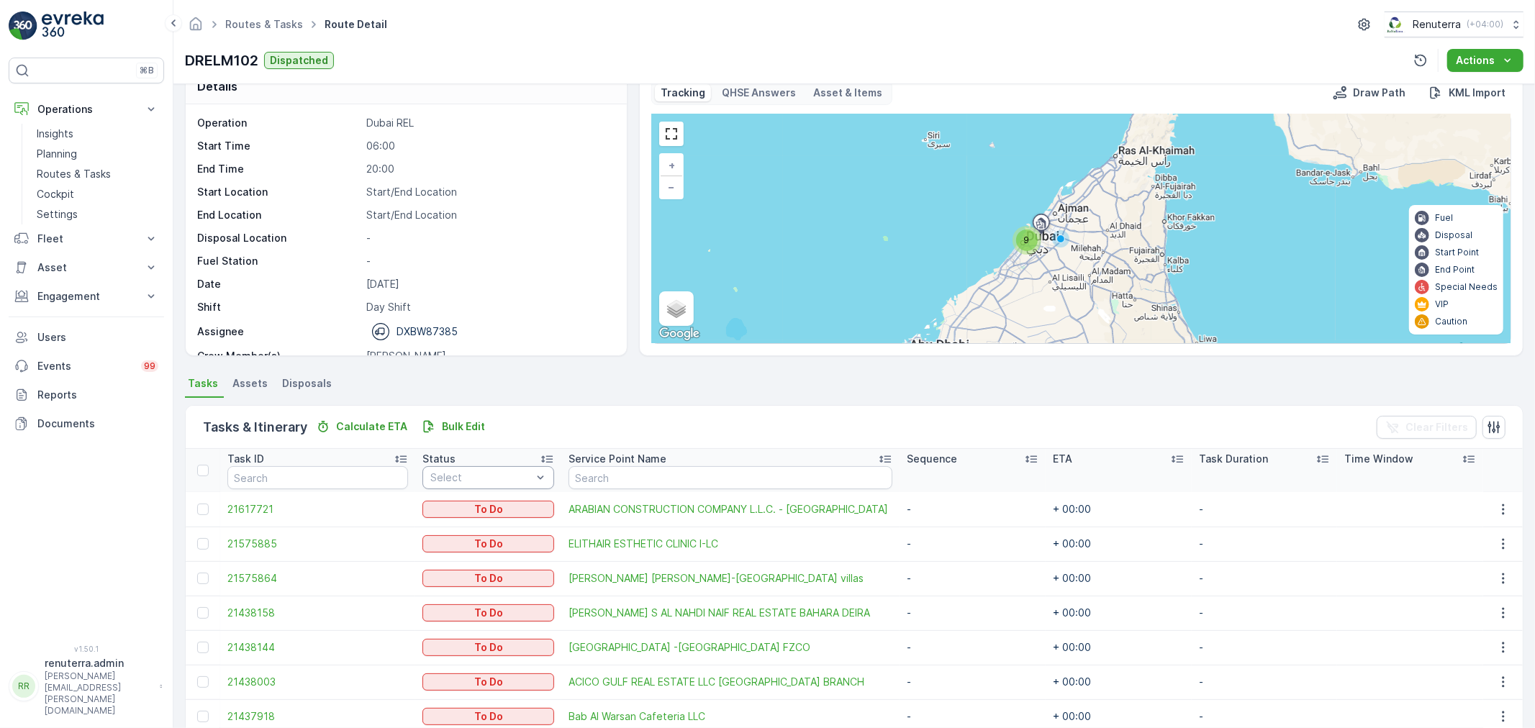
scroll to position [80, 0]
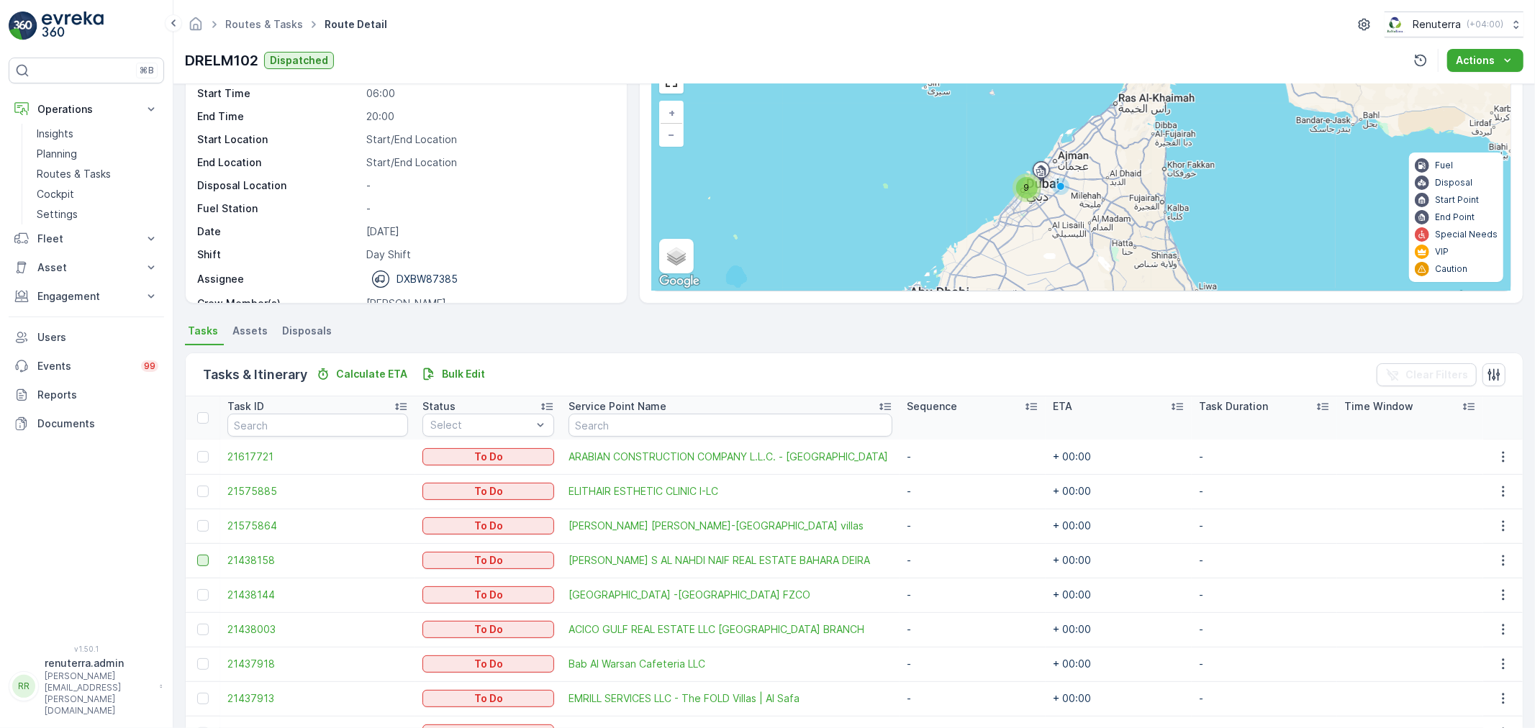
click at [203, 560] on div at bounding box center [203, 561] width 12 height 12
click at [197, 555] on input "checkbox" at bounding box center [197, 555] width 0 height 0
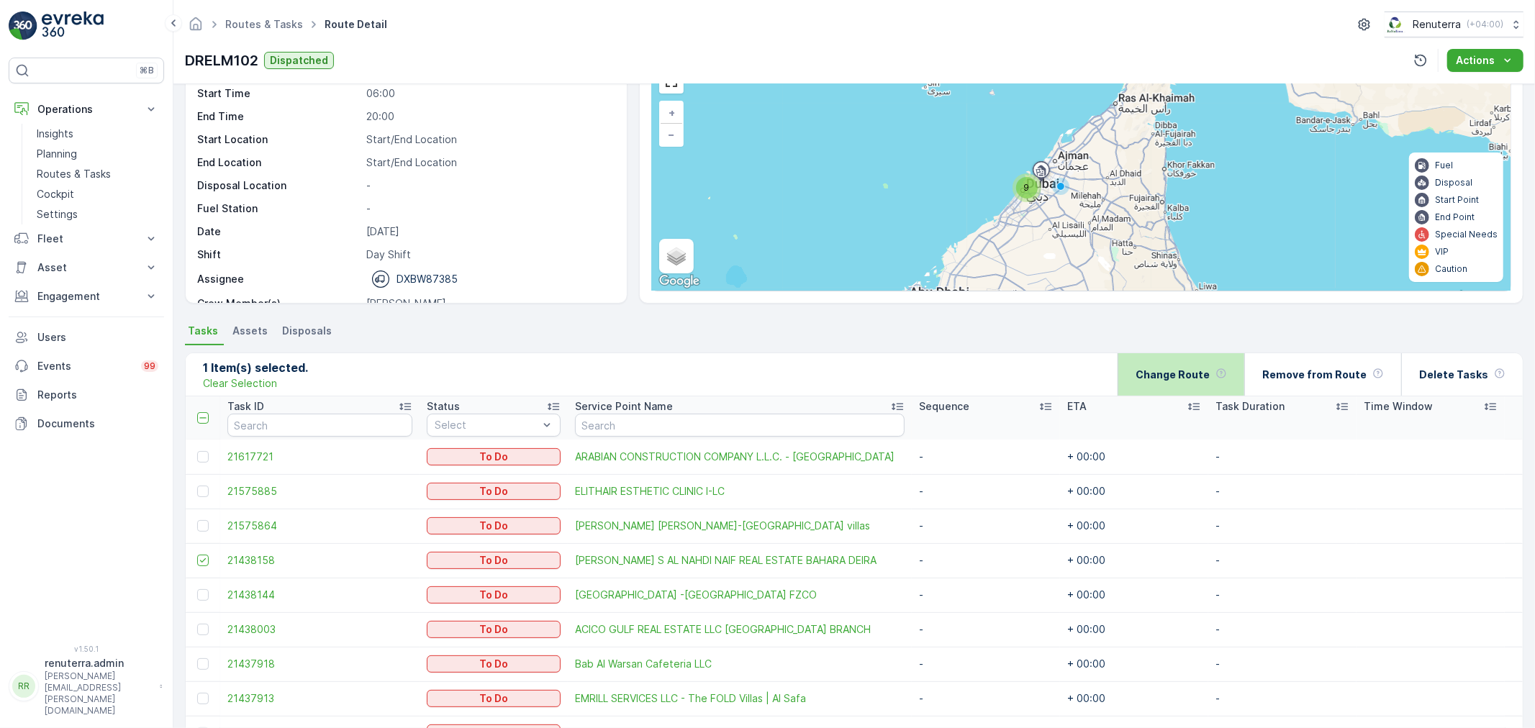
click at [1210, 364] on div "Change Route" at bounding box center [1180, 374] width 91 height 42
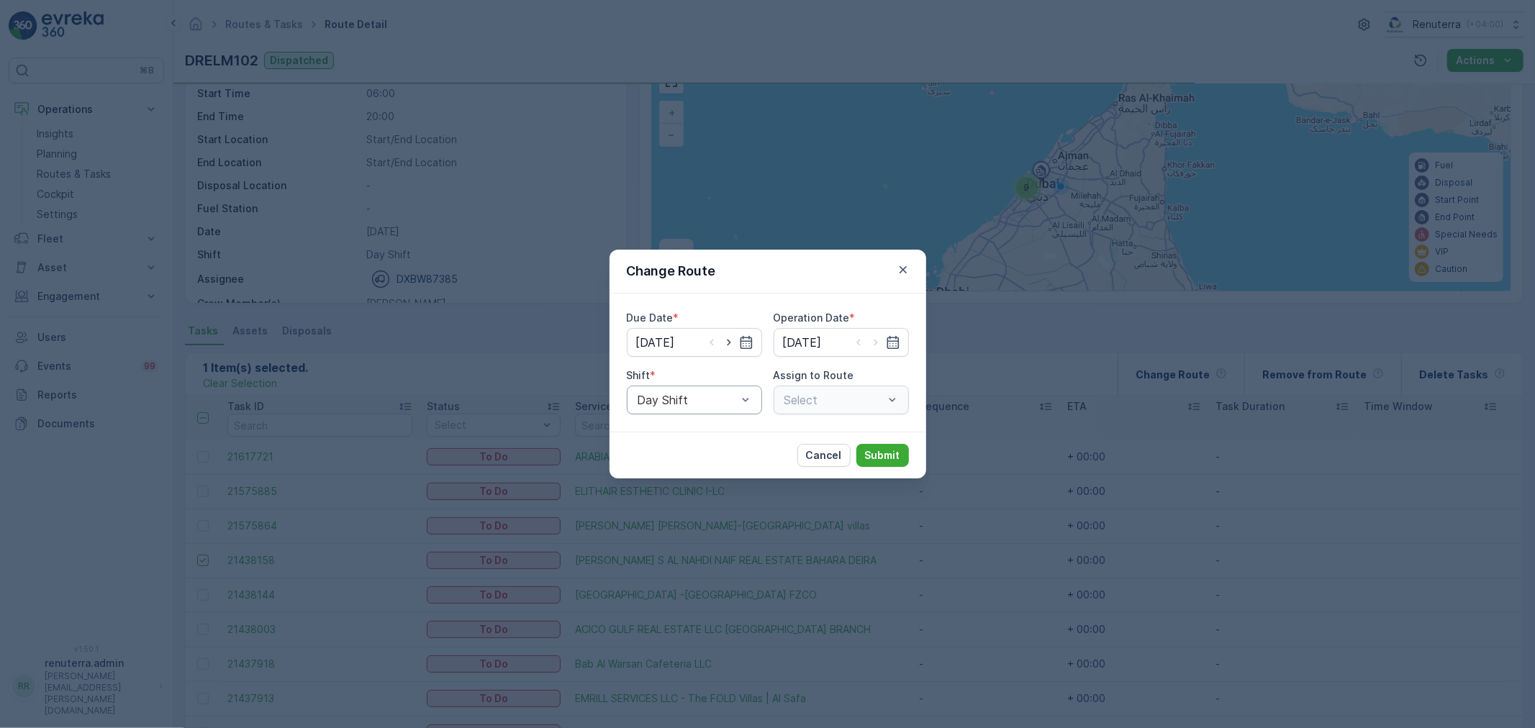
type input "[DATE]"
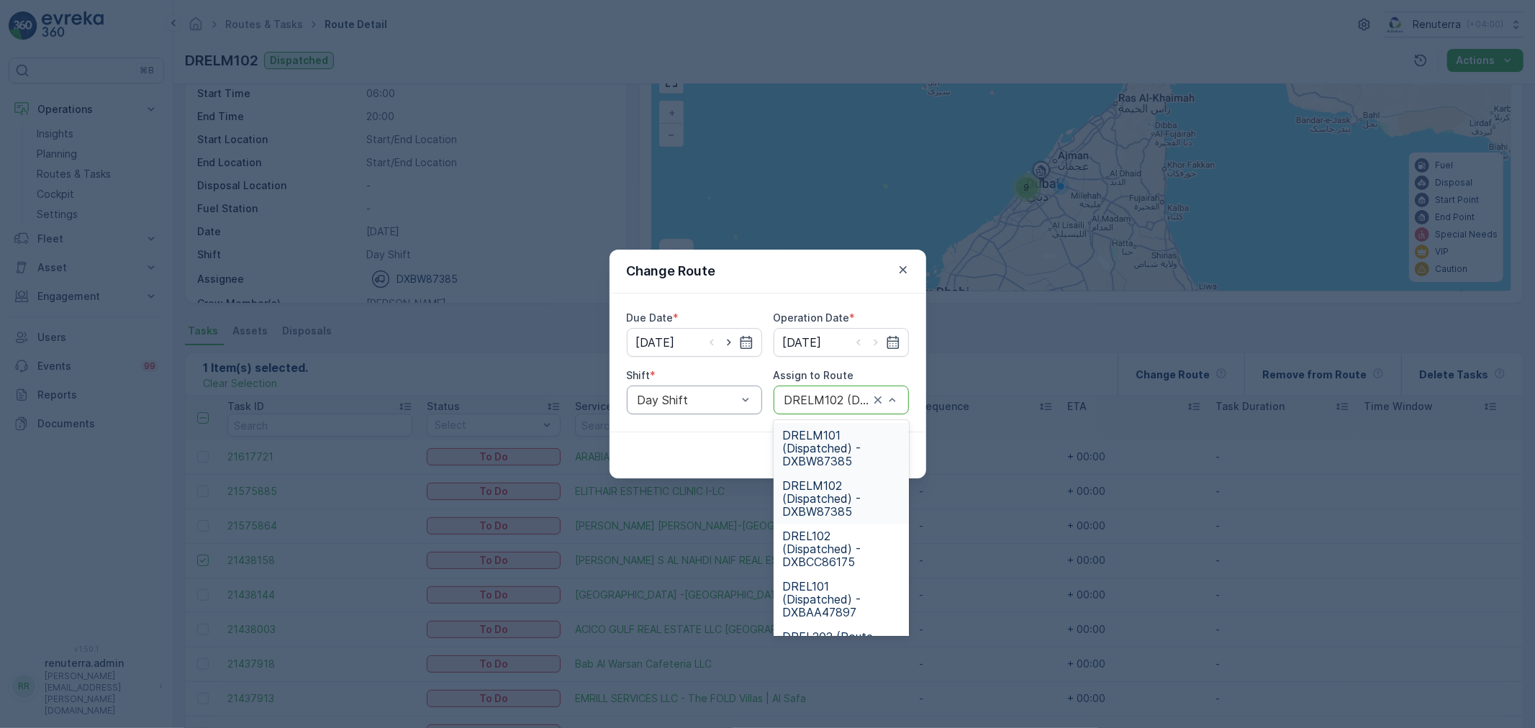
click at [839, 446] on span "DRELM101 (Dispatched) - DXBW87385" at bounding box center [841, 448] width 118 height 39
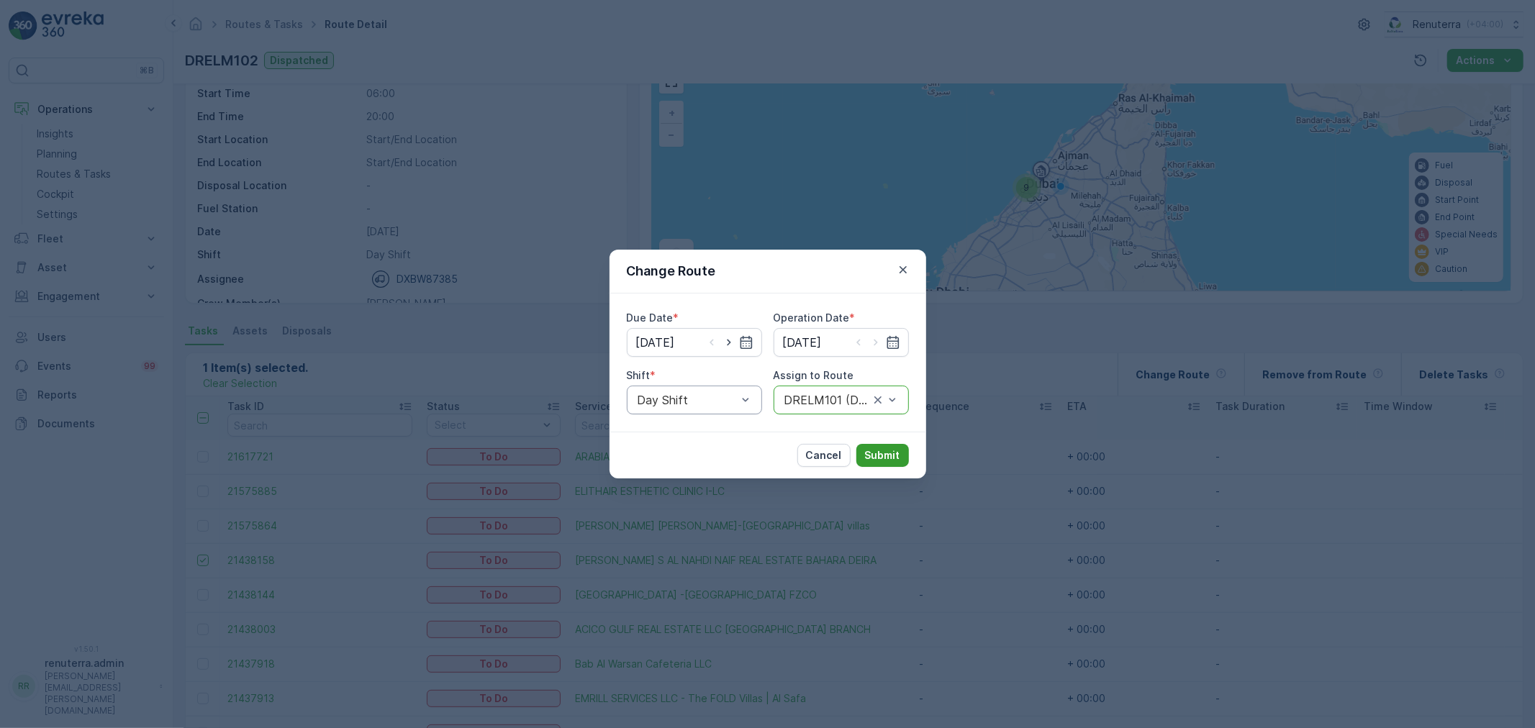
click at [900, 452] on button "Submit" at bounding box center [882, 455] width 53 height 23
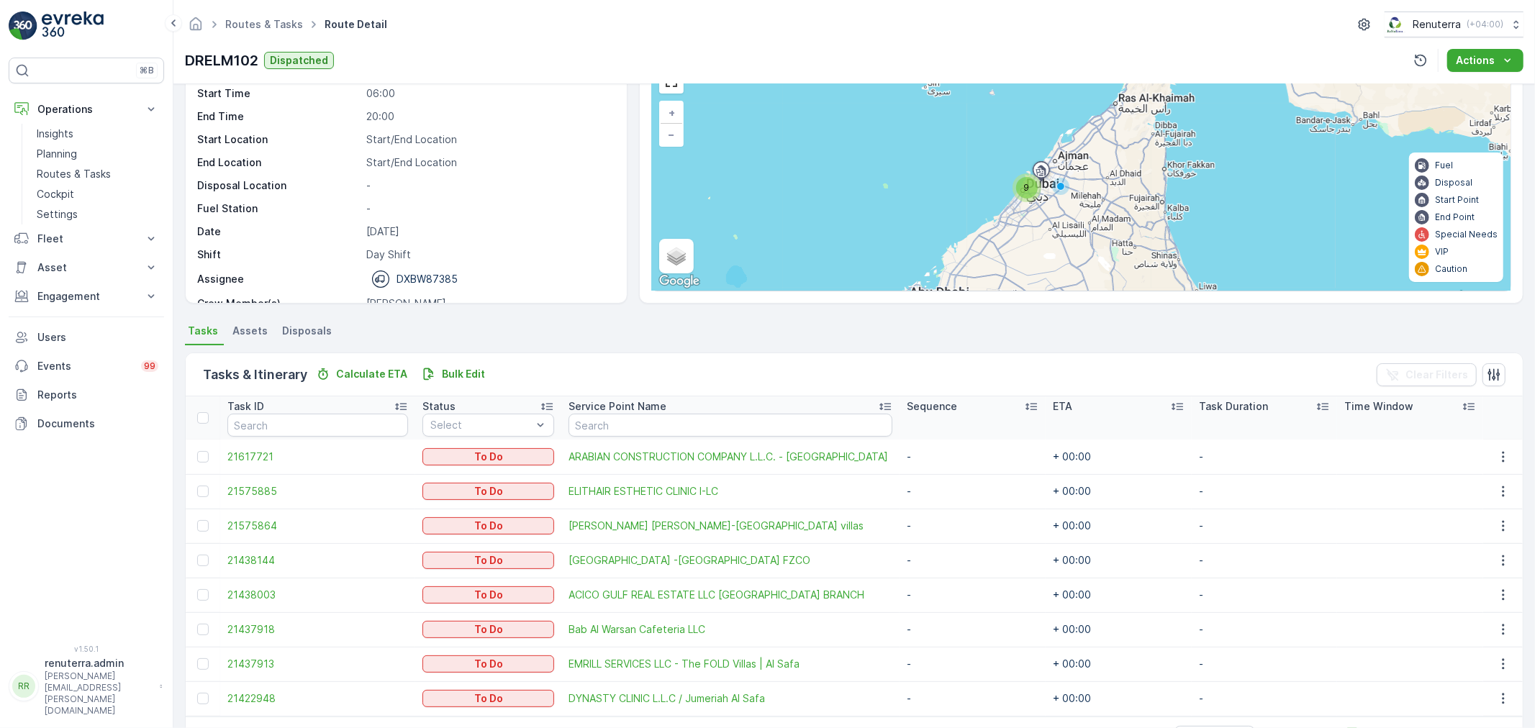
scroll to position [128, 0]
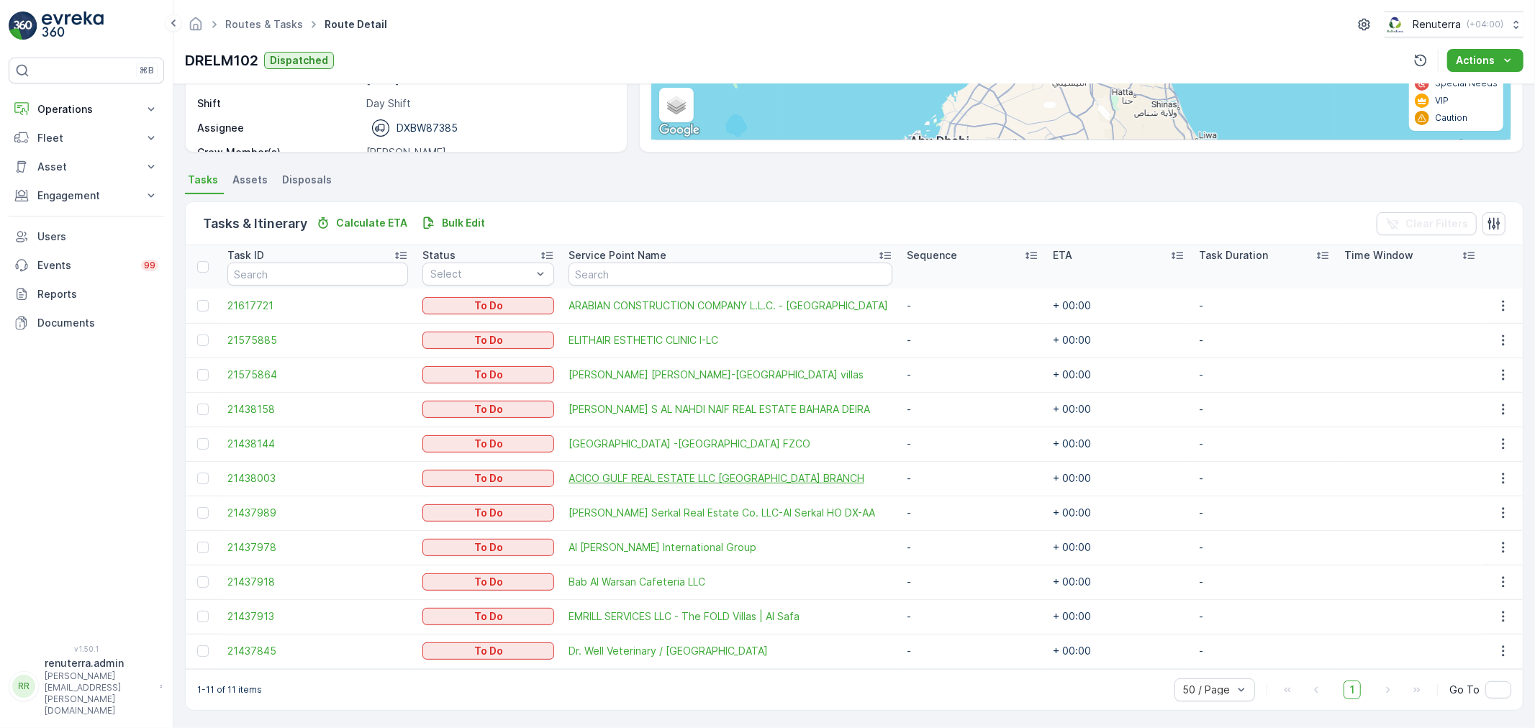
scroll to position [232, 0]
click at [198, 512] on div at bounding box center [203, 512] width 12 height 12
click at [197, 506] on input "checkbox" at bounding box center [197, 506] width 0 height 0
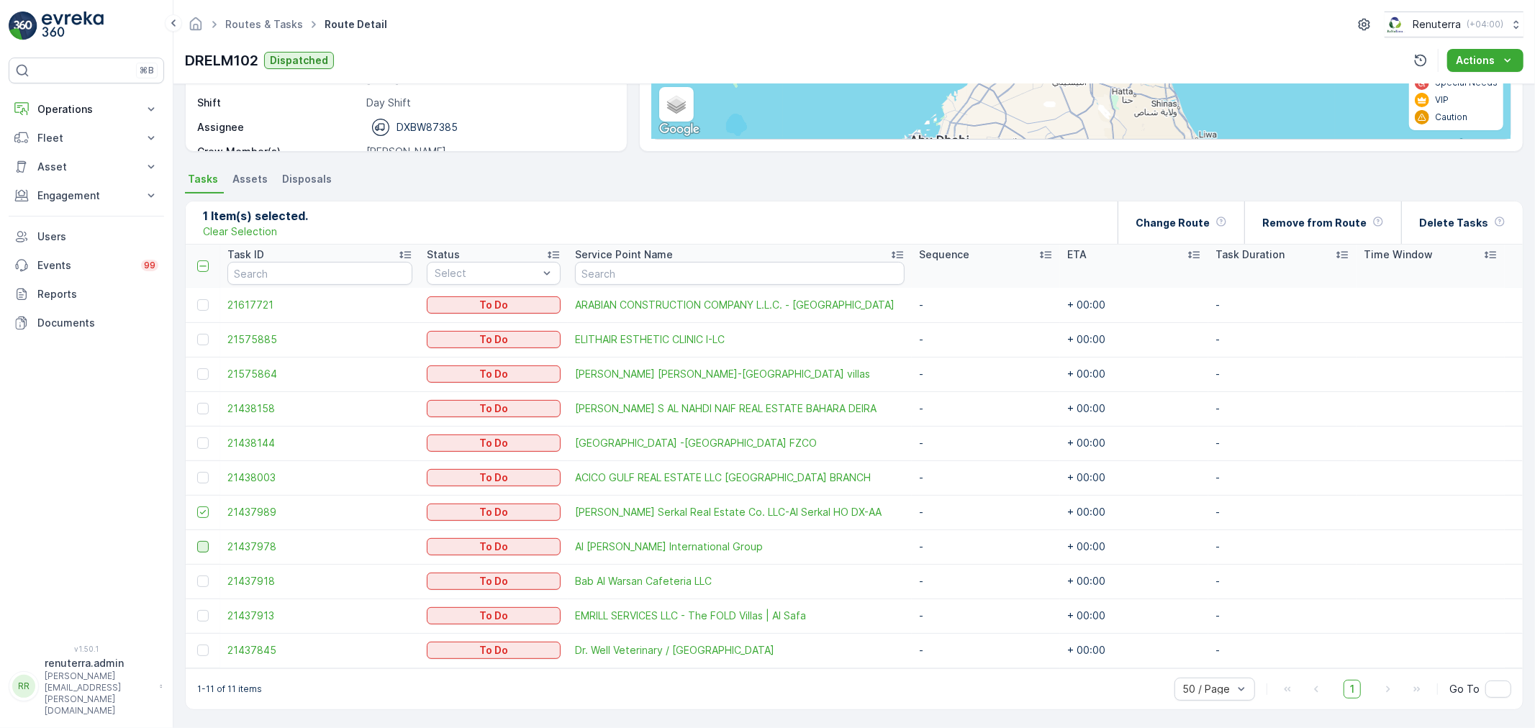
click at [203, 547] on div at bounding box center [203, 547] width 12 height 12
click at [197, 541] on input "checkbox" at bounding box center [197, 541] width 0 height 0
click at [1195, 216] on p "Change Route" at bounding box center [1172, 223] width 74 height 14
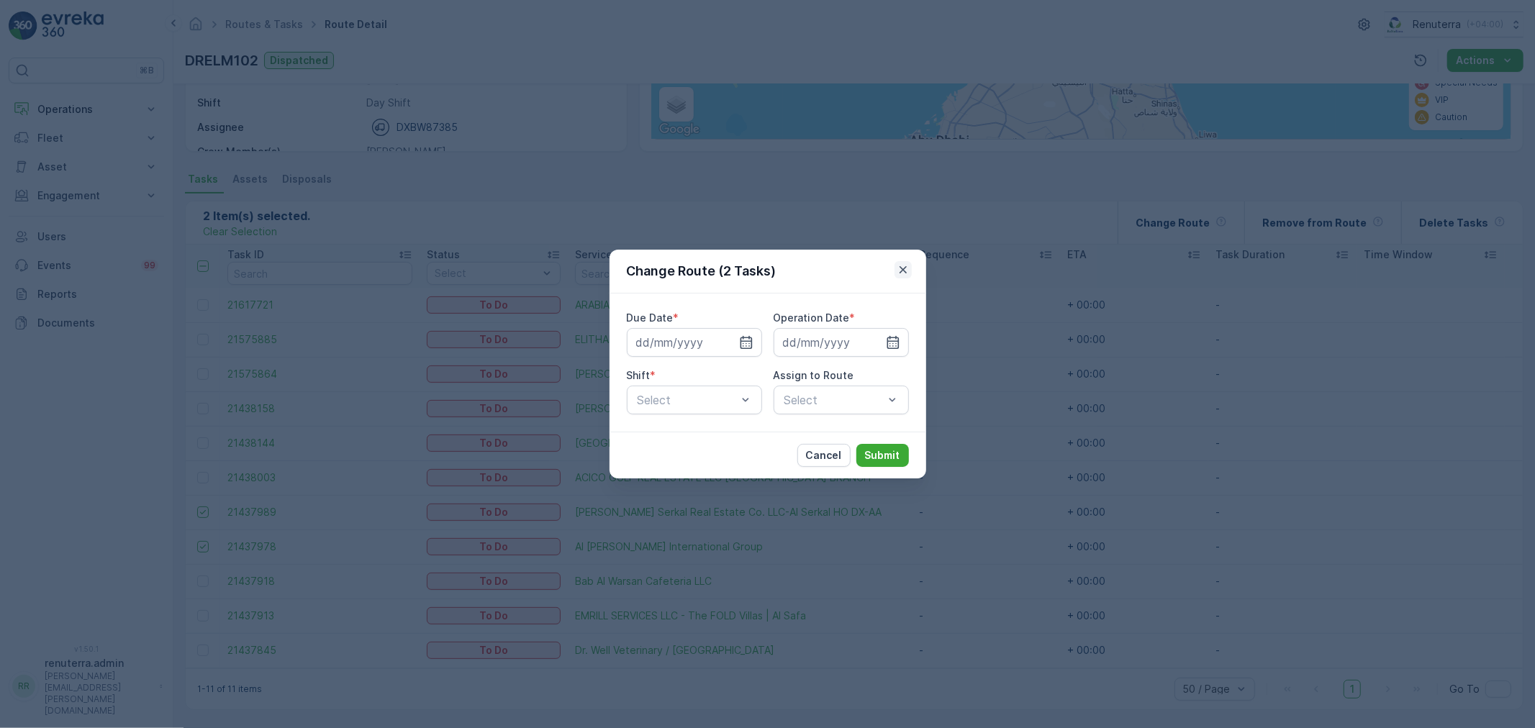
click at [895, 261] on button "button" at bounding box center [902, 269] width 17 height 17
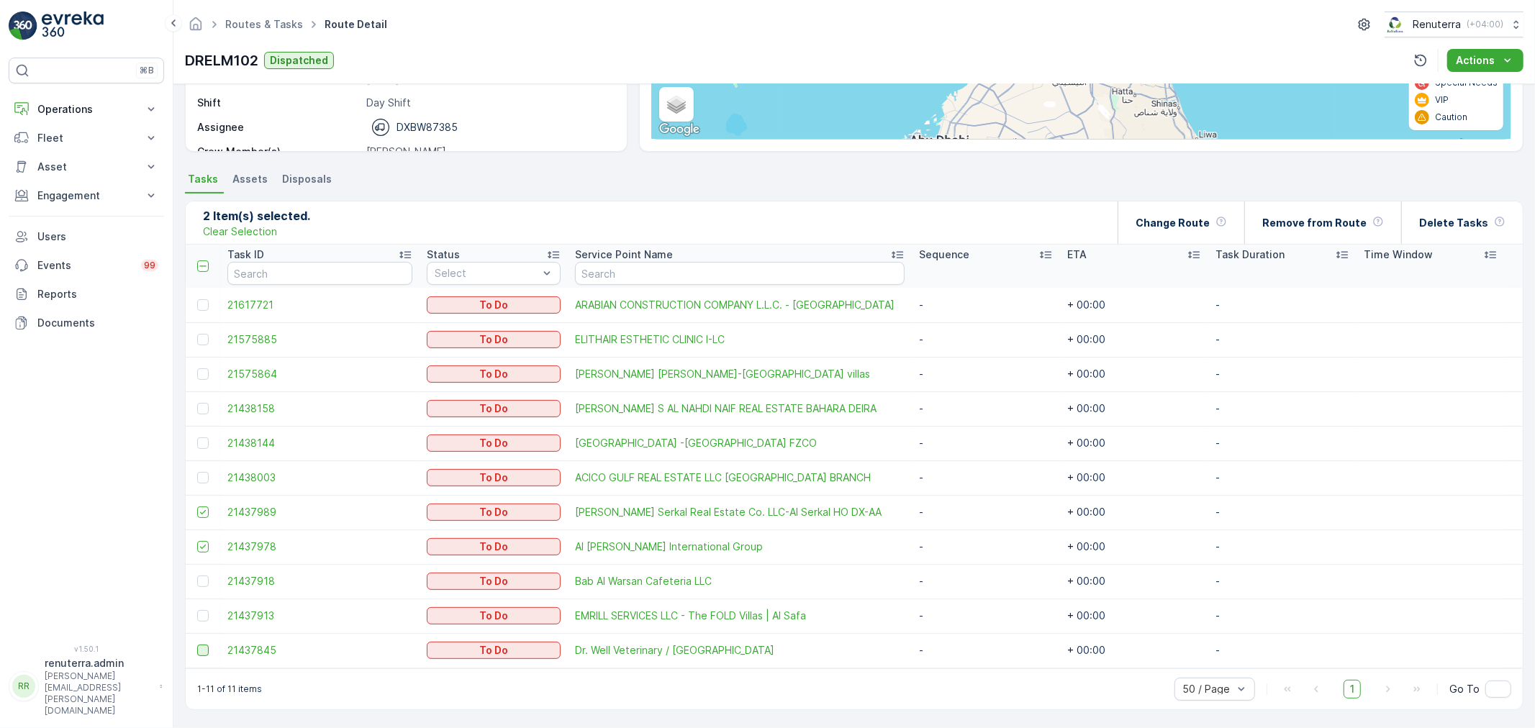
click at [204, 645] on td at bounding box center [203, 650] width 35 height 35
click at [203, 646] on div at bounding box center [203, 651] width 12 height 12
click at [197, 645] on input "checkbox" at bounding box center [197, 645] width 0 height 0
click at [1200, 227] on p "Change Route" at bounding box center [1172, 223] width 74 height 14
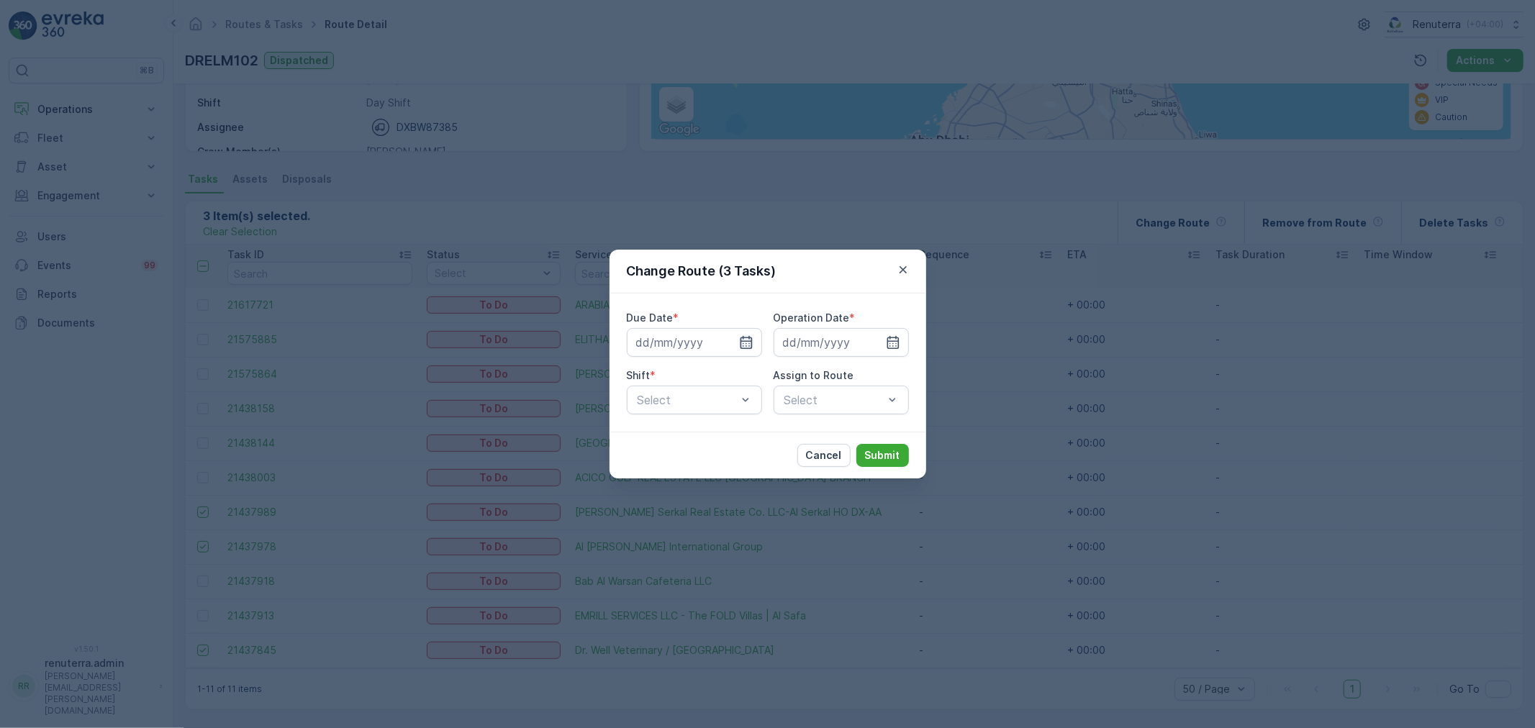
click at [750, 341] on icon "button" at bounding box center [746, 342] width 12 height 13
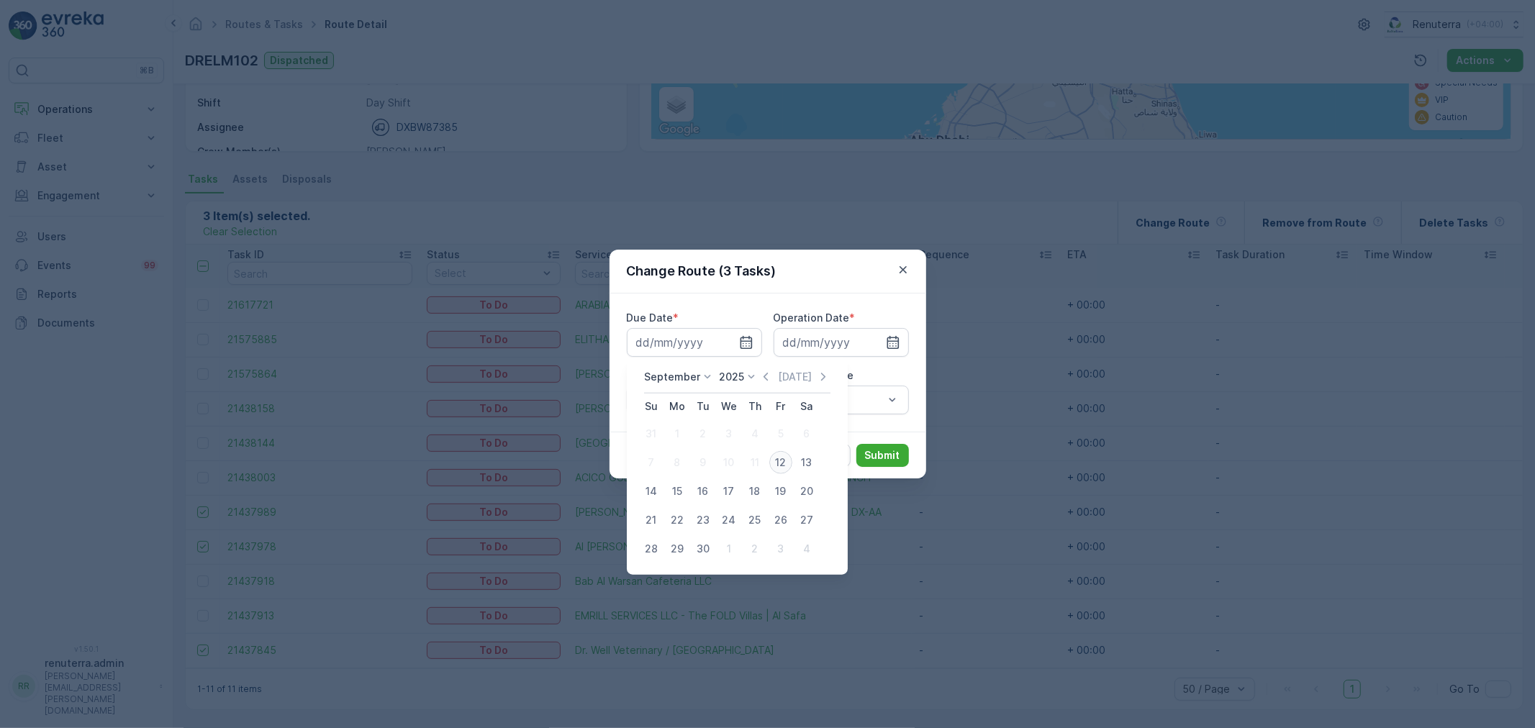
click at [781, 458] on div "12" at bounding box center [780, 462] width 23 height 23
type input "[DATE]"
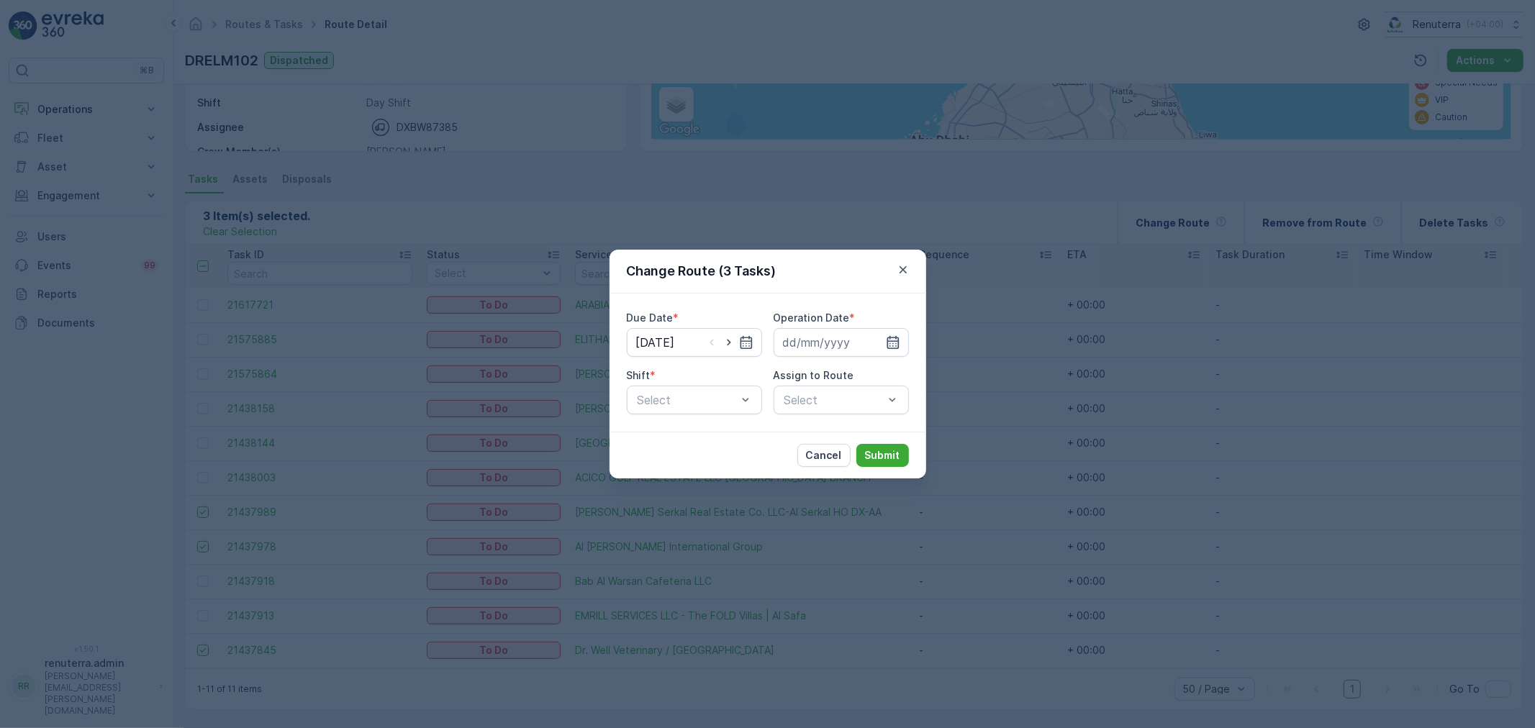
click at [890, 343] on icon "button" at bounding box center [893, 342] width 14 height 14
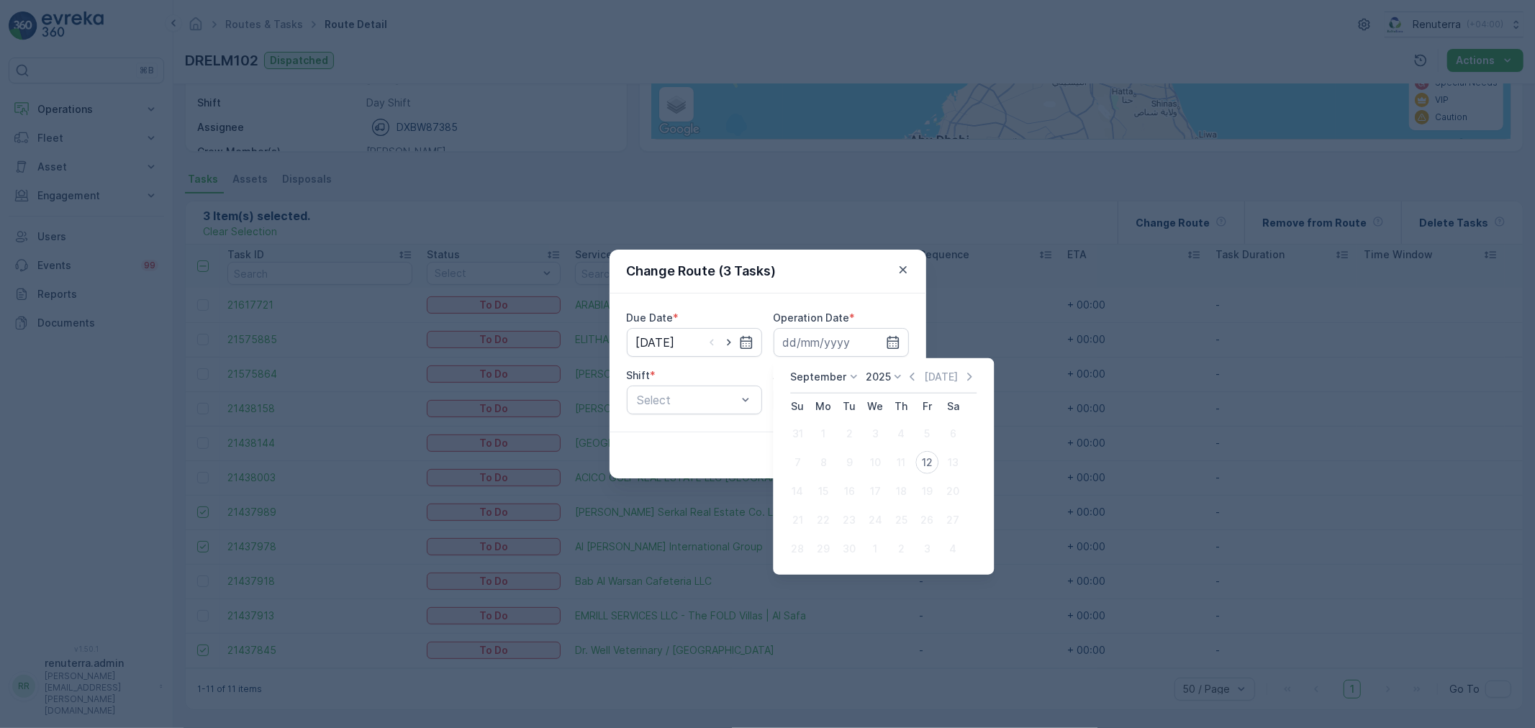
drag, startPoint x: 924, startPoint y: 460, endPoint x: 821, endPoint y: 452, distance: 104.0
click at [917, 463] on div "12" at bounding box center [926, 462] width 23 height 23
type input "[DATE]"
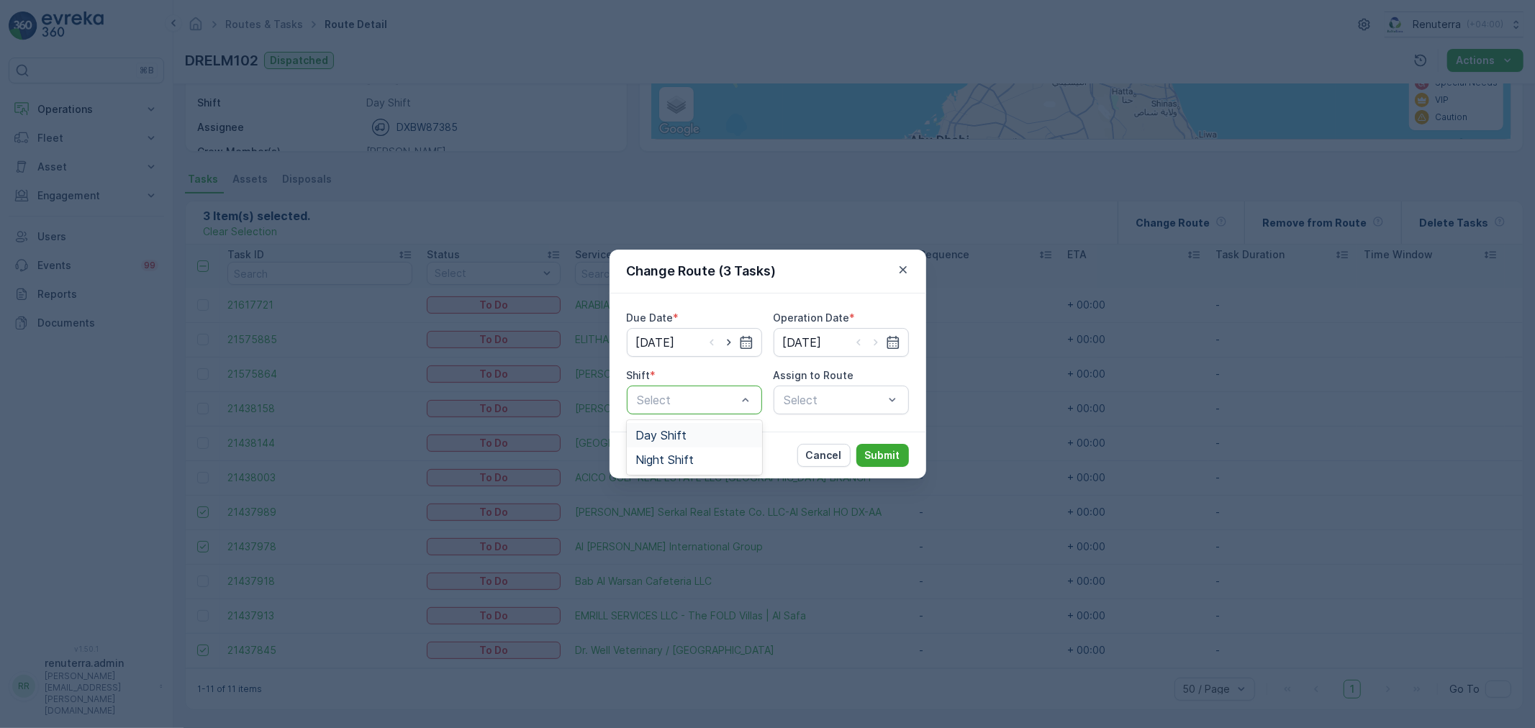
drag, startPoint x: 708, startPoint y: 401, endPoint x: 699, endPoint y: 412, distance: 13.7
click at [680, 432] on span "Day Shift" at bounding box center [660, 435] width 51 height 13
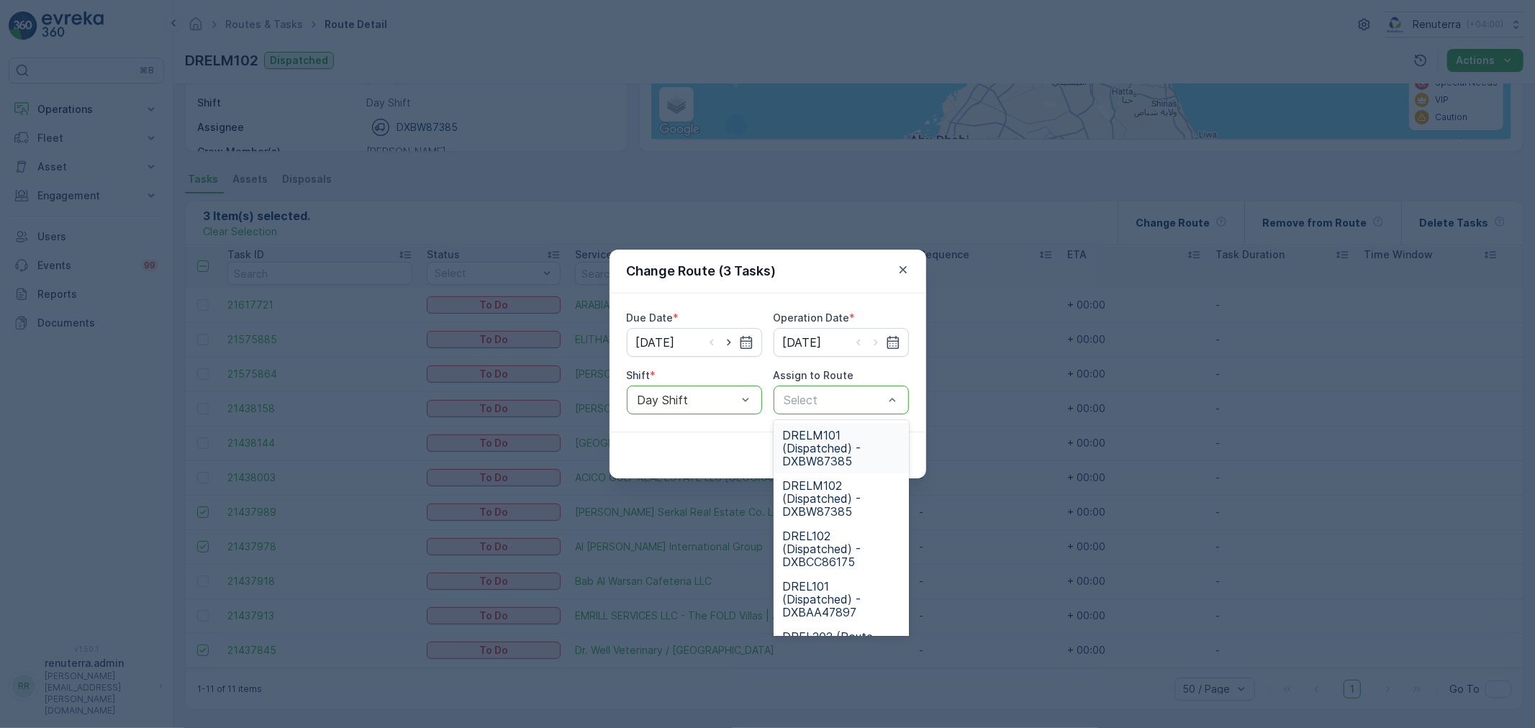
click at [854, 435] on span "DRELM101 (Dispatched) - DXBW87385" at bounding box center [841, 448] width 118 height 39
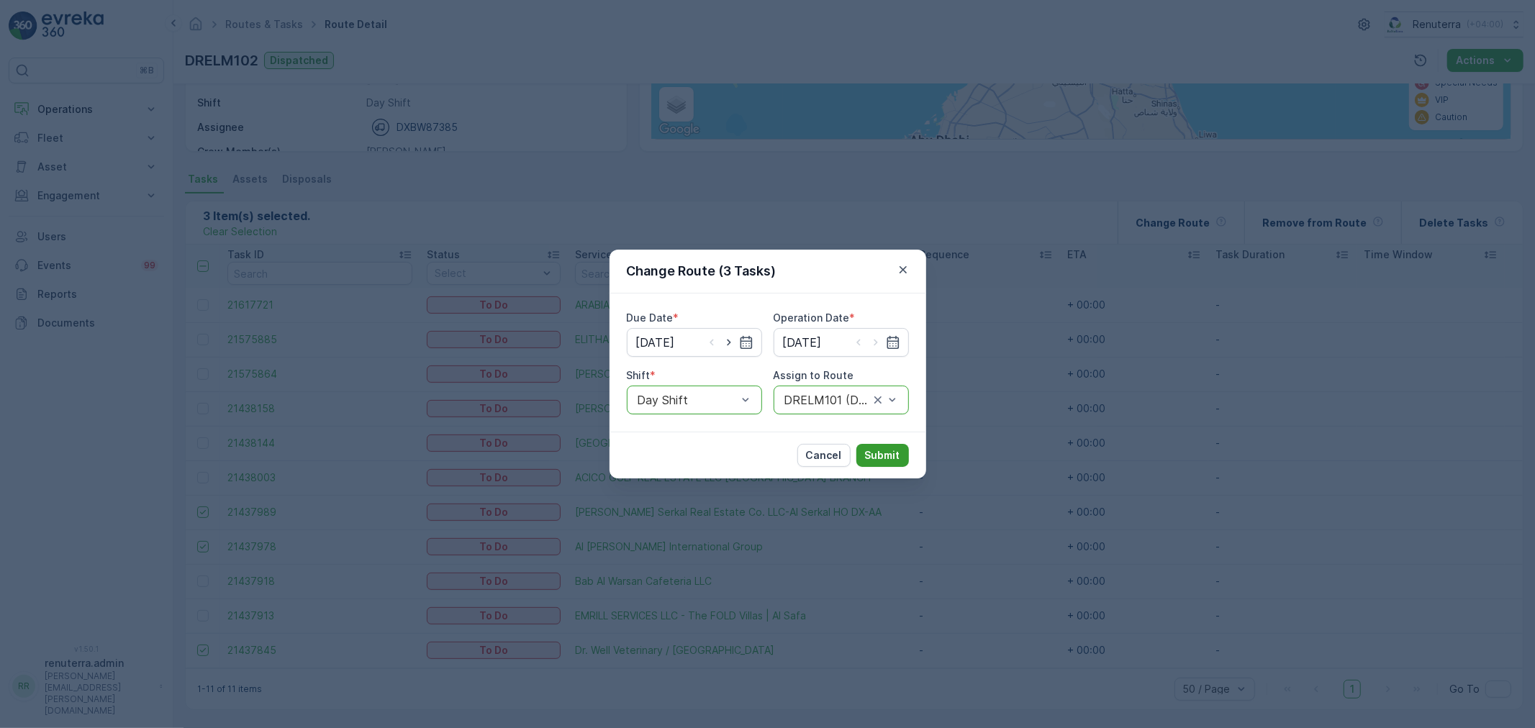
drag, startPoint x: 917, startPoint y: 459, endPoint x: 904, endPoint y: 457, distance: 13.1
click at [914, 459] on div "Cancel Submit" at bounding box center [767, 455] width 317 height 47
click at [896, 452] on p "Submit" at bounding box center [882, 455] width 35 height 14
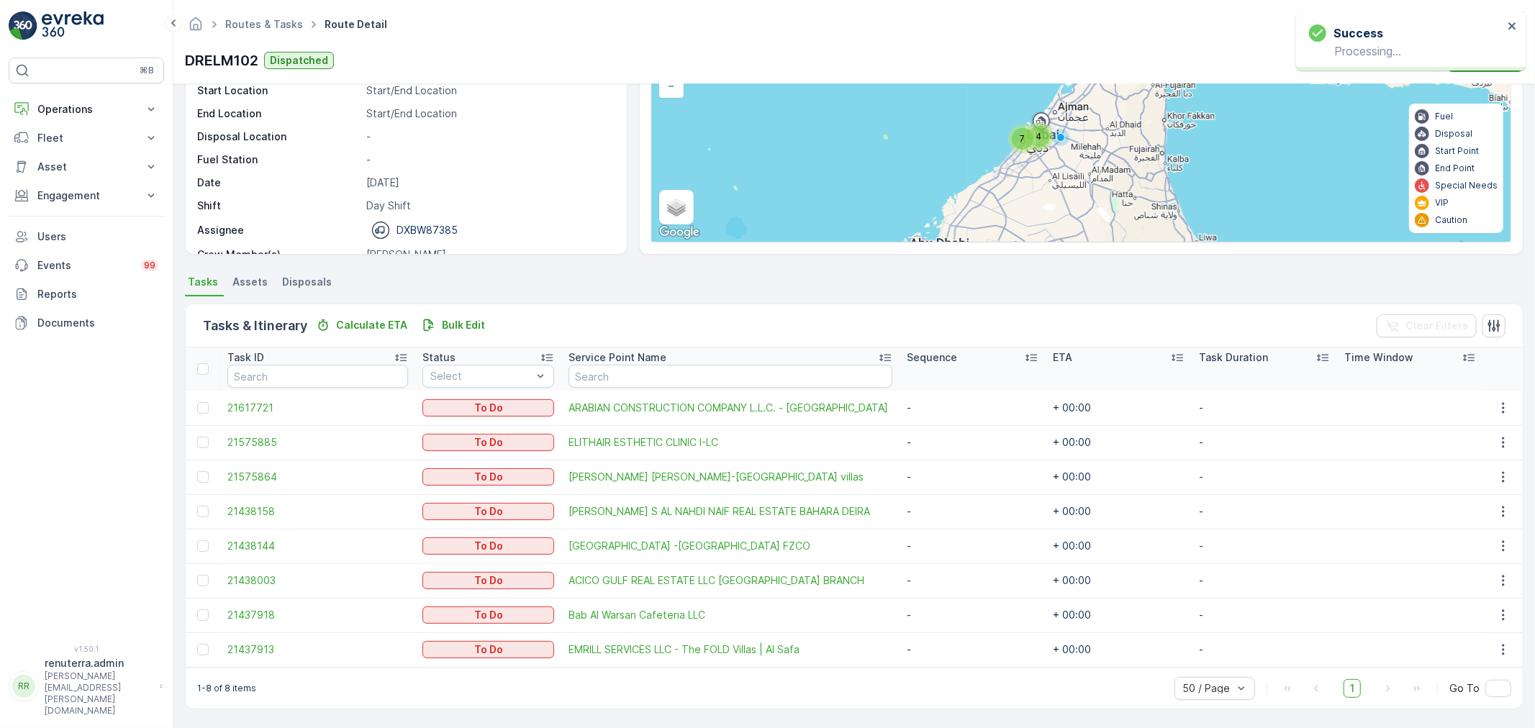
scroll to position [128, 0]
click at [106, 112] on p "Operations" at bounding box center [86, 109] width 98 height 14
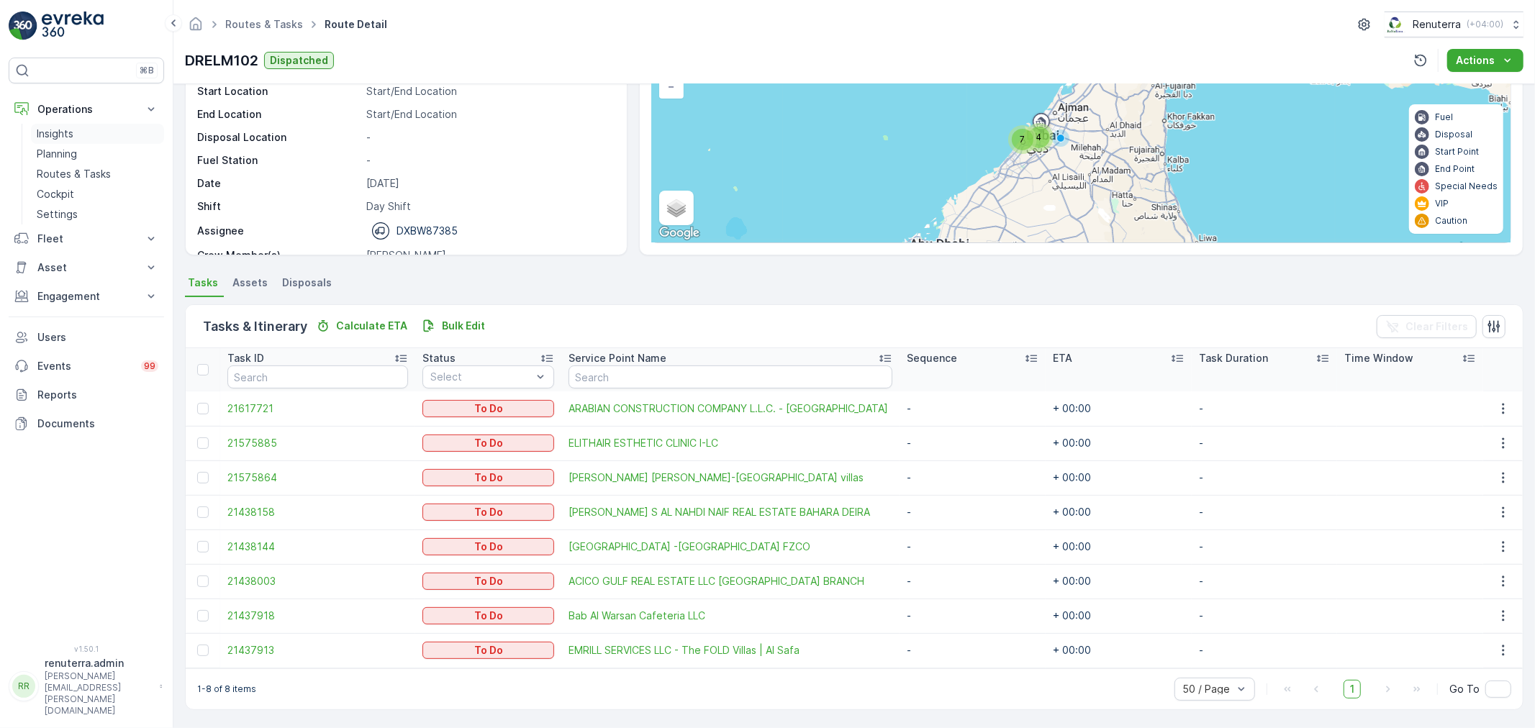
drag, startPoint x: 101, startPoint y: 155, endPoint x: 158, endPoint y: 139, distance: 59.7
click at [101, 153] on link "Planning" at bounding box center [97, 154] width 133 height 20
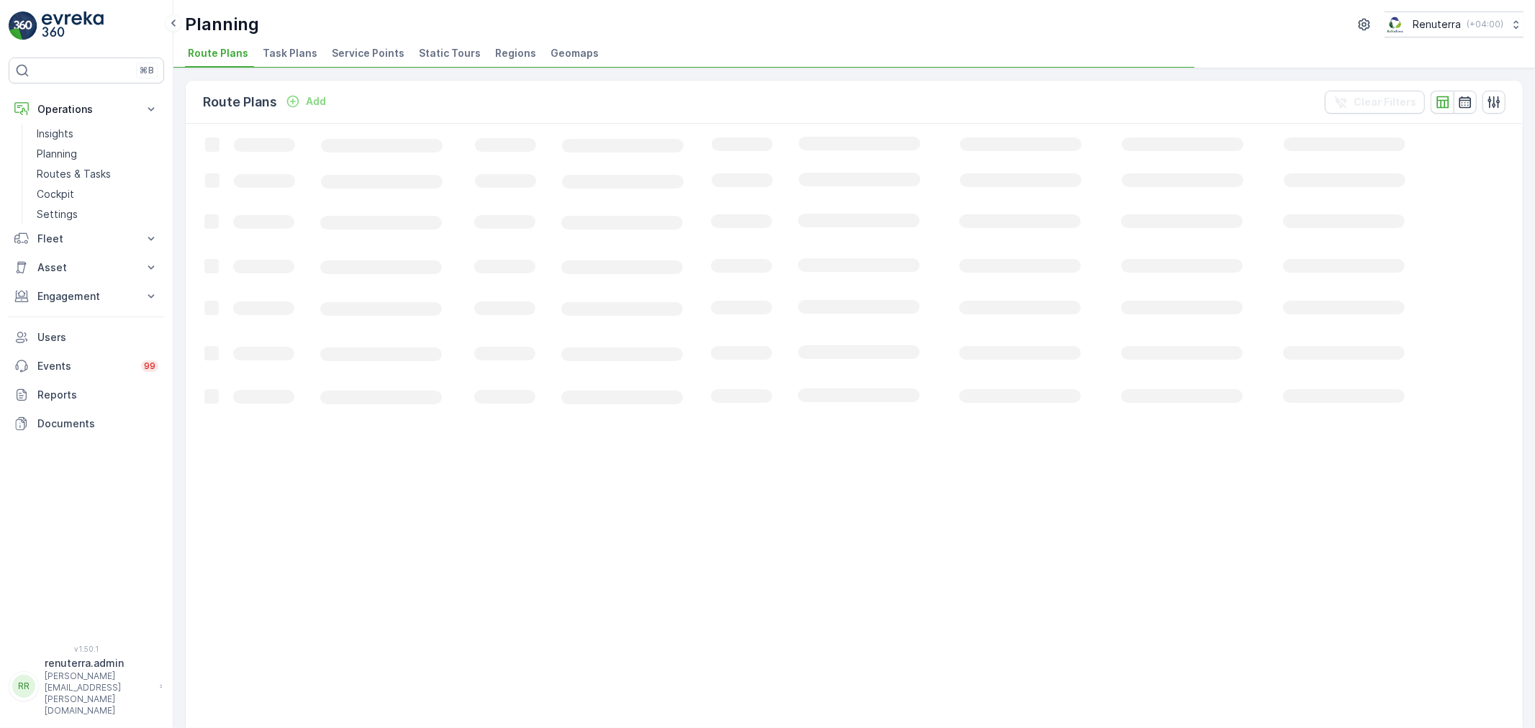
click at [374, 54] on span "Service Points" at bounding box center [368, 53] width 73 height 14
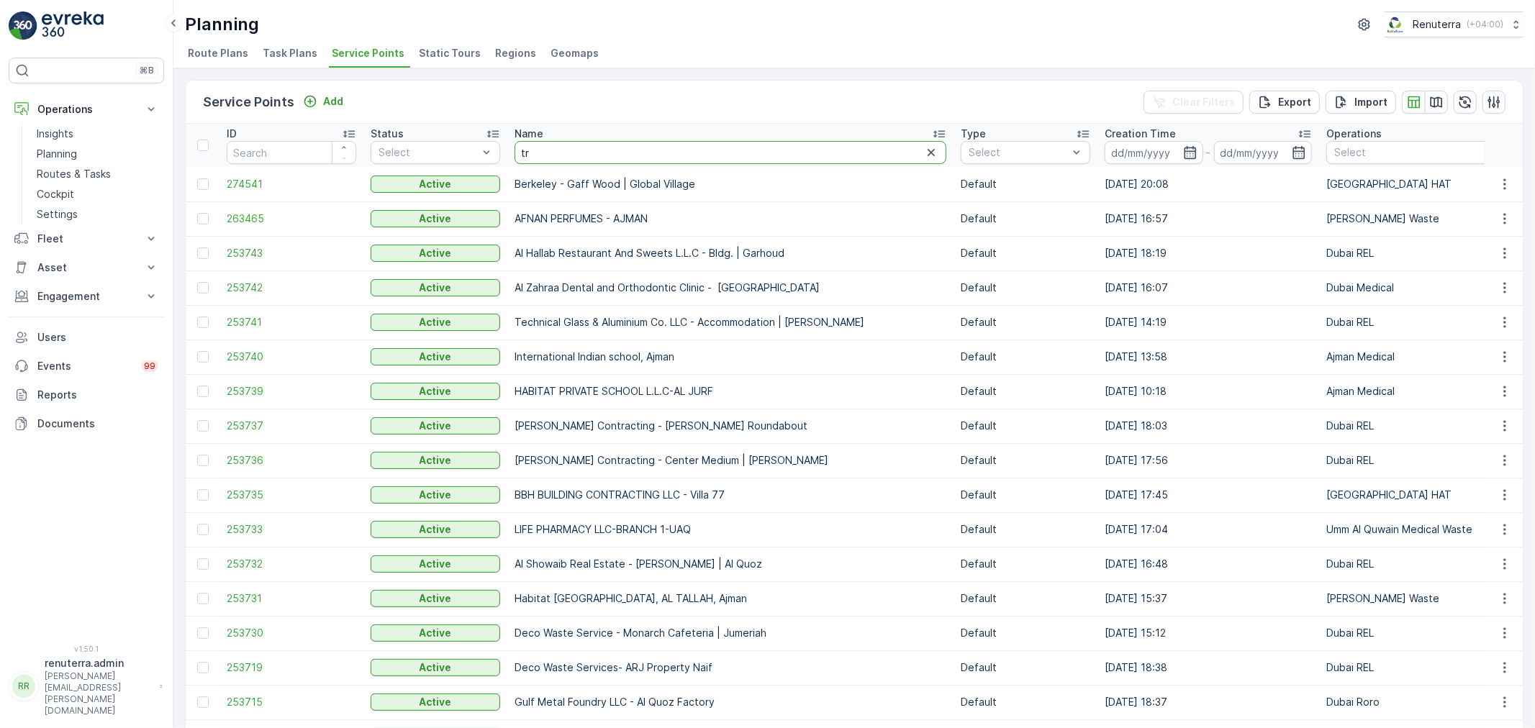
type input "tri"
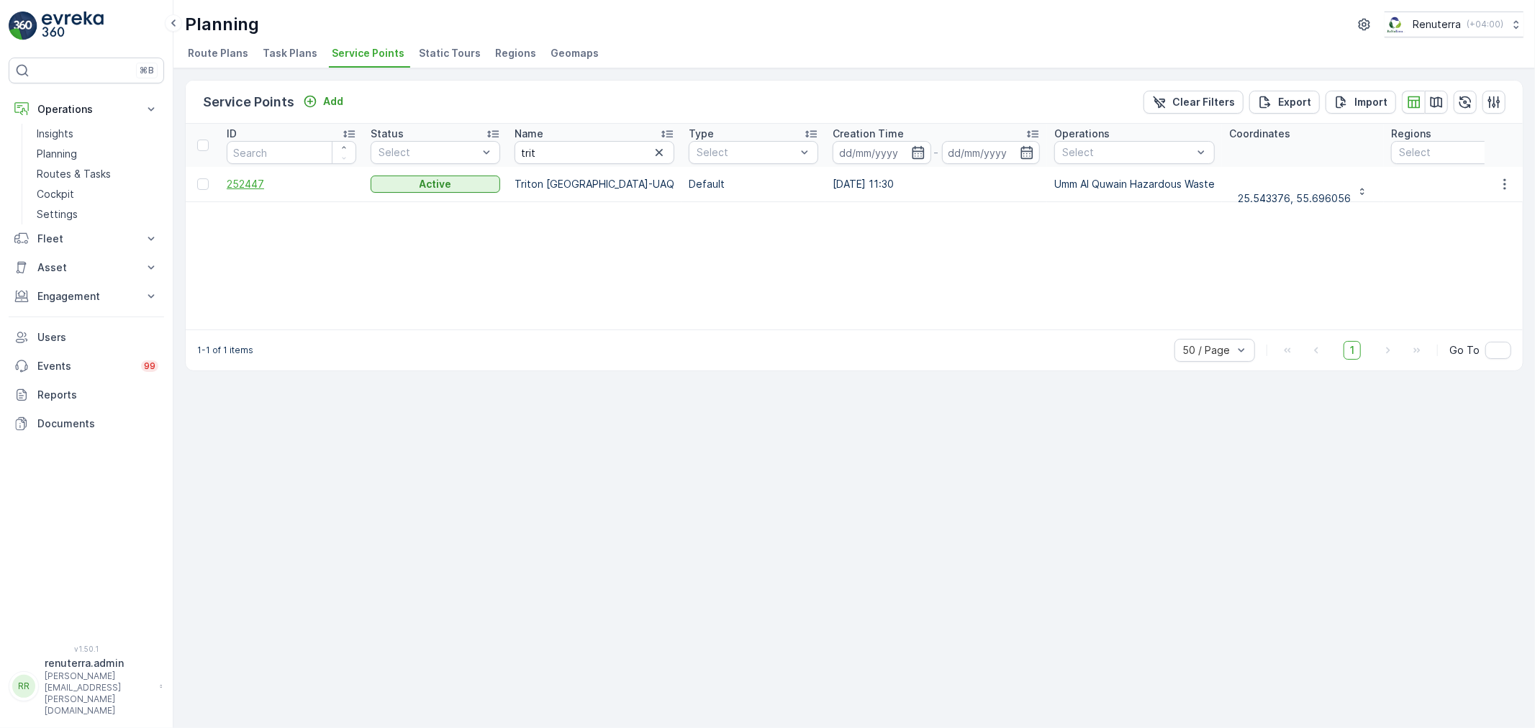
click at [255, 181] on span "252447" at bounding box center [291, 184] width 129 height 14
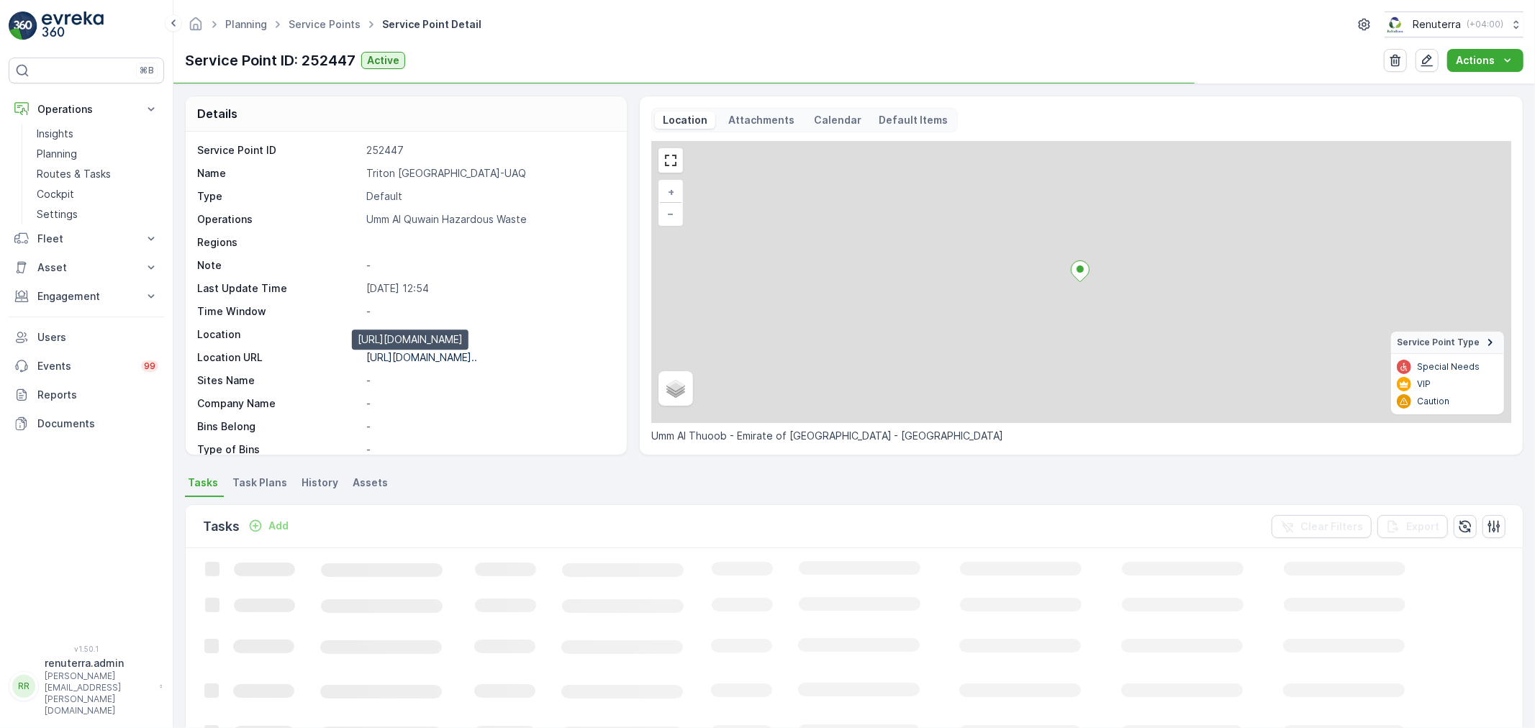
click at [442, 353] on p "https://maps.app.goo.gl/iT8DWd..." at bounding box center [421, 357] width 111 height 12
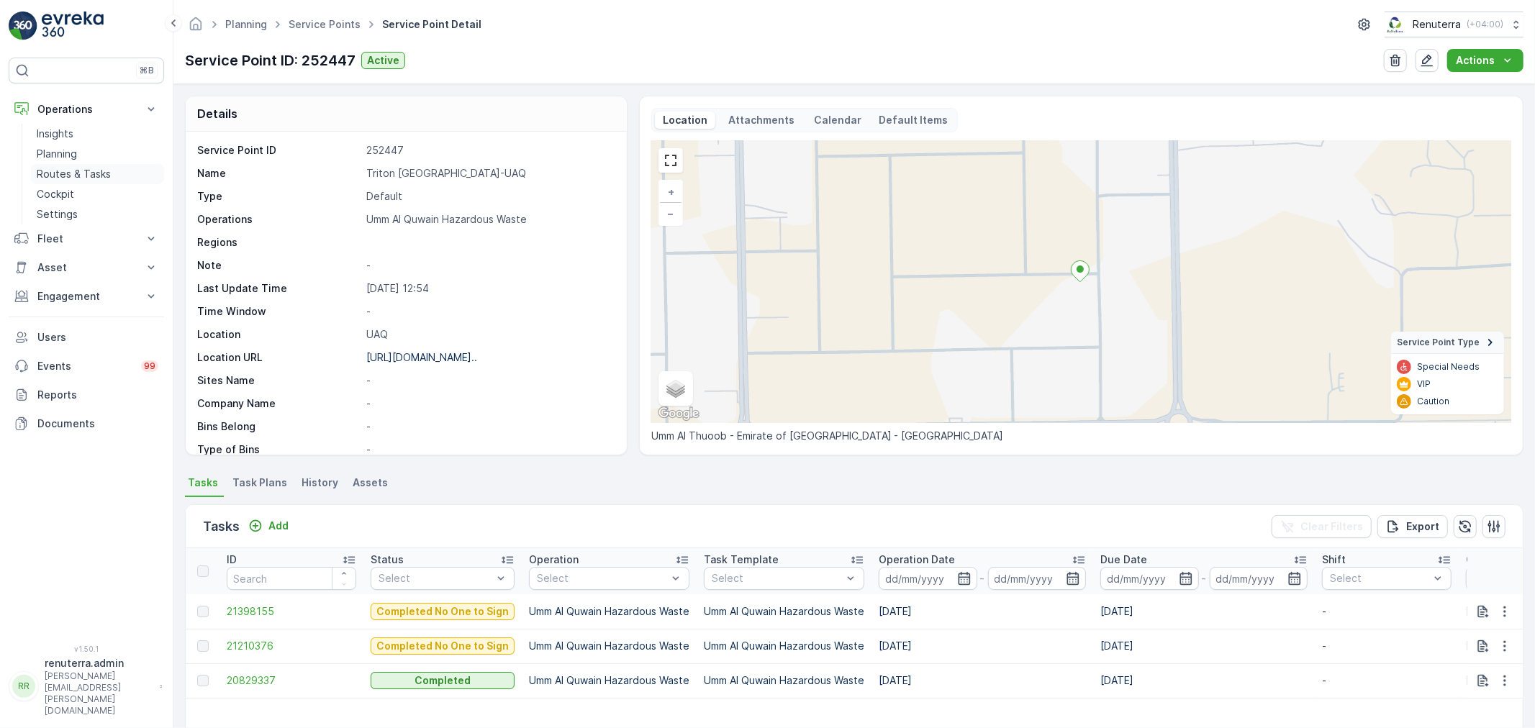
drag, startPoint x: 70, startPoint y: 181, endPoint x: 80, endPoint y: 175, distance: 11.6
click at [73, 181] on p "Routes & Tasks" at bounding box center [74, 174] width 74 height 14
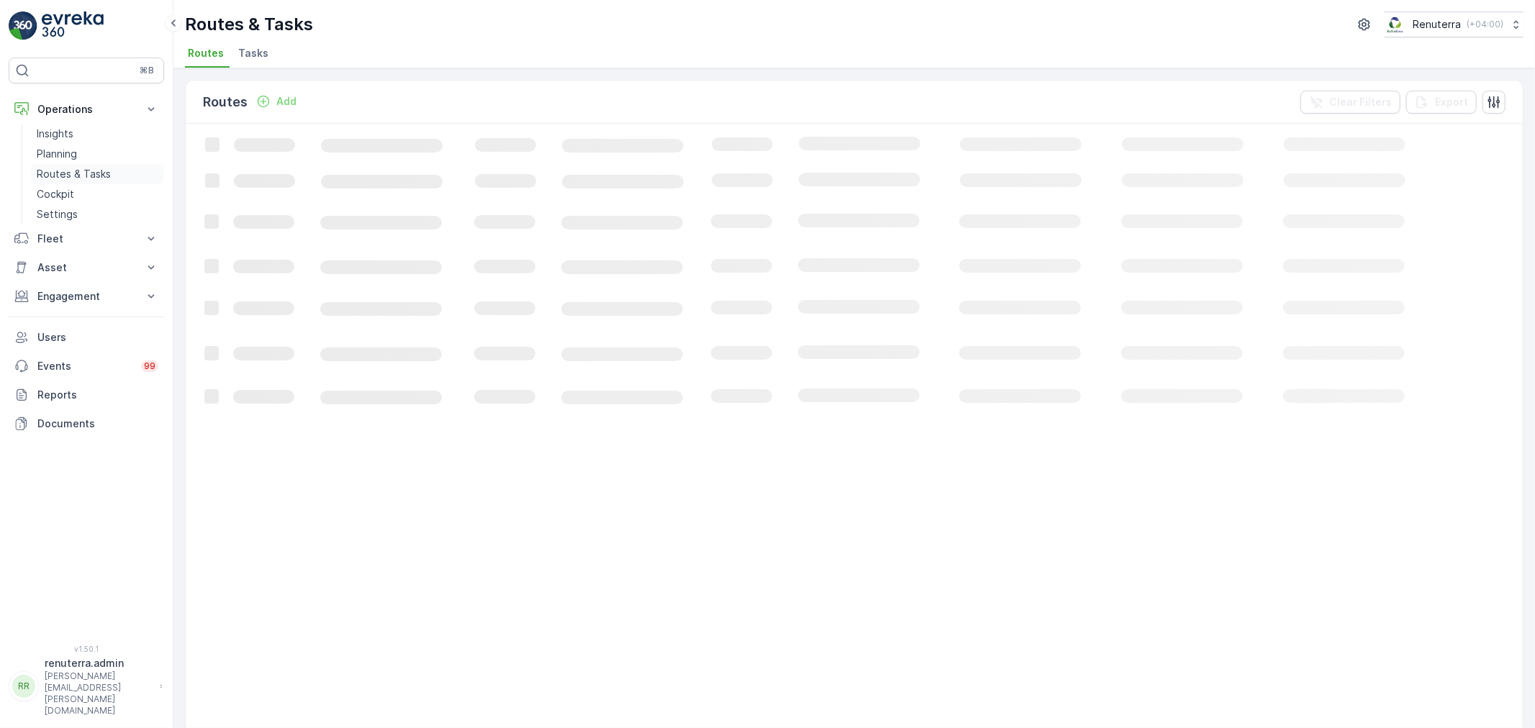
click at [80, 175] on p "Routes & Tasks" at bounding box center [74, 174] width 74 height 14
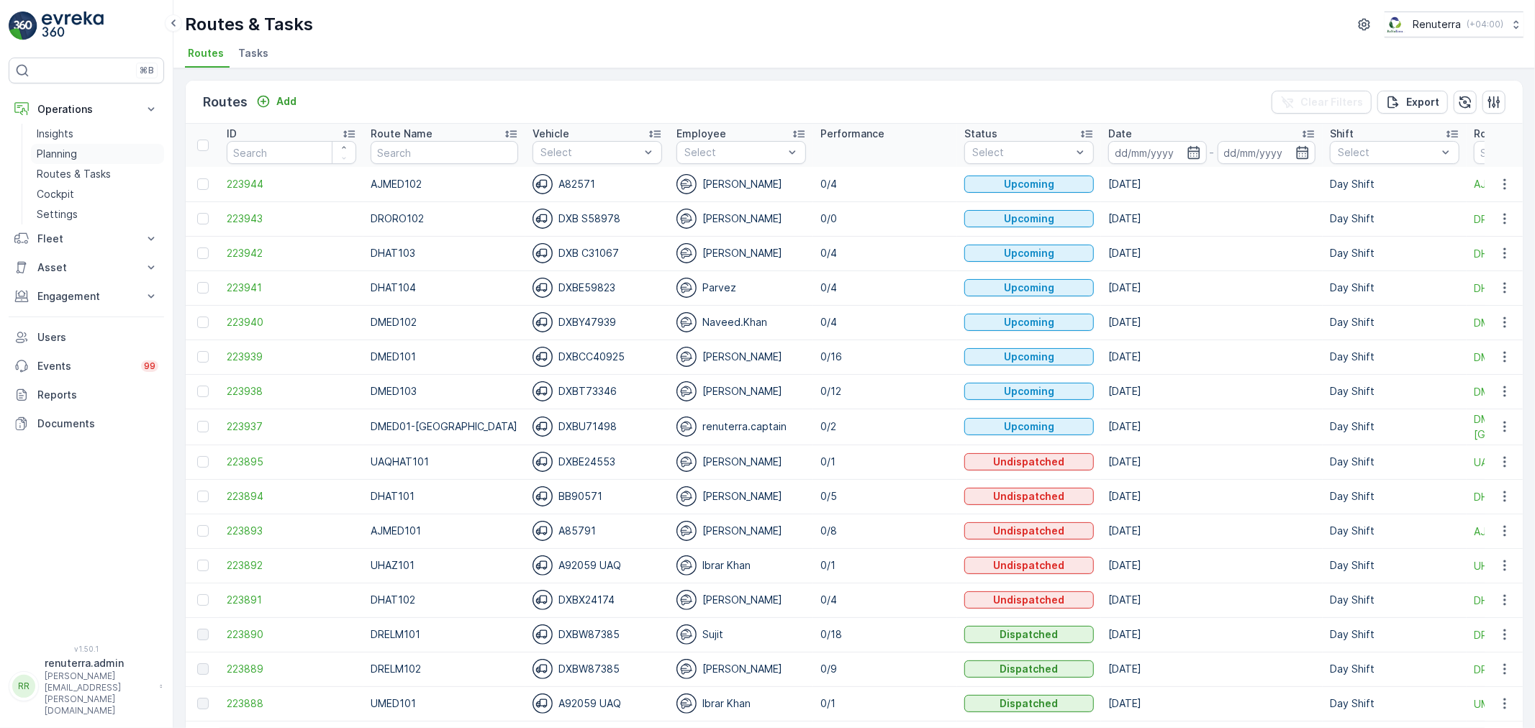
click at [101, 150] on link "Planning" at bounding box center [97, 154] width 133 height 20
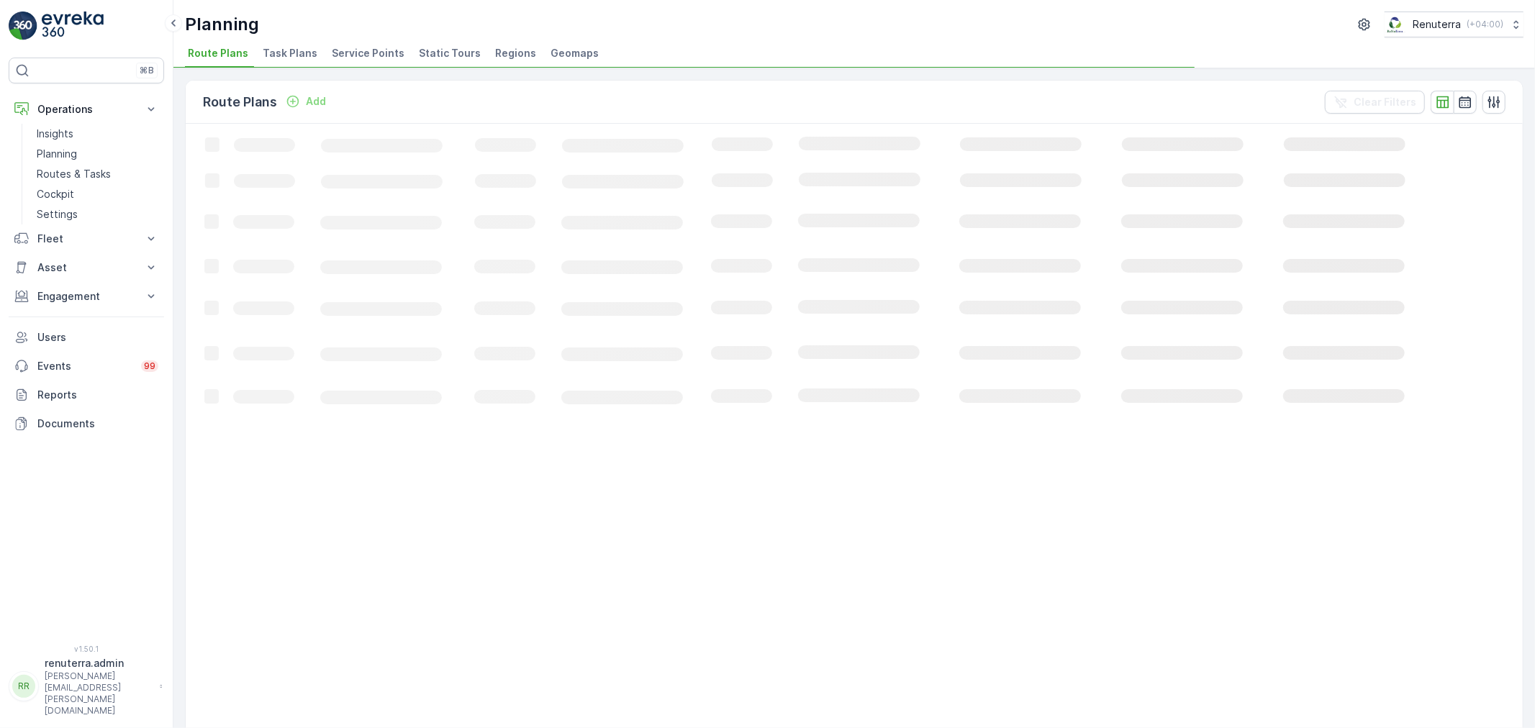
click at [358, 58] on span "Service Points" at bounding box center [368, 53] width 73 height 14
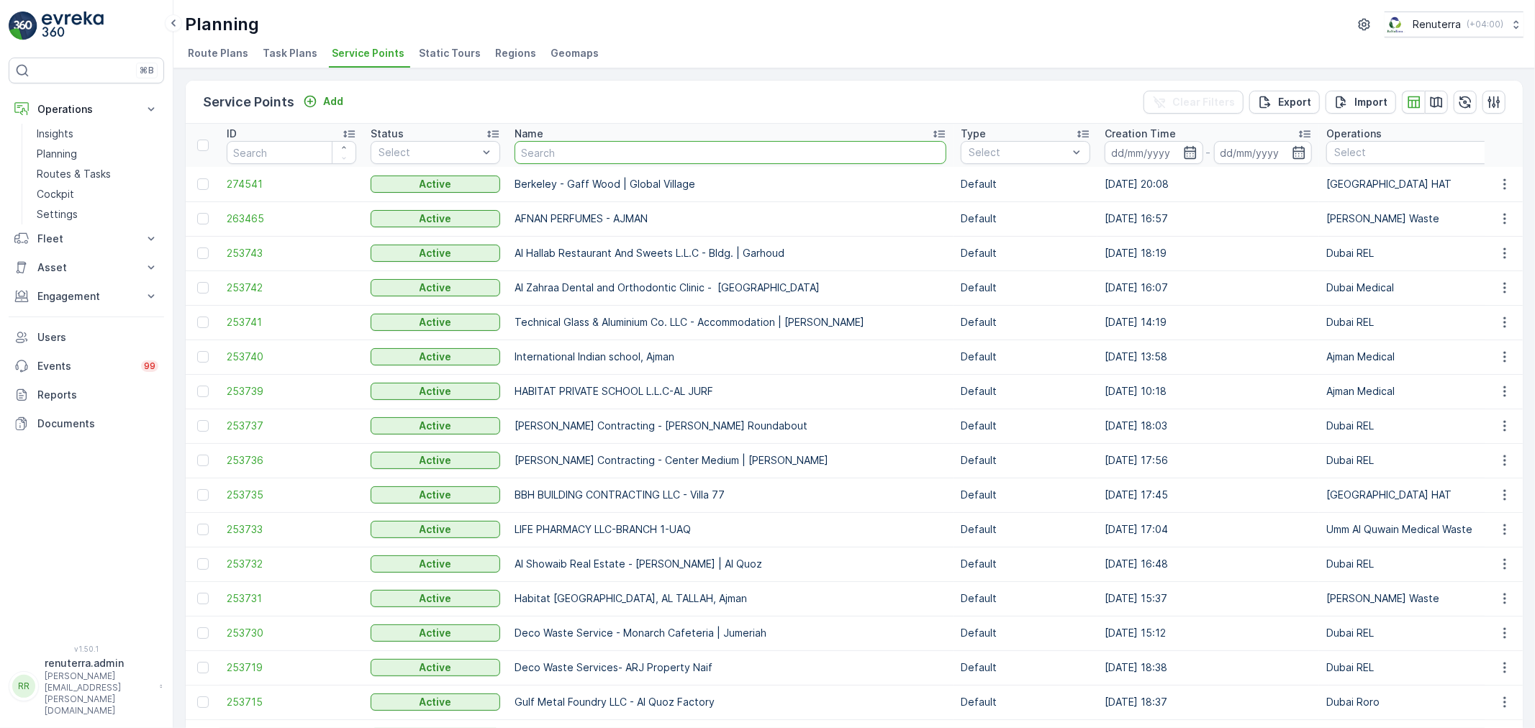
click at [601, 152] on input "text" at bounding box center [730, 152] width 432 height 23
type input "hkalil"
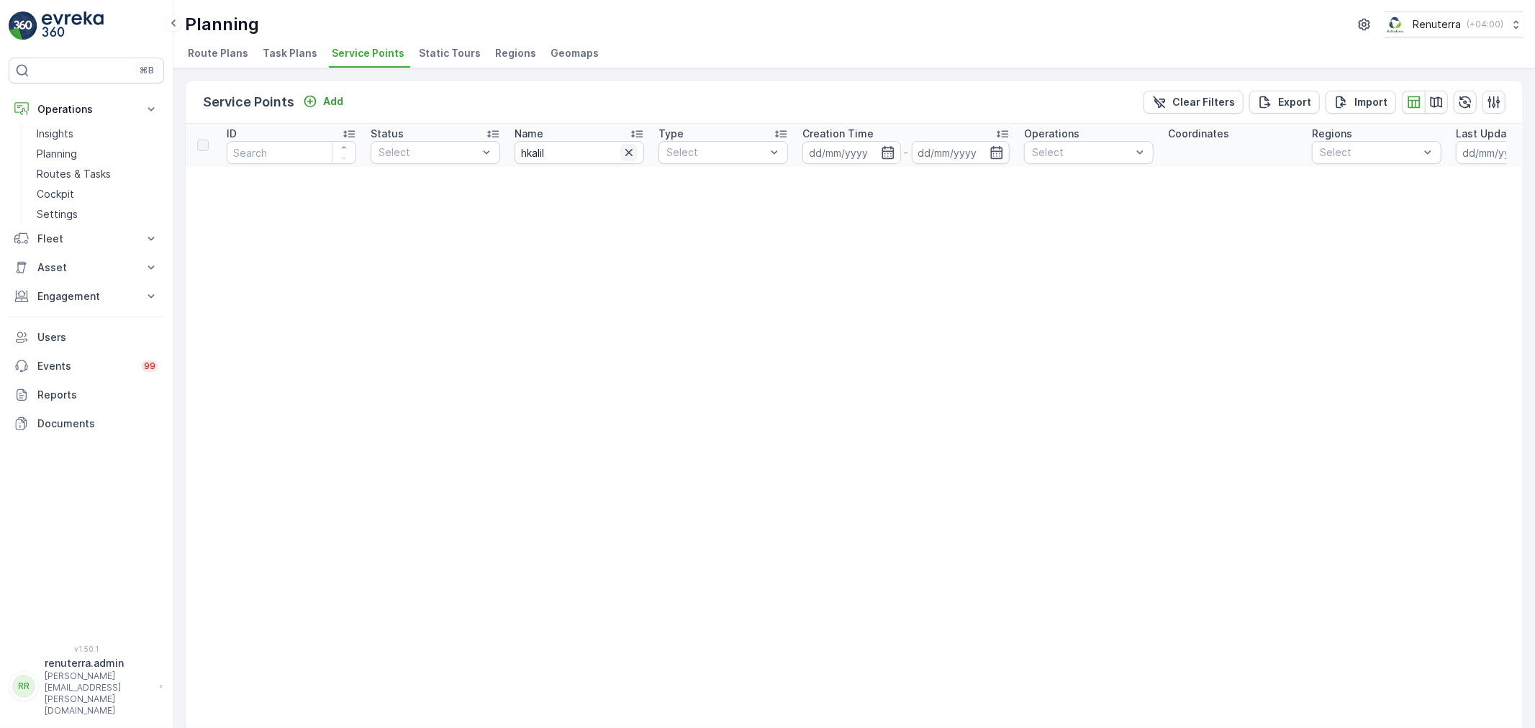
click at [631, 150] on icon "button" at bounding box center [629, 152] width 14 height 14
click at [568, 157] on input "text" at bounding box center [578, 152] width 129 height 23
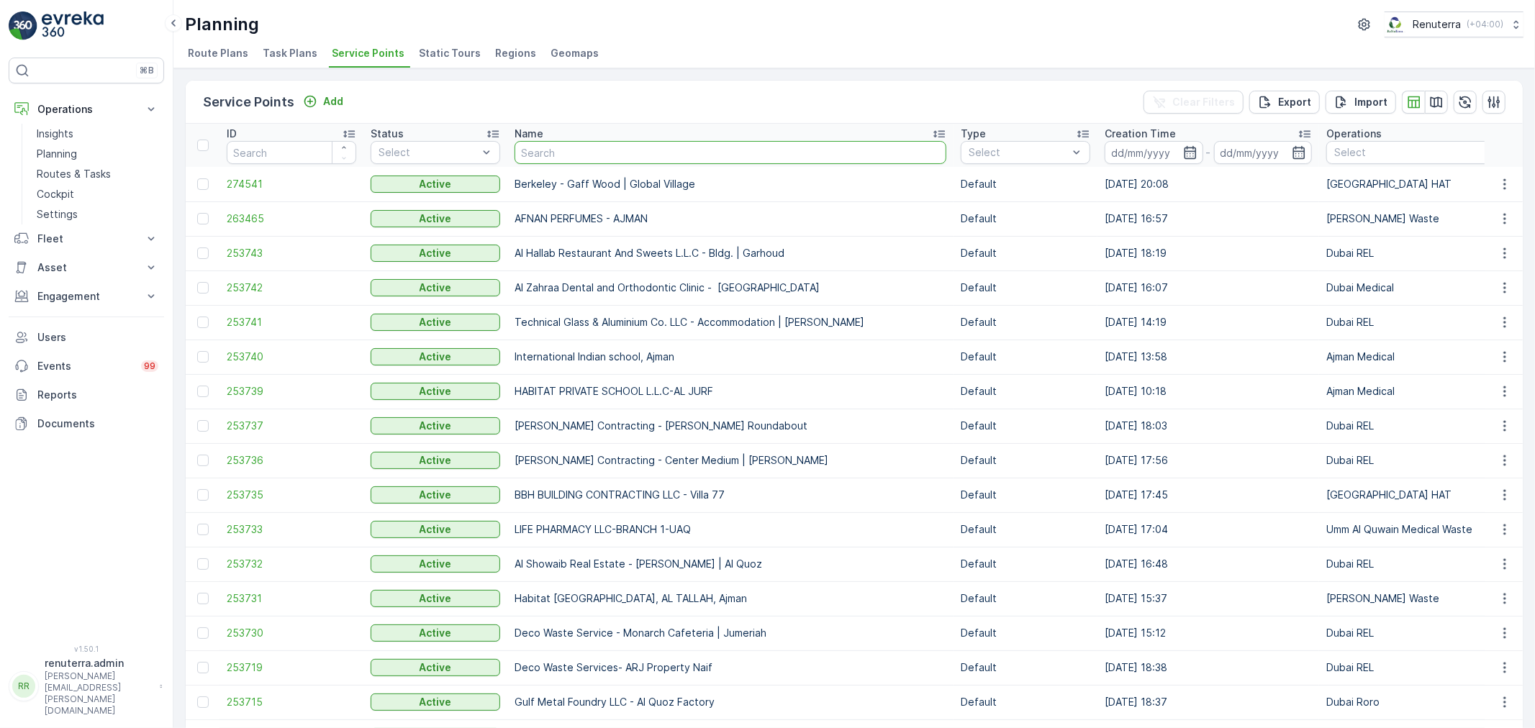
drag, startPoint x: 614, startPoint y: 153, endPoint x: 619, endPoint y: 144, distance: 11.0
click at [619, 144] on input "text" at bounding box center [730, 152] width 432 height 23
type input "khalil"
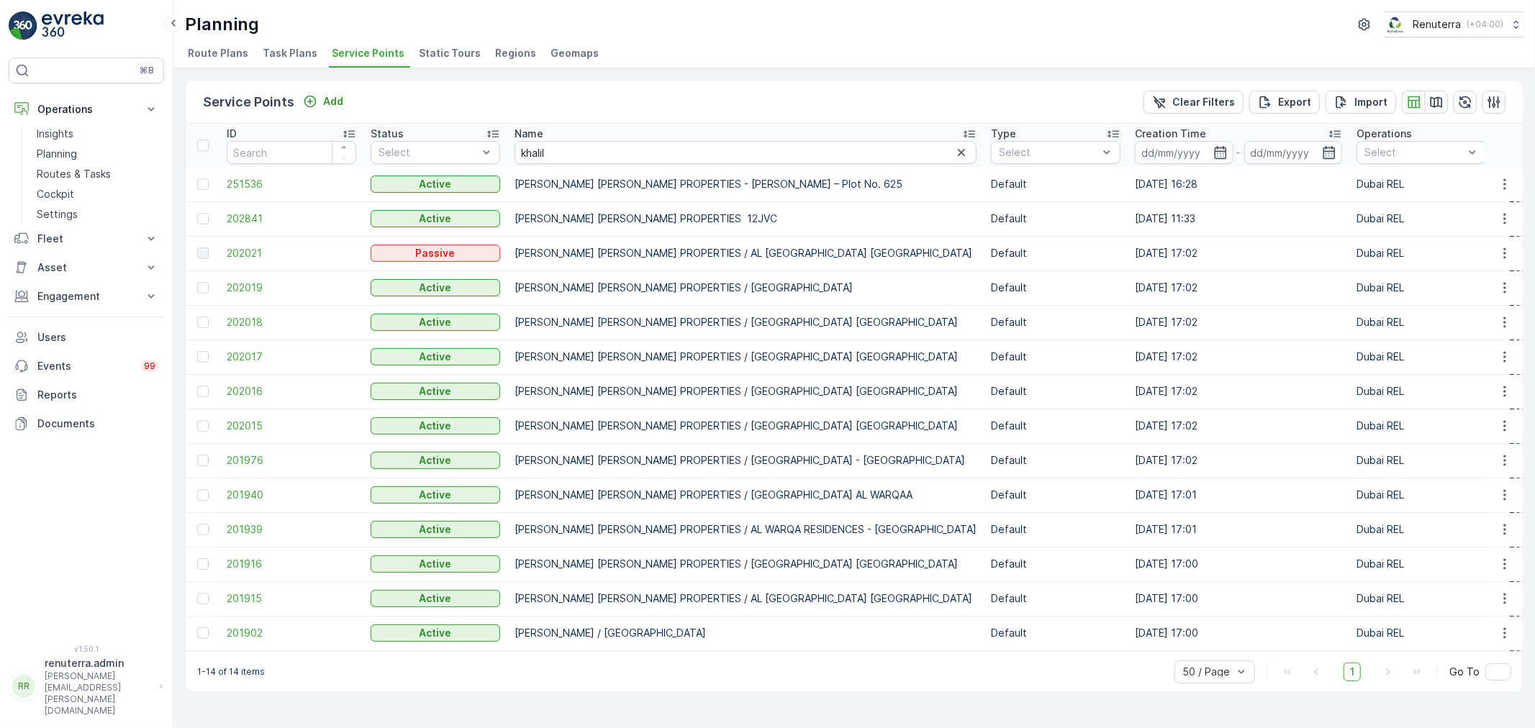
click at [248, 623] on td "201902" at bounding box center [291, 633] width 144 height 35
click at [249, 630] on span "201902" at bounding box center [291, 633] width 129 height 14
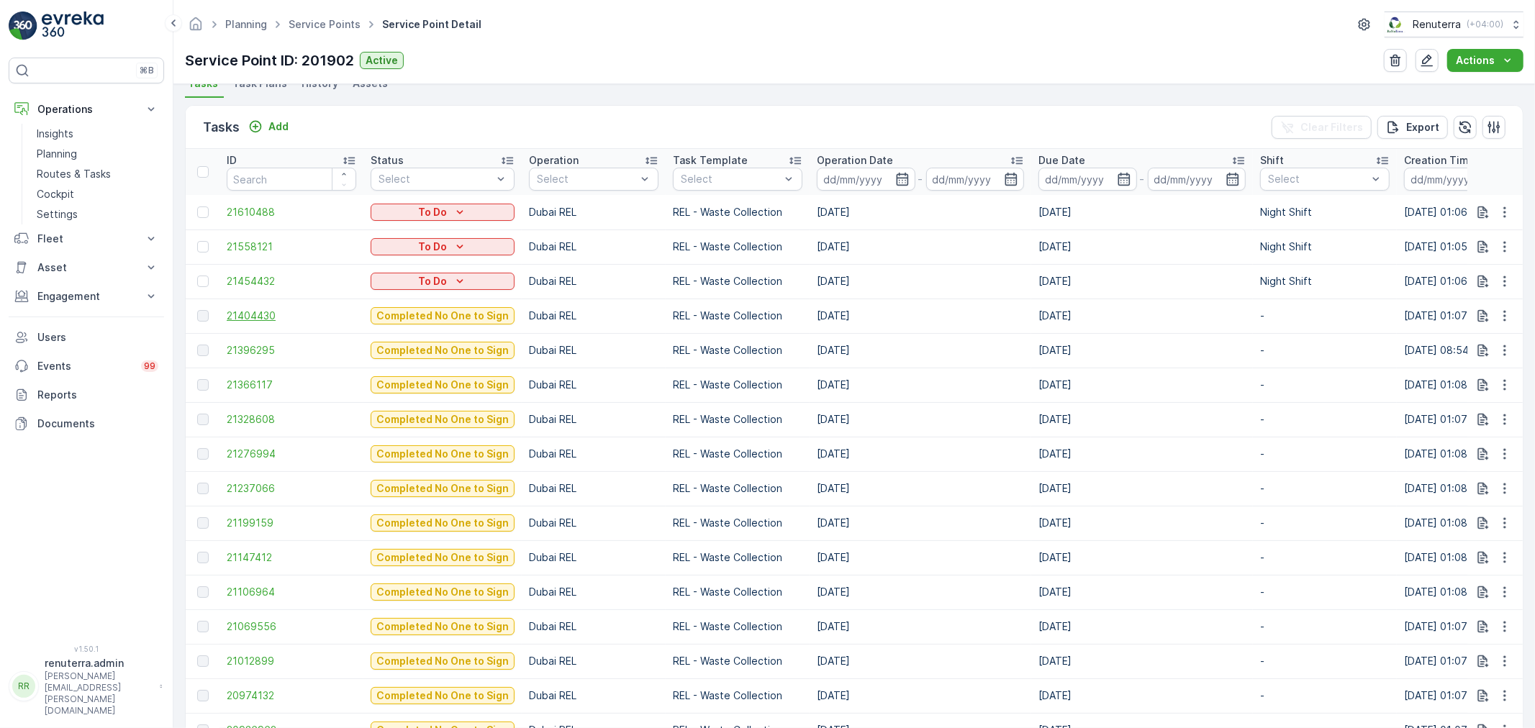
click at [267, 318] on span "21404430" at bounding box center [291, 316] width 129 height 14
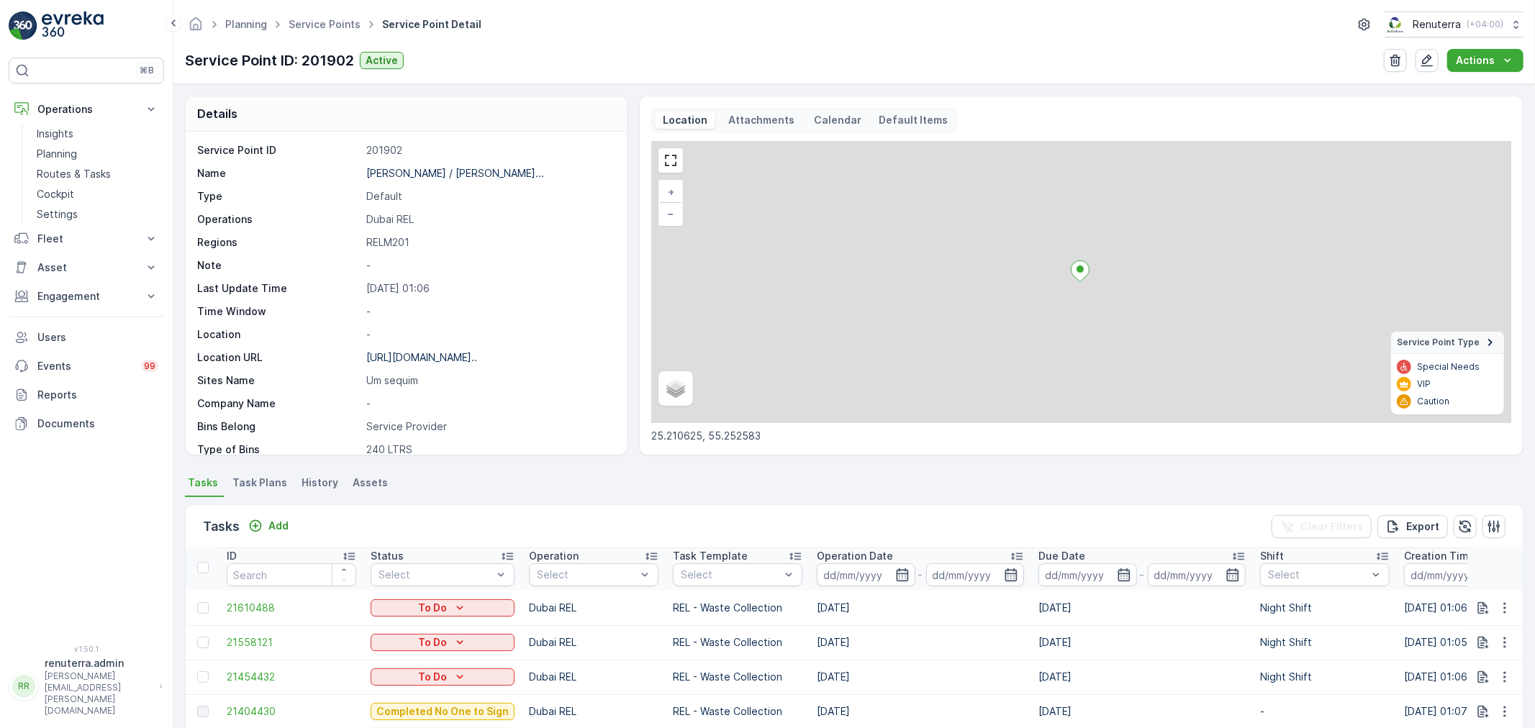
scroll to position [160, 0]
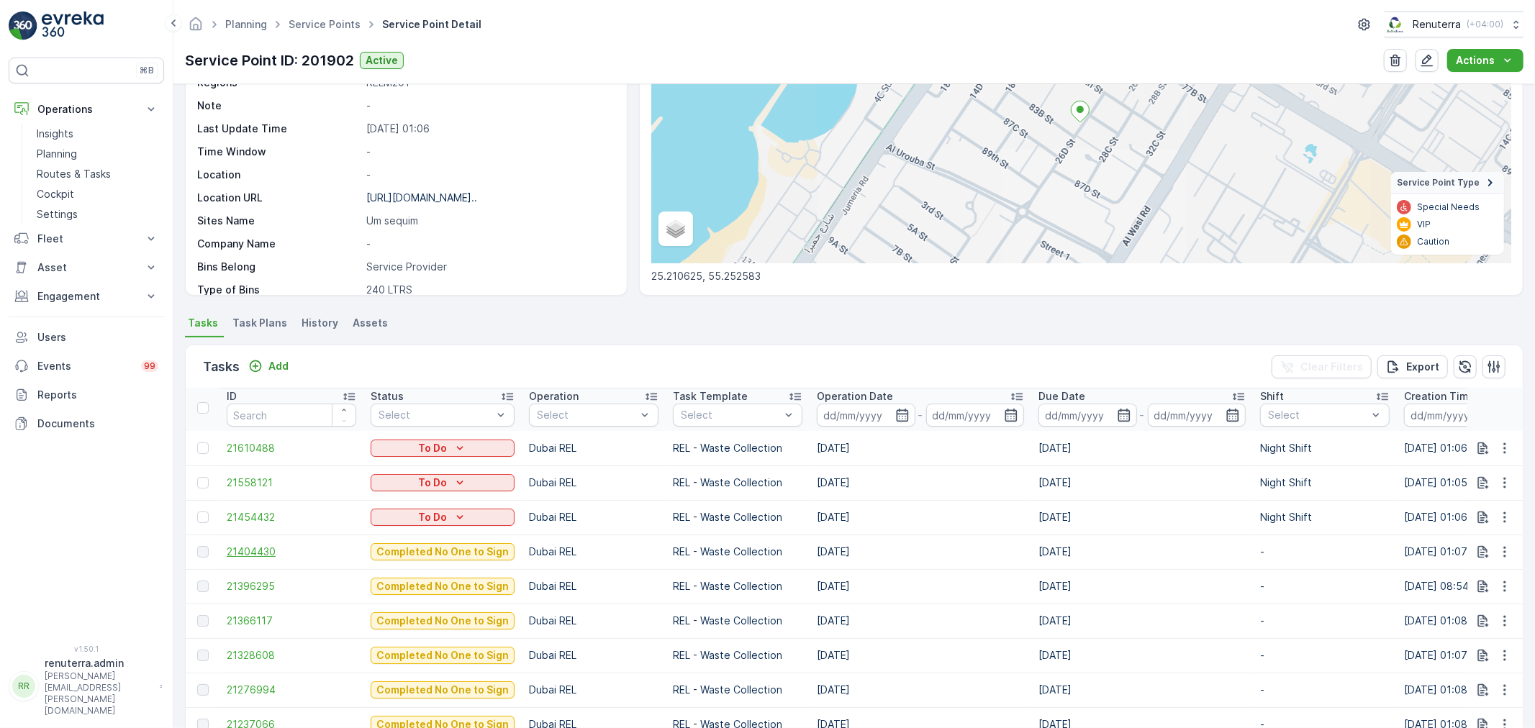
click at [235, 547] on span "21404430" at bounding box center [291, 552] width 129 height 14
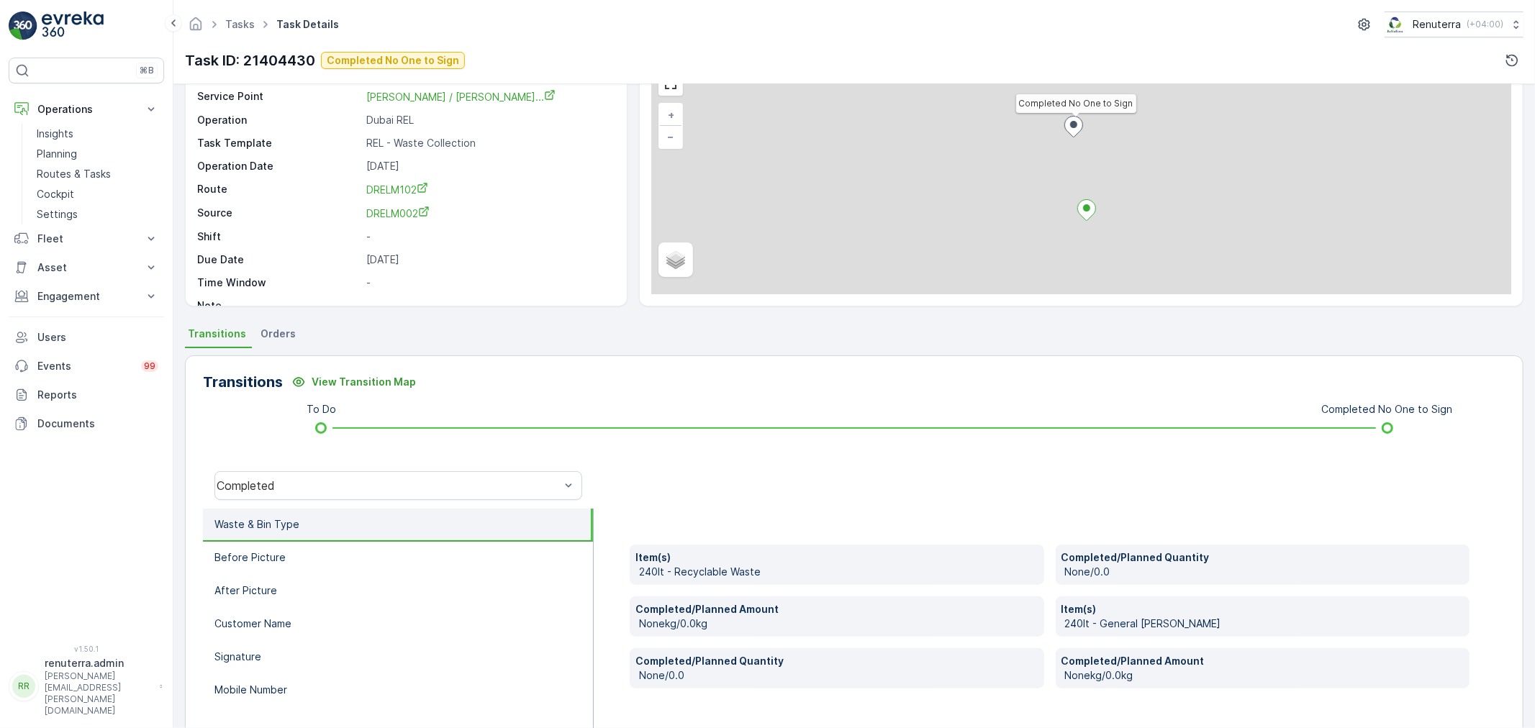
scroll to position [80, 0]
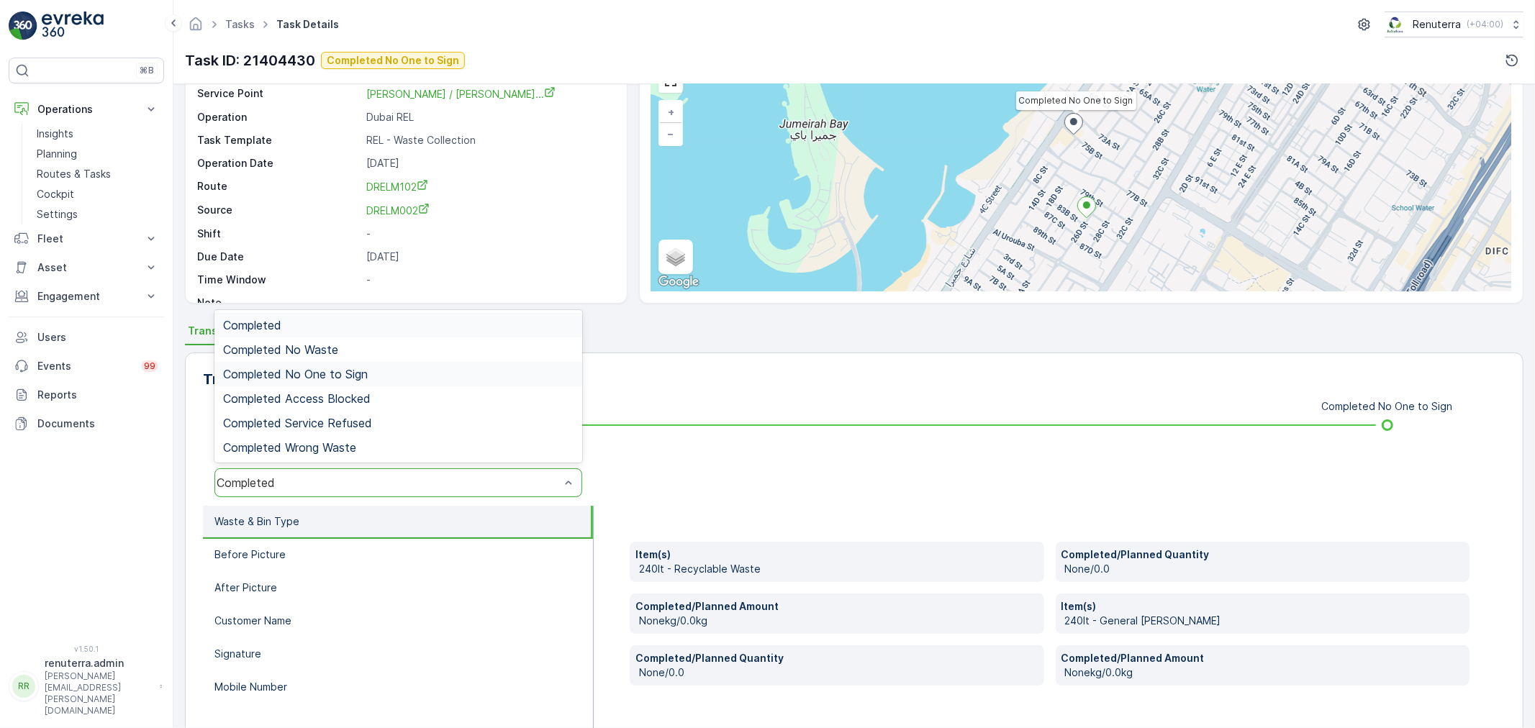
click at [344, 360] on div "Completed Completed No Waste Completed No One to Sign Completed Access Blocked …" at bounding box center [398, 386] width 368 height 153
click at [340, 368] on span "Completed No One to Sign" at bounding box center [295, 374] width 145 height 13
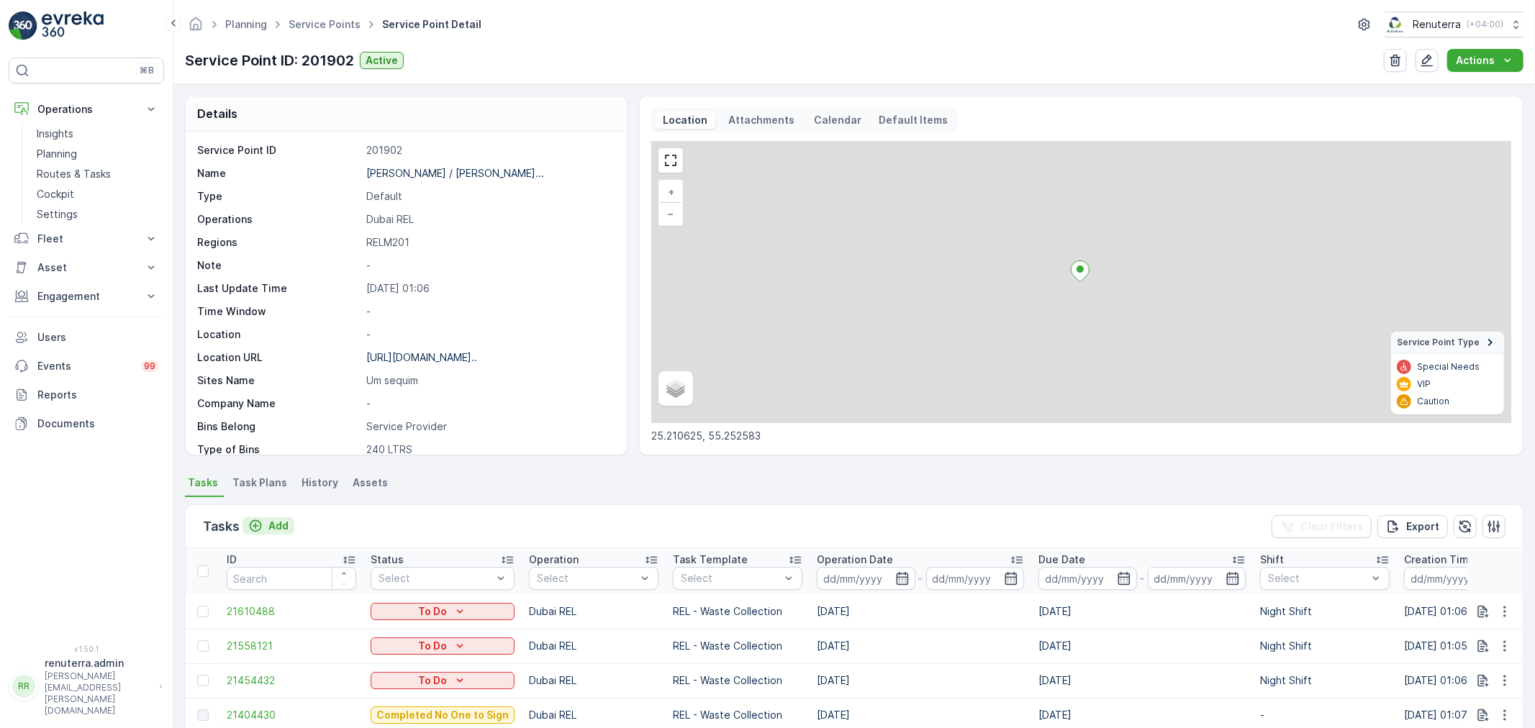
click at [271, 525] on p "Add" at bounding box center [278, 526] width 20 height 14
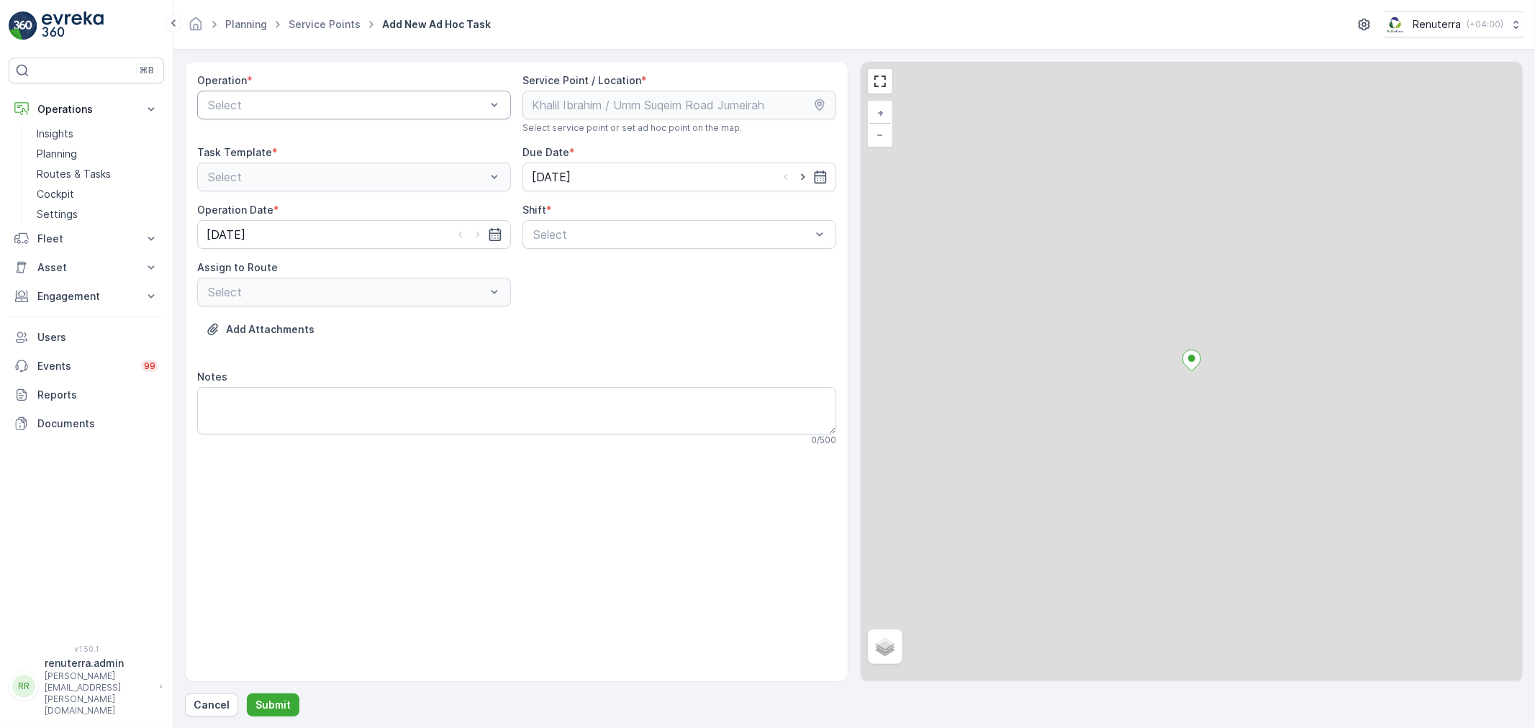
click at [283, 116] on div "Select" at bounding box center [354, 105] width 314 height 29
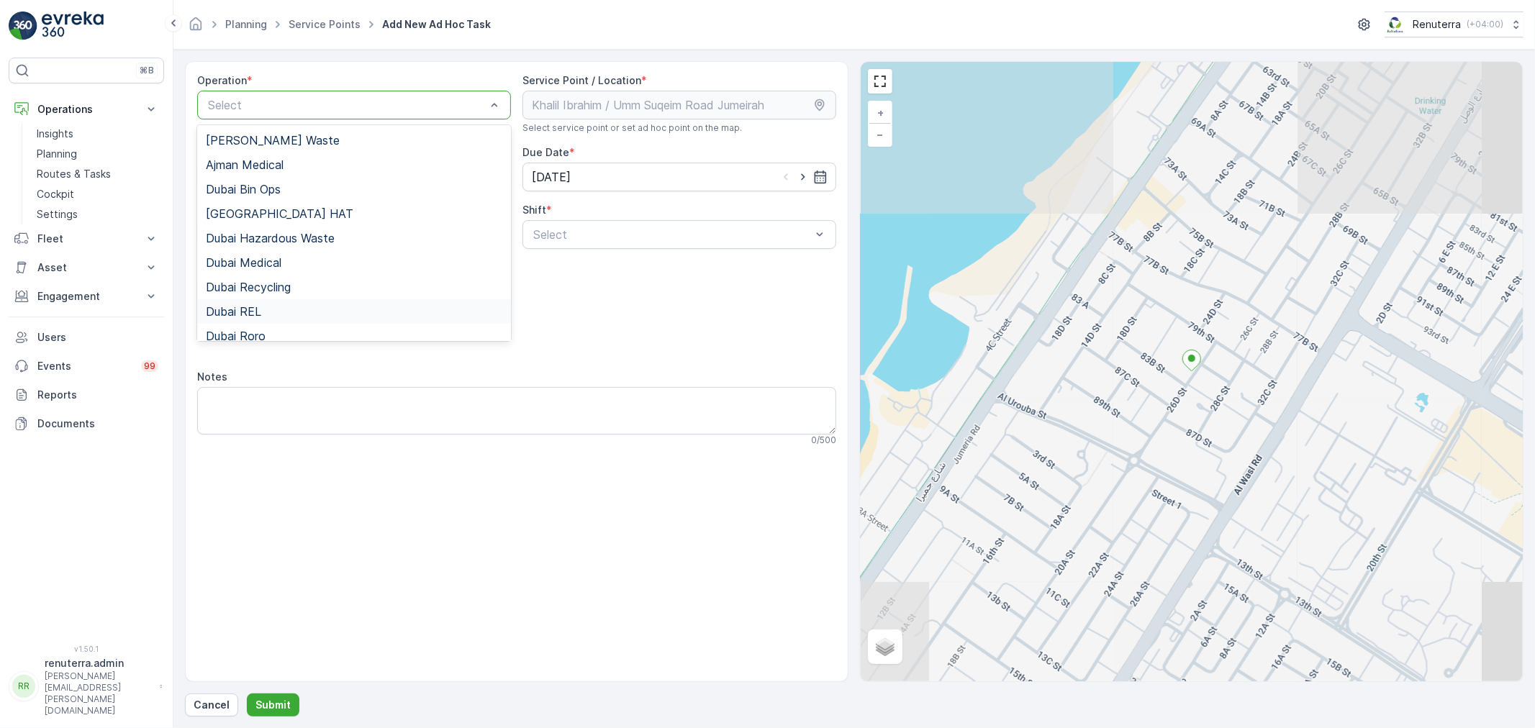
click at [288, 302] on div "Dubai REL" at bounding box center [354, 311] width 314 height 24
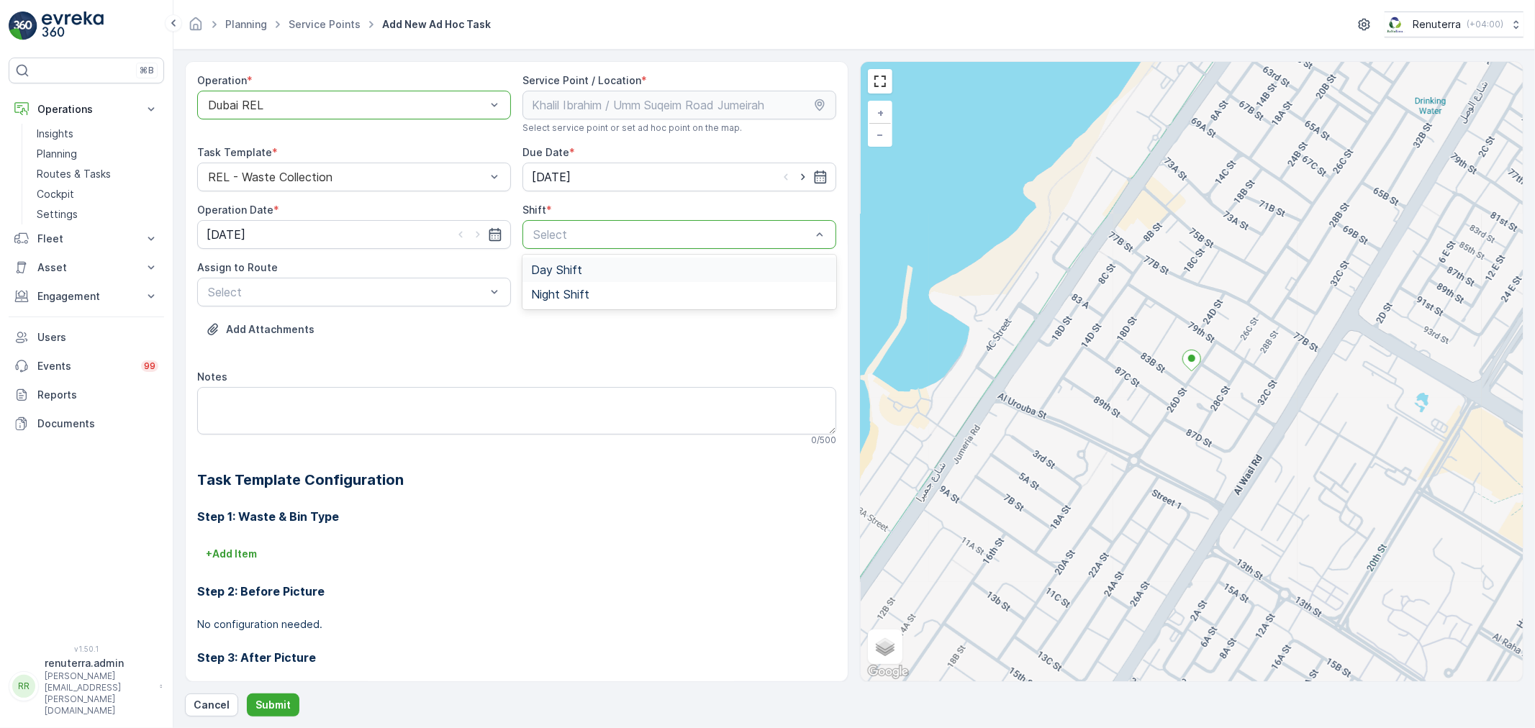
click at [565, 271] on span "Day Shift" at bounding box center [556, 269] width 51 height 13
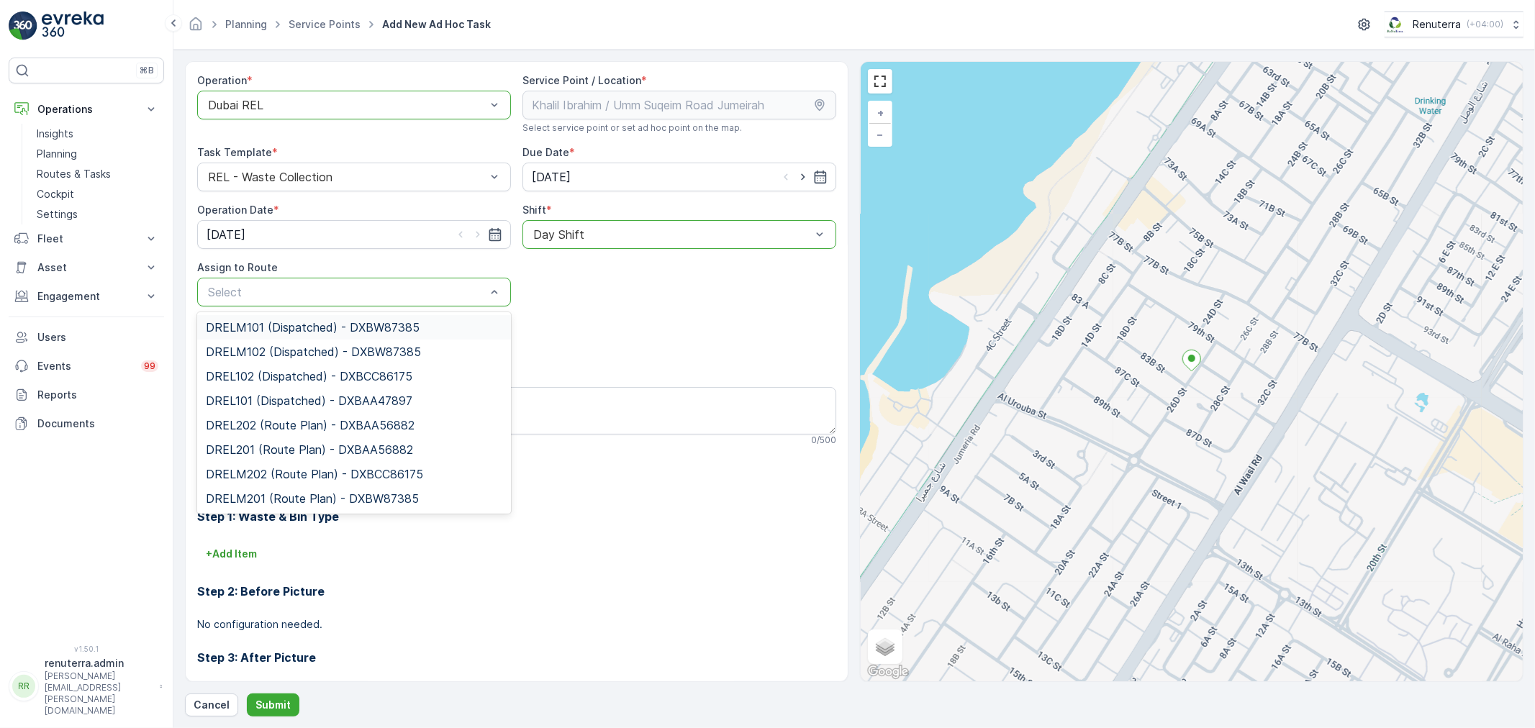
click at [296, 325] on span "DRELM101 (Dispatched) - DXBW87385" at bounding box center [313, 327] width 214 height 13
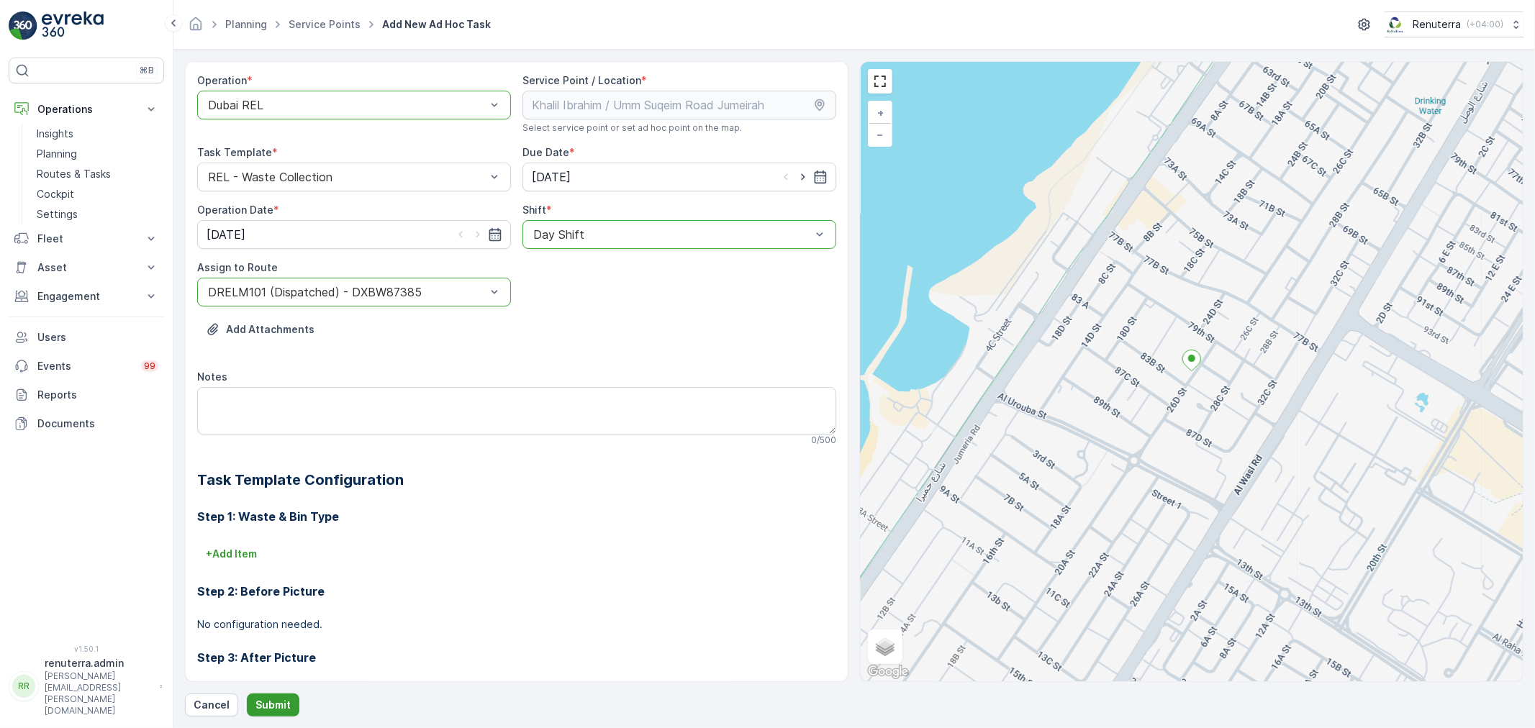
click at [263, 698] on p "Submit" at bounding box center [272, 705] width 35 height 14
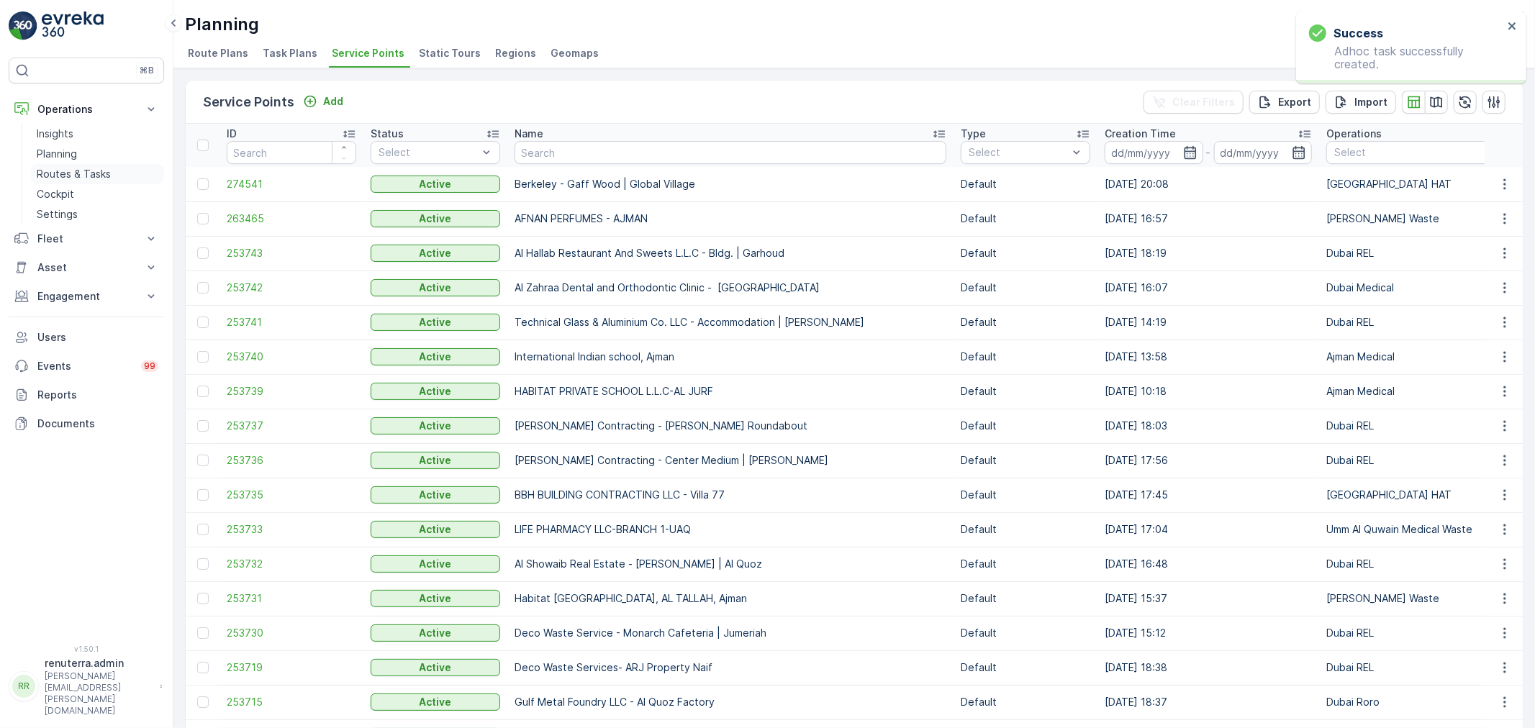
click at [101, 174] on p "Routes & Tasks" at bounding box center [74, 174] width 74 height 14
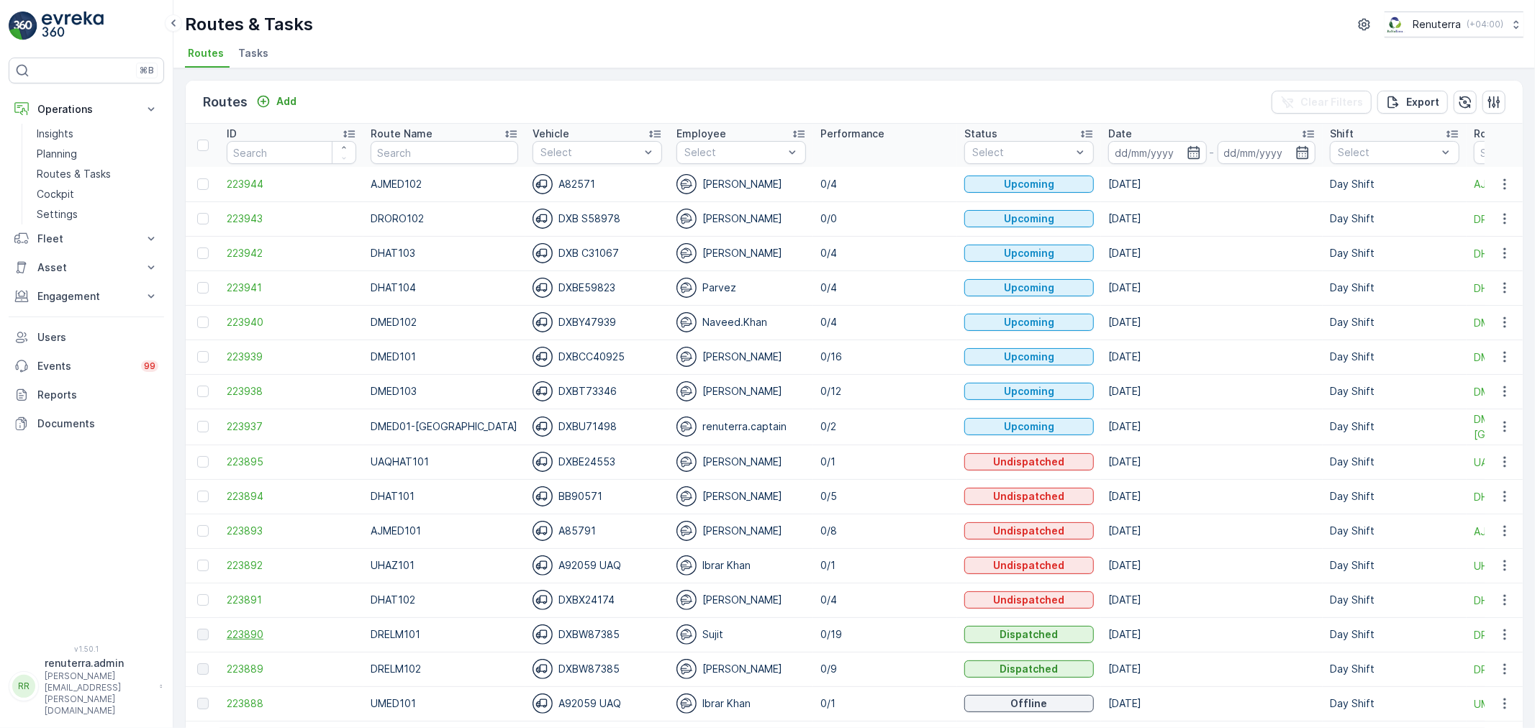
click at [247, 633] on span "223890" at bounding box center [291, 634] width 129 height 14
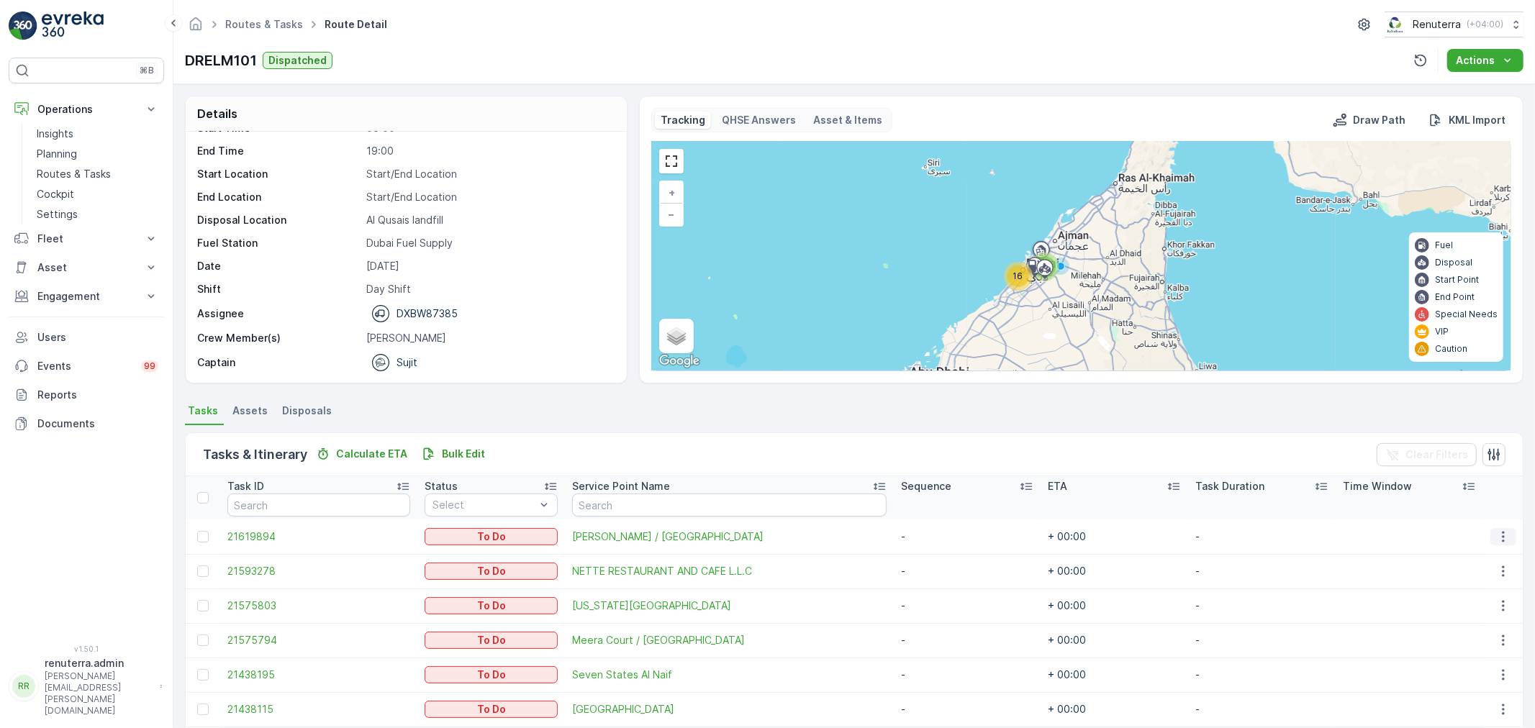
click at [1506, 535] on icon "button" at bounding box center [1503, 537] width 14 height 14
click at [1465, 600] on span "Change Route" at bounding box center [1467, 598] width 70 height 14
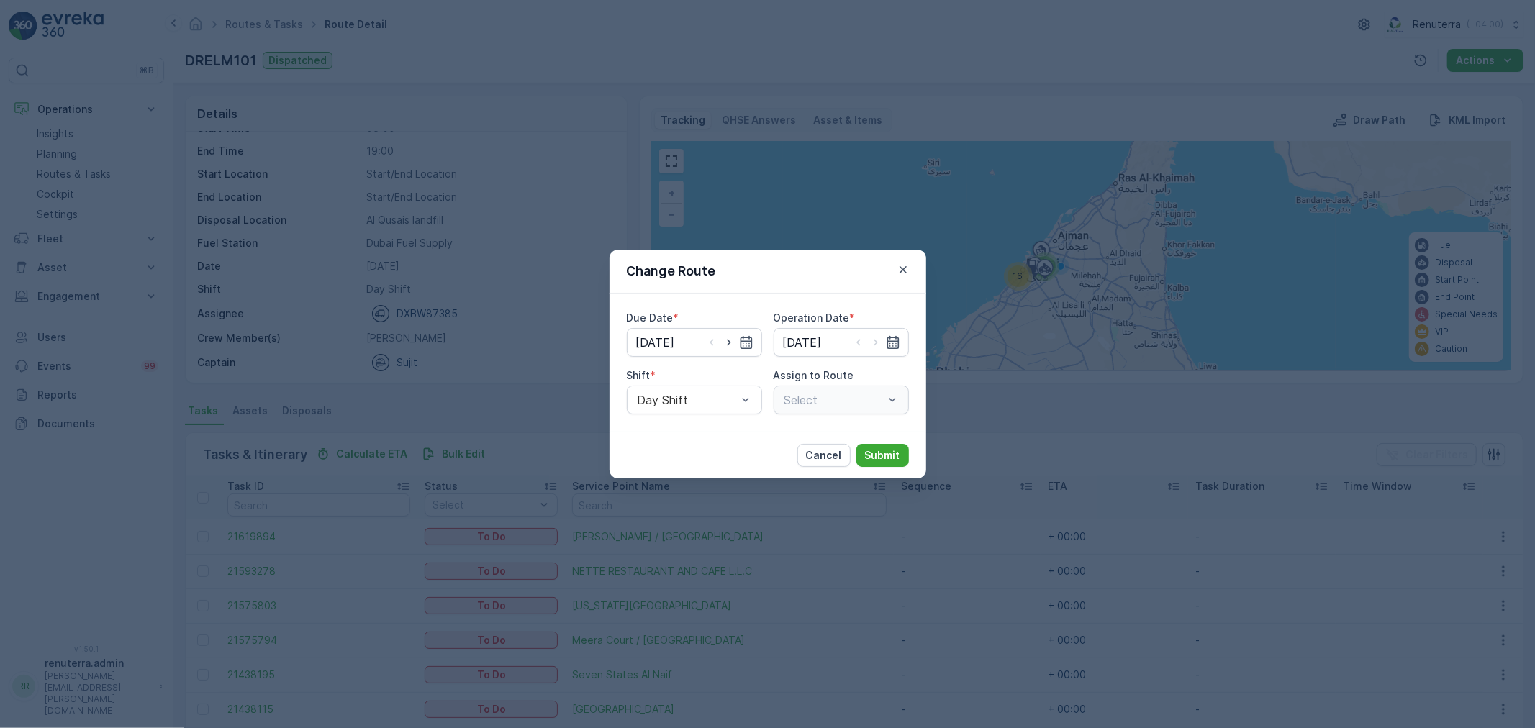
type input "[DATE]"
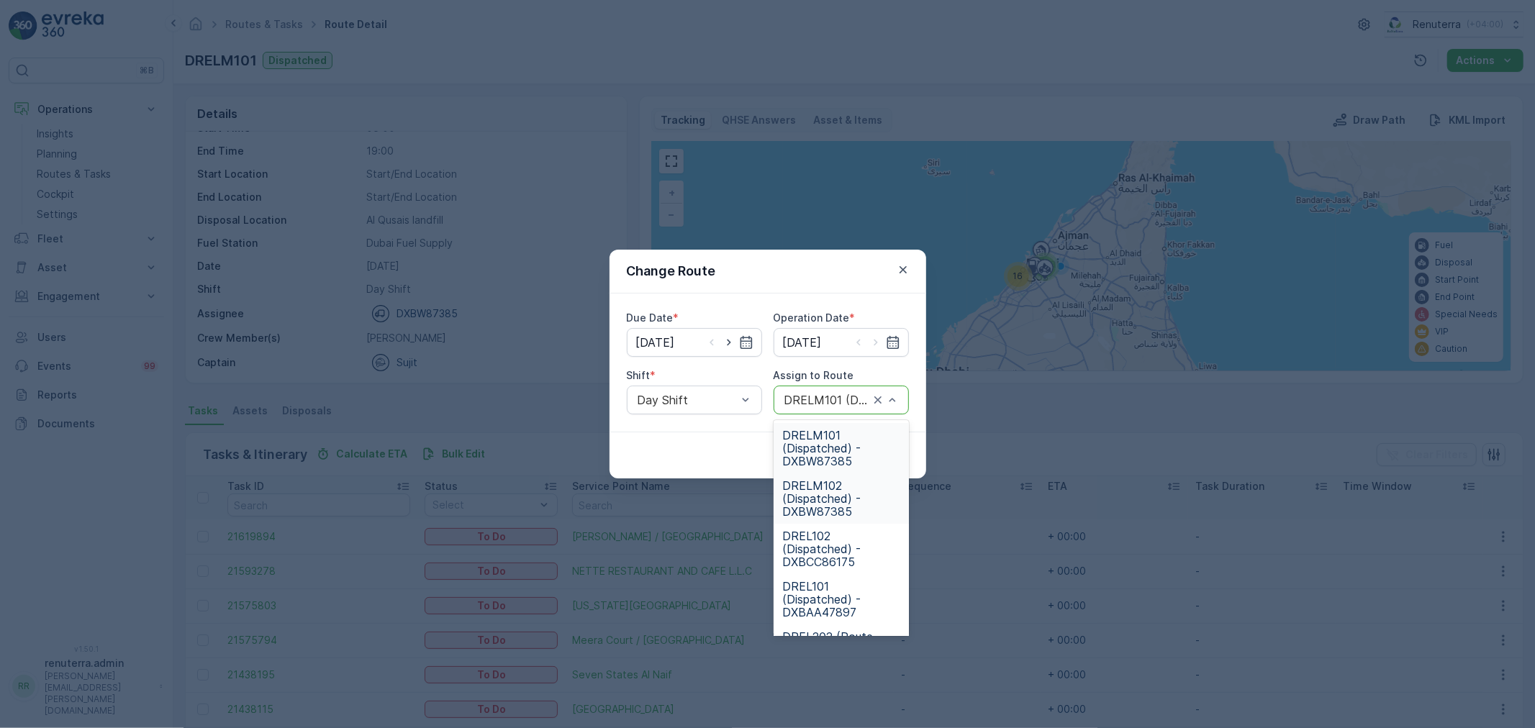
click at [851, 491] on span "DRELM102 (Dispatched) - DXBW87385" at bounding box center [841, 498] width 118 height 39
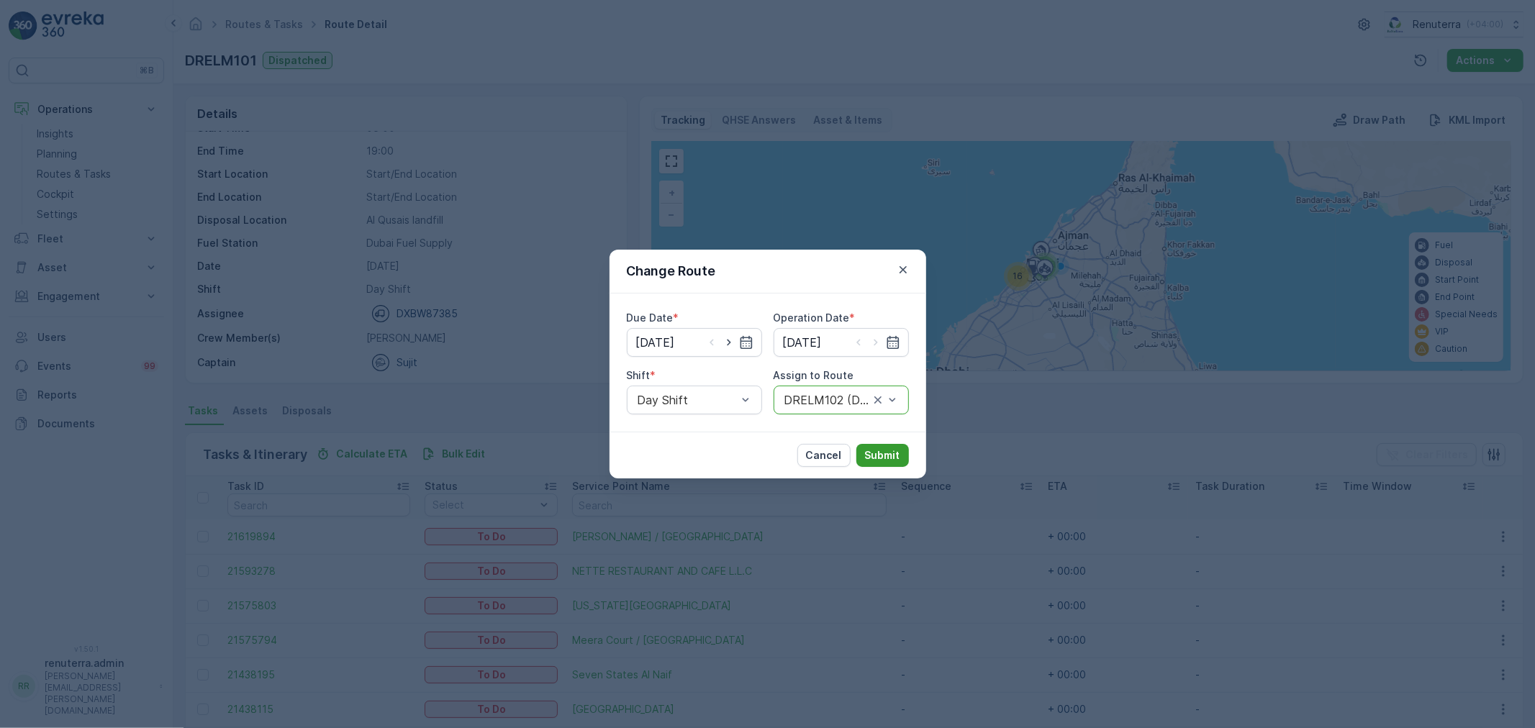
click at [881, 454] on p "Submit" at bounding box center [882, 455] width 35 height 14
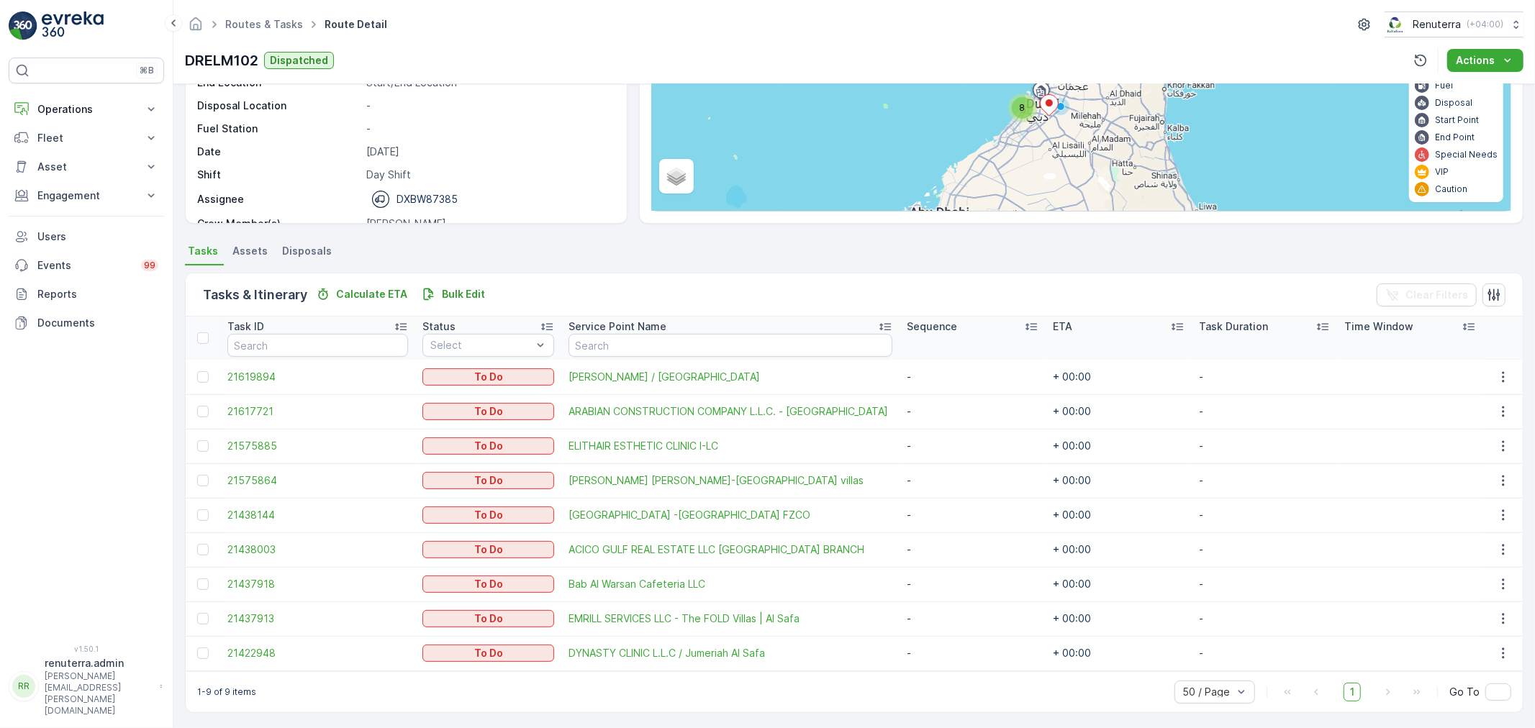
scroll to position [163, 0]
